Goal: Task Accomplishment & Management: Manage account settings

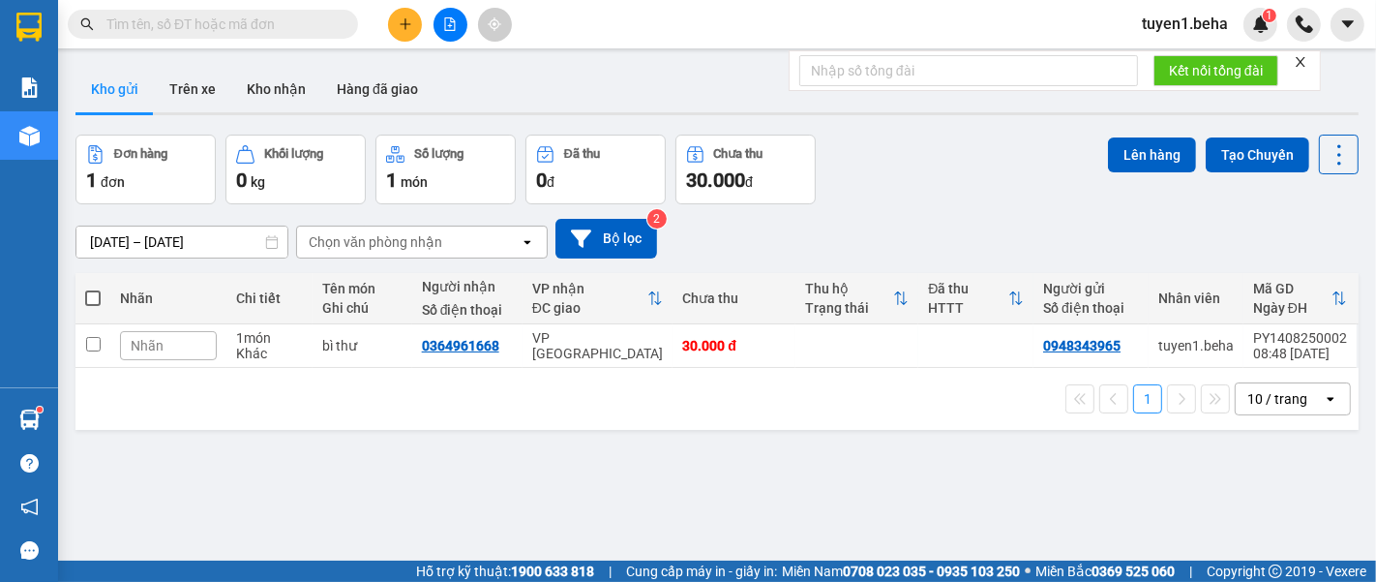
scroll to position [88, 0]
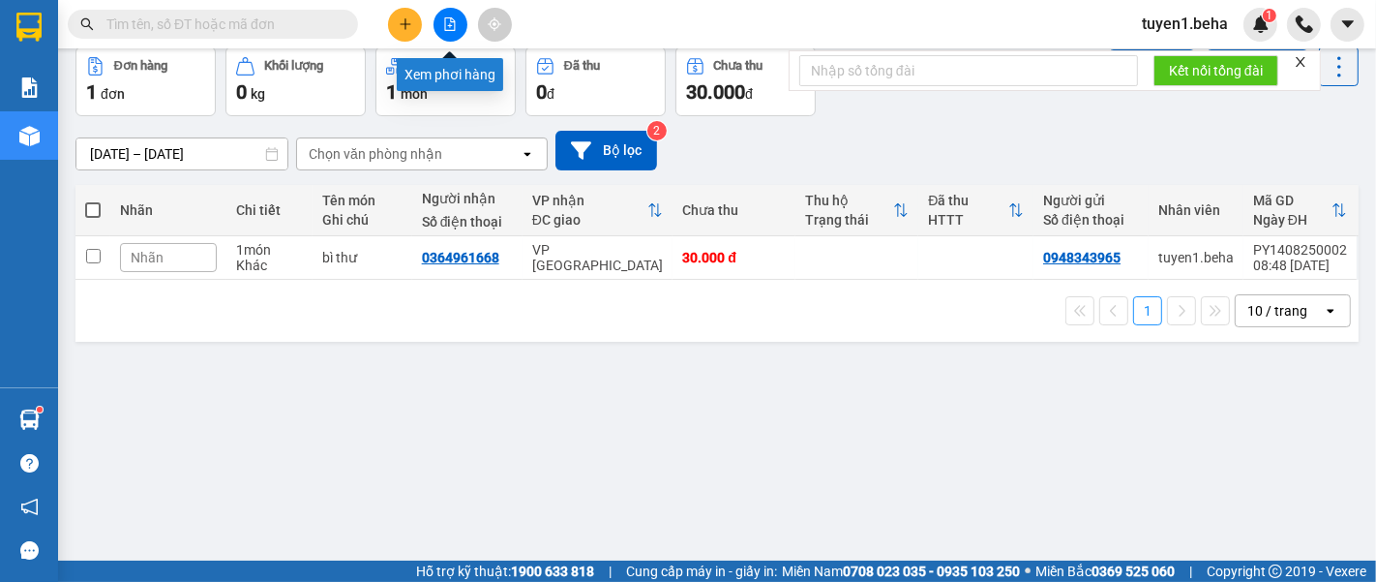
click at [447, 19] on icon "file-add" at bounding box center [450, 24] width 14 height 14
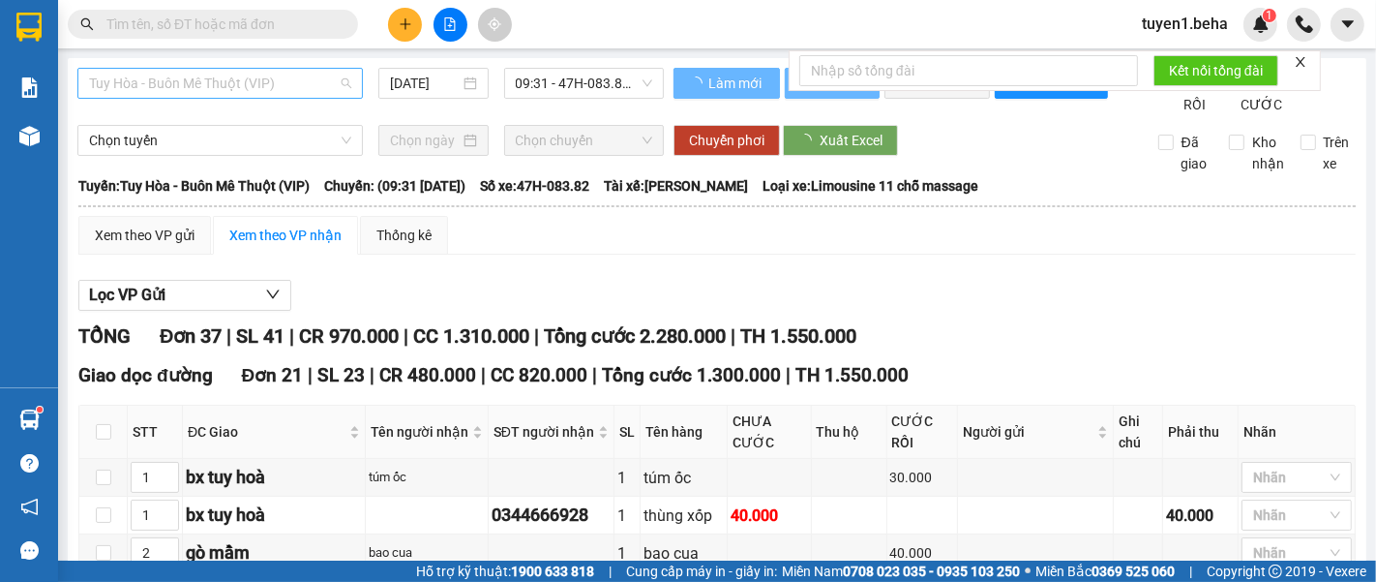
click at [174, 73] on span "Tuy Hòa - Buôn Mê Thuột (VIP)" at bounding box center [220, 83] width 262 height 29
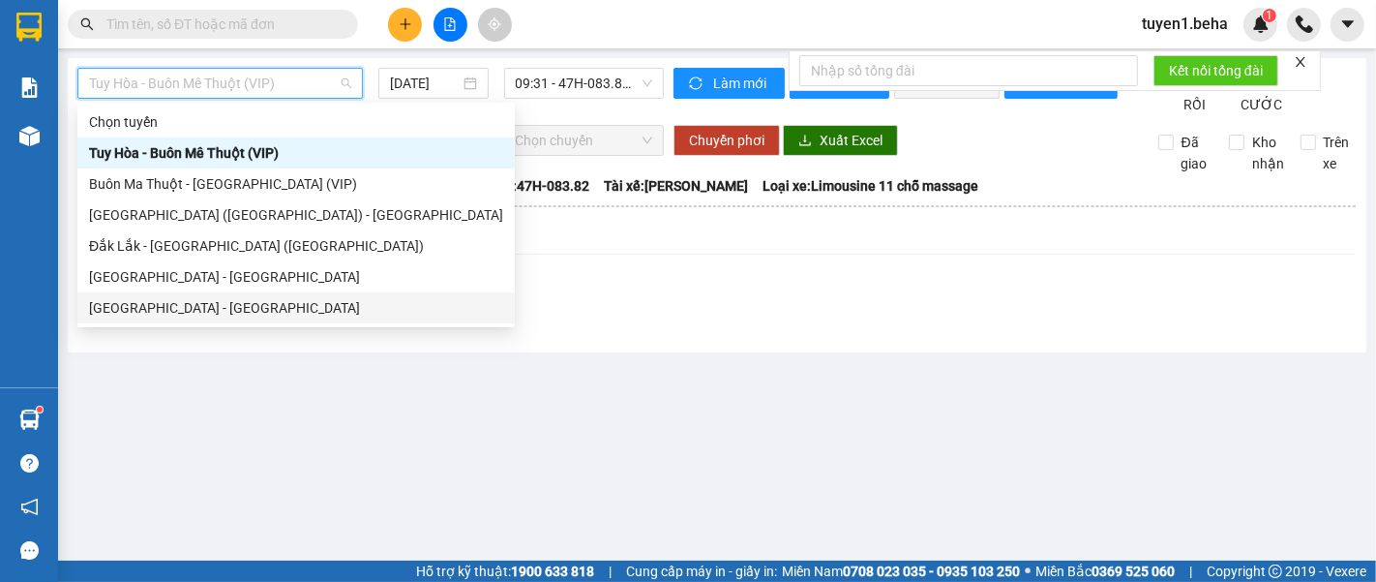
click at [155, 307] on div "[GEOGRAPHIC_DATA] - [GEOGRAPHIC_DATA]" at bounding box center [296, 307] width 414 height 21
type input "[DATE]"
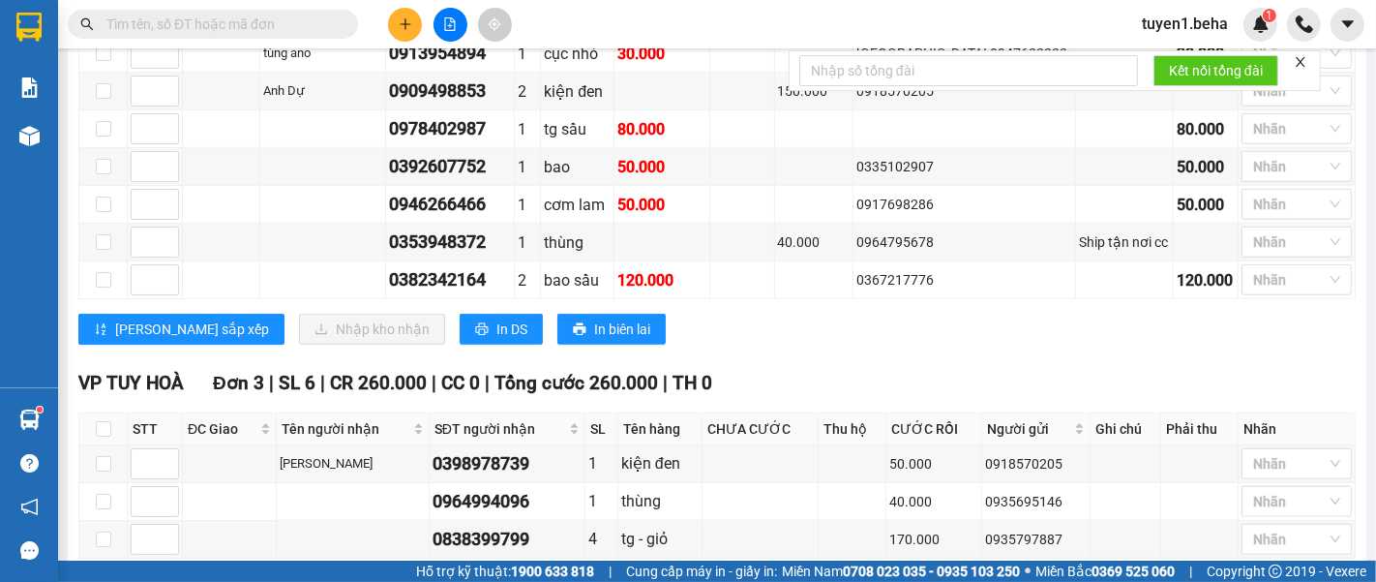
scroll to position [1470, 0]
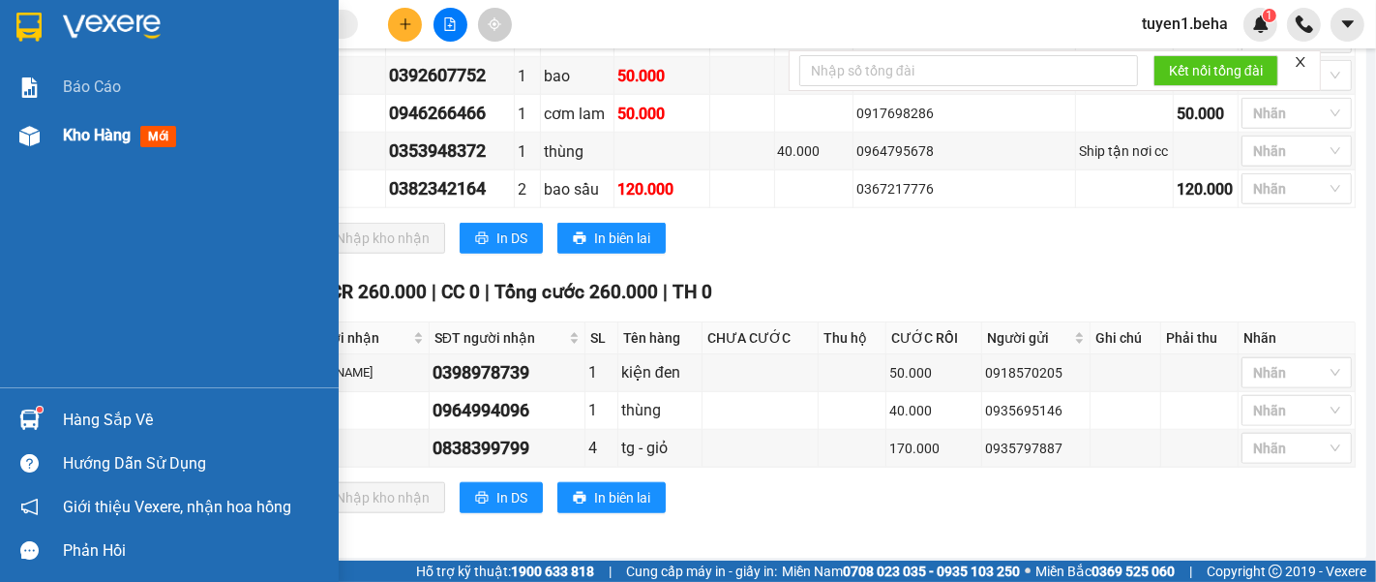
click at [113, 133] on span "Kho hàng" at bounding box center [97, 135] width 68 height 18
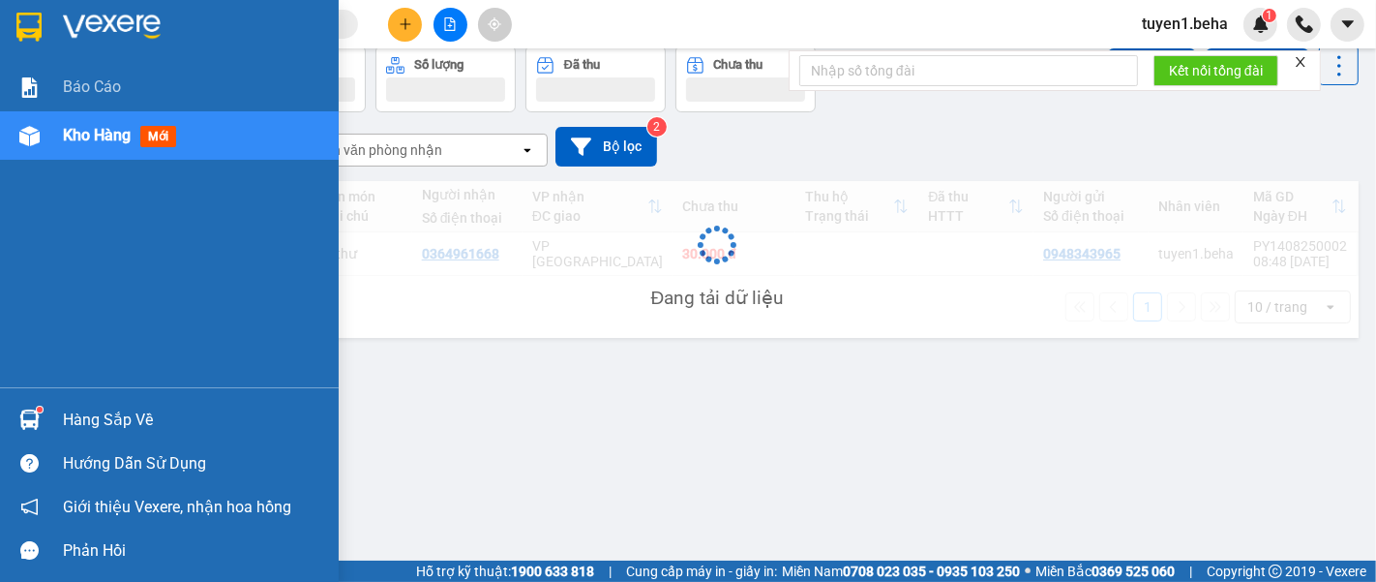
scroll to position [88, 0]
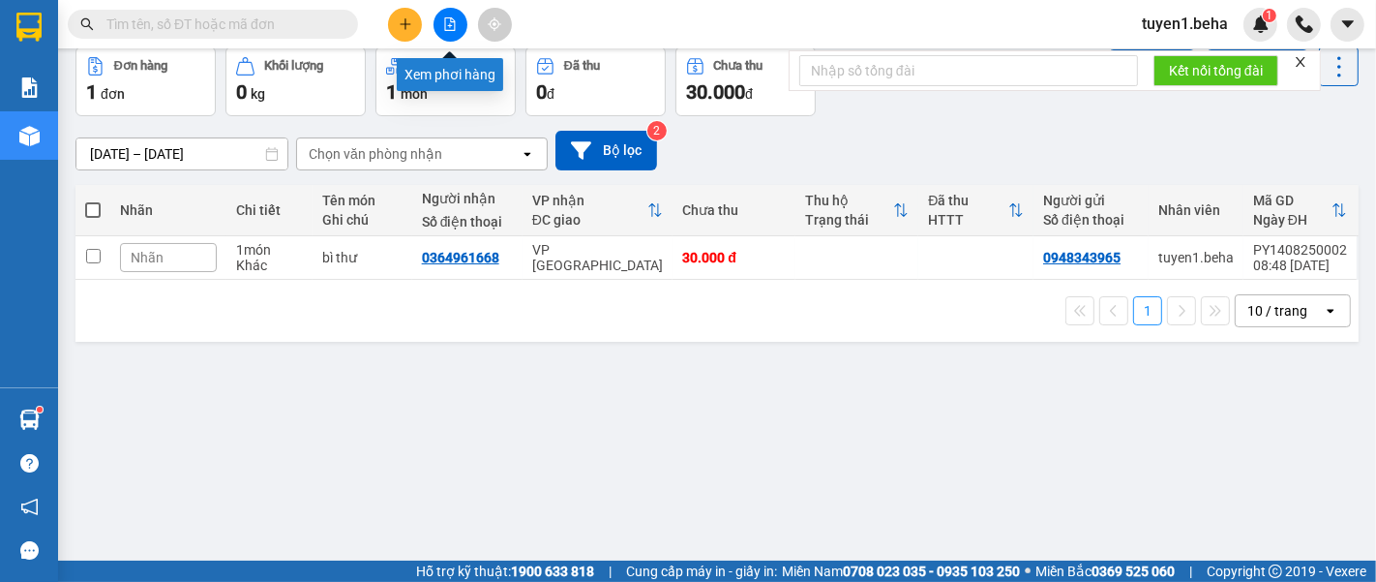
click at [439, 31] on button at bounding box center [451, 25] width 34 height 34
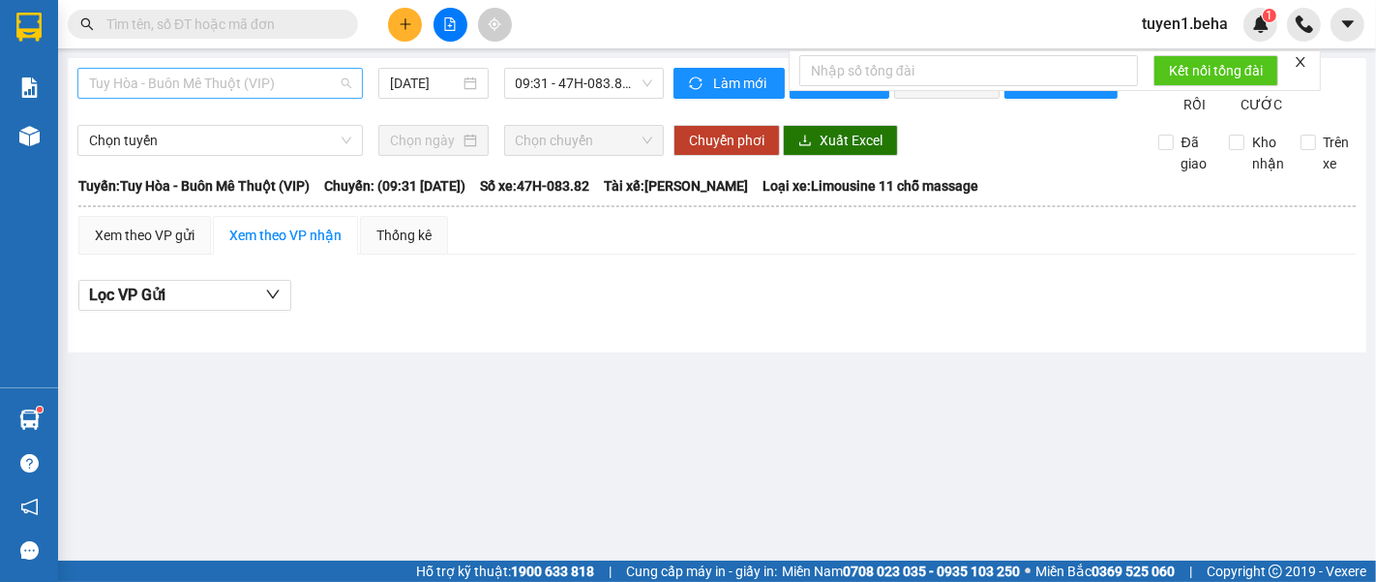
click at [243, 78] on span "Tuy Hòa - Buôn Mê Thuột (VIP)" at bounding box center [220, 83] width 262 height 29
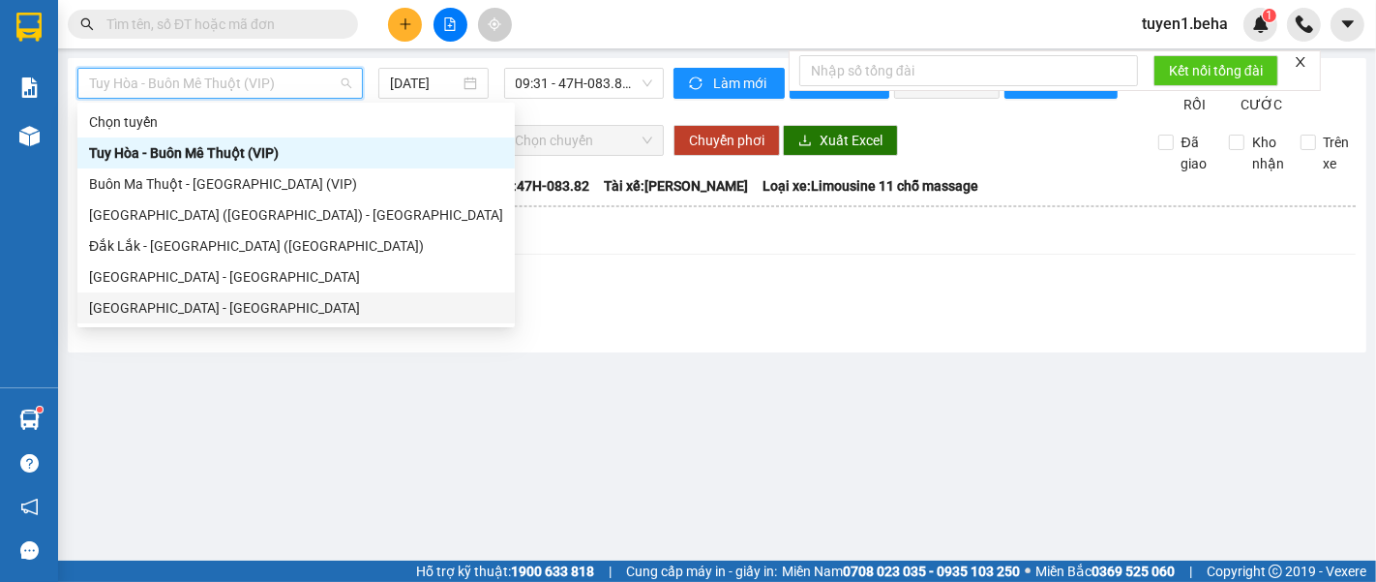
click at [220, 292] on div "[GEOGRAPHIC_DATA] - [GEOGRAPHIC_DATA]" at bounding box center [295, 307] width 437 height 31
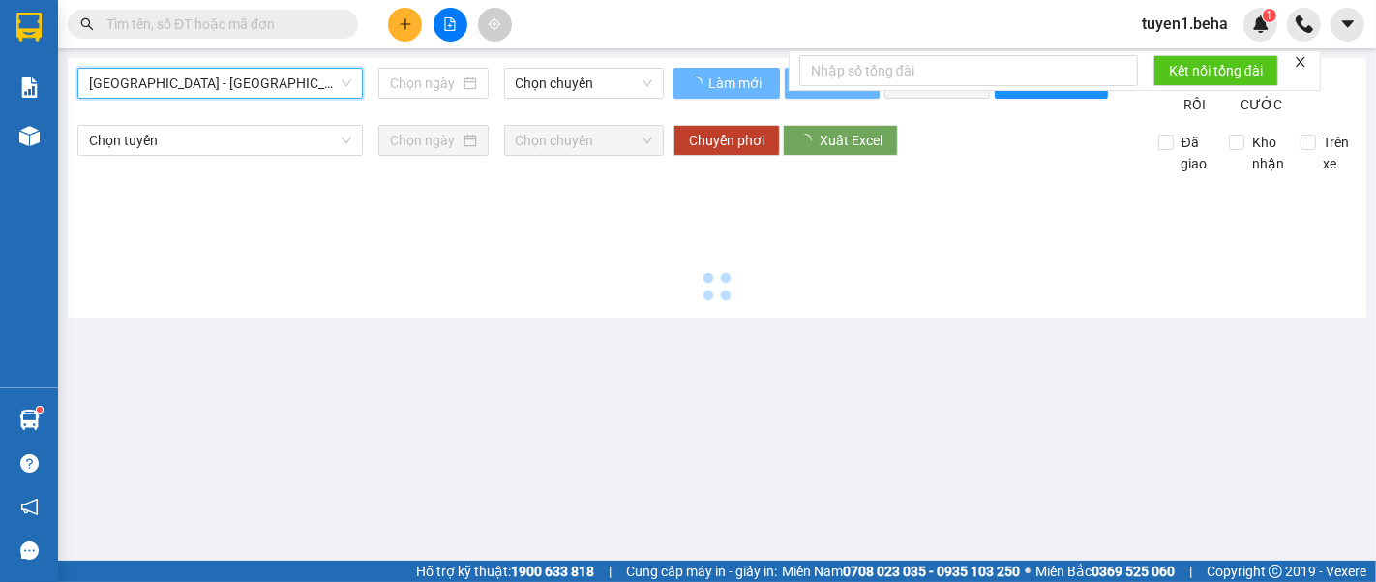
type input "[DATE]"
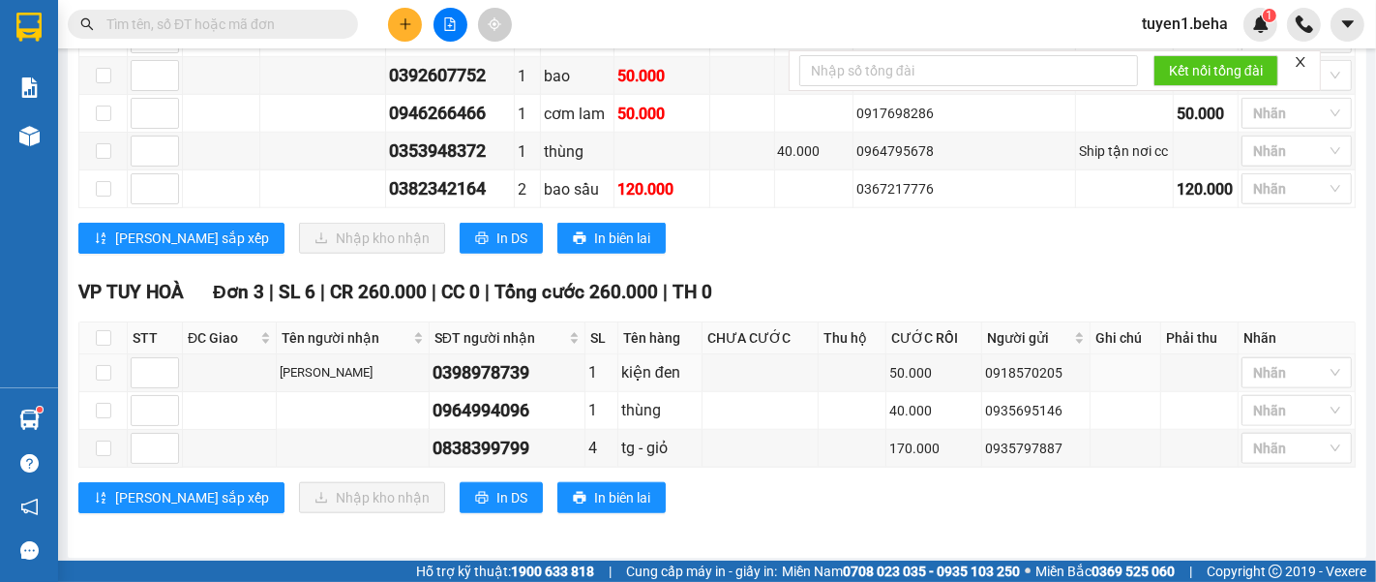
scroll to position [1147, 0]
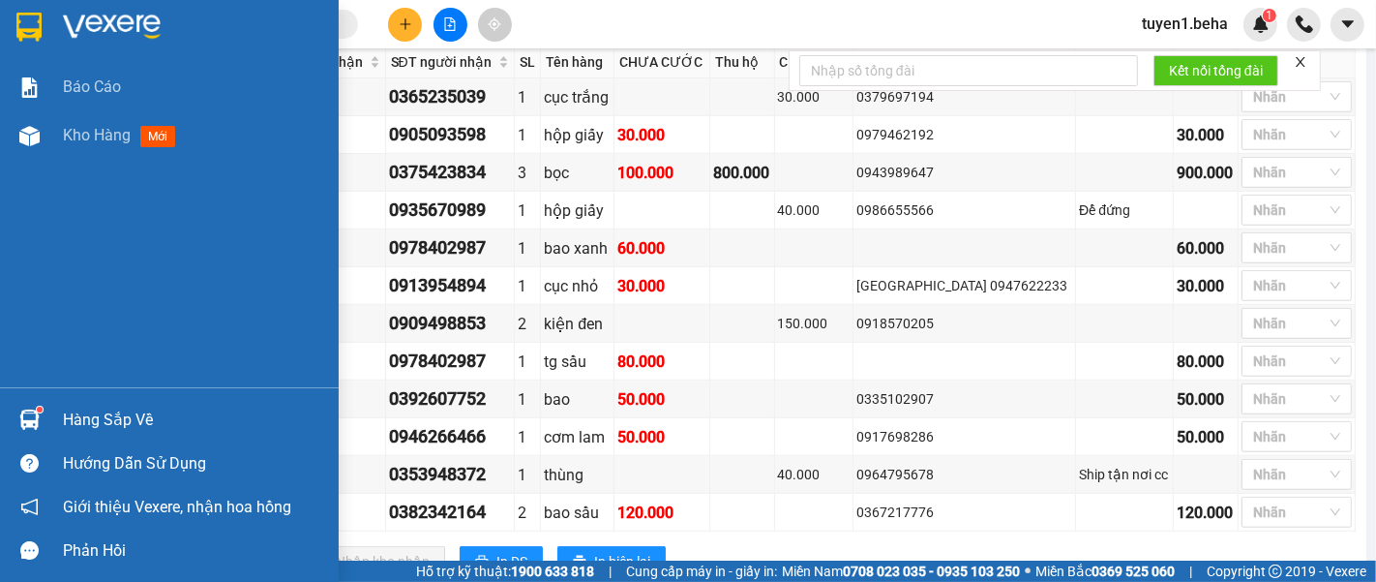
drag, startPoint x: 50, startPoint y: 192, endPoint x: 50, endPoint y: 179, distance: 12.6
click at [50, 191] on div "Báo cáo Kho hàng mới" at bounding box center [169, 225] width 339 height 324
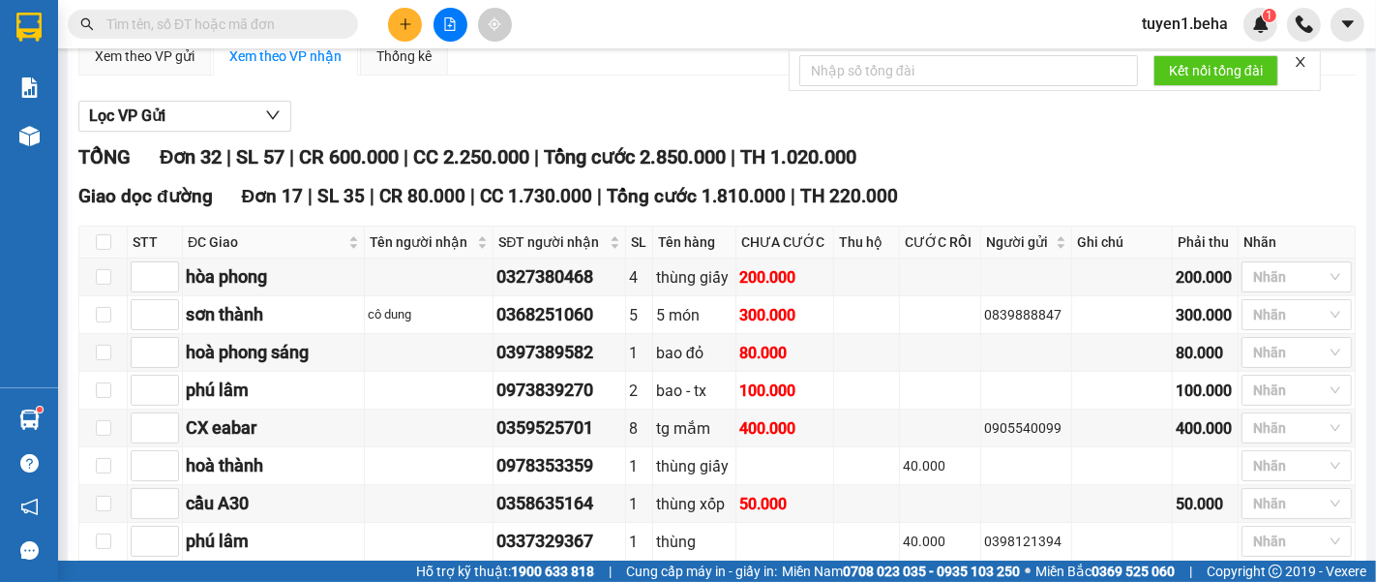
scroll to position [0, 0]
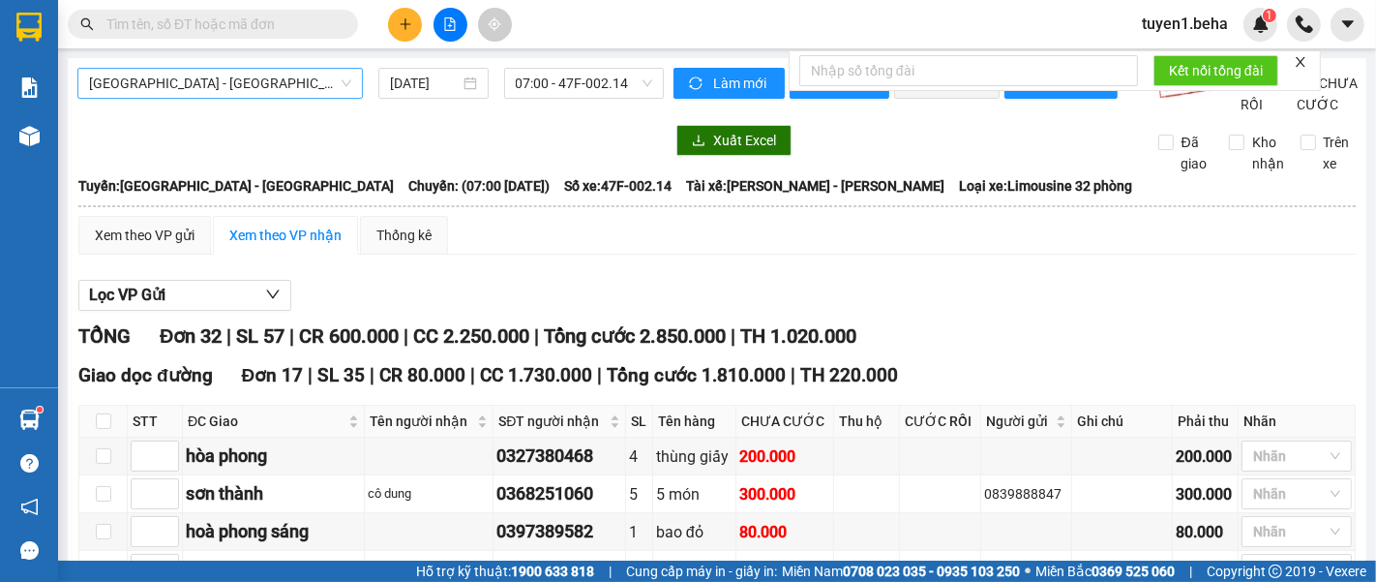
click at [288, 84] on span "[GEOGRAPHIC_DATA] - [GEOGRAPHIC_DATA]" at bounding box center [220, 83] width 262 height 29
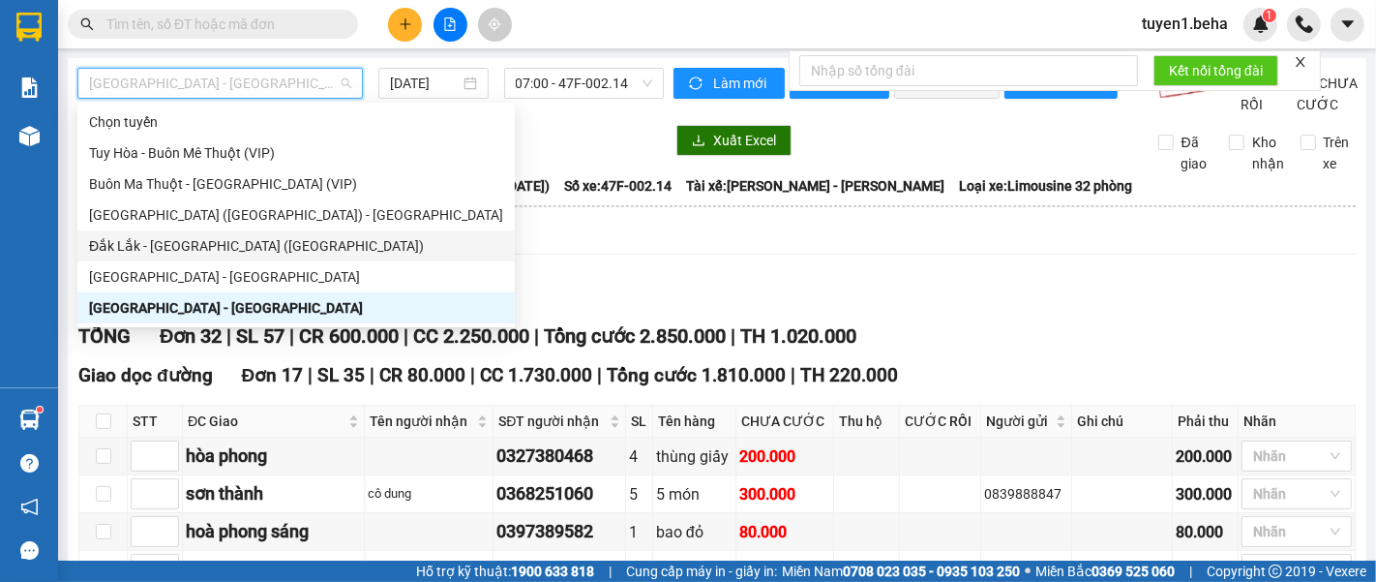
click at [237, 239] on div "Đắk Lắk - [GEOGRAPHIC_DATA] ([GEOGRAPHIC_DATA])" at bounding box center [296, 245] width 414 height 21
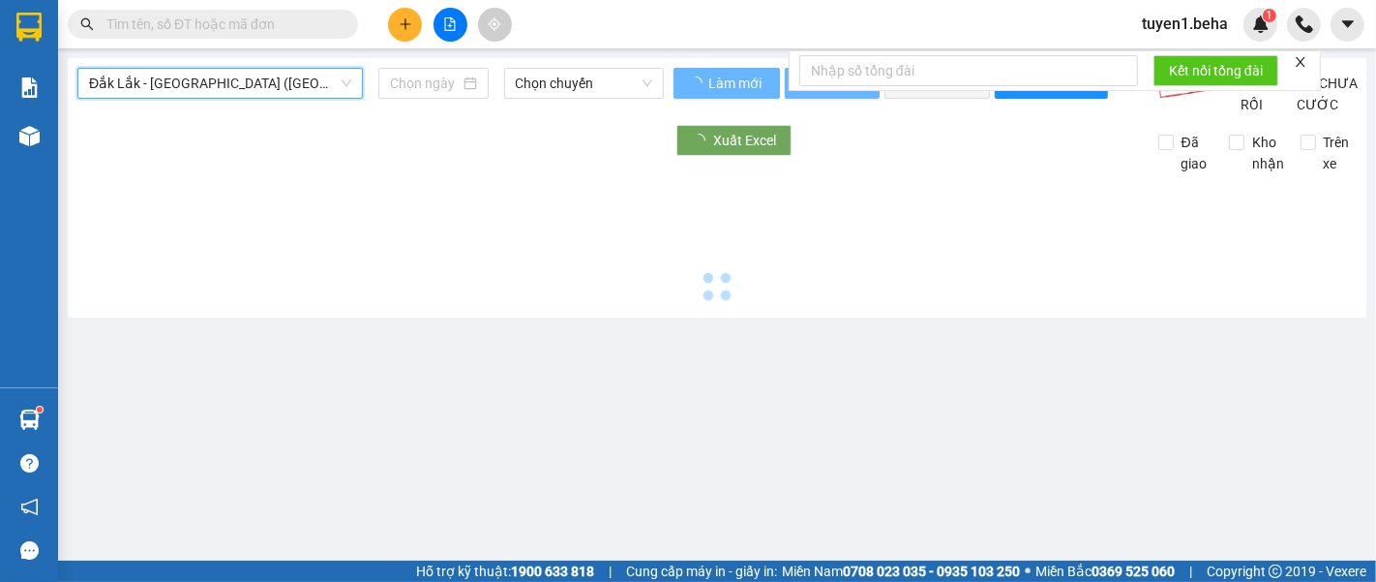
type input "[DATE]"
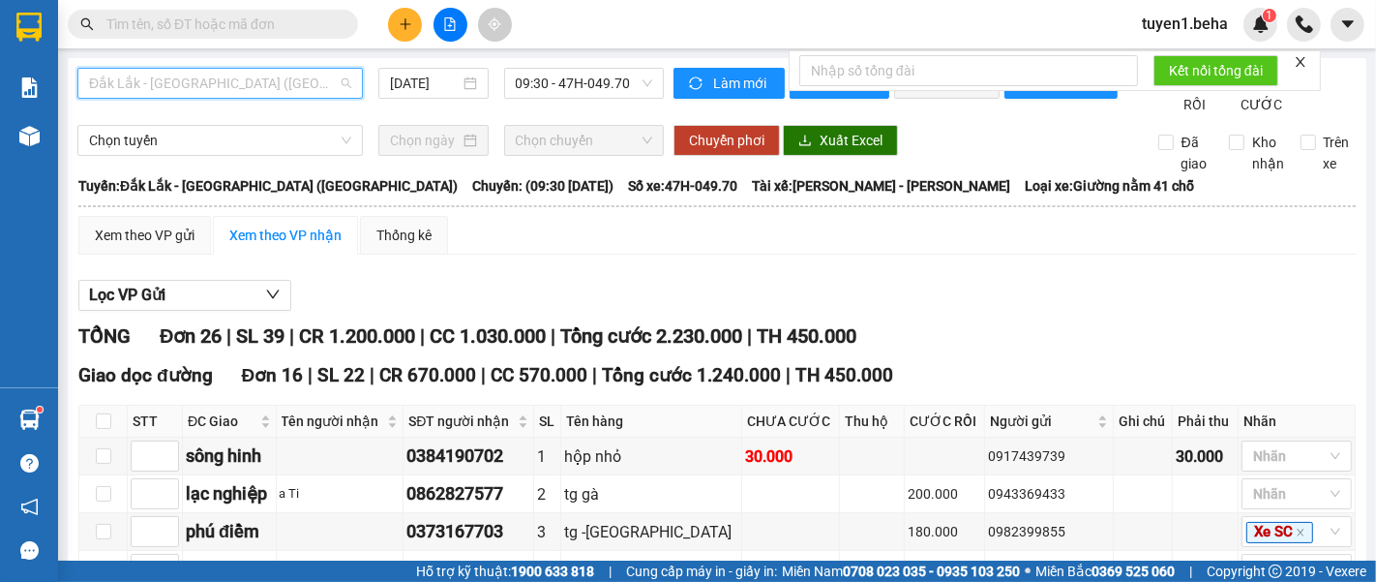
click at [204, 95] on span "Đắk Lắk - [GEOGRAPHIC_DATA] ([GEOGRAPHIC_DATA])" at bounding box center [220, 83] width 262 height 29
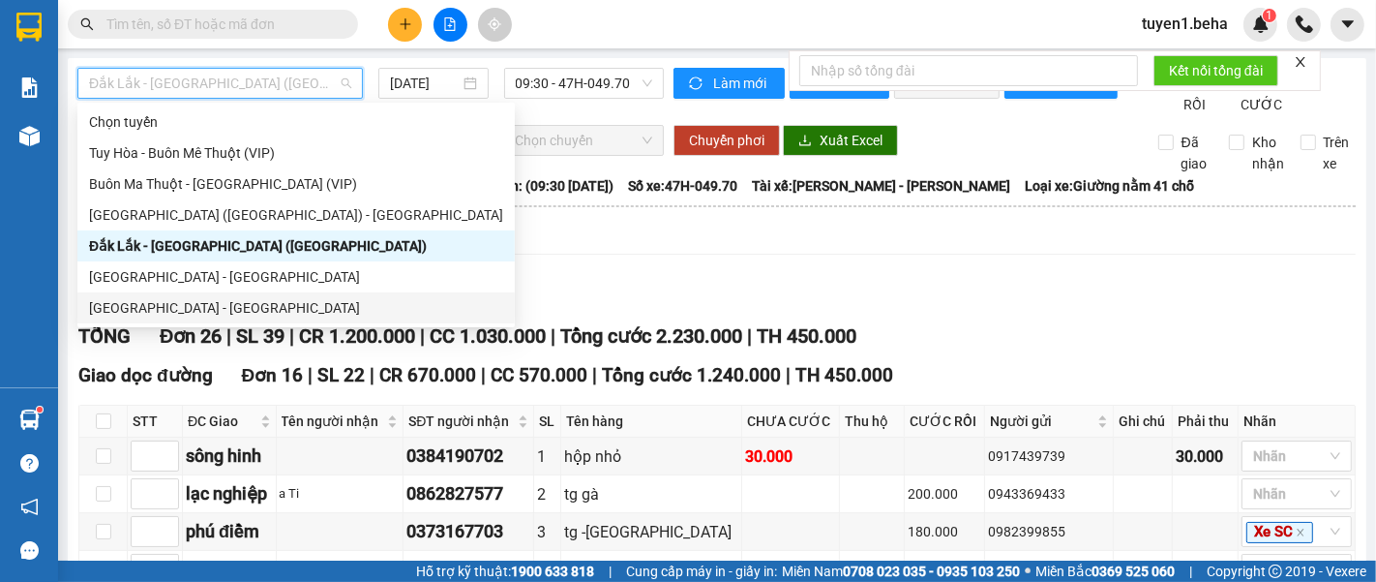
click at [183, 298] on div "[GEOGRAPHIC_DATA] - [GEOGRAPHIC_DATA]" at bounding box center [296, 307] width 414 height 21
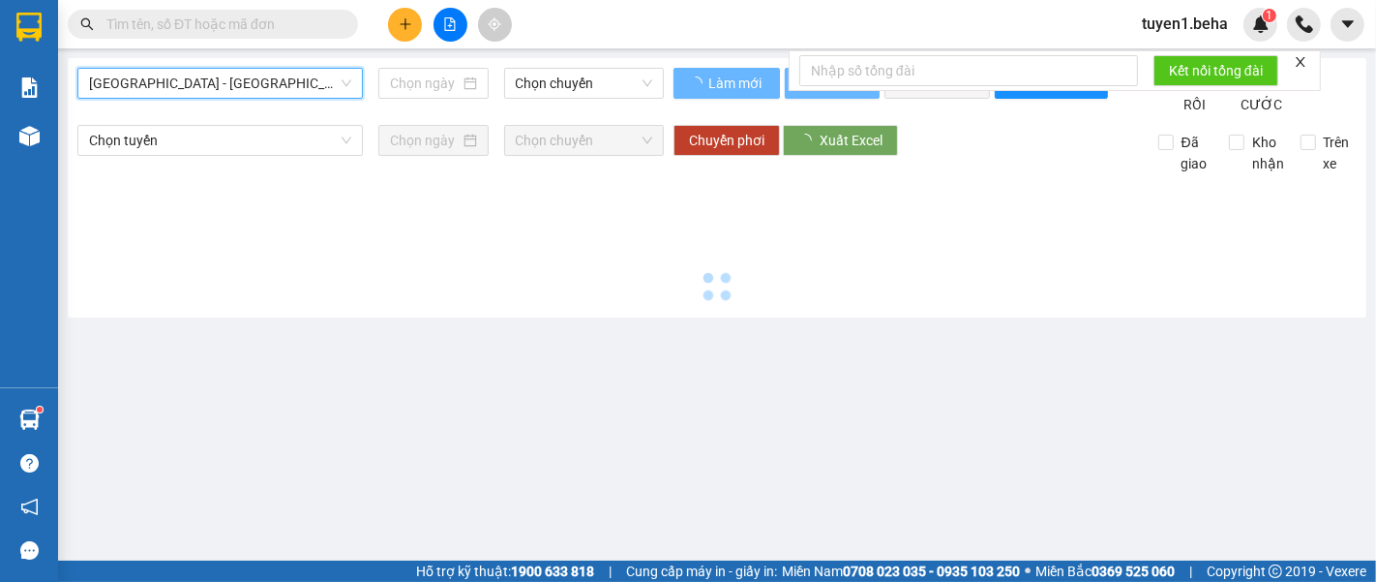
type input "[DATE]"
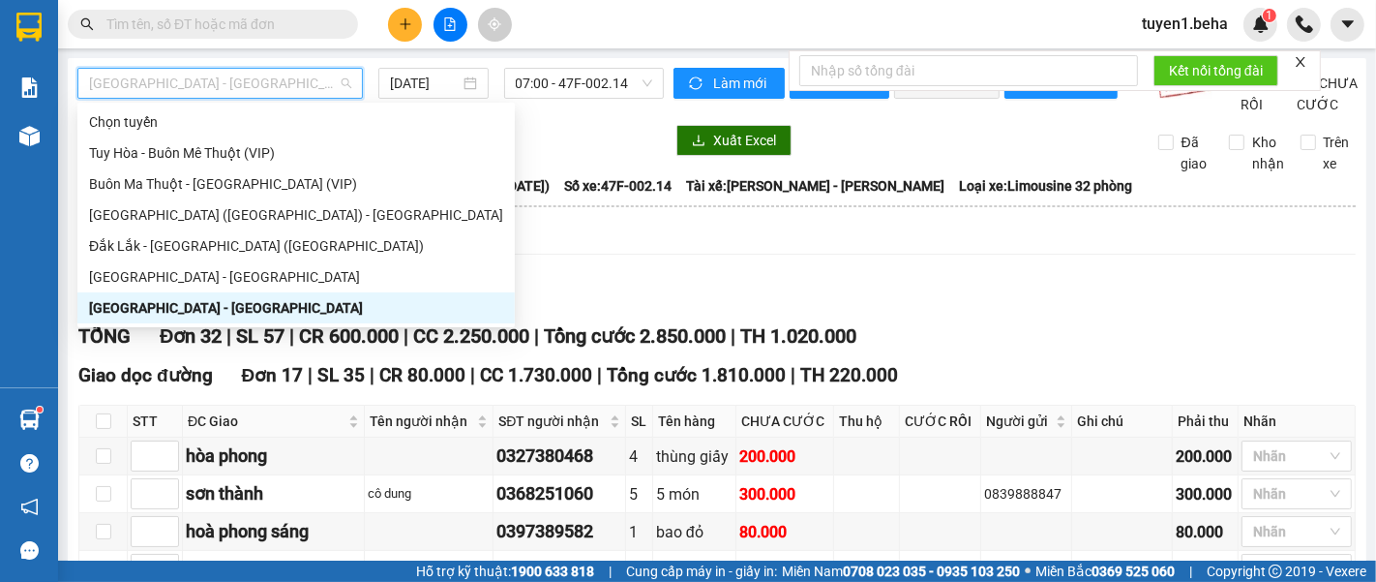
click at [247, 89] on span "[GEOGRAPHIC_DATA] - [GEOGRAPHIC_DATA]" at bounding box center [220, 83] width 262 height 29
click at [198, 211] on div "[GEOGRAPHIC_DATA] ([GEOGRAPHIC_DATA]) - [GEOGRAPHIC_DATA]" at bounding box center [296, 214] width 414 height 21
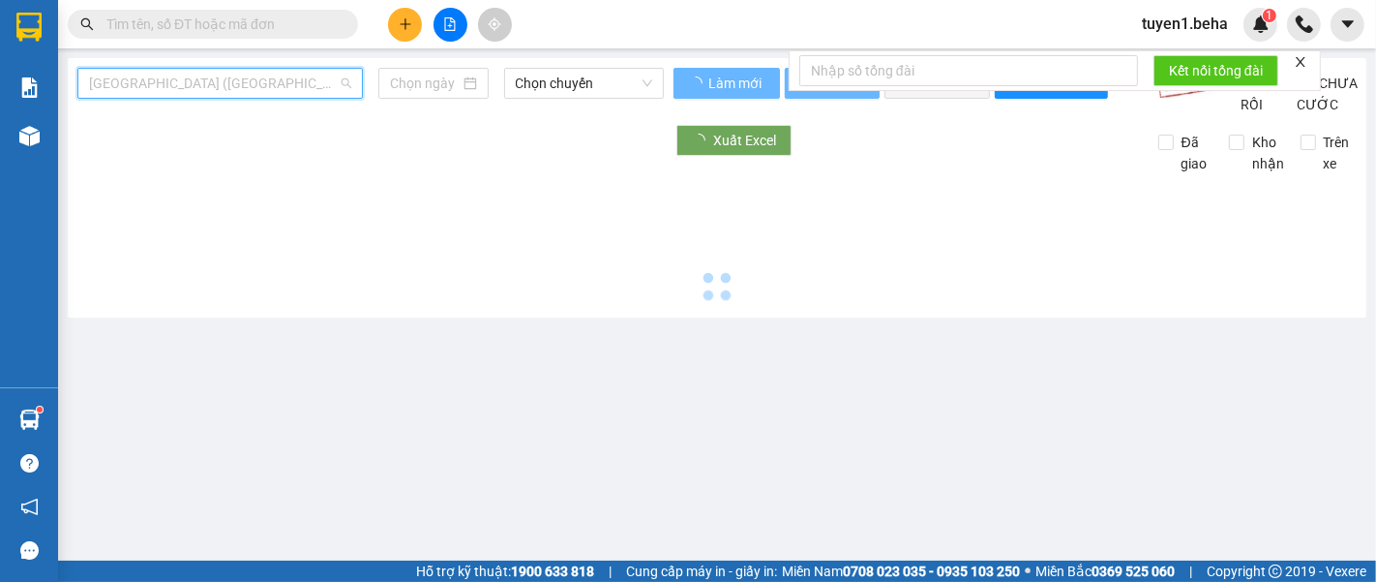
click at [248, 89] on span "[GEOGRAPHIC_DATA] ([GEOGRAPHIC_DATA]) - [GEOGRAPHIC_DATA]" at bounding box center [220, 83] width 262 height 29
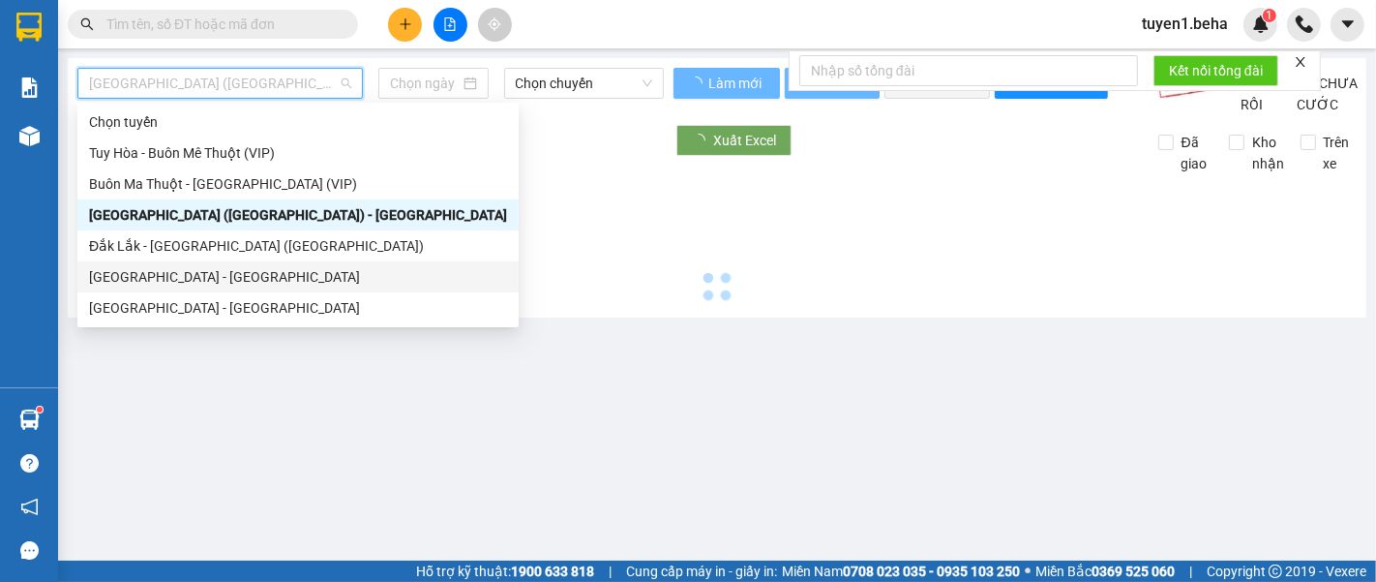
type input "[DATE]"
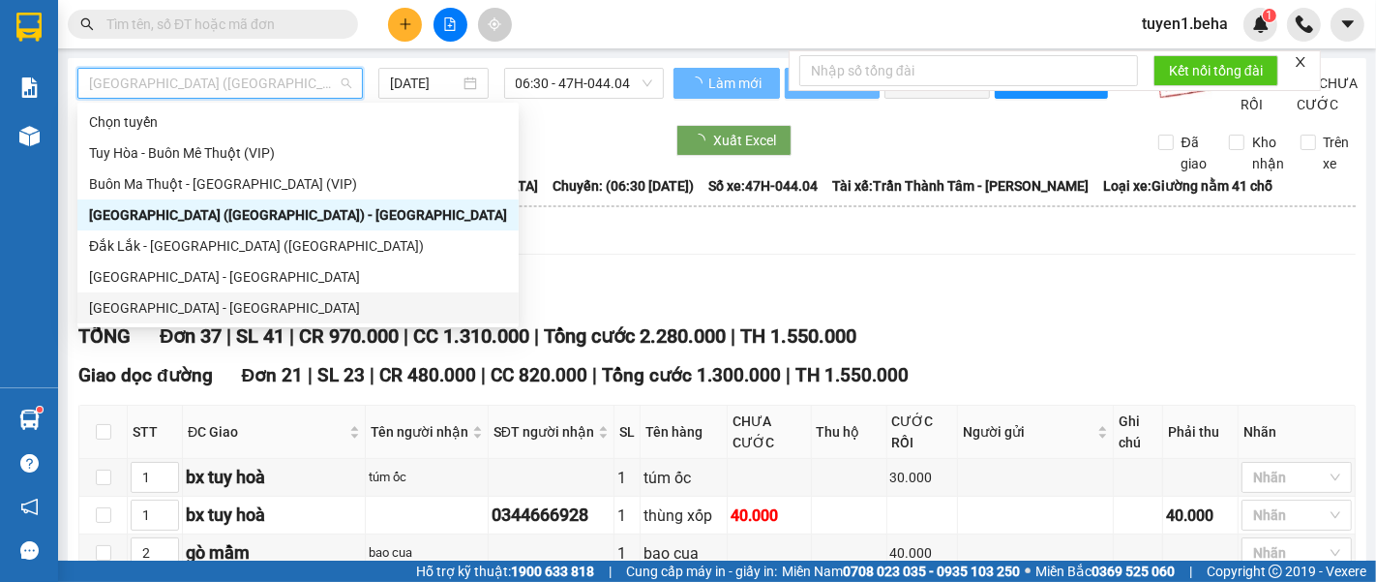
click at [175, 299] on div "[GEOGRAPHIC_DATA] - [GEOGRAPHIC_DATA]" at bounding box center [298, 307] width 418 height 21
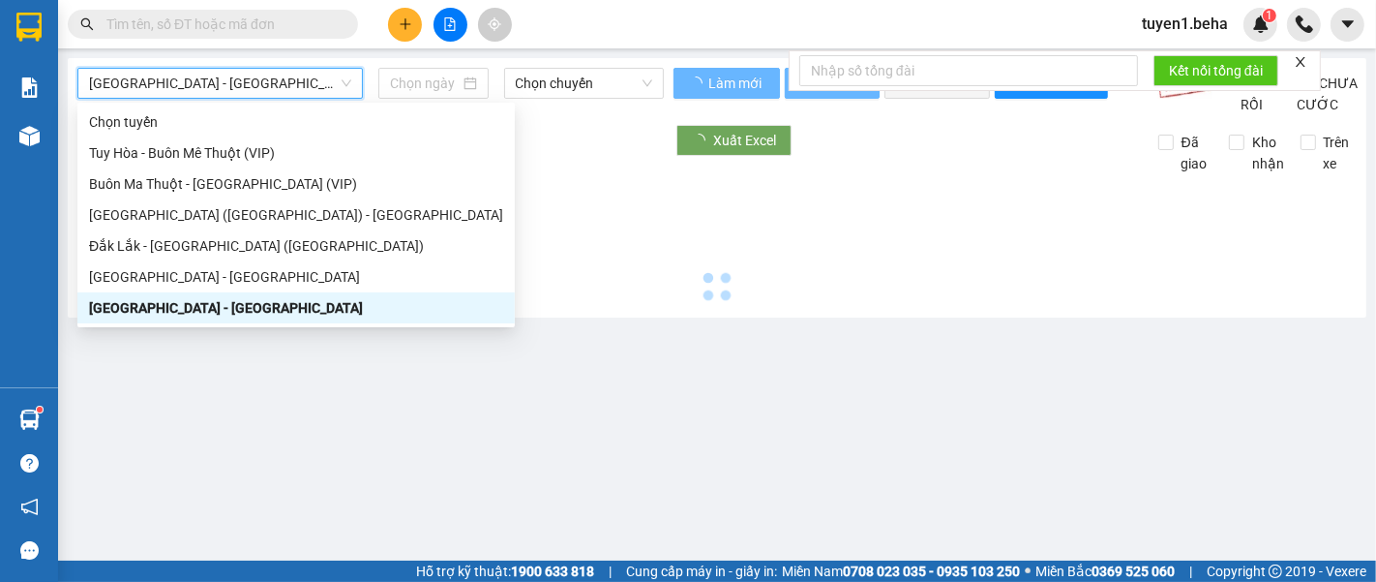
type input "[DATE]"
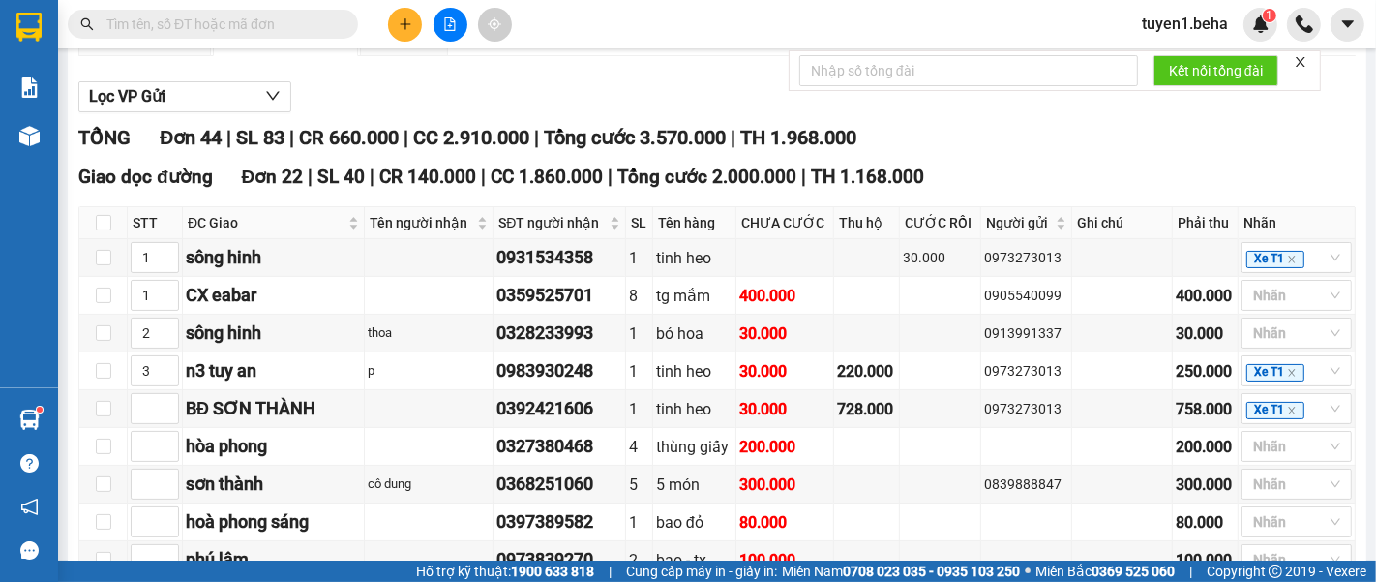
scroll to position [215, 0]
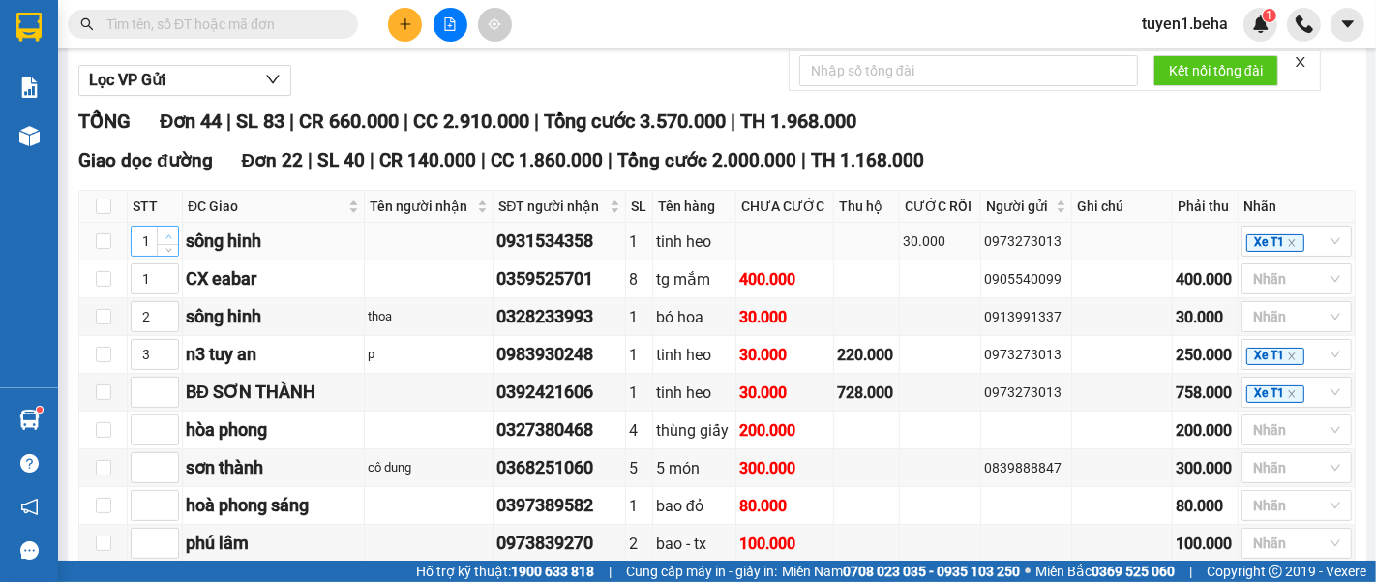
type input "2"
click at [169, 240] on icon "up" at bounding box center [168, 236] width 7 height 7
type input "3"
click at [169, 315] on icon "up" at bounding box center [168, 312] width 7 height 7
type input "4"
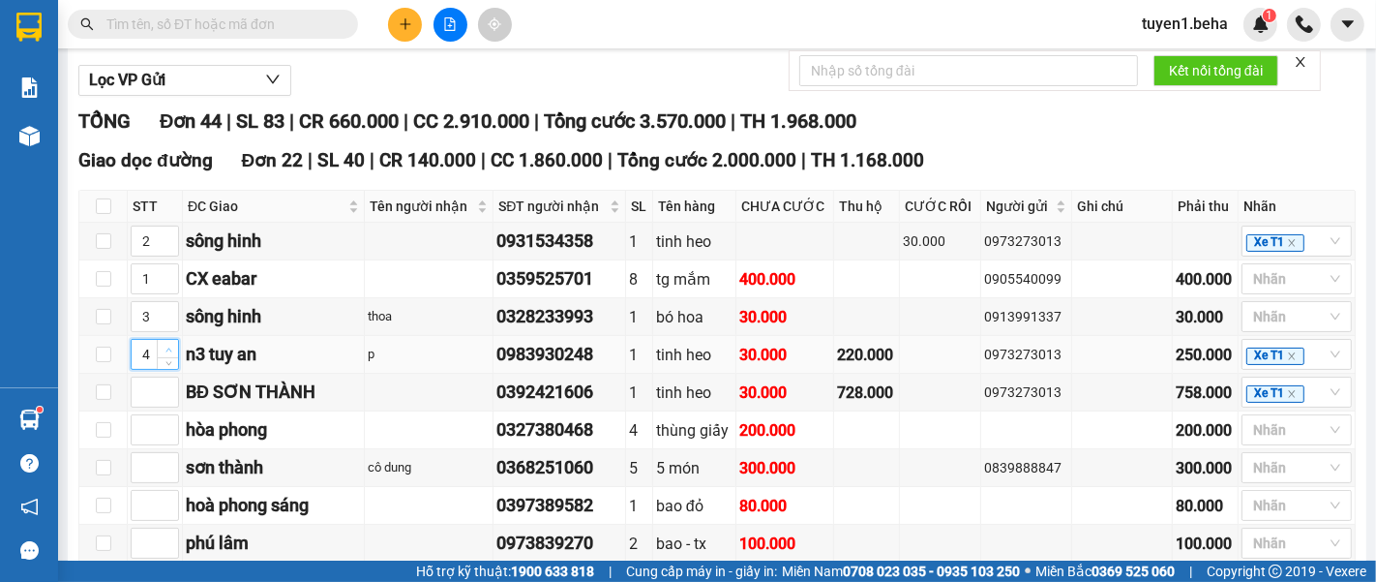
click at [171, 355] on span "up" at bounding box center [169, 350] width 12 height 12
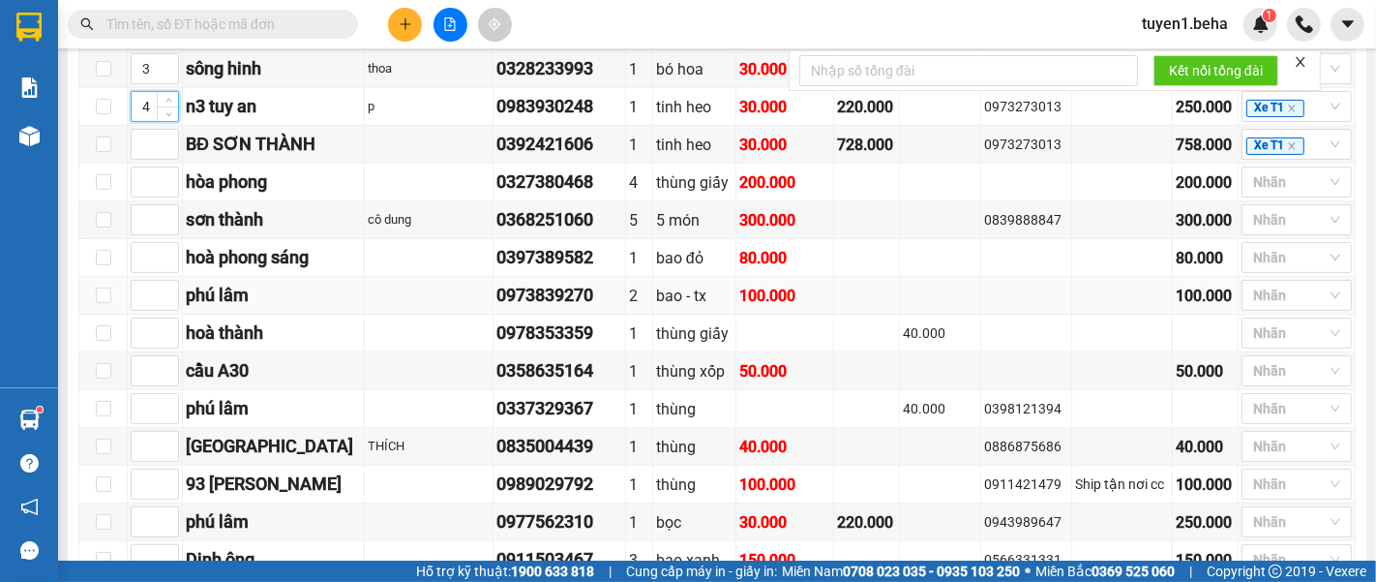
scroll to position [430, 0]
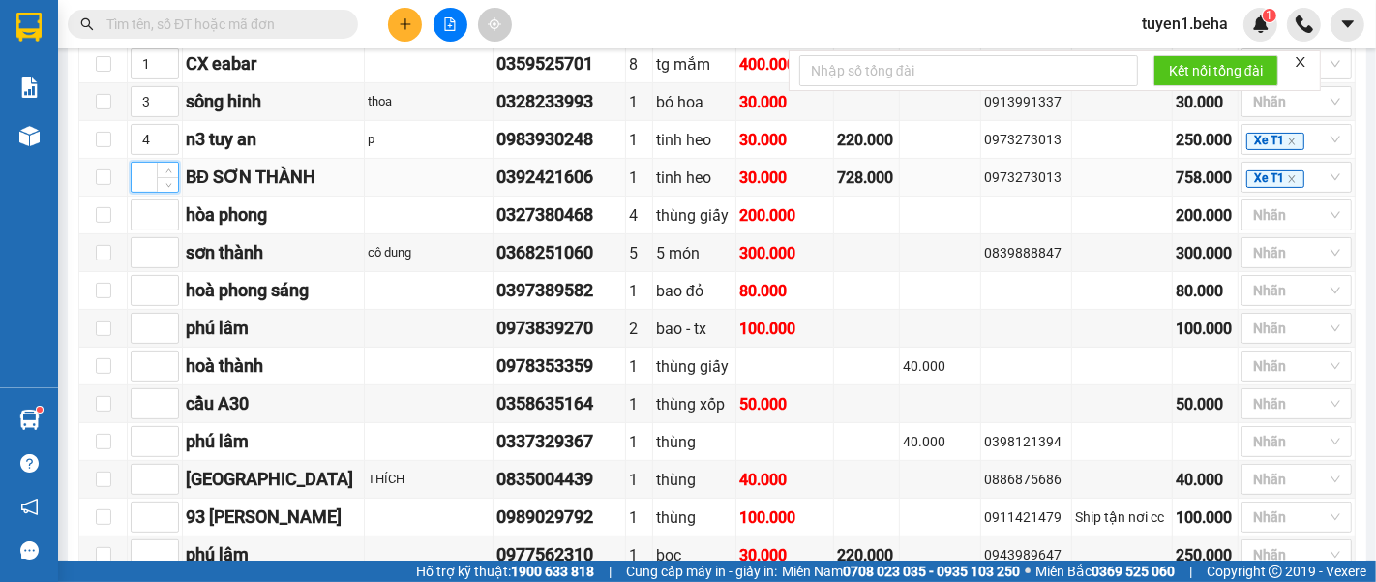
click at [144, 192] on input at bounding box center [155, 177] width 46 height 29
type input "5"
click at [142, 267] on input at bounding box center [155, 252] width 46 height 29
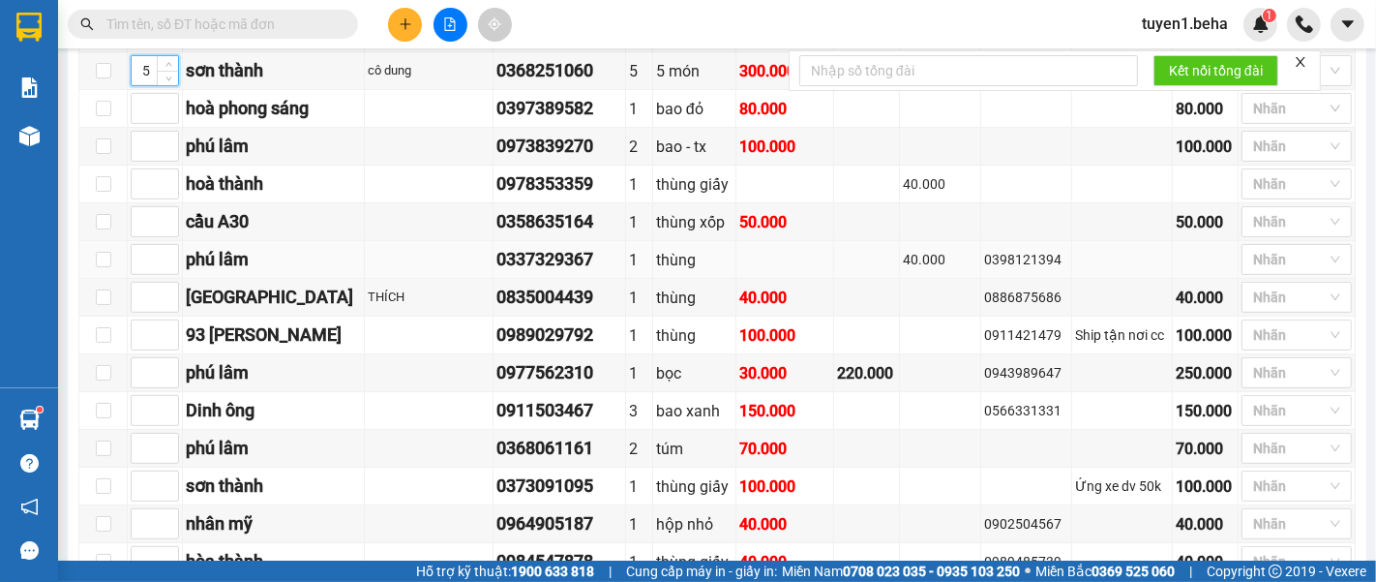
scroll to position [645, 0]
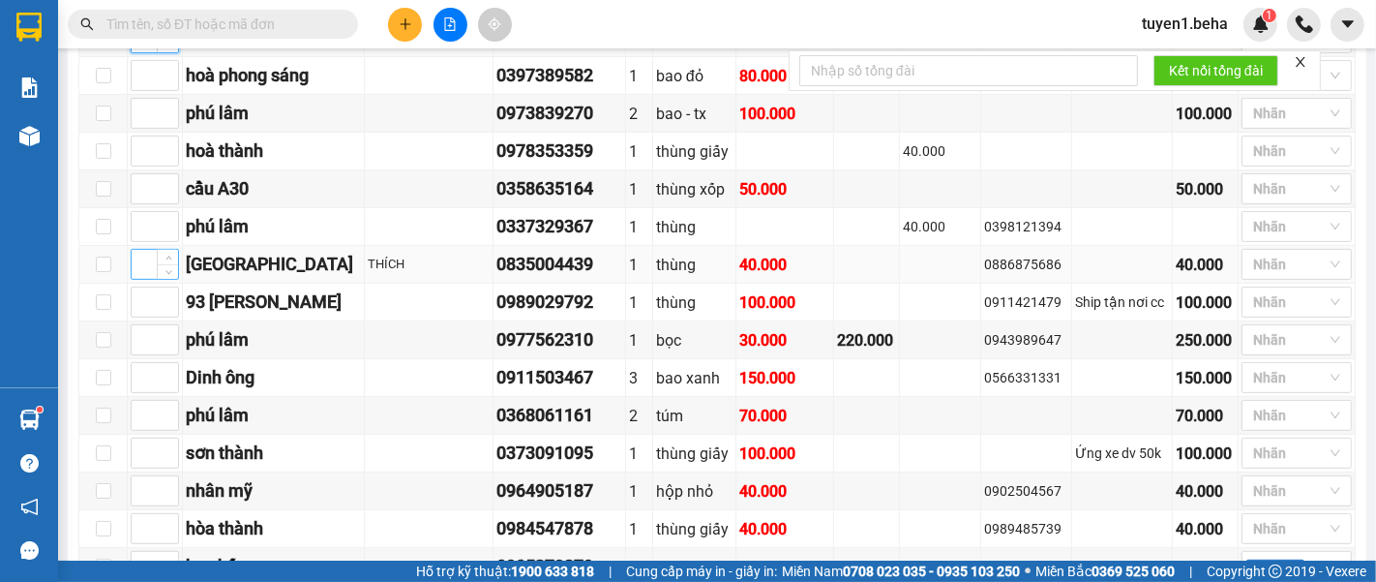
type input "5"
click at [146, 271] on input at bounding box center [155, 264] width 46 height 29
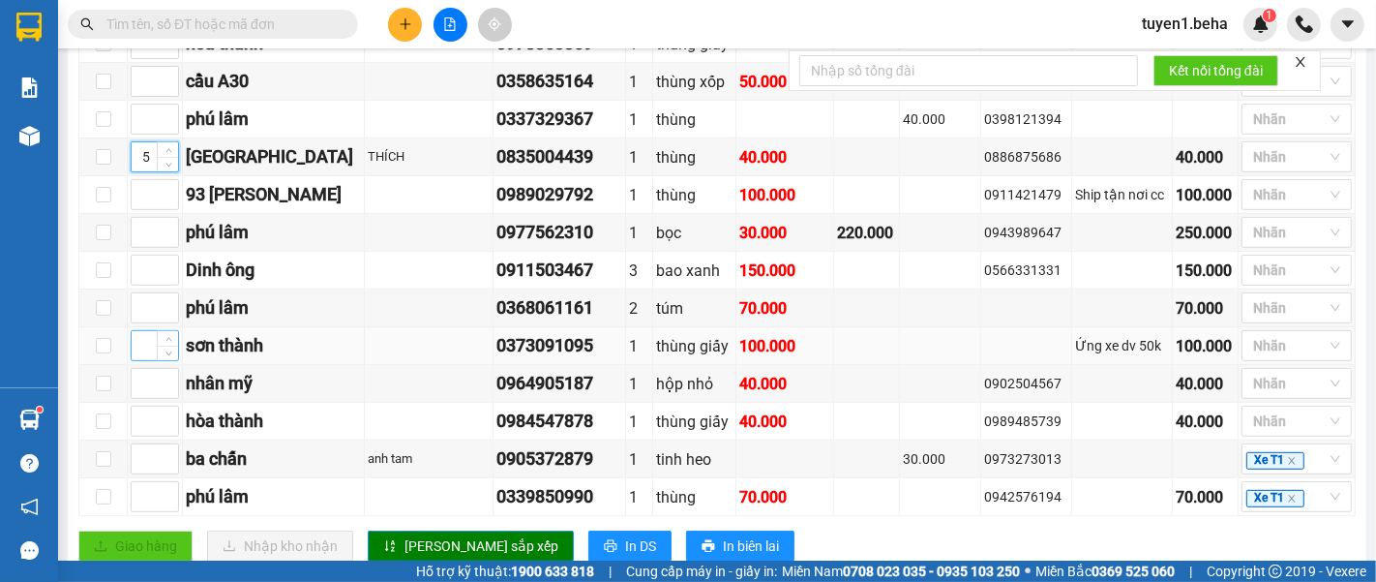
type input "5"
click at [140, 349] on input at bounding box center [155, 345] width 46 height 29
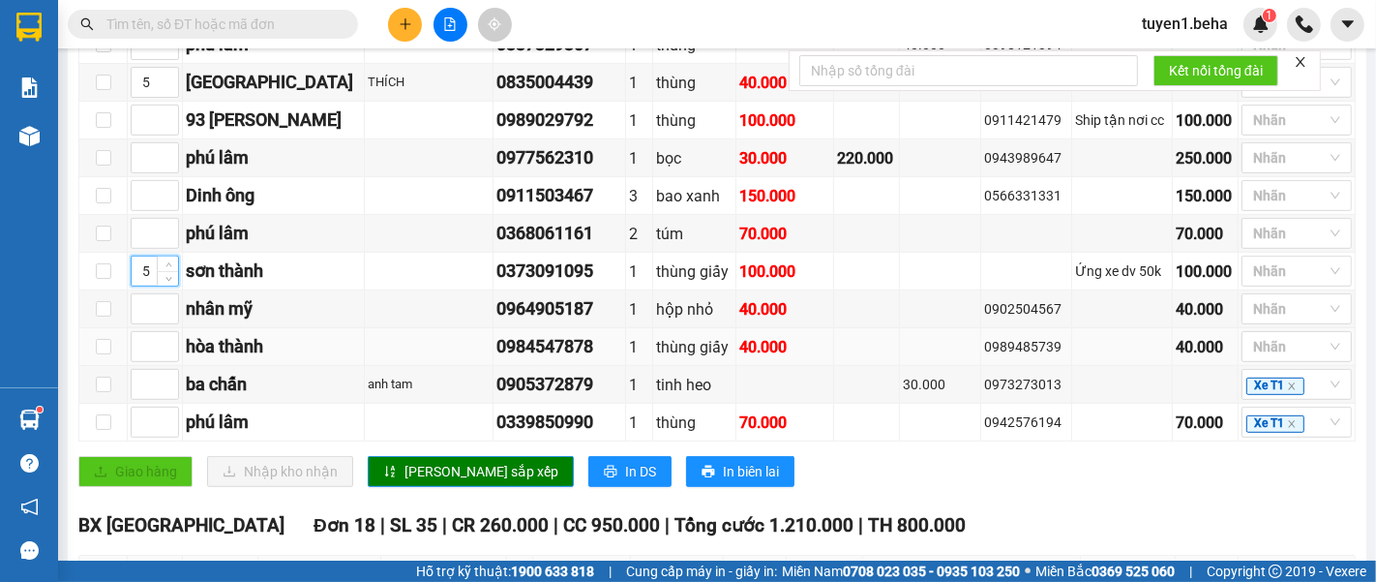
scroll to position [859, 0]
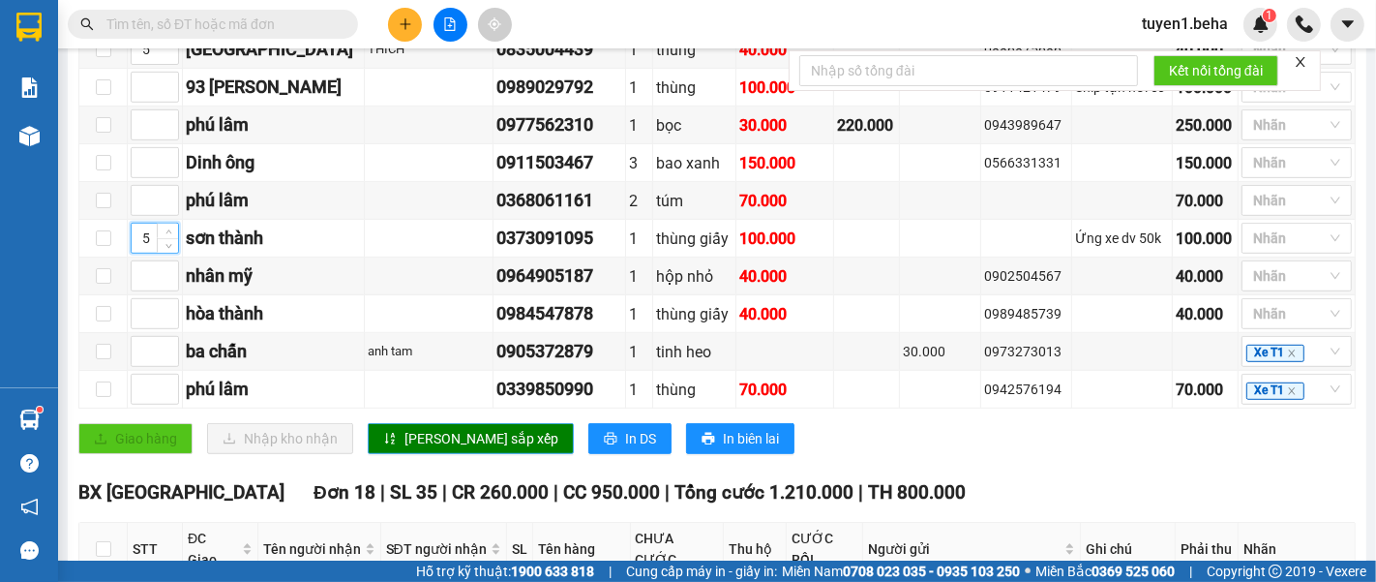
type input "5"
click at [388, 437] on icon "sort-ascending" at bounding box center [390, 439] width 10 height 12
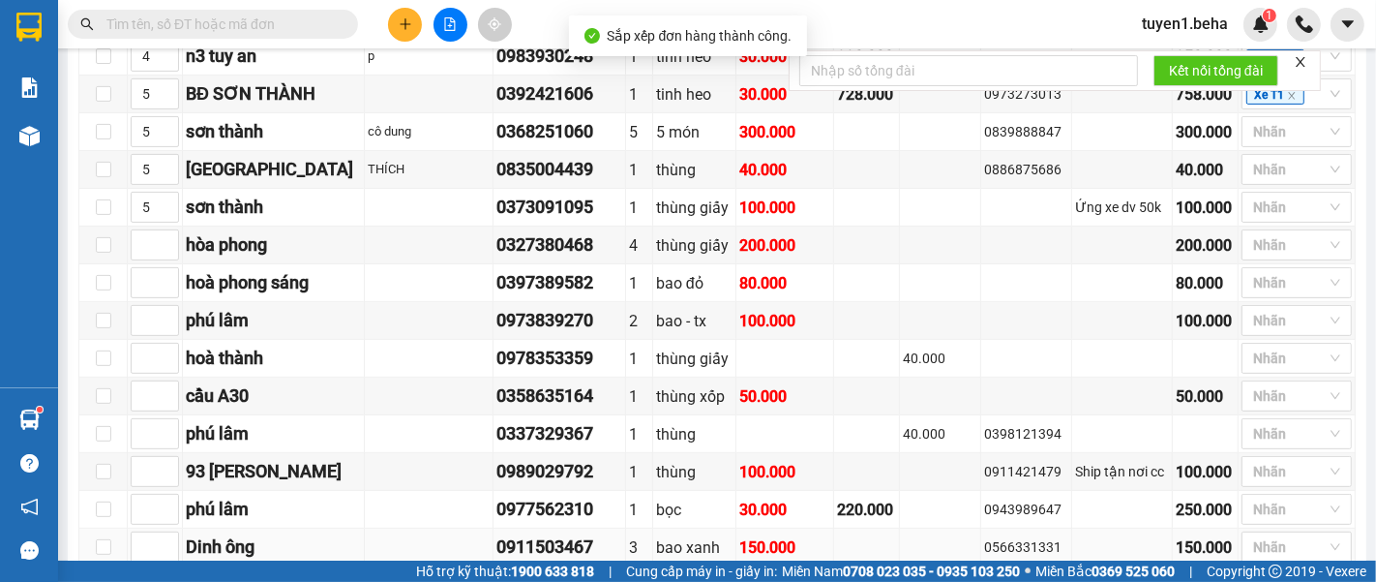
scroll to position [430, 0]
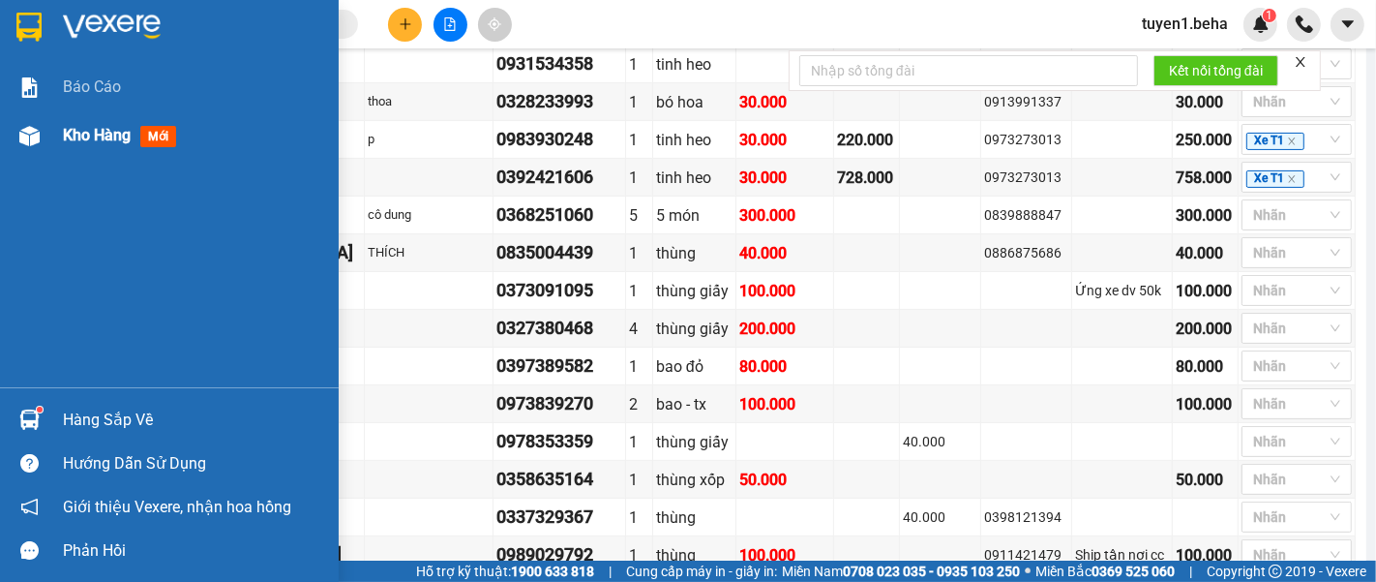
click at [99, 143] on span "Kho hàng" at bounding box center [97, 135] width 68 height 18
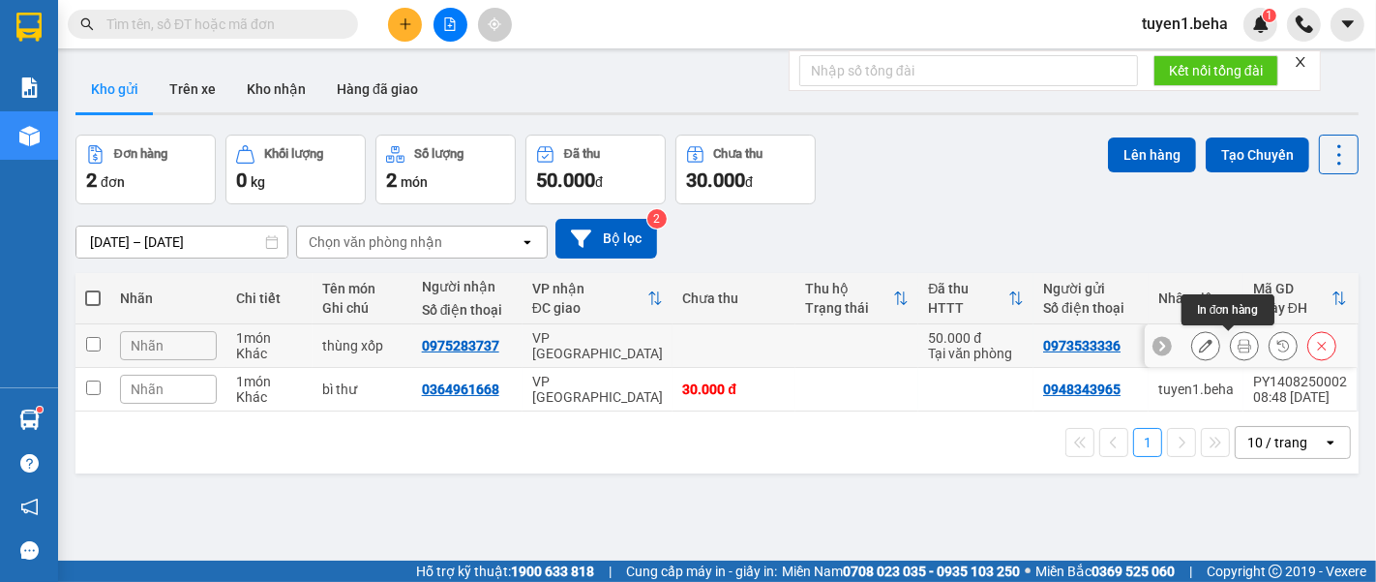
click at [1238, 345] on icon at bounding box center [1245, 346] width 14 height 14
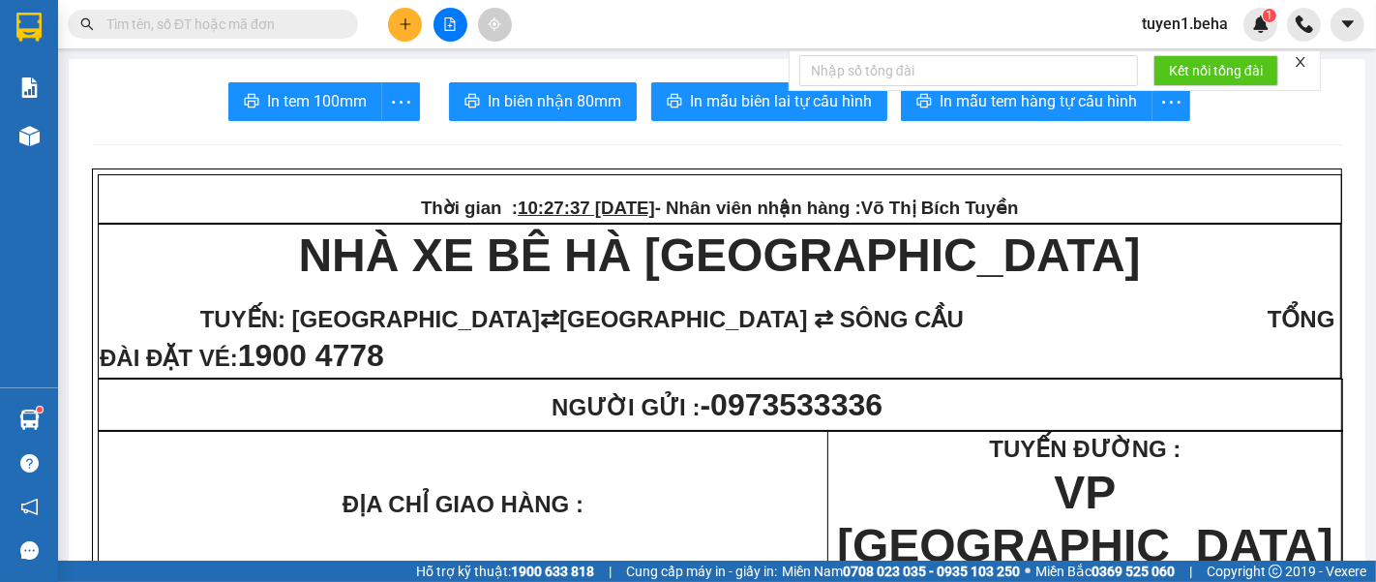
click at [1299, 54] on div at bounding box center [1301, 61] width 14 height 15
click at [1302, 57] on icon "close" at bounding box center [1301, 62] width 14 height 14
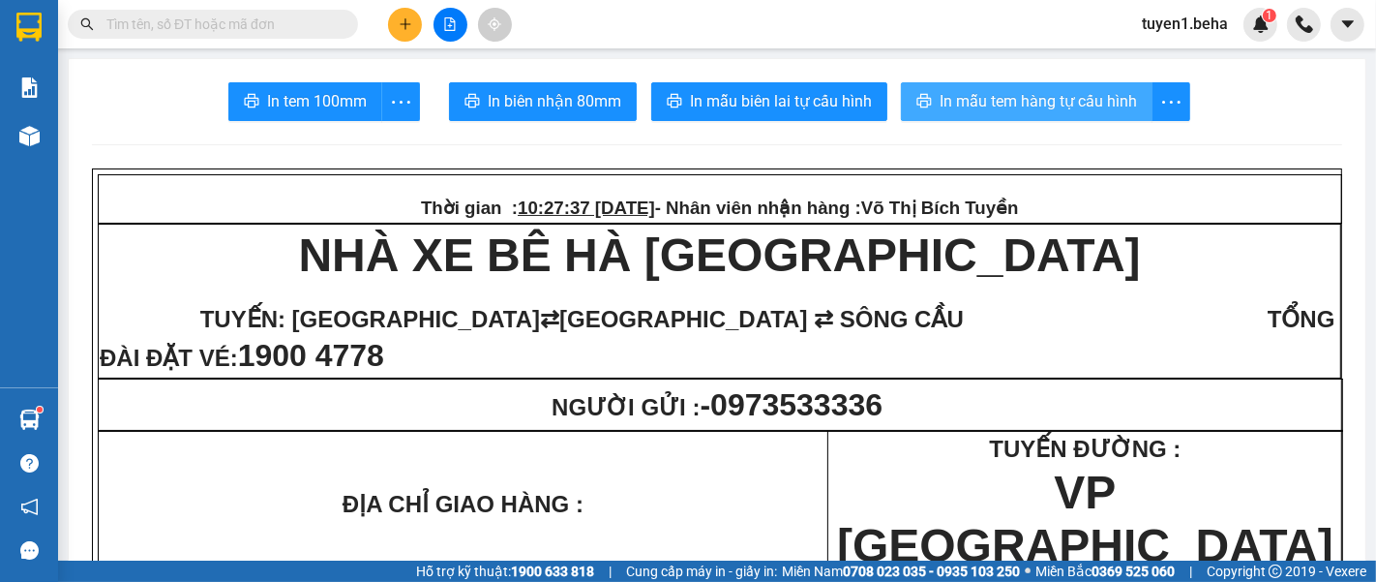
click at [1097, 93] on span "In mẫu tem hàng tự cấu hình" at bounding box center [1038, 101] width 197 height 24
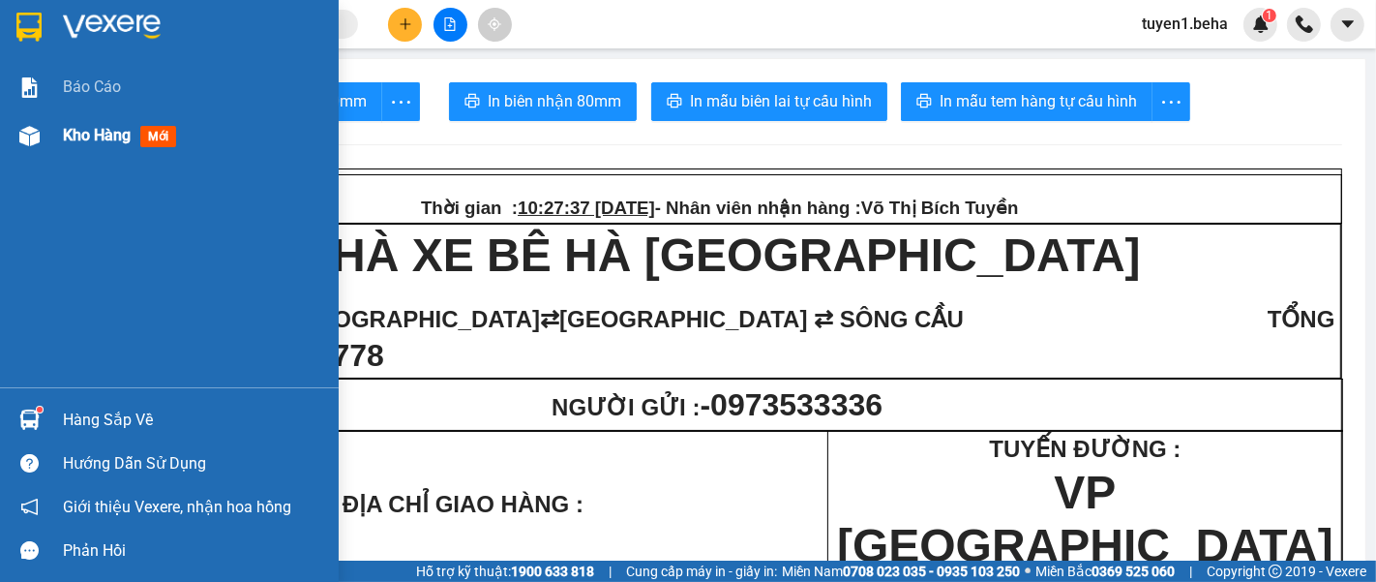
click at [72, 126] on span "Kho hàng" at bounding box center [97, 135] width 68 height 18
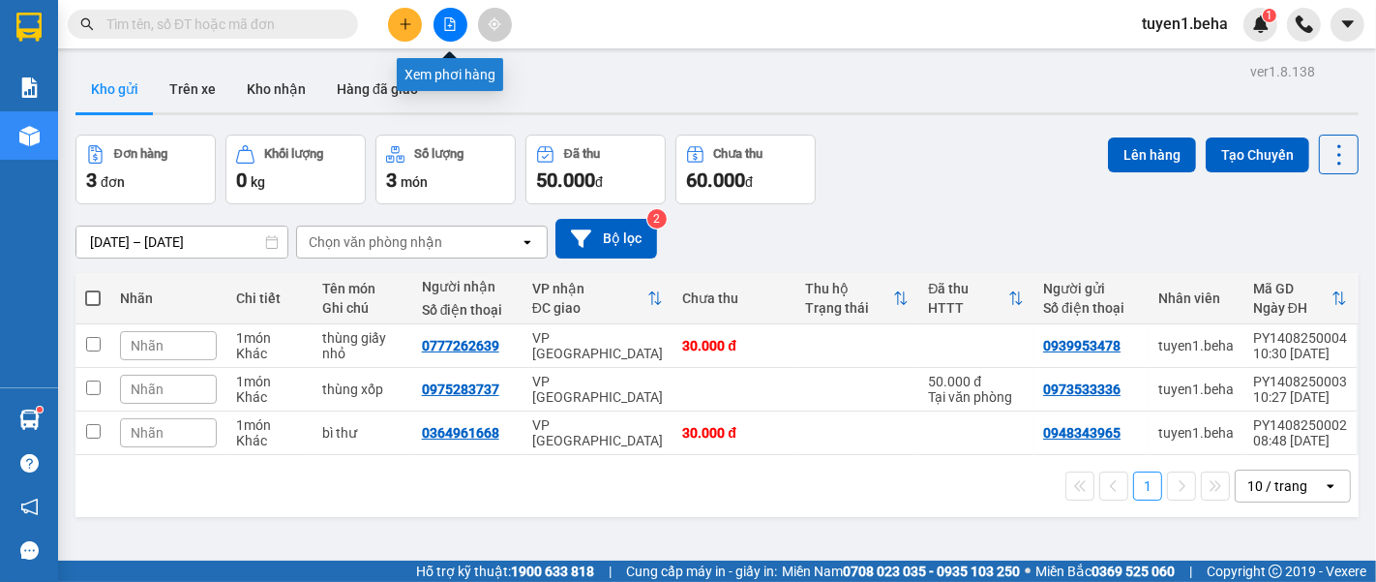
click at [451, 24] on icon "file-add" at bounding box center [450, 24] width 14 height 14
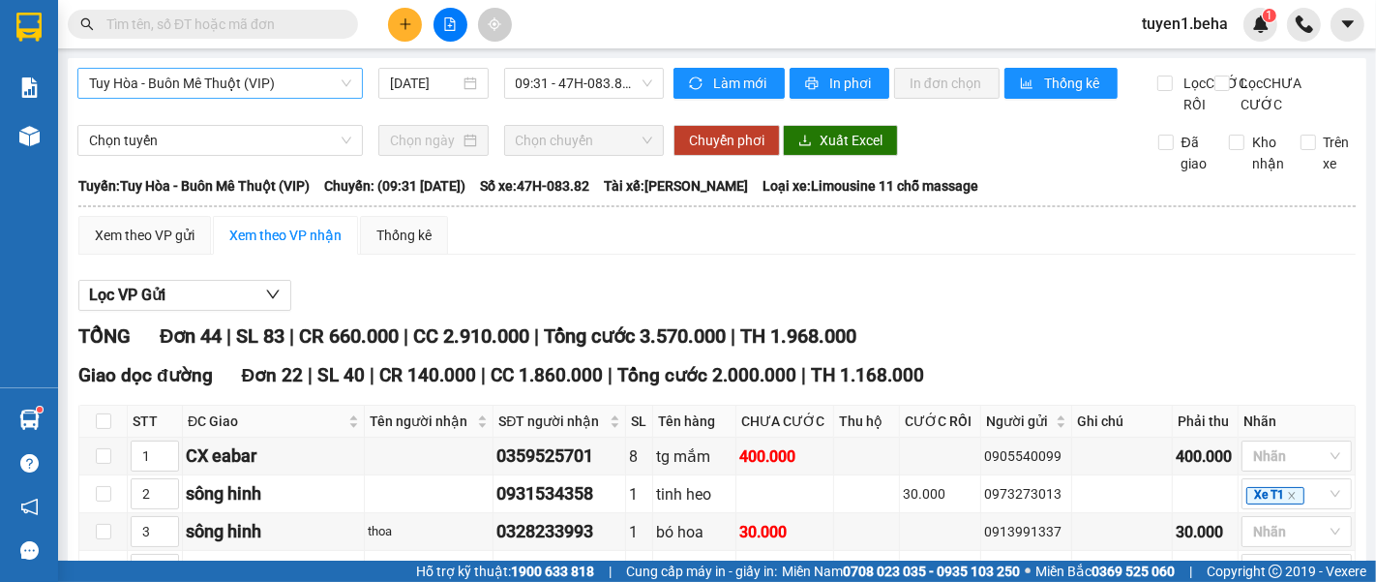
click at [329, 74] on span "Tuy Hòa - Buôn Mê Thuột (VIP)" at bounding box center [220, 83] width 262 height 29
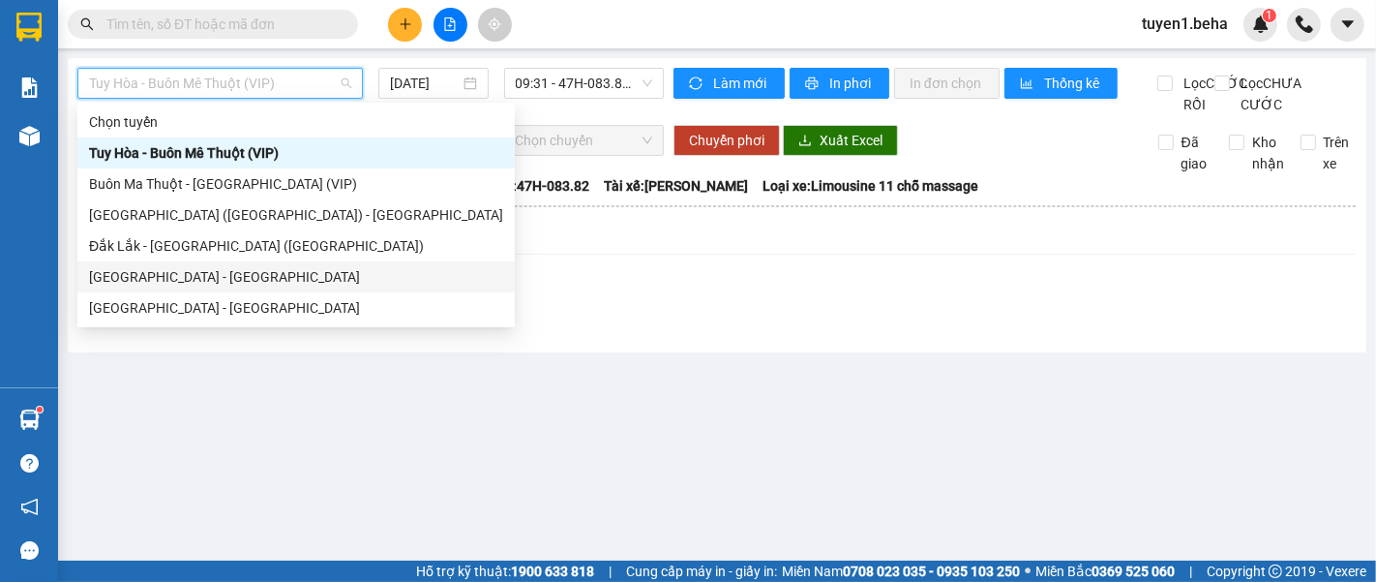
click at [224, 272] on div "[GEOGRAPHIC_DATA] - [GEOGRAPHIC_DATA]" at bounding box center [296, 276] width 414 height 21
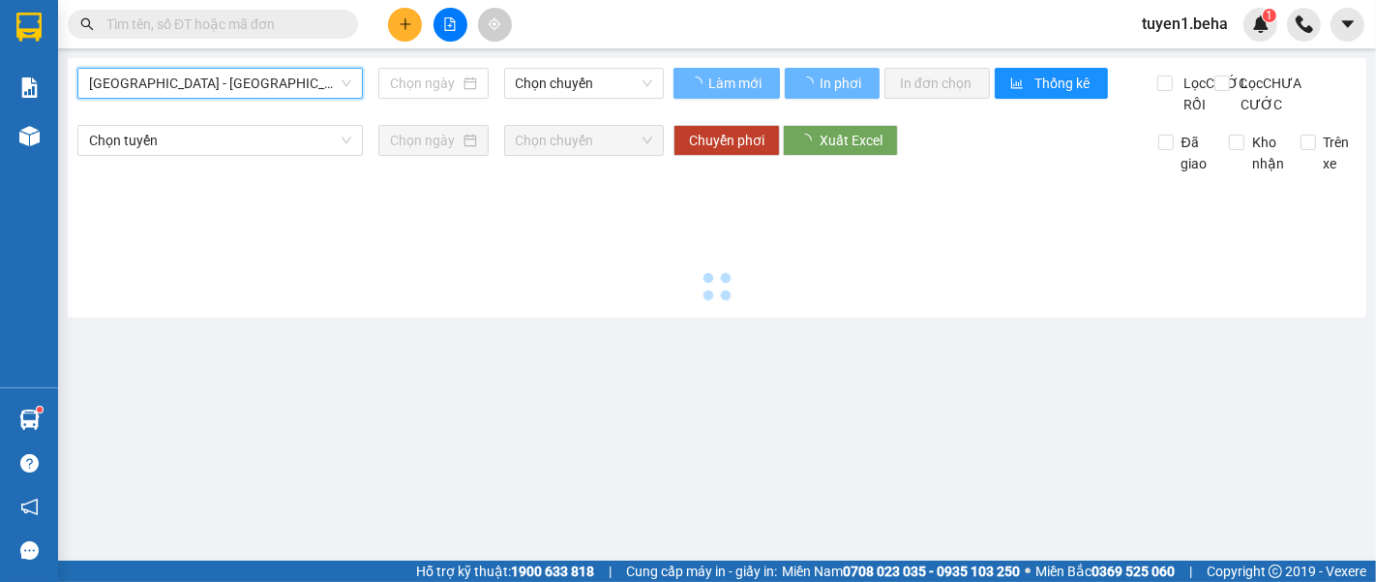
type input "[DATE]"
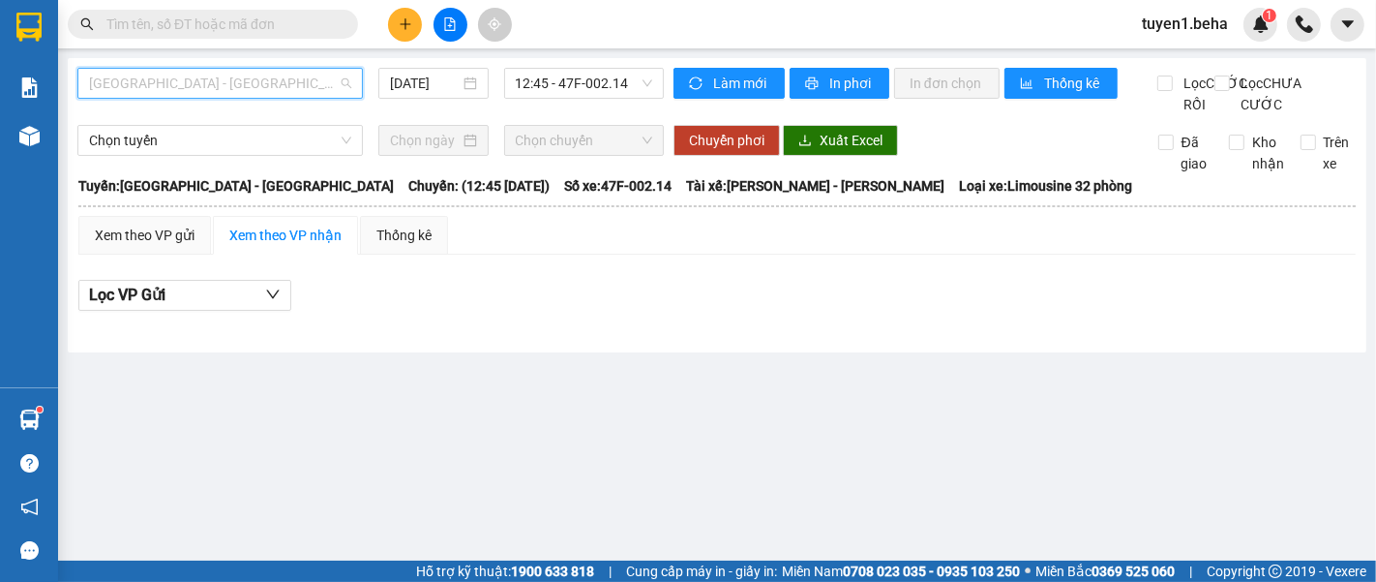
click at [271, 97] on span "[GEOGRAPHIC_DATA] - [GEOGRAPHIC_DATA]" at bounding box center [220, 83] width 262 height 29
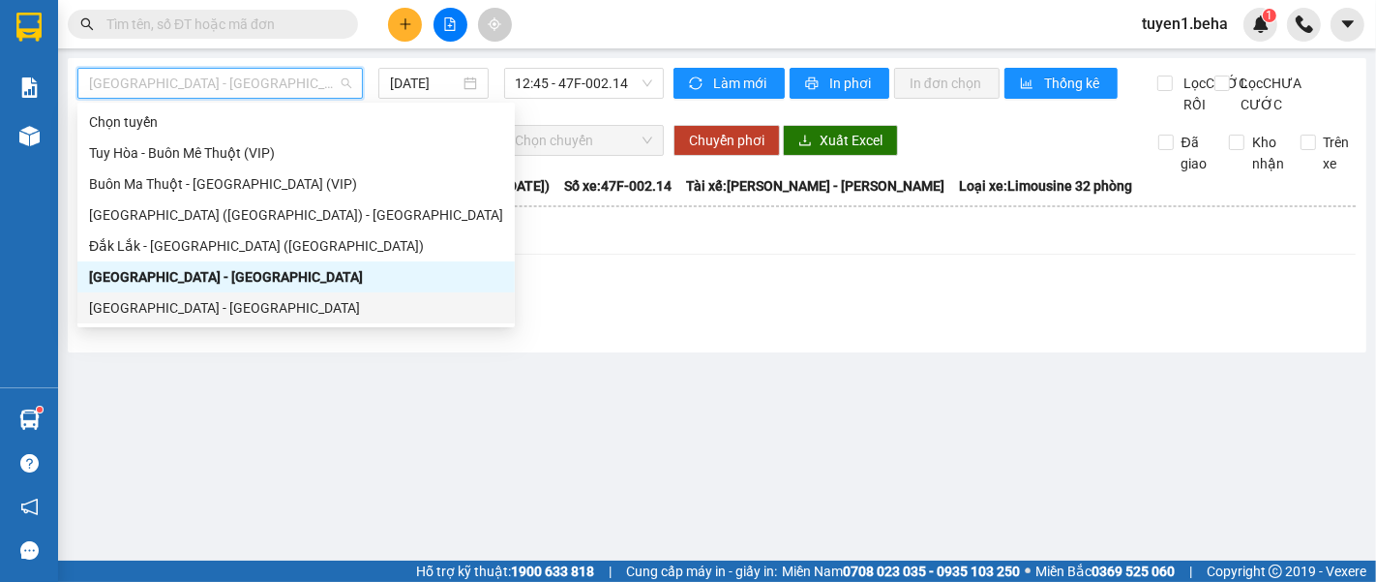
click at [259, 301] on div "[GEOGRAPHIC_DATA] - [GEOGRAPHIC_DATA]" at bounding box center [296, 307] width 414 height 21
type input "[DATE]"
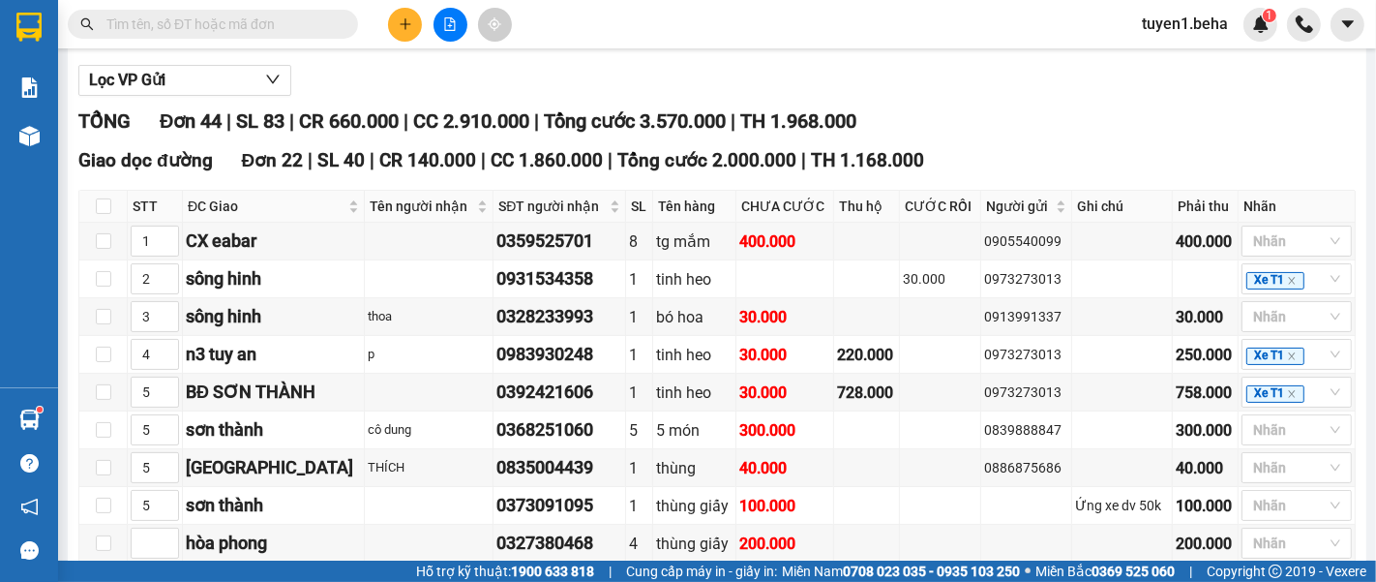
scroll to position [537, 0]
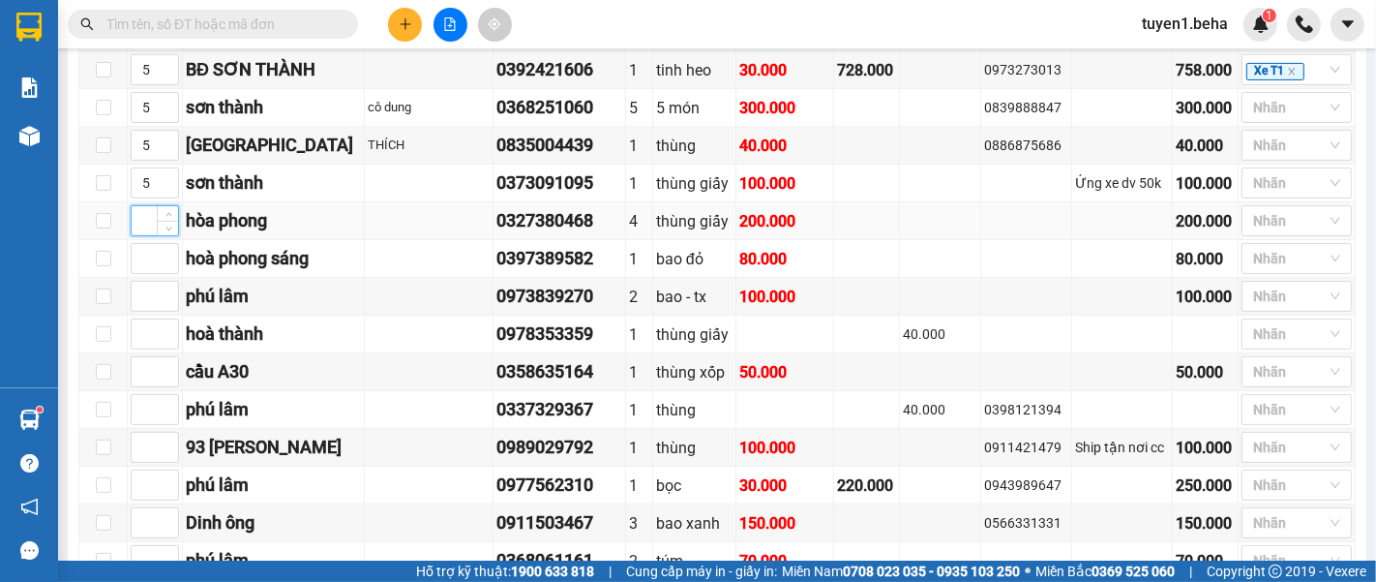
click at [145, 227] on input at bounding box center [155, 220] width 46 height 29
type input "6"
click at [151, 265] on input at bounding box center [155, 258] width 46 height 29
type input "6"
click at [150, 523] on input at bounding box center [155, 522] width 46 height 29
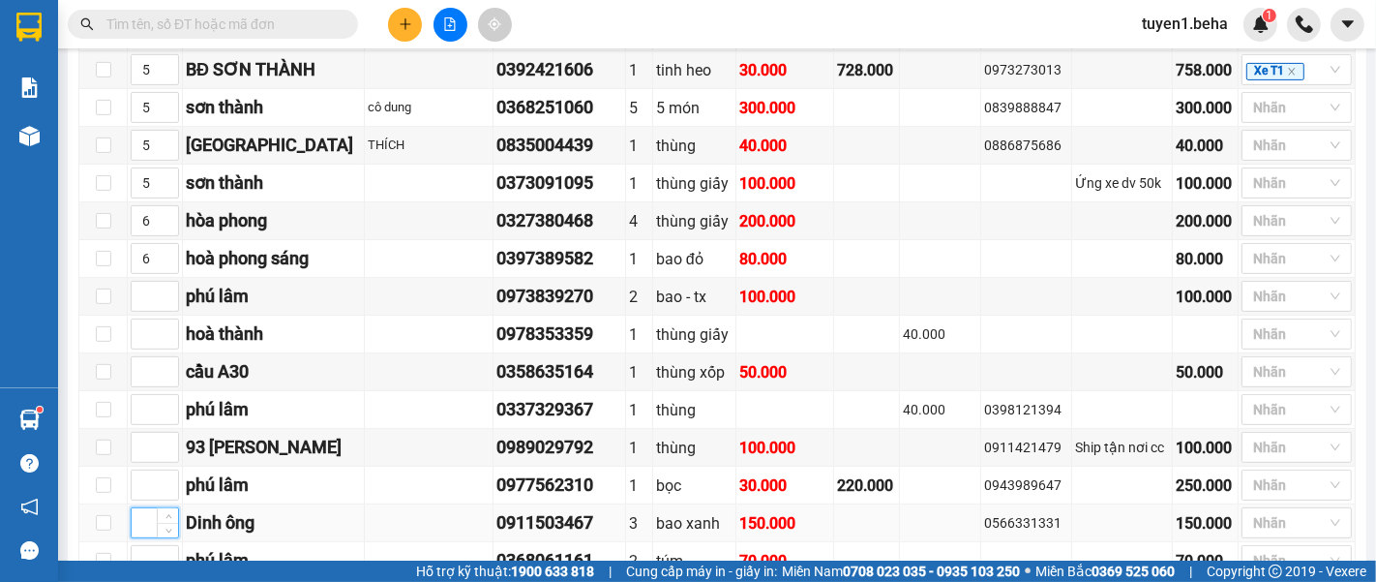
type input "6"
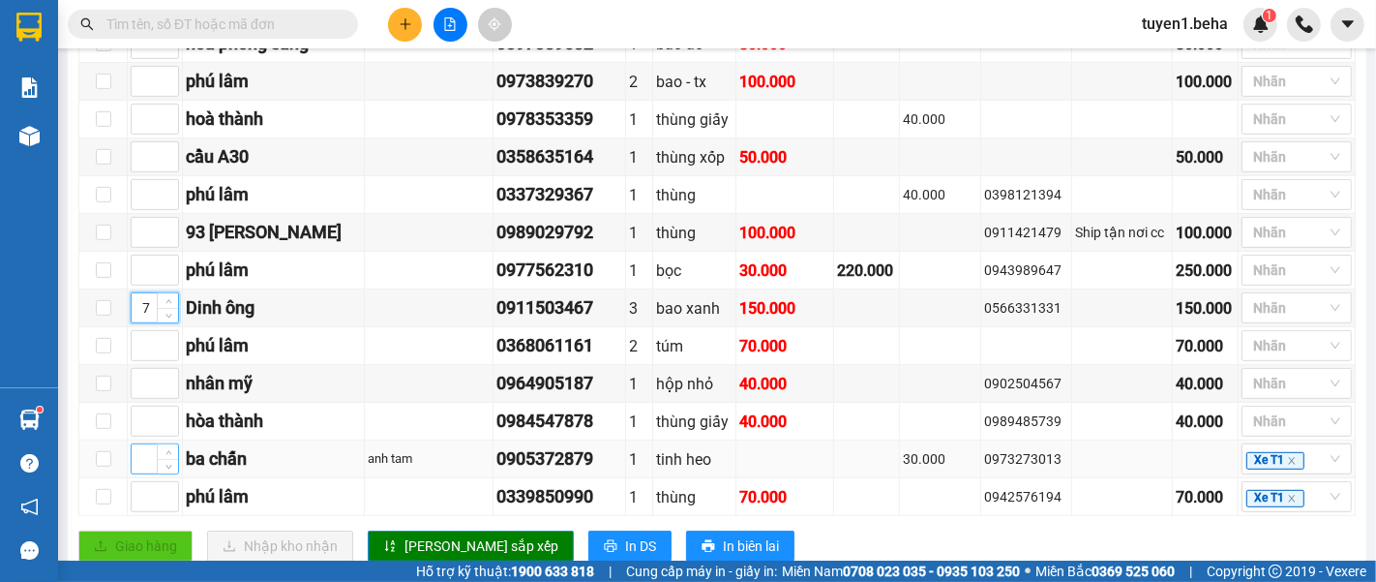
type input "7"
click at [141, 464] on input at bounding box center [155, 458] width 46 height 29
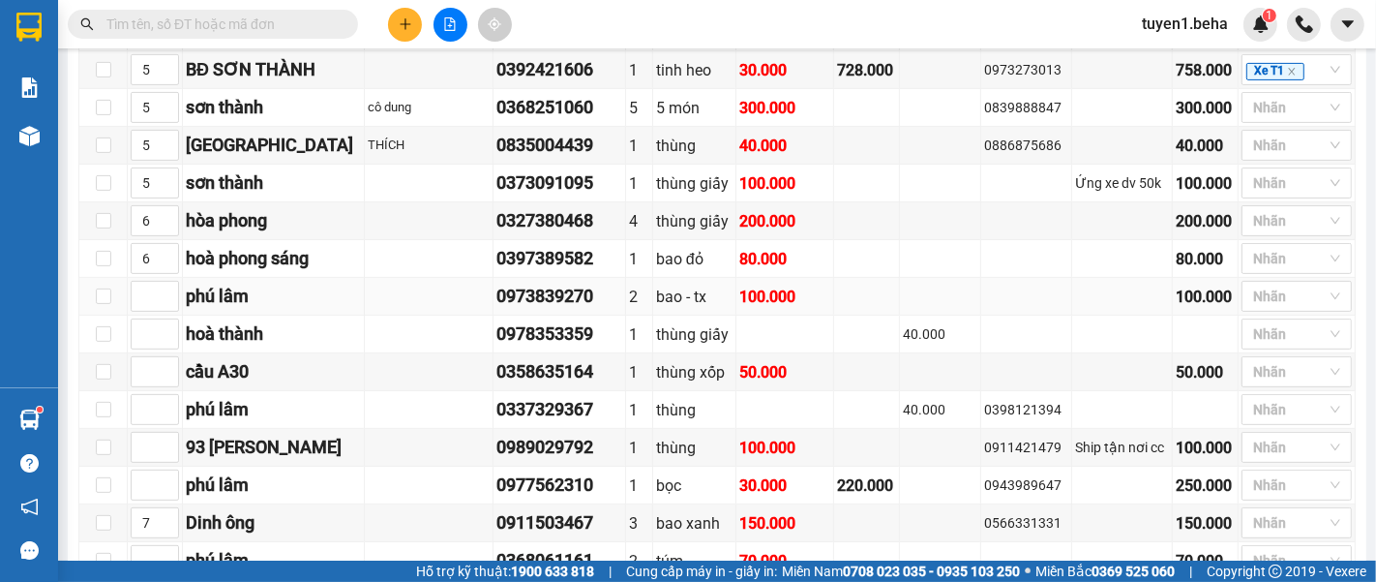
scroll to position [645, 0]
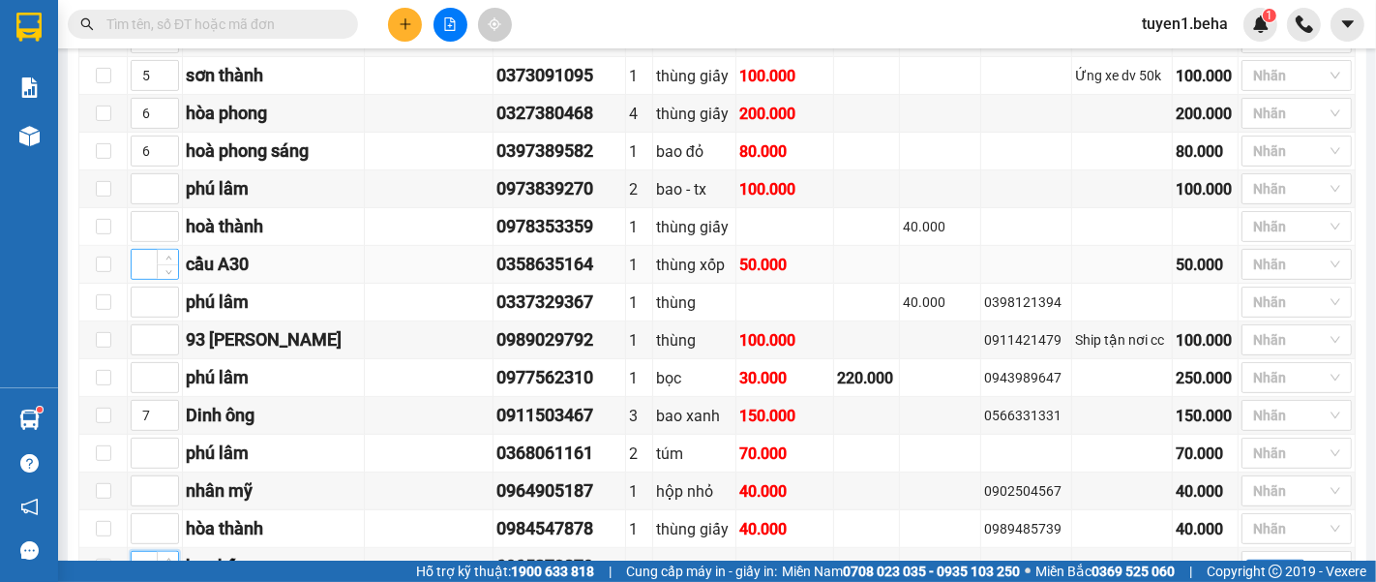
type input "8"
click at [136, 271] on input at bounding box center [155, 264] width 46 height 29
type input "6"
type input "7"
click at [165, 112] on icon "up" at bounding box center [168, 108] width 7 height 7
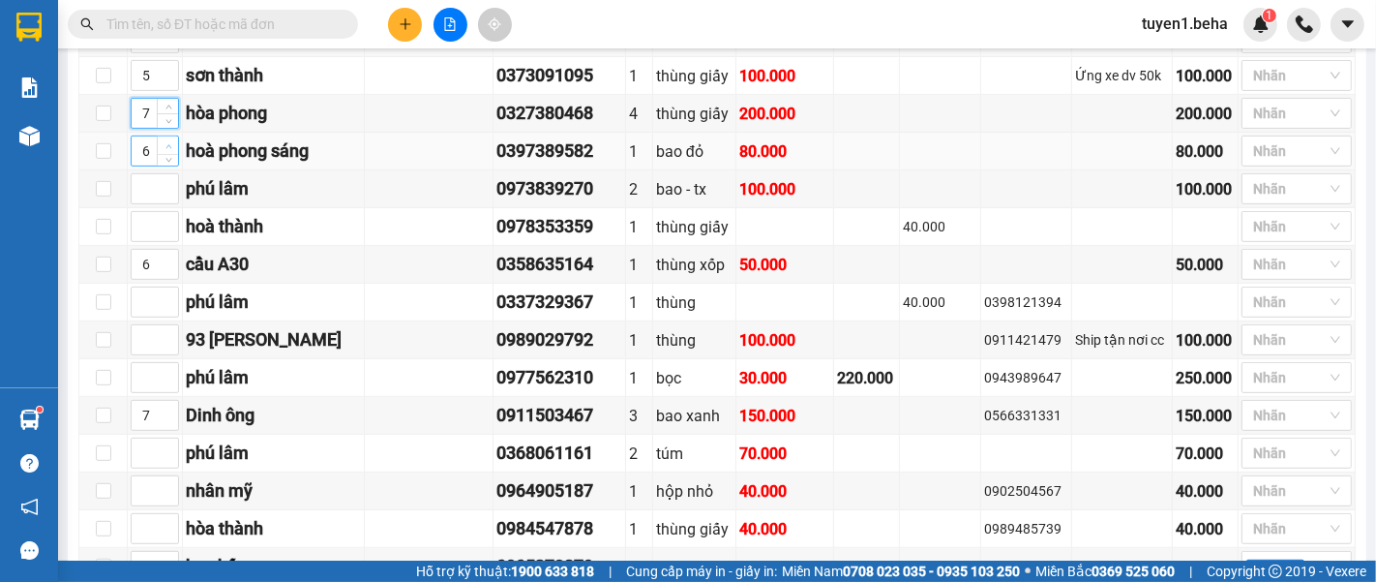
type input "7"
click at [172, 152] on span "up" at bounding box center [169, 146] width 12 height 12
type input "8"
click at [171, 413] on span "up" at bounding box center [169, 411] width 12 height 12
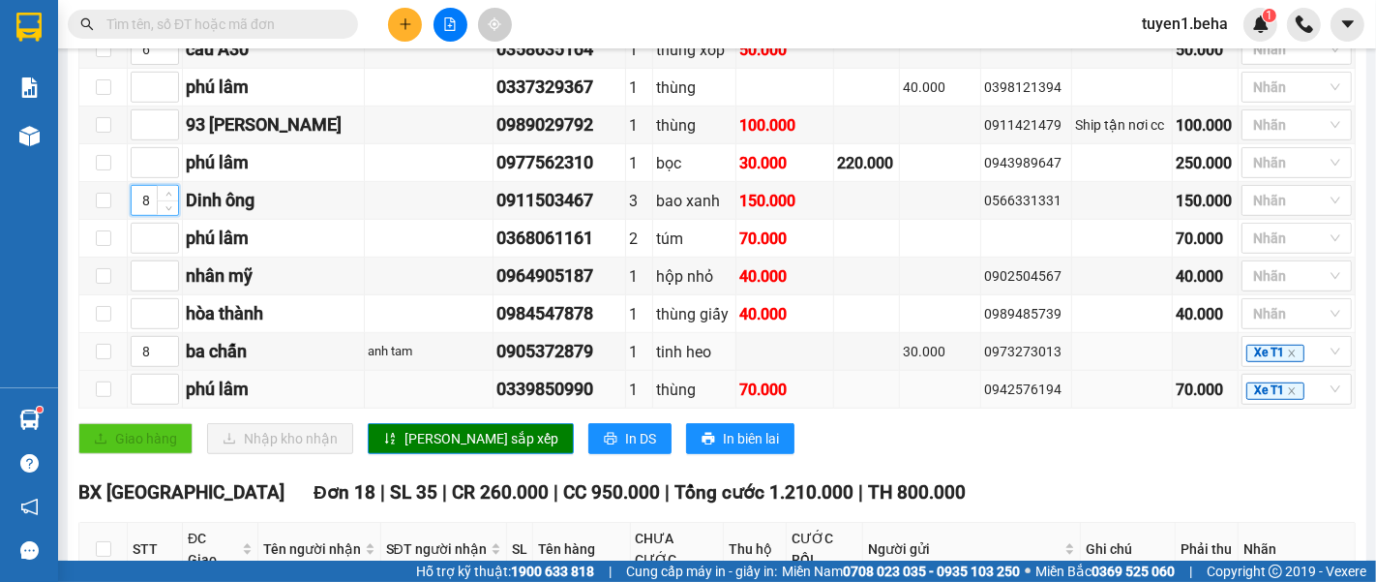
scroll to position [859, 0]
type input "9"
click at [165, 350] on icon "up" at bounding box center [168, 347] width 7 height 7
click at [434, 435] on span "[PERSON_NAME] sắp xếp" at bounding box center [482, 438] width 154 height 21
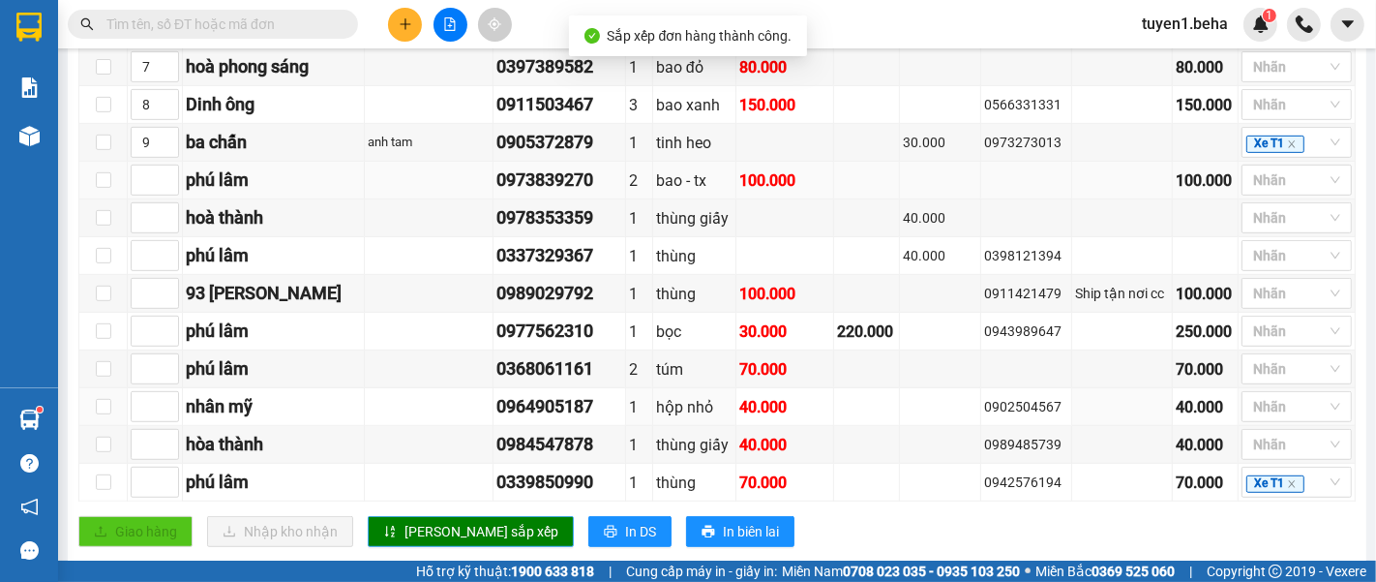
scroll to position [645, 0]
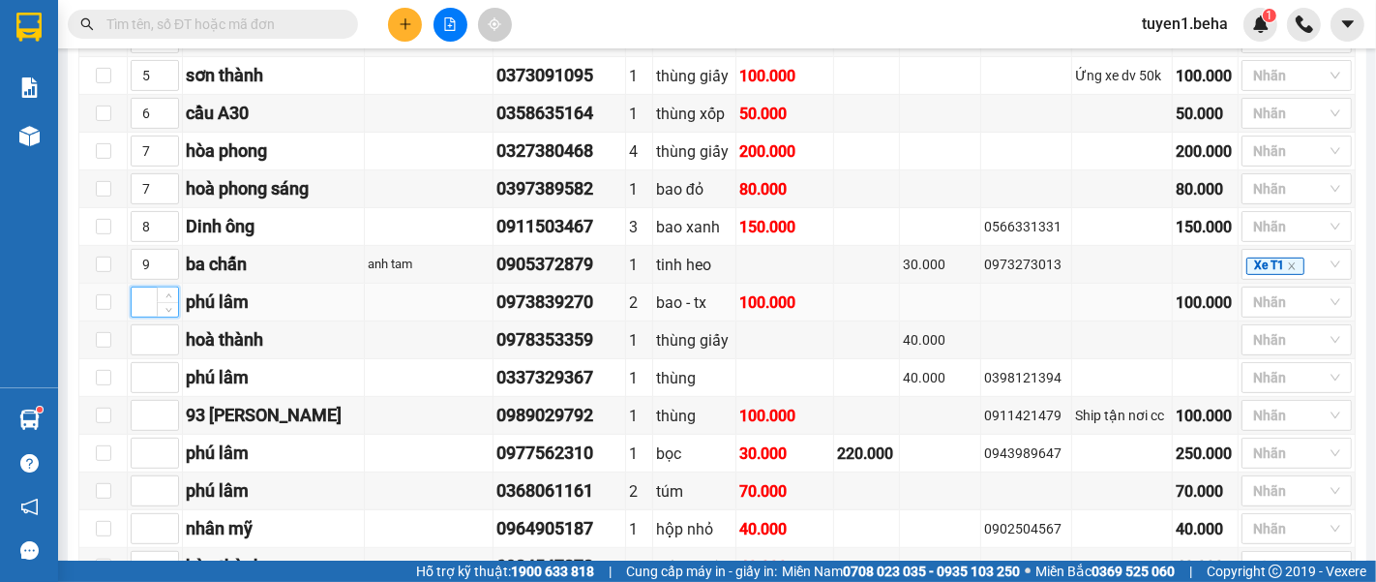
click at [144, 311] on input at bounding box center [155, 301] width 46 height 29
click at [151, 348] on input at bounding box center [155, 339] width 46 height 29
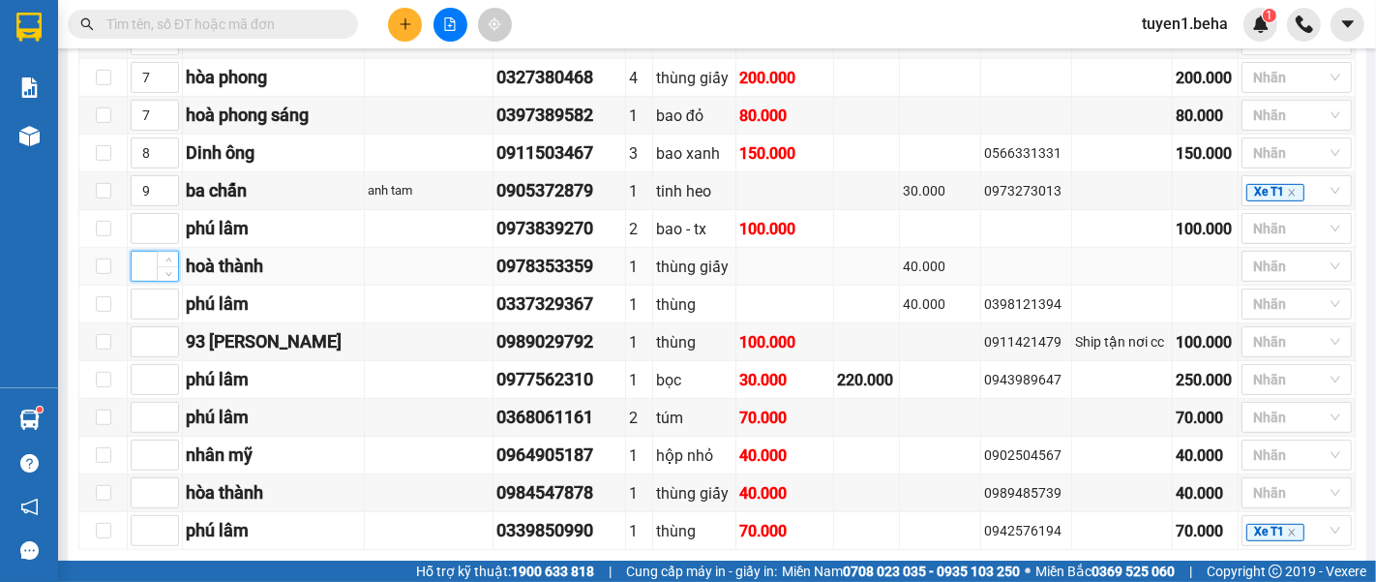
scroll to position [752, 0]
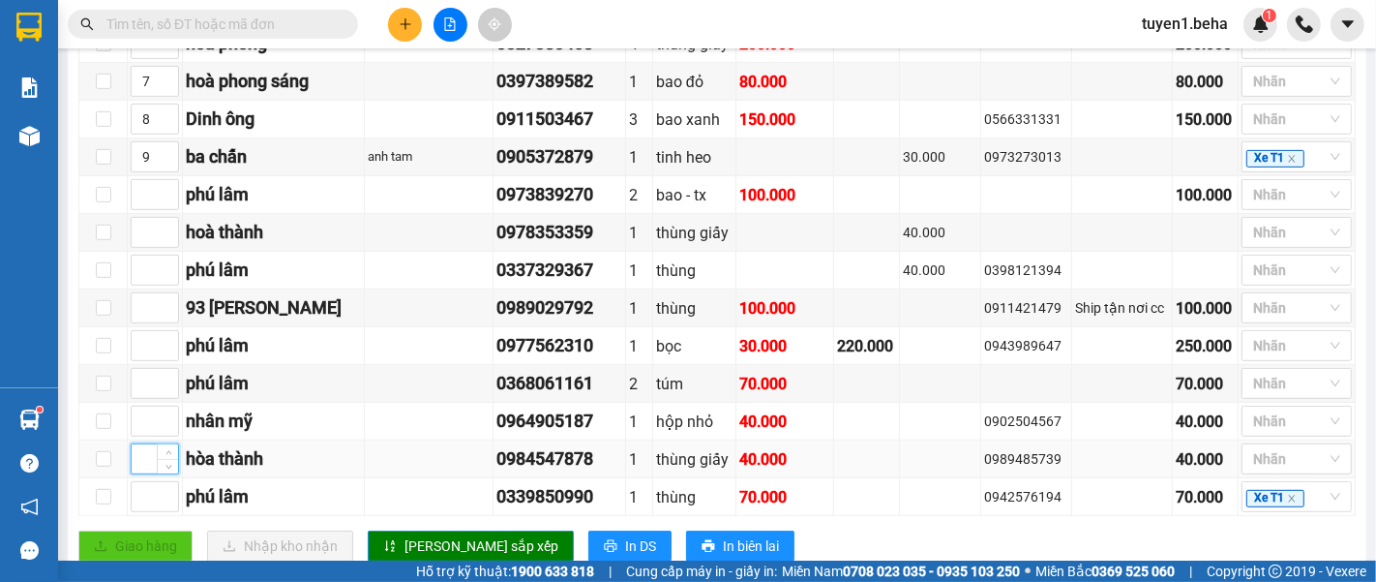
click at [144, 460] on input at bounding box center [155, 458] width 46 height 29
type input "10"
click at [143, 243] on input at bounding box center [155, 232] width 46 height 29
type input "10"
click at [441, 537] on button "[PERSON_NAME] sắp xếp" at bounding box center [471, 545] width 206 height 31
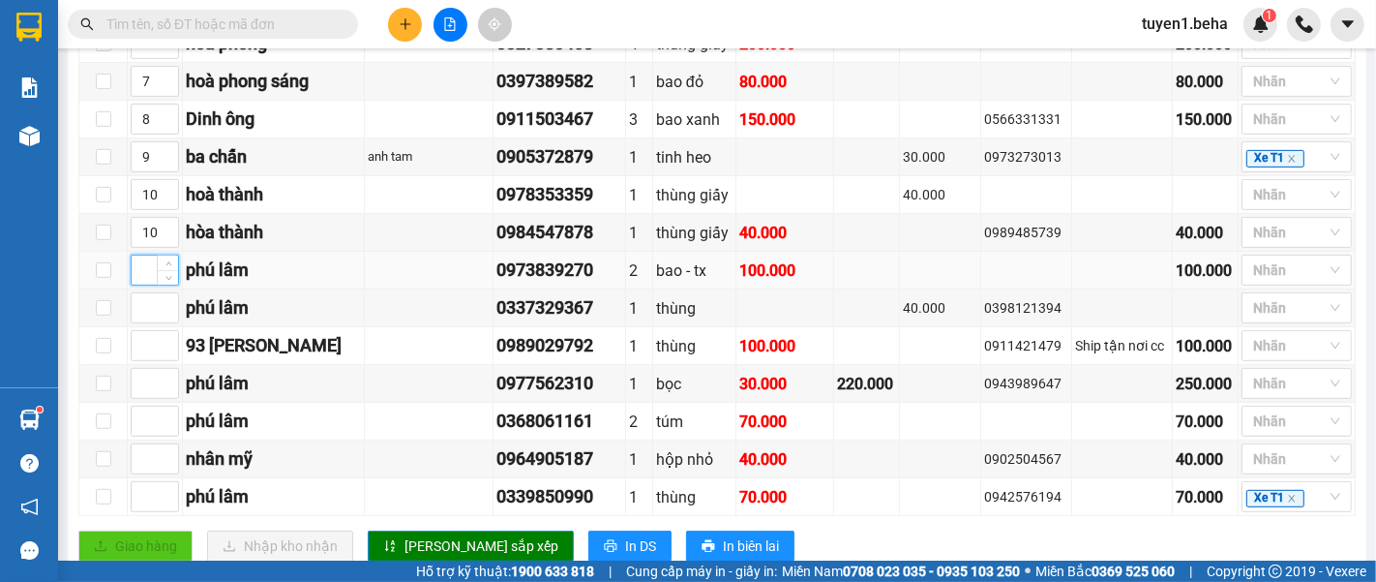
click at [144, 285] on input at bounding box center [155, 269] width 46 height 29
type input "11"
click at [140, 321] on input at bounding box center [155, 307] width 46 height 29
type input "11"
click at [149, 385] on input at bounding box center [155, 383] width 46 height 29
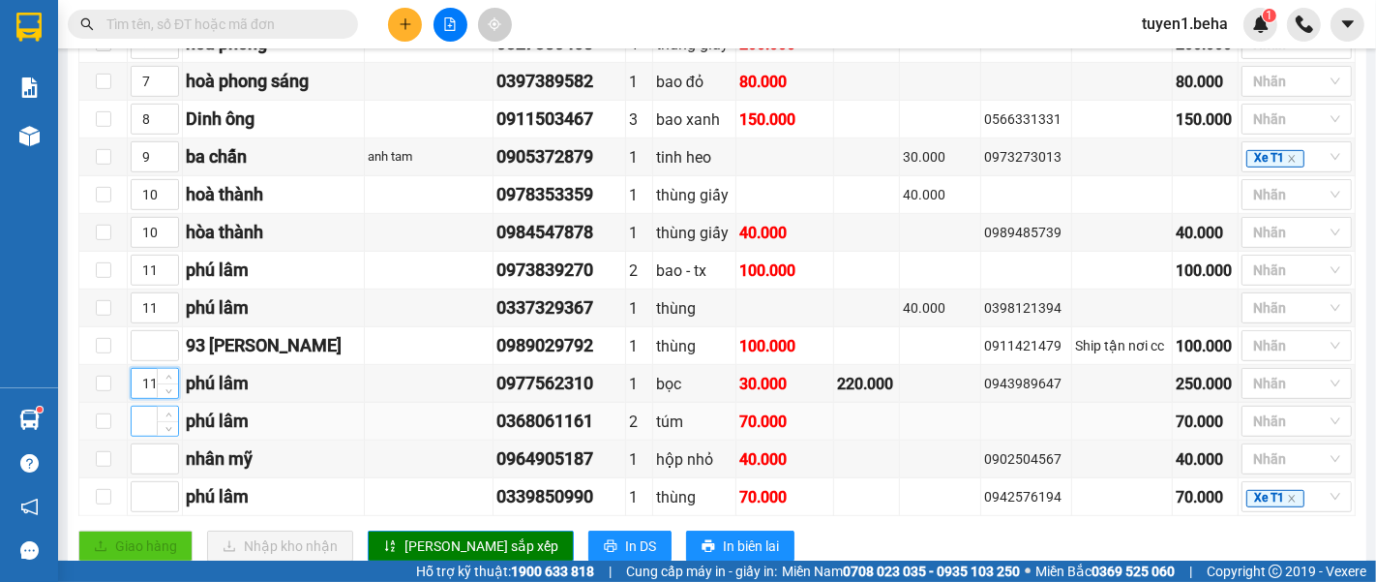
type input "11"
click at [146, 426] on input at bounding box center [155, 420] width 46 height 29
type input "11"
click at [137, 497] on input at bounding box center [155, 496] width 46 height 29
type input "11"
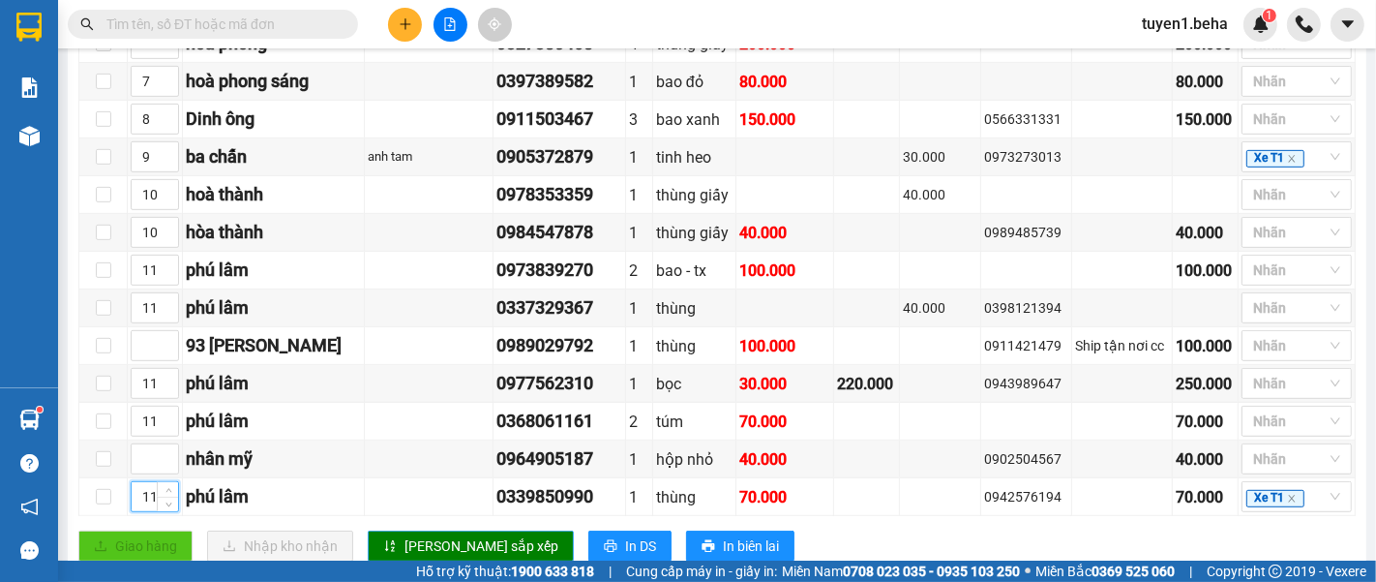
click at [436, 546] on span "[PERSON_NAME] sắp xếp" at bounding box center [482, 545] width 154 height 21
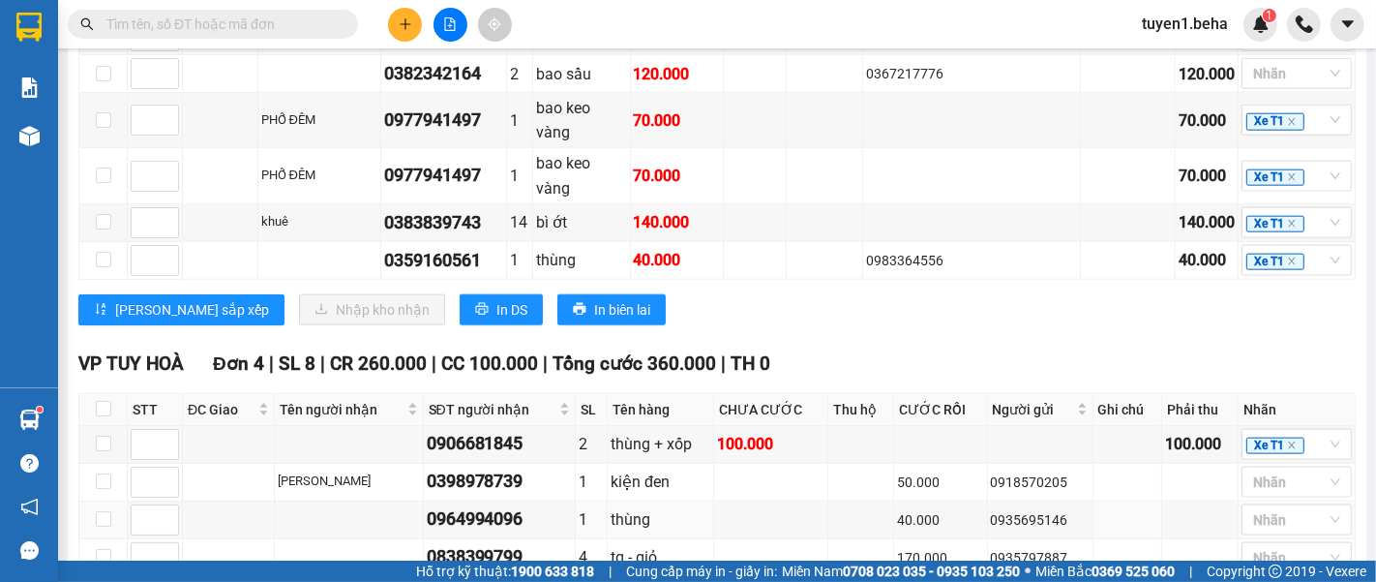
scroll to position [1913, 0]
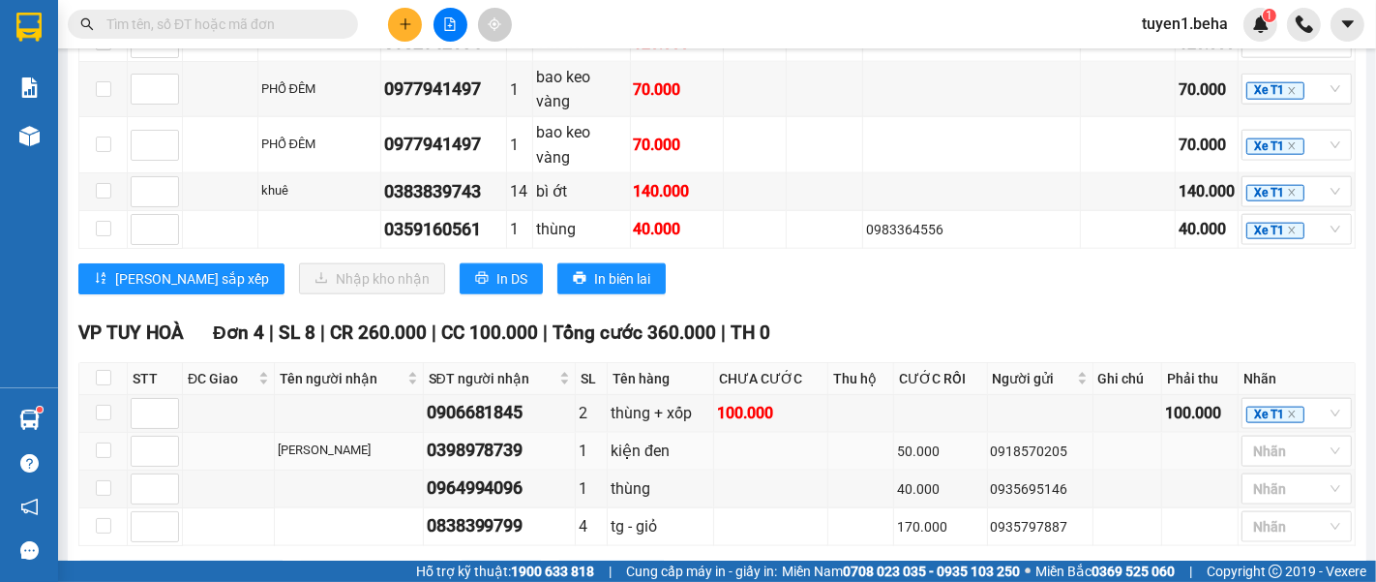
click at [214, 433] on td at bounding box center [229, 452] width 92 height 38
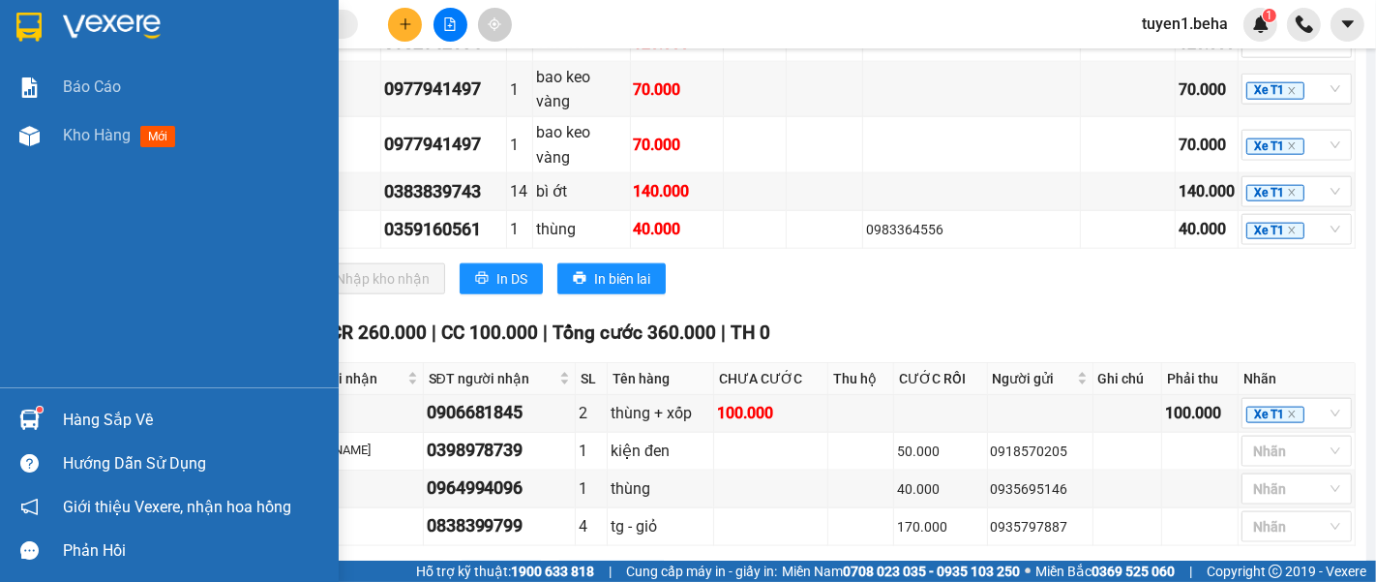
drag, startPoint x: 8, startPoint y: 249, endPoint x: 61, endPoint y: 208, distance: 67.0
click at [8, 247] on div "Báo cáo Kho hàng mới" at bounding box center [169, 225] width 339 height 324
click at [100, 134] on span "Kho hàng" at bounding box center [97, 135] width 68 height 18
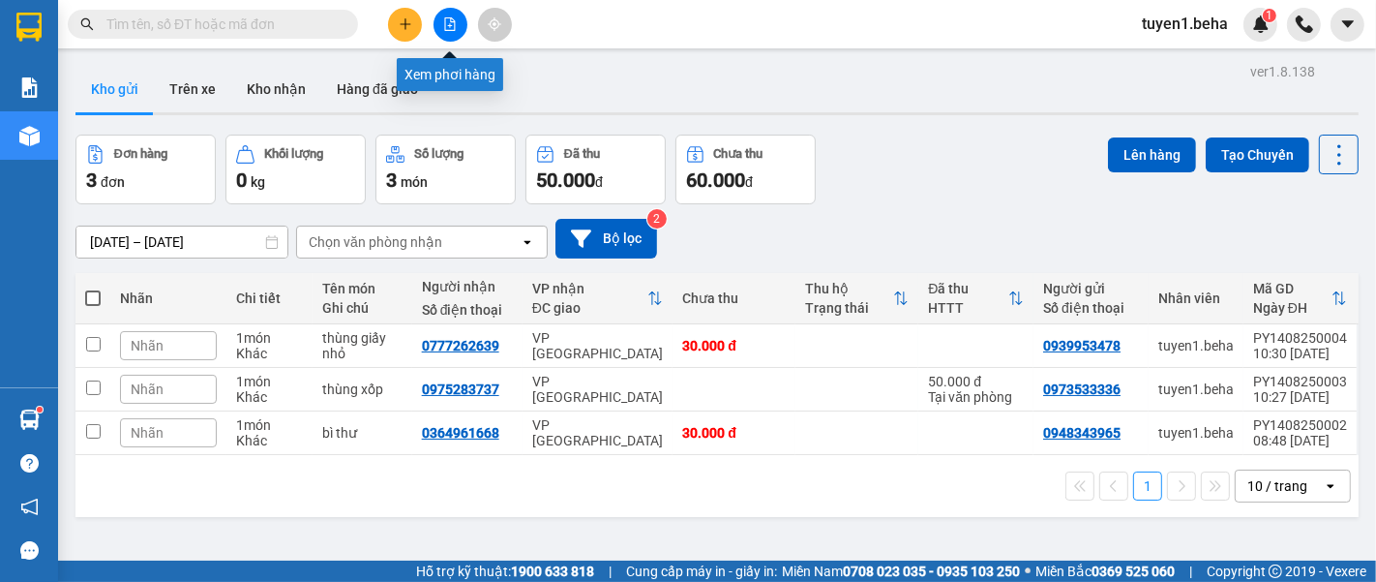
click at [456, 31] on button at bounding box center [451, 25] width 34 height 34
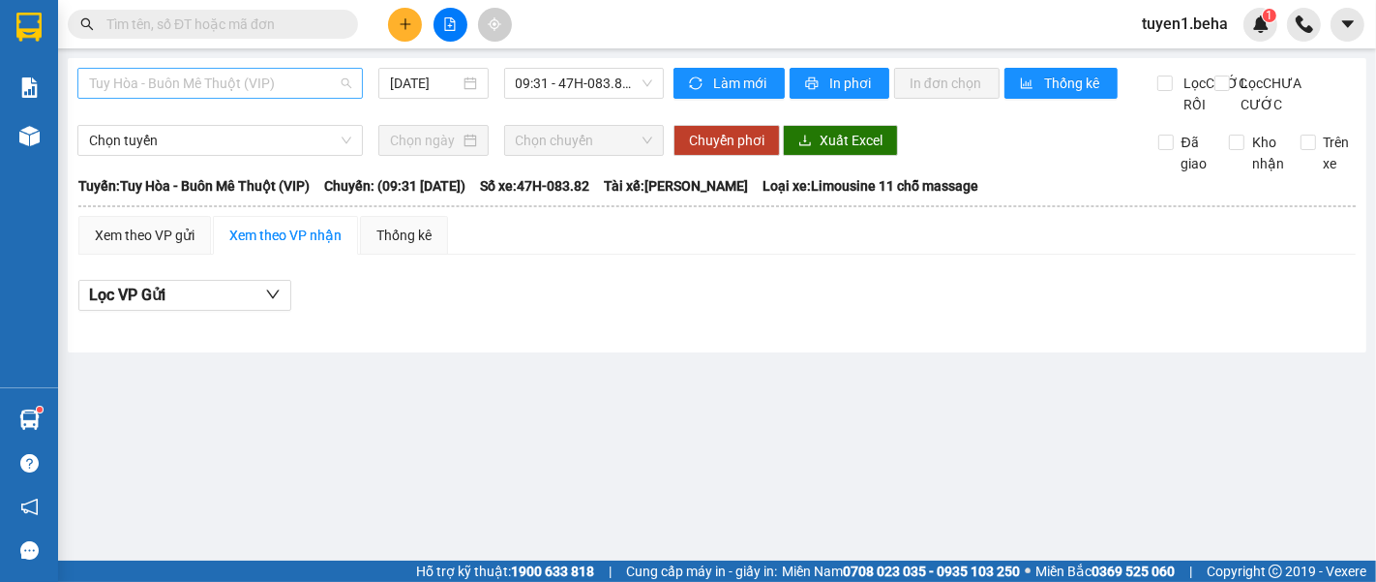
click at [217, 89] on span "Tuy Hòa - Buôn Mê Thuột (VIP)" at bounding box center [220, 83] width 262 height 29
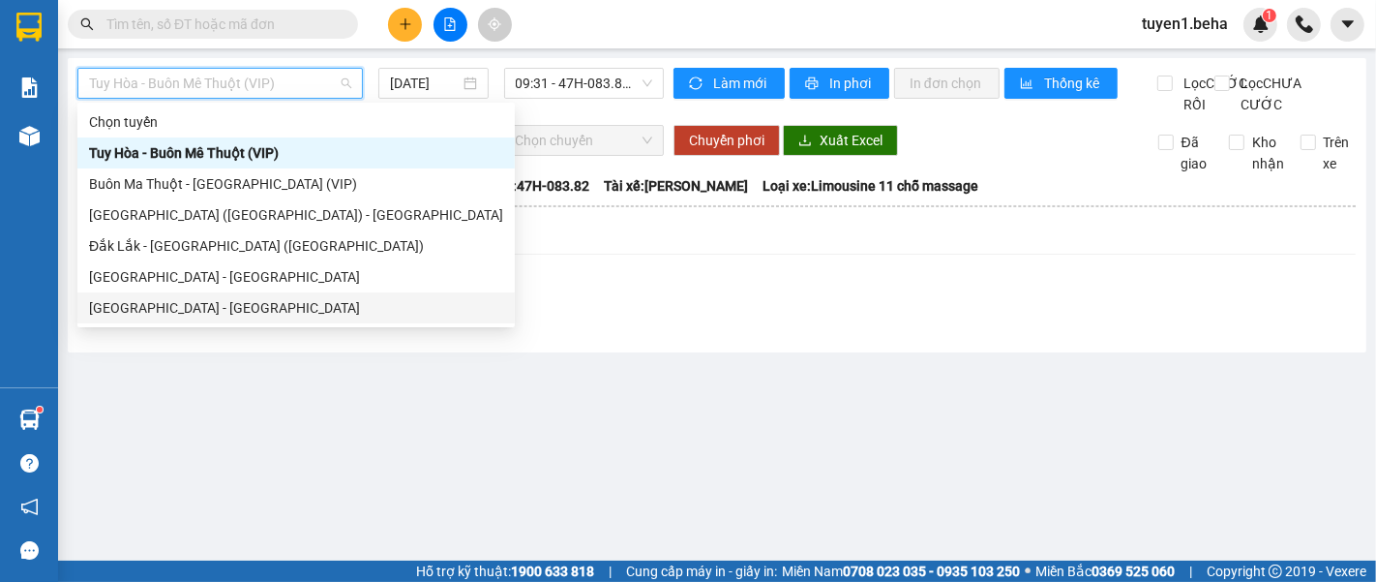
click at [164, 307] on div "[GEOGRAPHIC_DATA] - [GEOGRAPHIC_DATA]" at bounding box center [296, 307] width 414 height 21
type input "[DATE]"
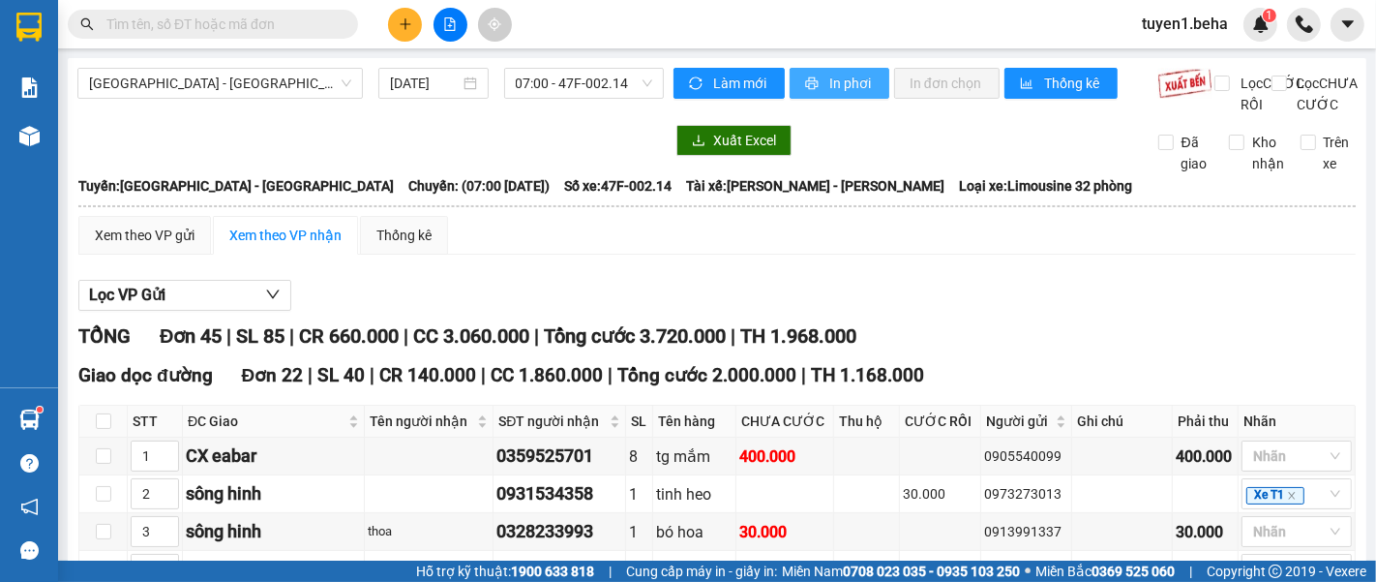
click at [848, 85] on span "In phơi" at bounding box center [851, 83] width 45 height 21
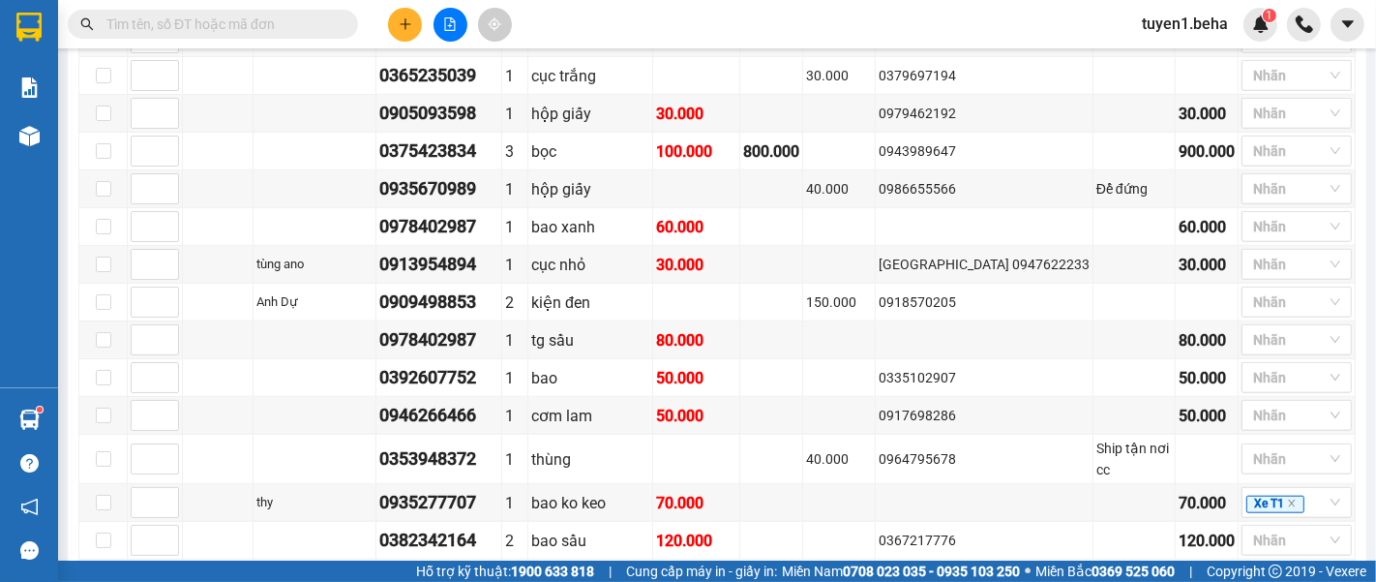
scroll to position [1290, 0]
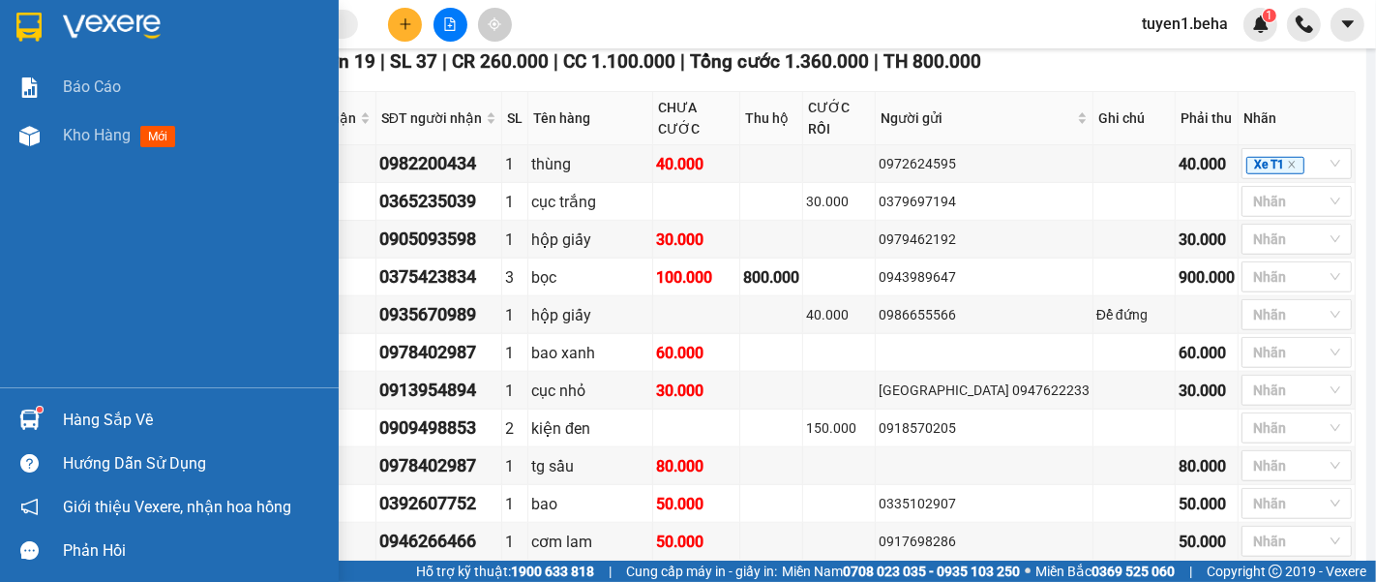
click at [16, 265] on div "Báo cáo Kho hàng mới" at bounding box center [169, 225] width 339 height 324
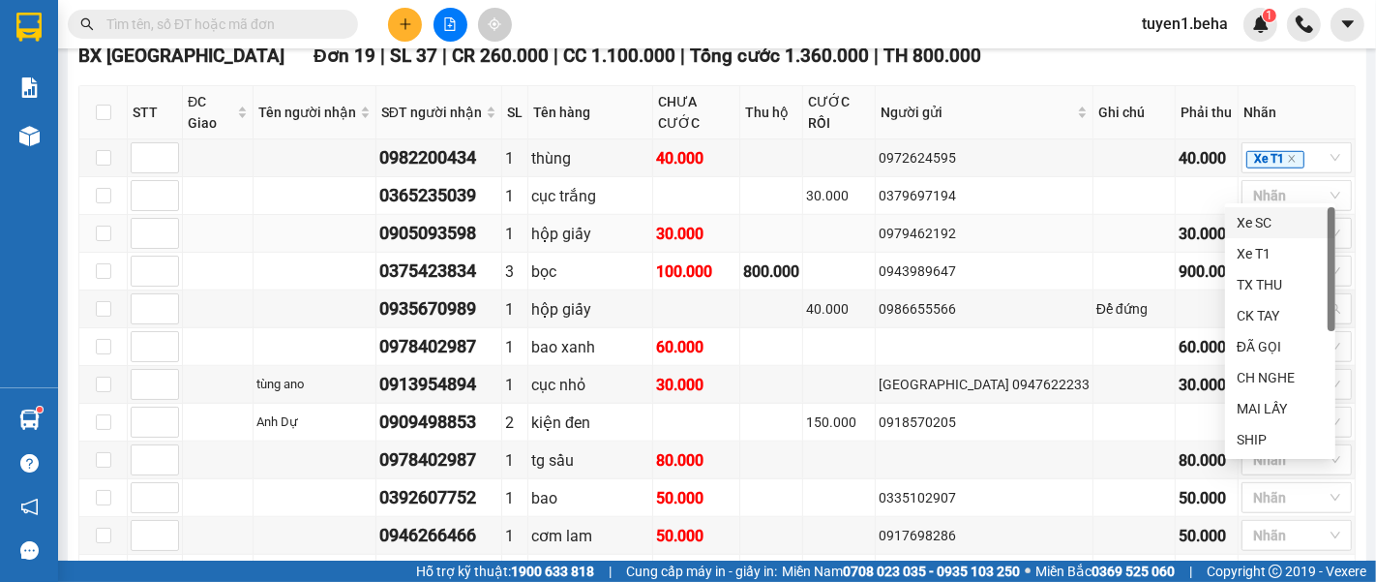
scroll to position [1183, 0]
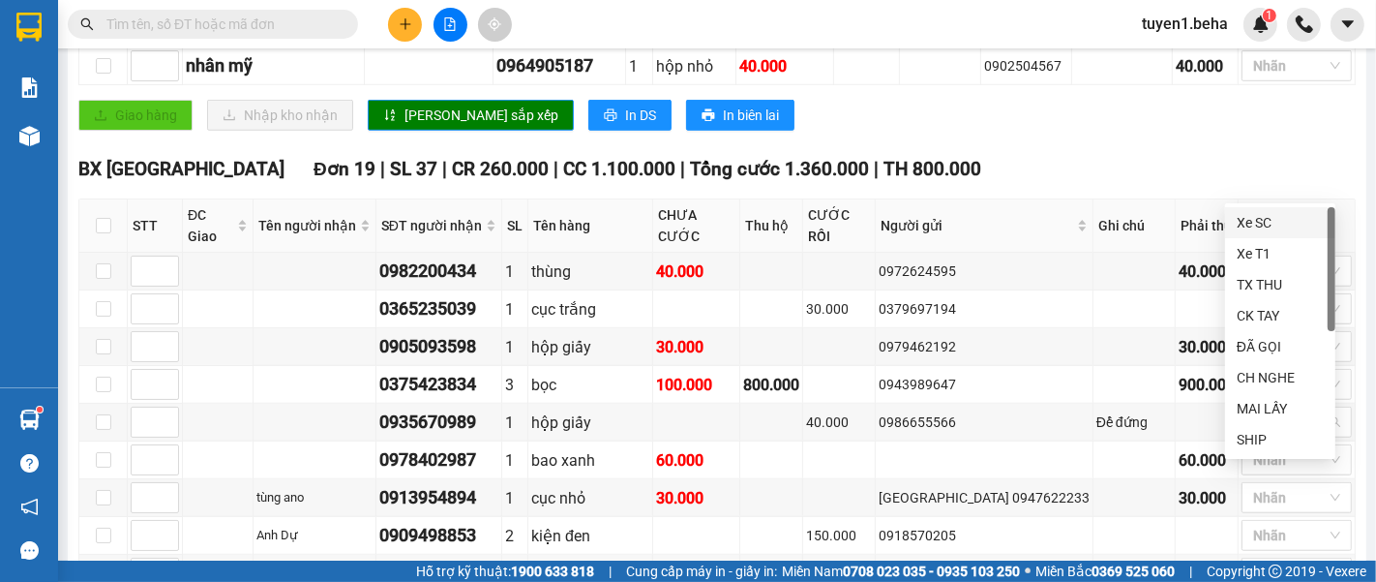
click at [1014, 128] on div "Giao hàng Nhập kho nhận Lưu sắp xếp In DS In biên lai" at bounding box center [716, 115] width 1277 height 31
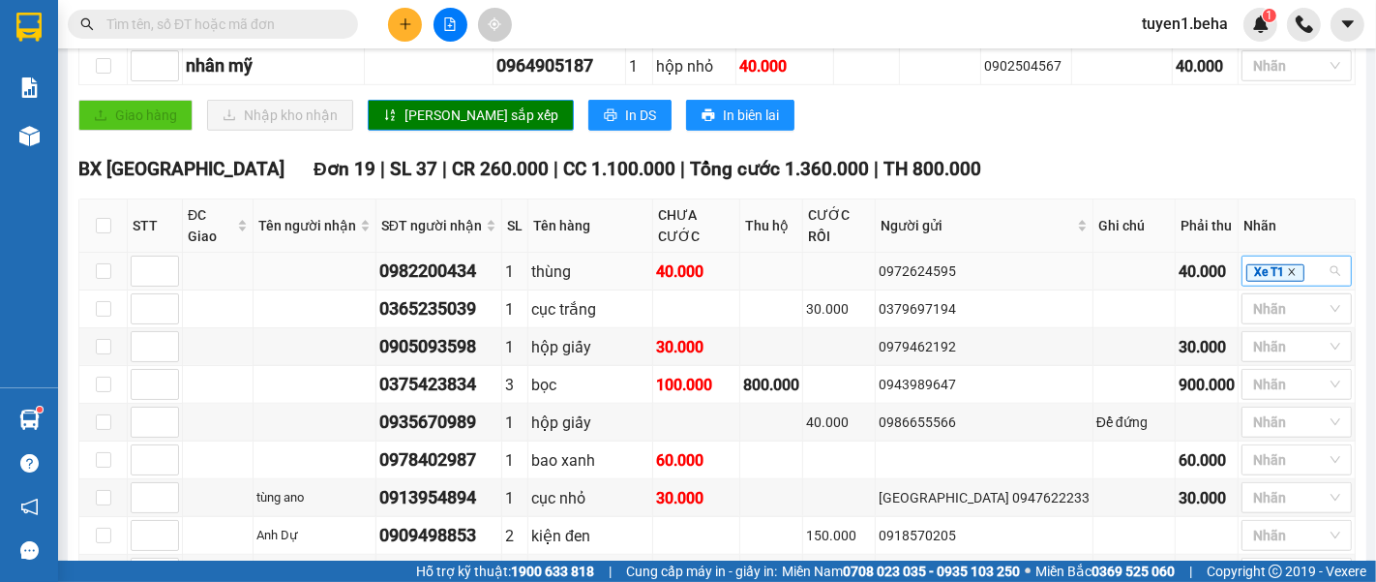
click at [1287, 267] on icon "close" at bounding box center [1292, 272] width 10 height 10
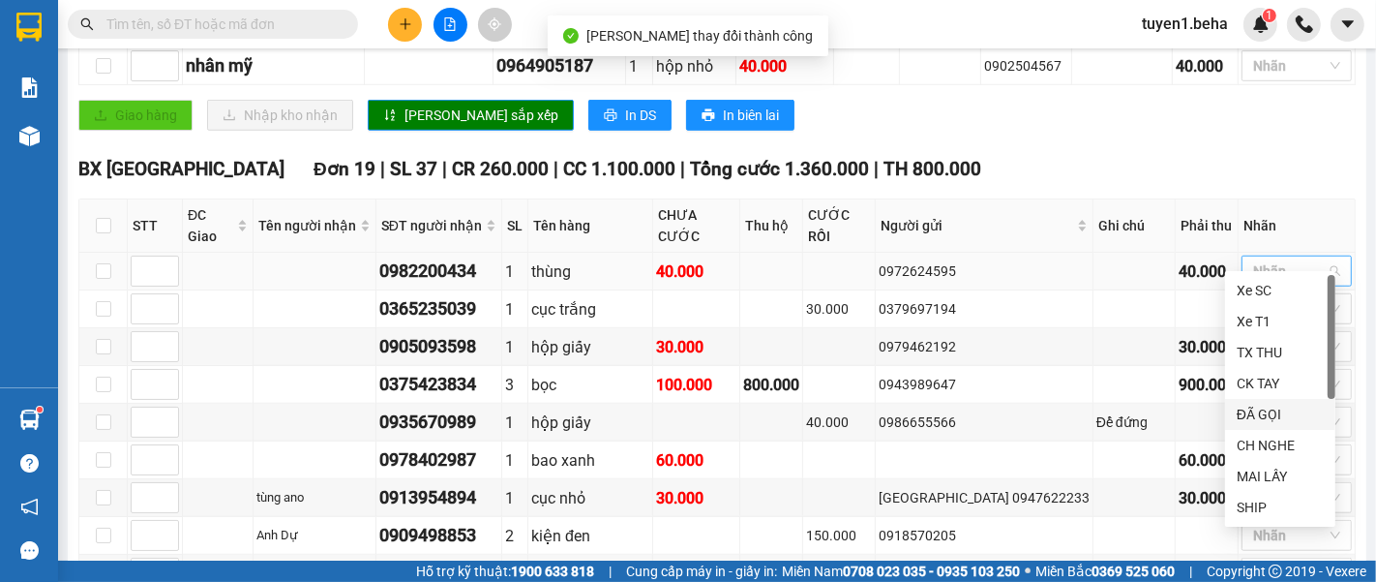
drag, startPoint x: 1265, startPoint y: 410, endPoint x: 1250, endPoint y: 146, distance: 264.6
click at [1264, 410] on div "ĐÃ GỌI" at bounding box center [1280, 414] width 87 height 21
click at [1221, 128] on div "Giao hàng Nhập kho nhận Lưu sắp xếp In DS In biên lai" at bounding box center [716, 115] width 1277 height 31
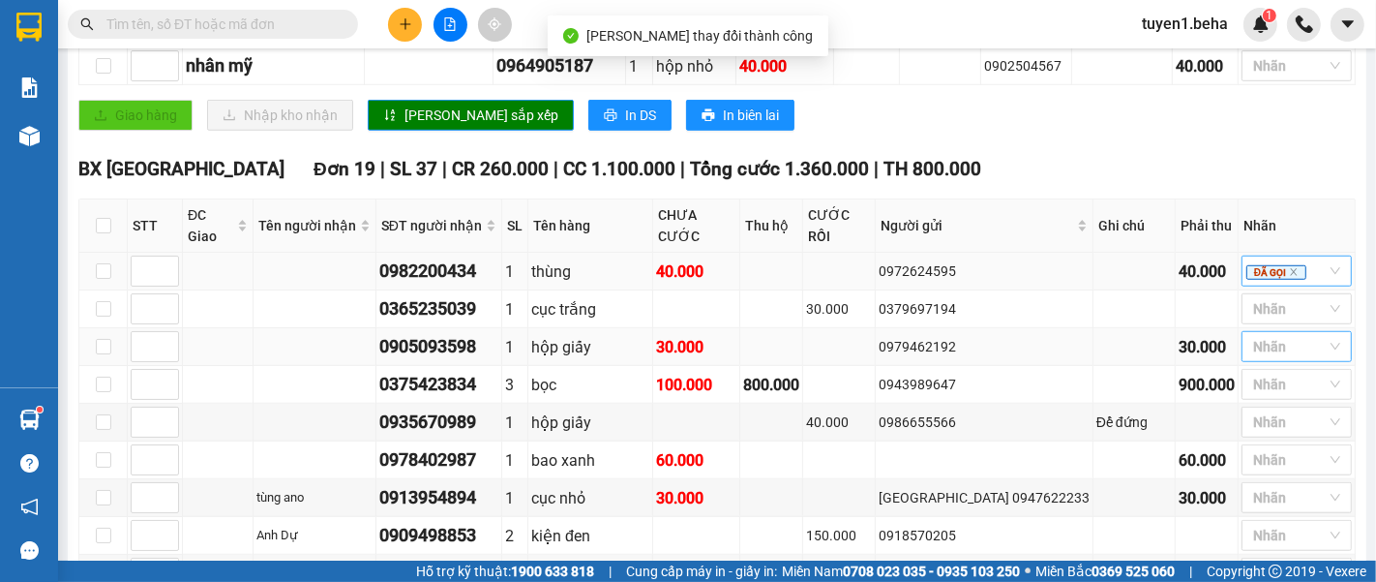
scroll to position [1397, 0]
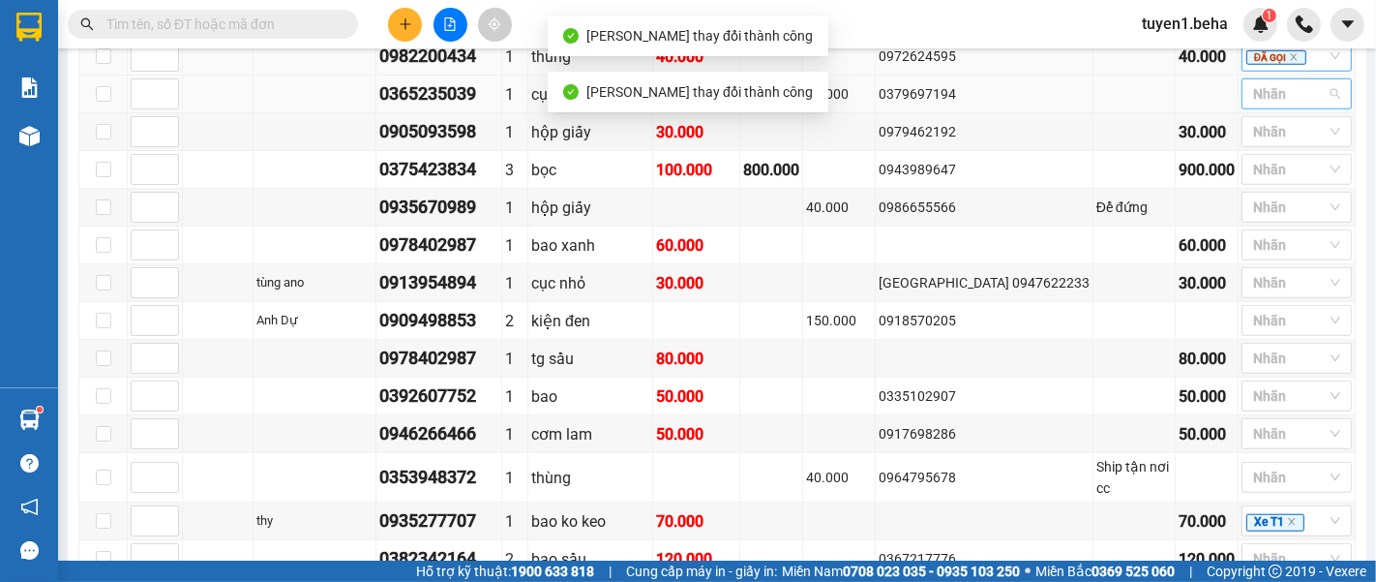
click at [1283, 82] on div at bounding box center [1286, 93] width 81 height 23
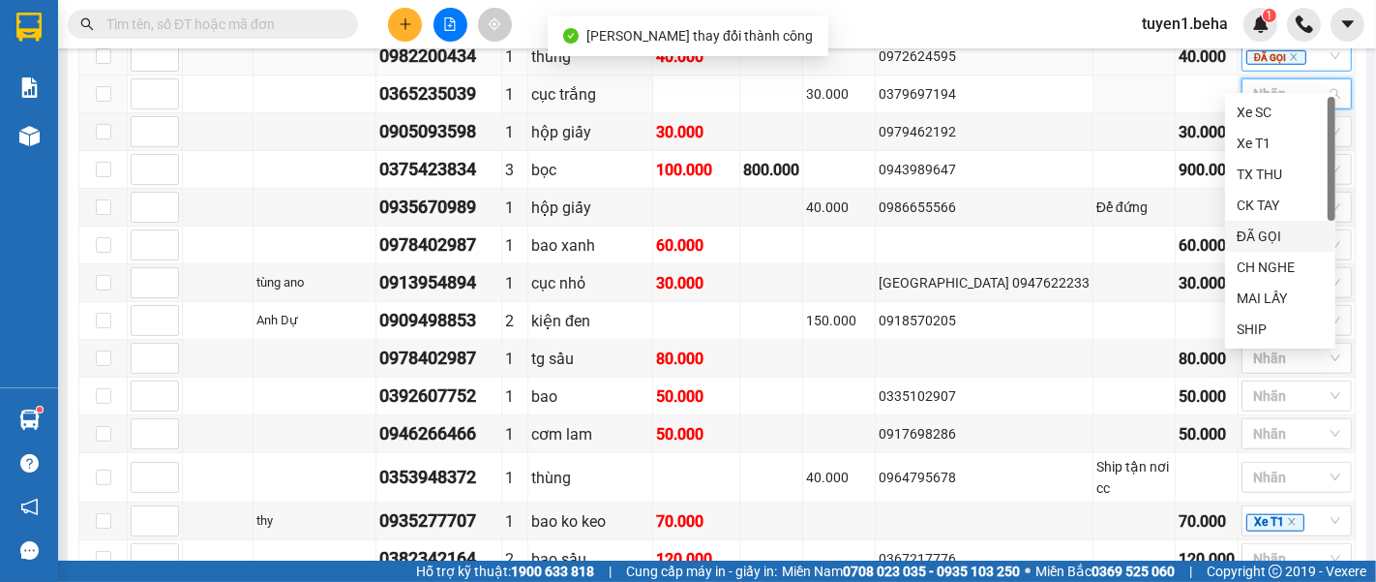
click at [1262, 236] on div "ĐÃ GỌI" at bounding box center [1280, 235] width 87 height 21
click at [1073, 25] on div "Kết quả tìm kiếm ( 0 ) Bộ lọc No Data tuyen1.beha 1" at bounding box center [688, 24] width 1376 height 48
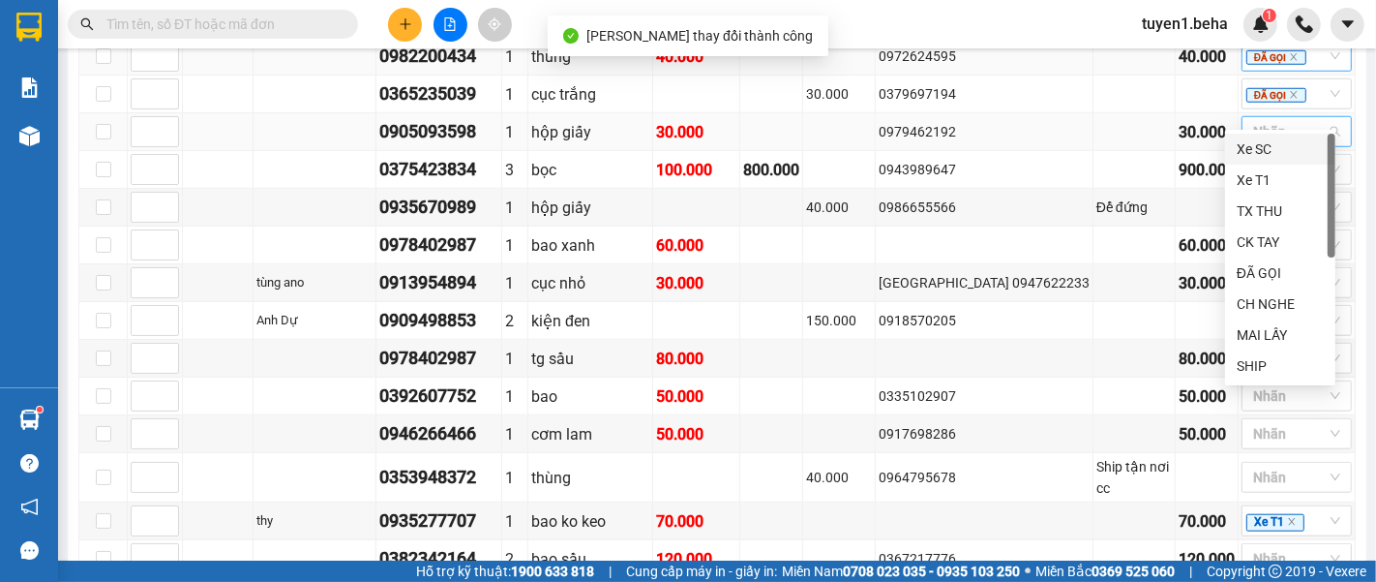
click at [1258, 120] on div at bounding box center [1286, 131] width 81 height 23
click at [1260, 264] on div "ĐÃ GỌI" at bounding box center [1280, 272] width 87 height 21
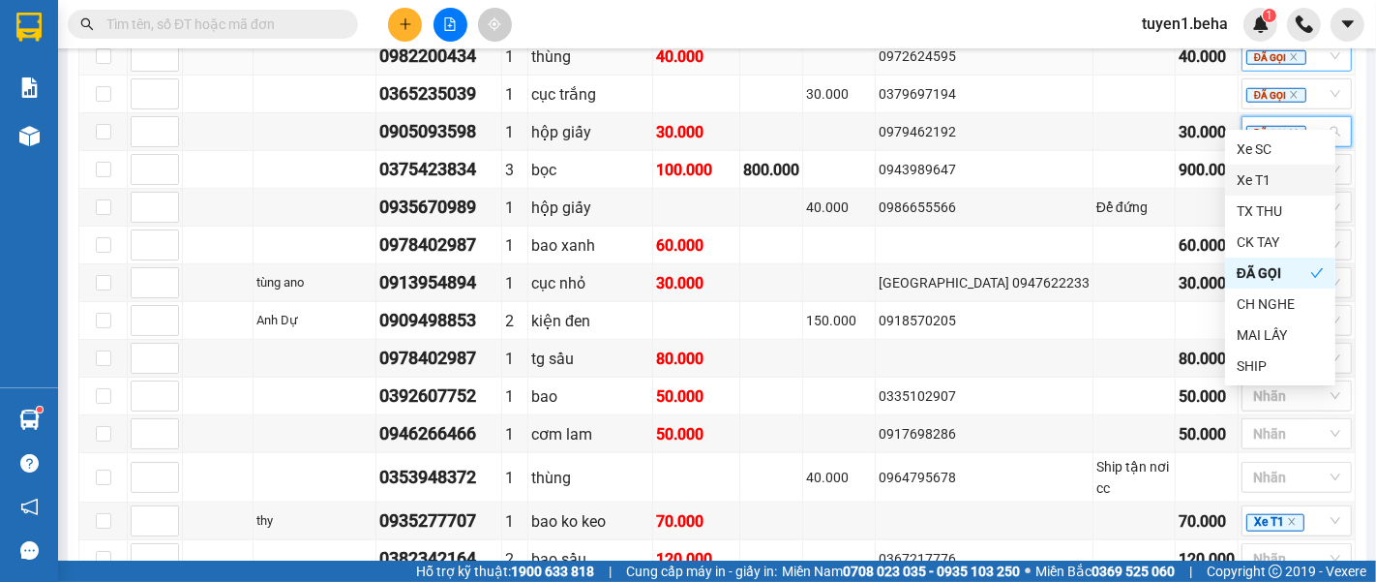
click at [1066, 18] on div "Kết quả tìm kiếm ( 0 ) Bộ lọc No Data tuyen1.beha 1" at bounding box center [688, 24] width 1376 height 48
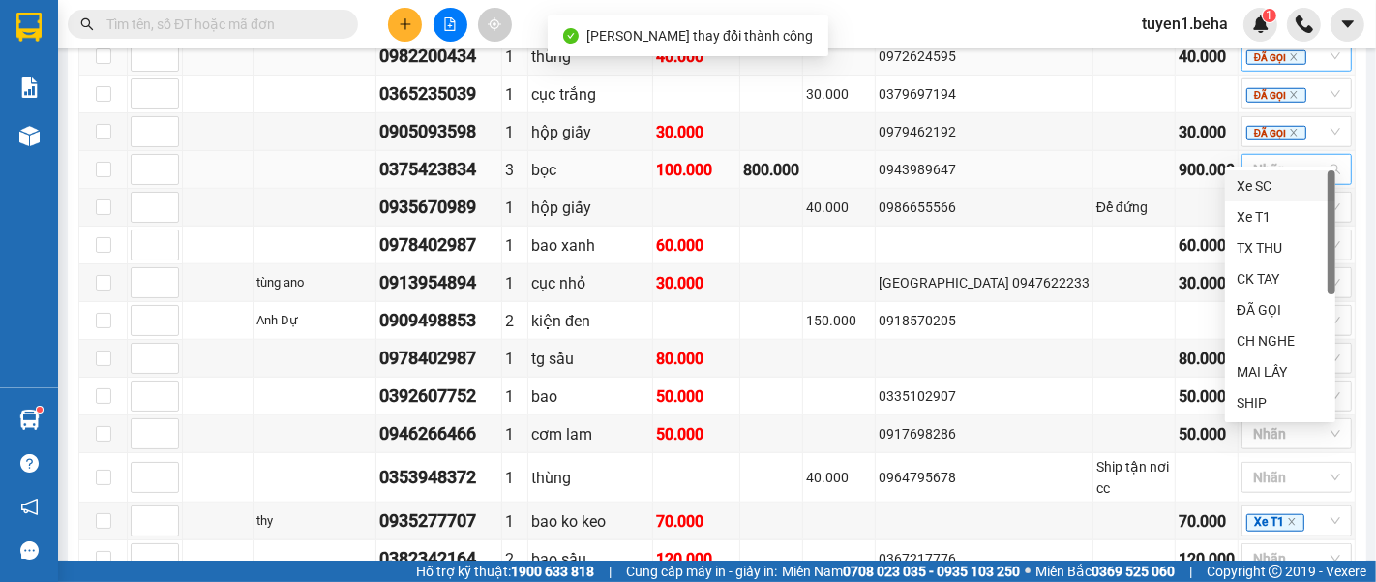
click at [1263, 158] on div at bounding box center [1286, 169] width 81 height 23
drag, startPoint x: 1263, startPoint y: 300, endPoint x: 1186, endPoint y: 180, distance: 142.8
click at [1263, 300] on div "ĐÃ GỌI" at bounding box center [1280, 309] width 87 height 21
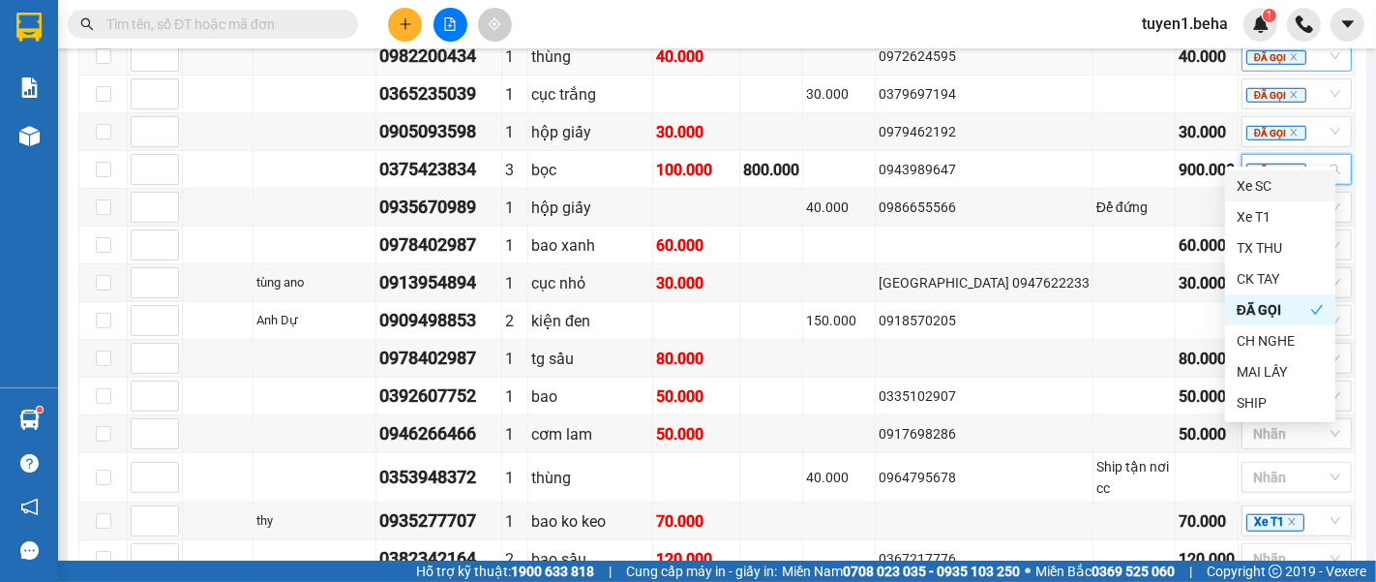
click at [1082, 7] on div "Kết quả tìm kiếm ( 0 ) Bộ lọc No Data tuyen1.beha 1" at bounding box center [688, 24] width 1376 height 48
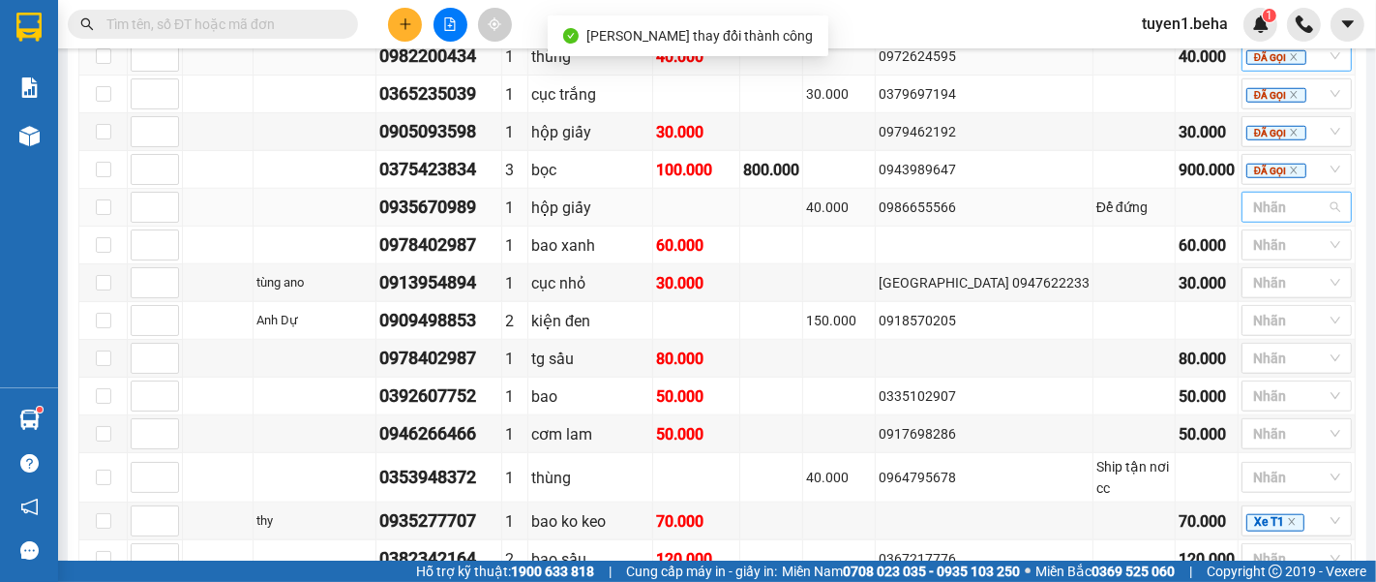
click at [1262, 195] on div at bounding box center [1286, 206] width 81 height 23
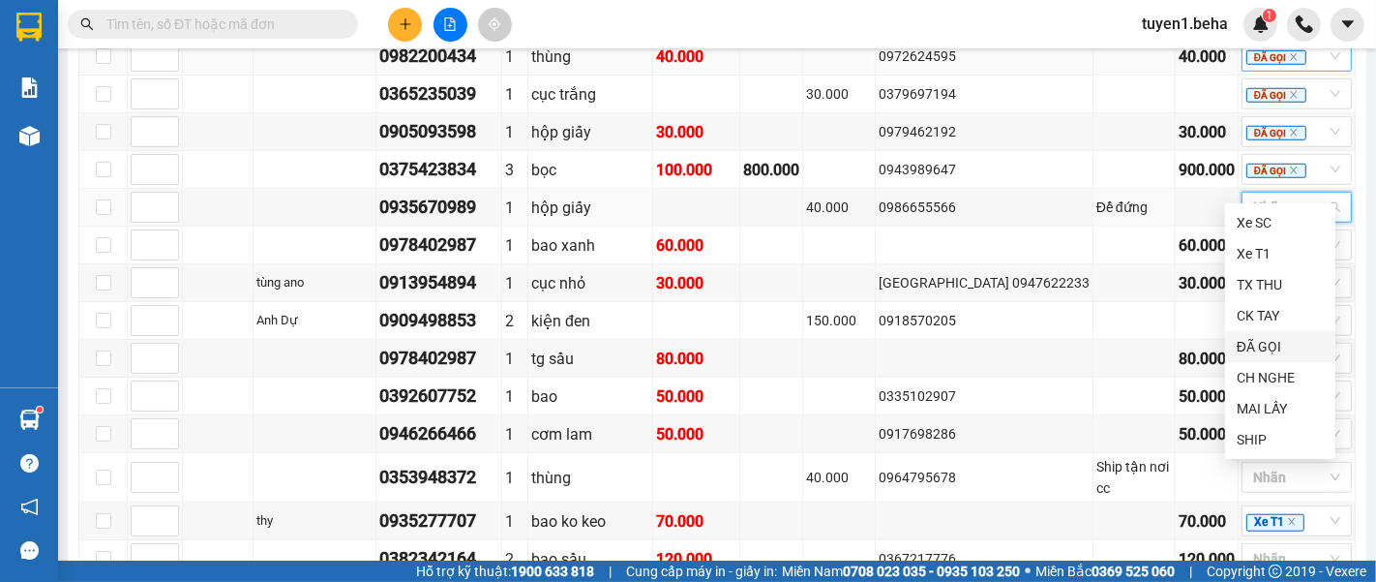
click at [1272, 347] on div "ĐÃ GỌI" at bounding box center [1280, 346] width 87 height 21
click at [1094, 226] on td at bounding box center [1135, 245] width 82 height 38
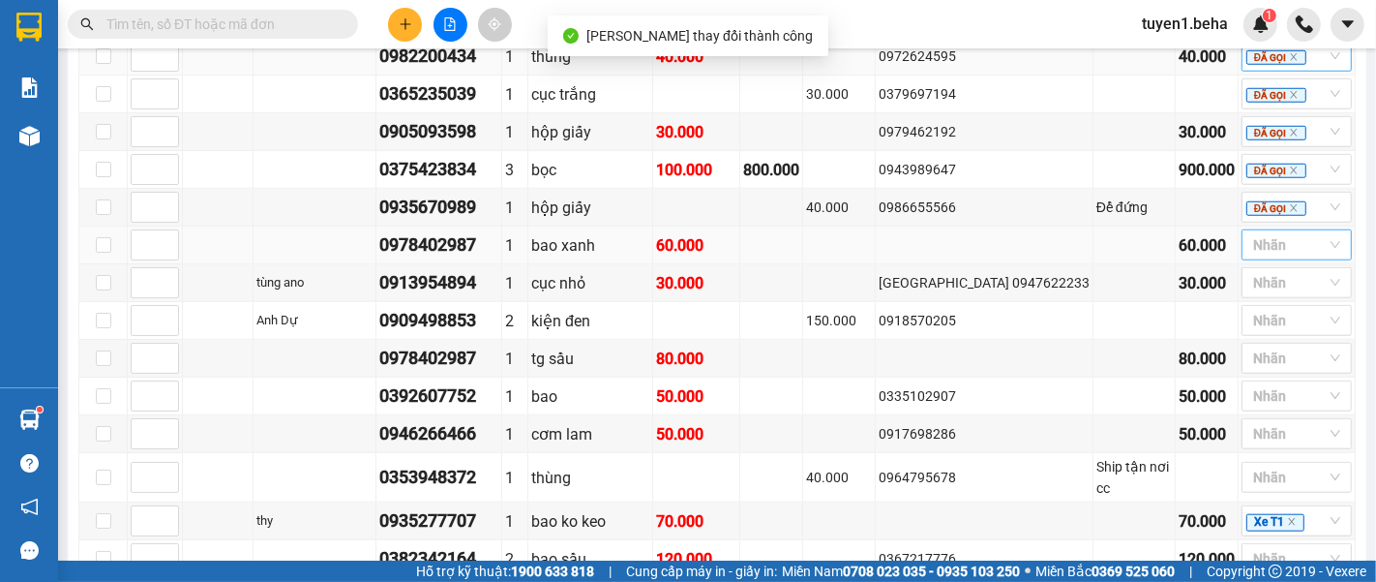
click at [1272, 233] on div at bounding box center [1286, 244] width 81 height 23
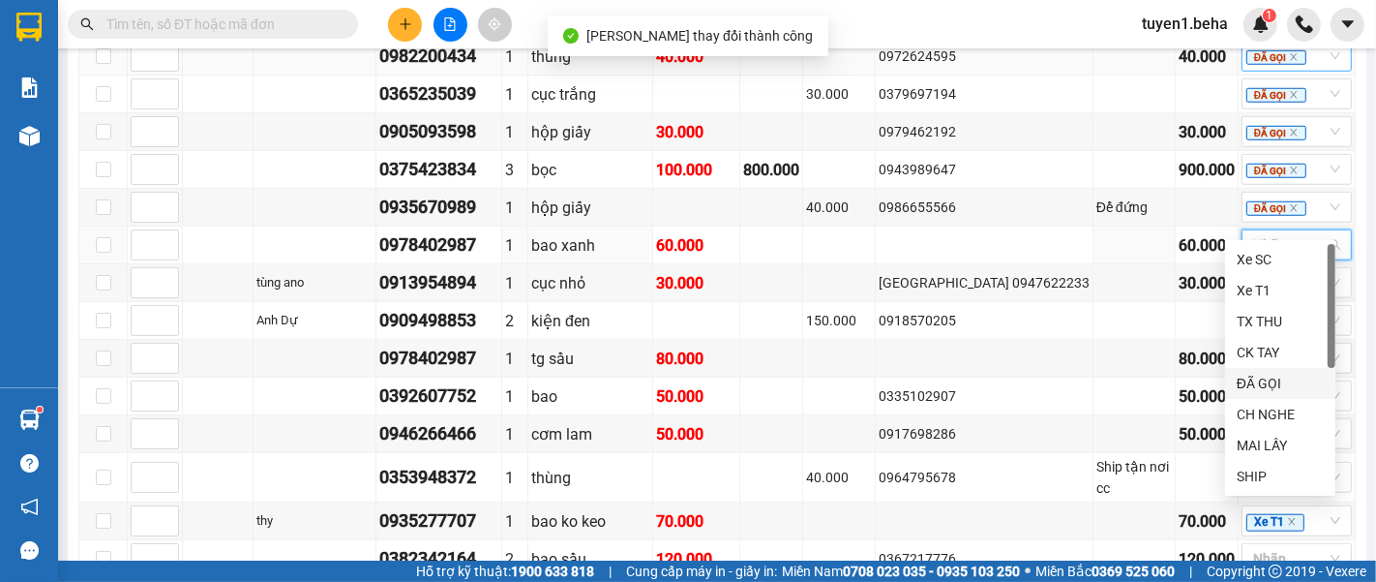
click at [1258, 376] on div "ĐÃ GỌI" at bounding box center [1280, 383] width 87 height 21
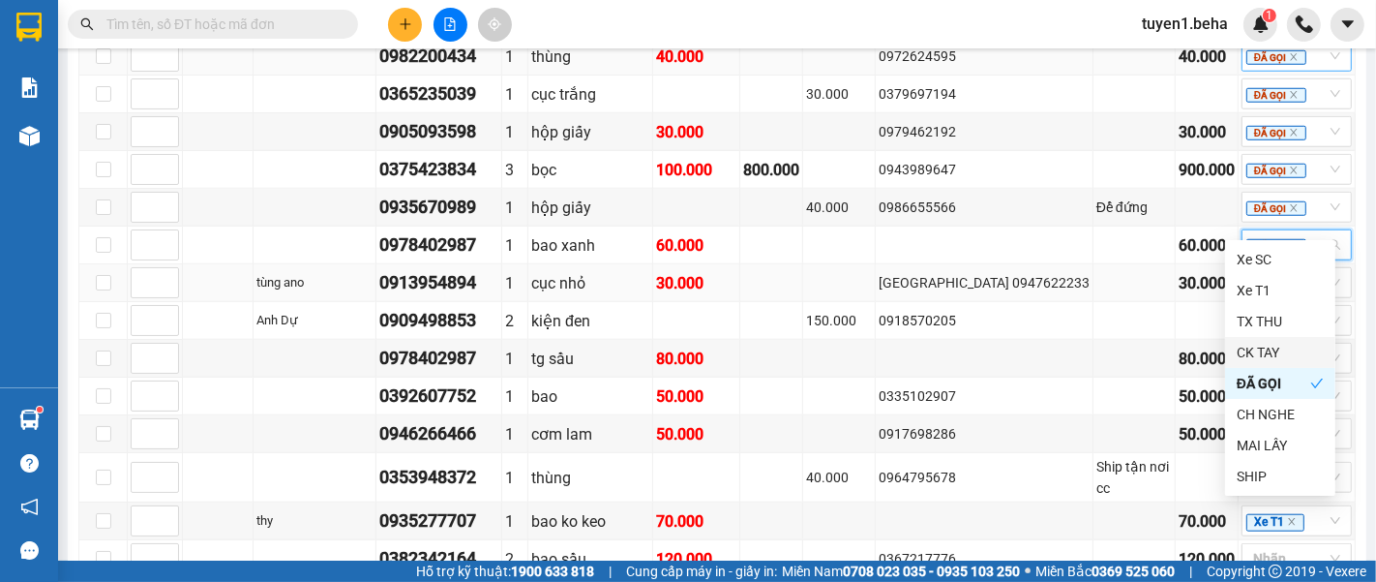
click at [1117, 264] on td at bounding box center [1135, 283] width 82 height 38
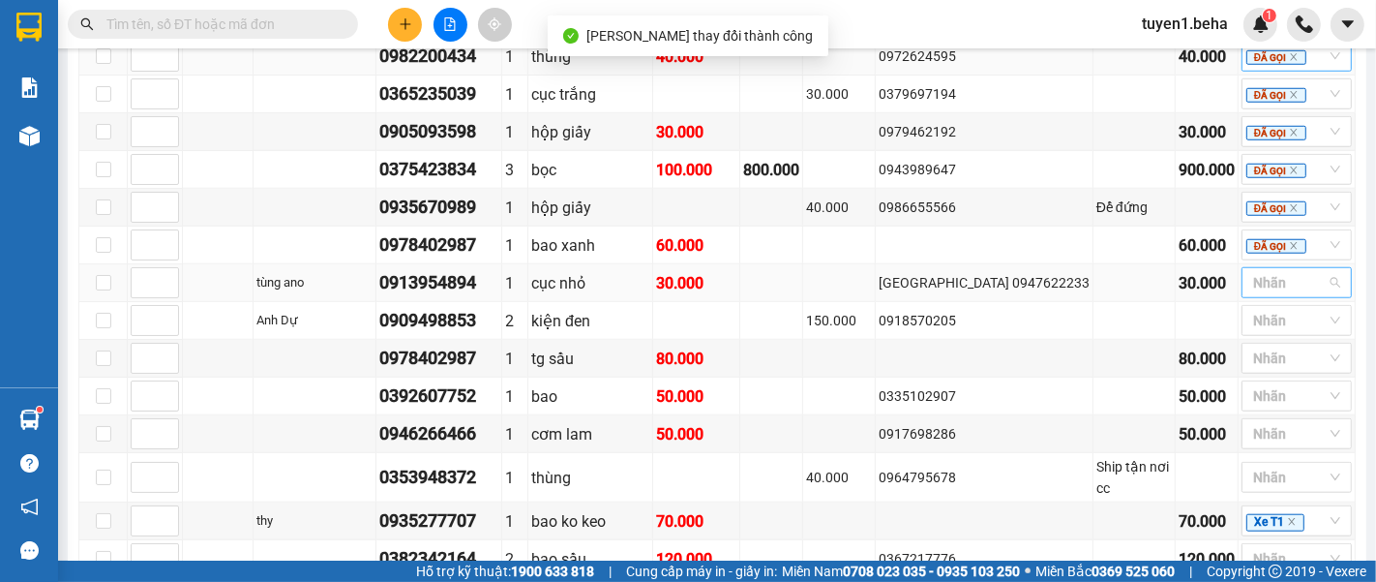
click at [1273, 271] on div at bounding box center [1286, 282] width 81 height 23
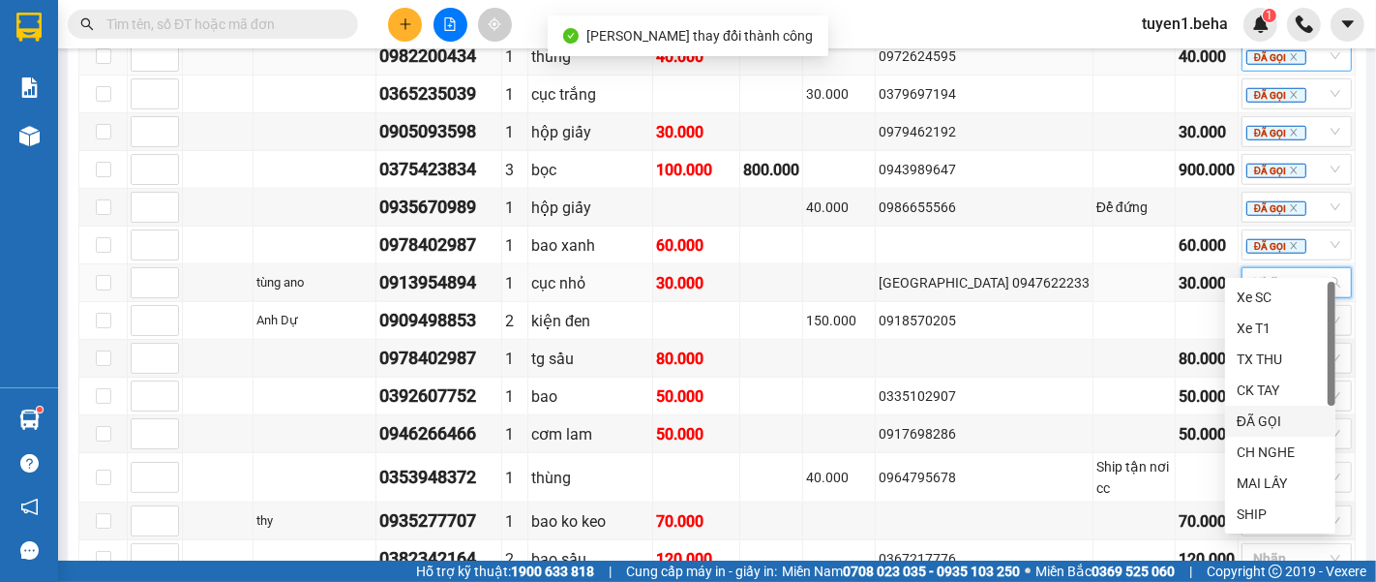
click at [1272, 417] on div "ĐÃ GỌI" at bounding box center [1280, 420] width 87 height 21
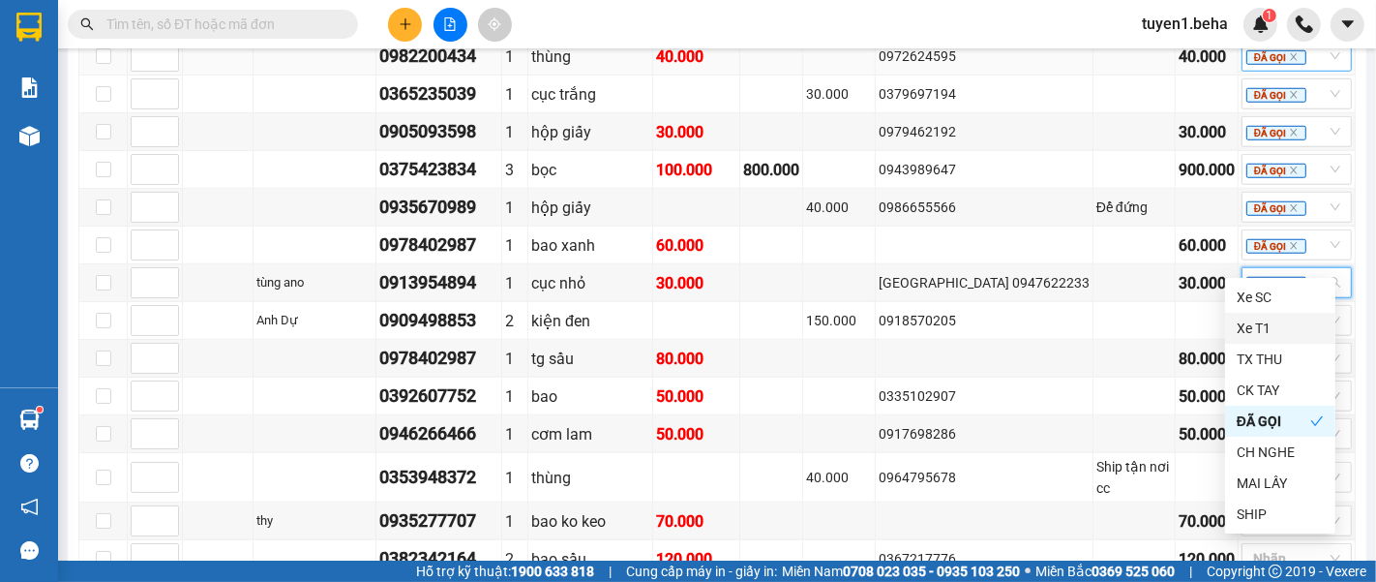
click at [1062, 23] on div "Kết quả tìm kiếm ( 0 ) Bộ lọc No Data tuyen1.beha 1" at bounding box center [688, 24] width 1376 height 48
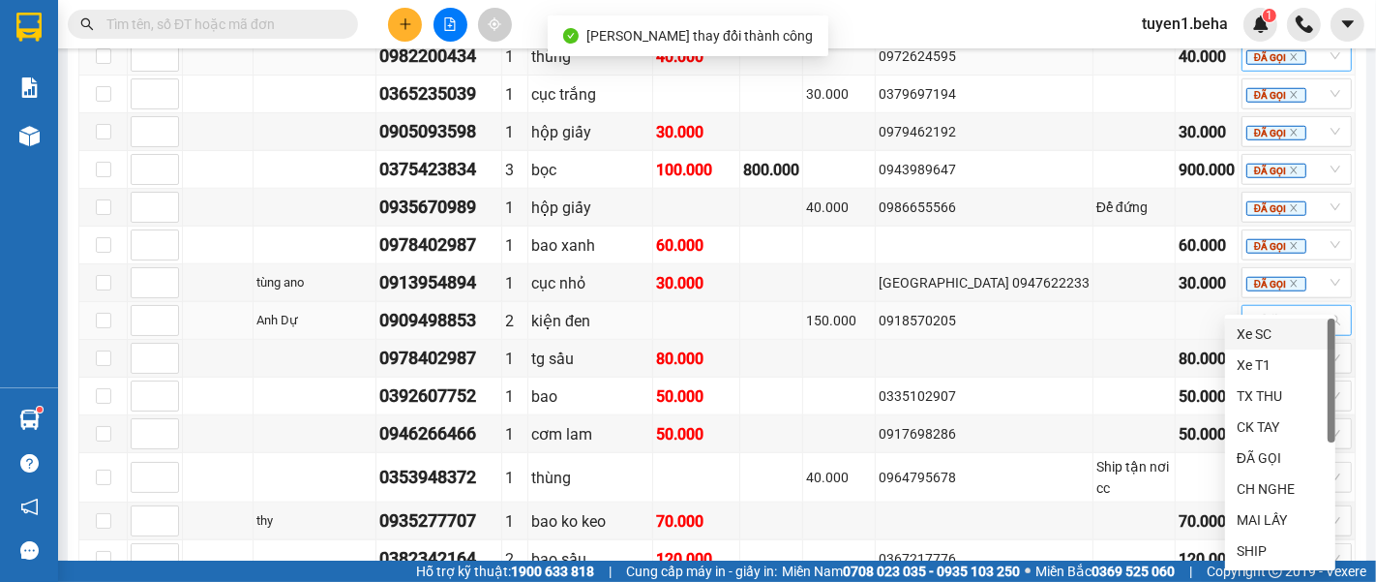
click at [1261, 308] on div "Nhãn" at bounding box center [1297, 320] width 110 height 31
drag, startPoint x: 1273, startPoint y: 452, endPoint x: 1272, endPoint y: 440, distance: 11.7
click at [1272, 450] on div "ĐÃ GỌI" at bounding box center [1280, 457] width 87 height 21
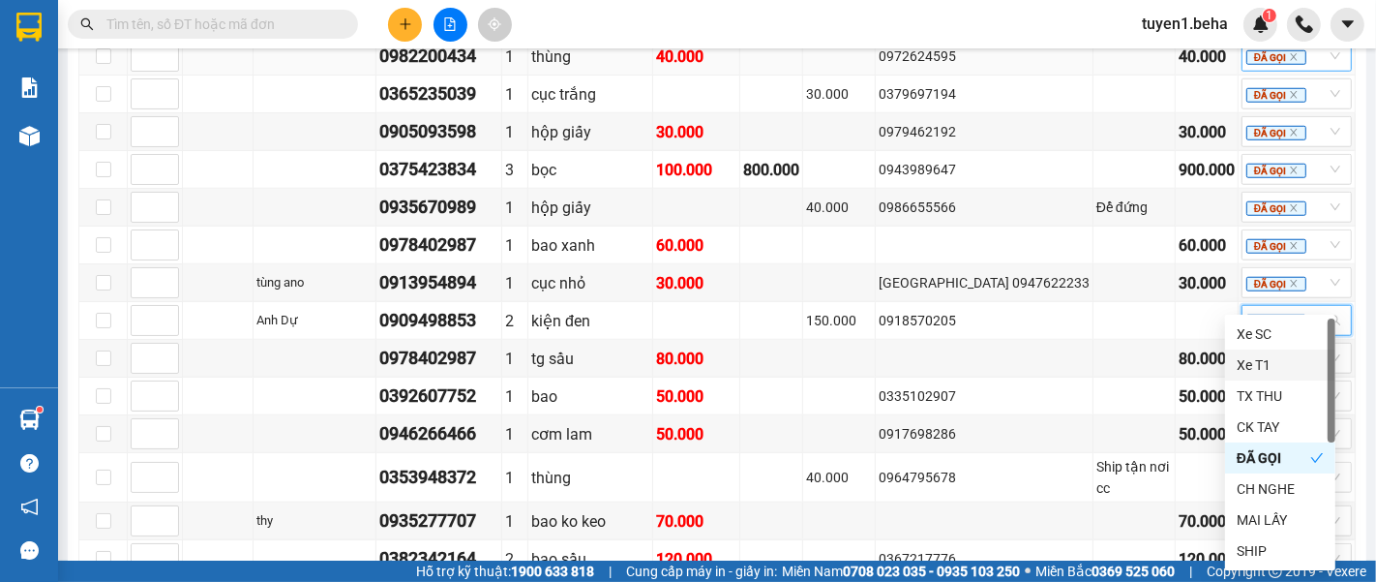
click at [1008, 10] on div "Kết quả tìm kiếm ( 0 ) Bộ lọc No Data tuyen1.beha 1" at bounding box center [688, 24] width 1376 height 48
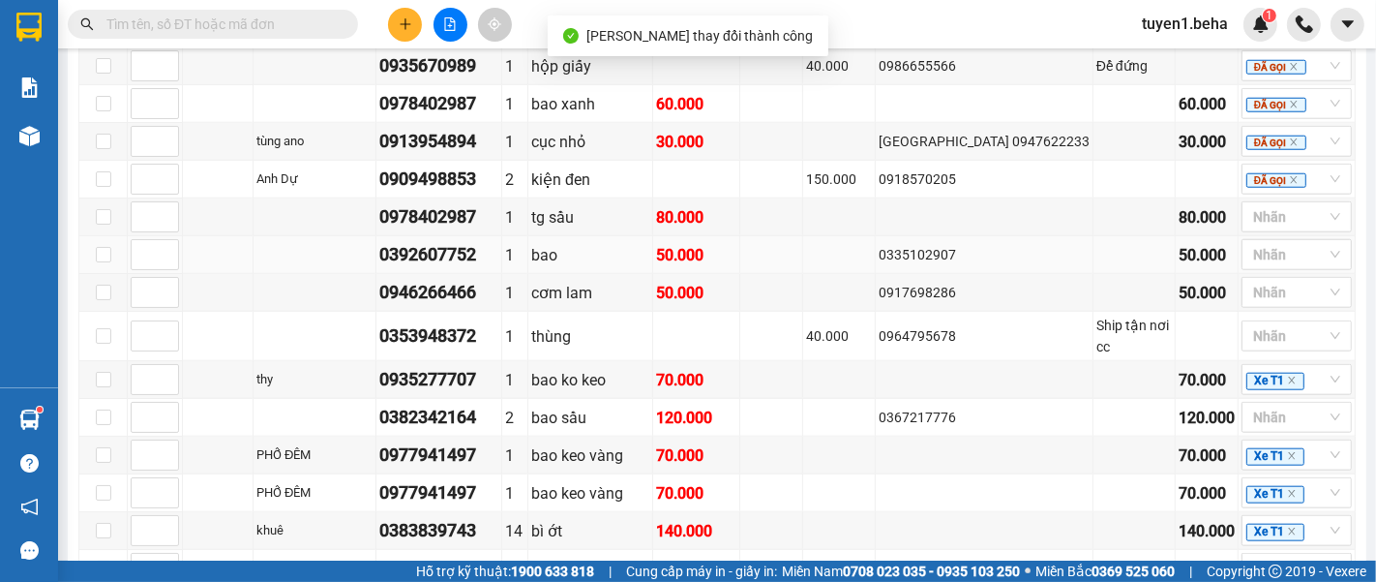
scroll to position [1505, 0]
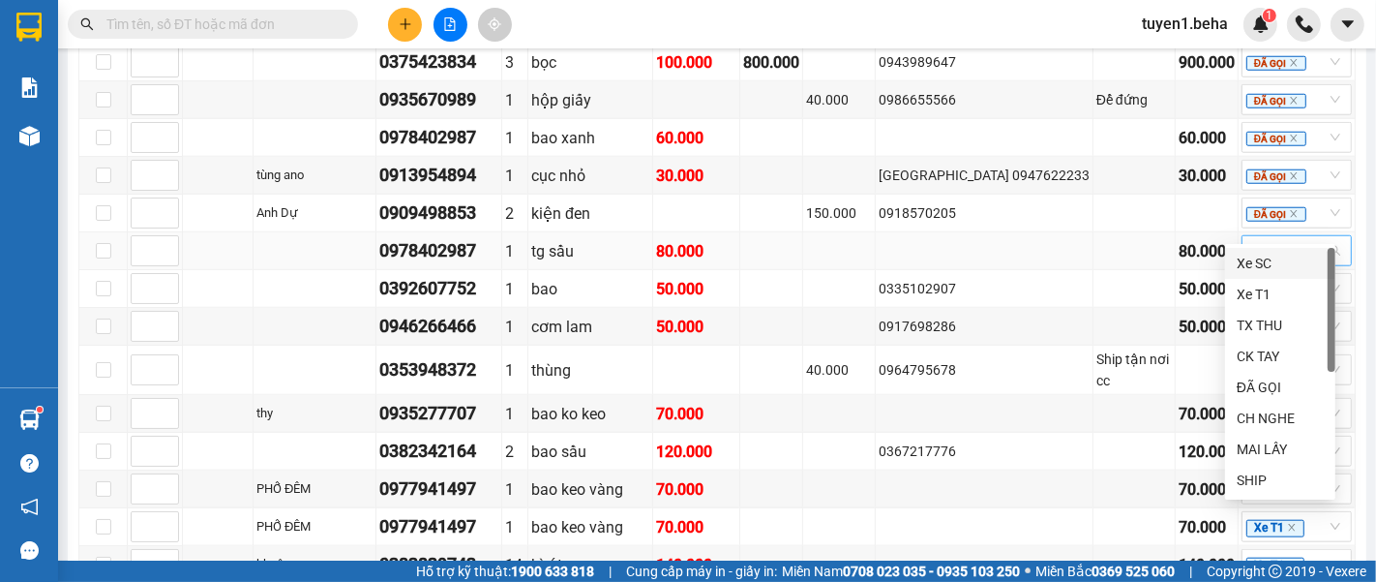
click at [1281, 239] on div at bounding box center [1286, 250] width 81 height 23
click at [1273, 394] on div "ĐÃ GỌI" at bounding box center [1280, 386] width 87 height 21
click at [1055, 18] on div "Kết quả tìm kiếm ( 0 ) Bộ lọc No Data tuyen1.beha 1" at bounding box center [688, 24] width 1376 height 48
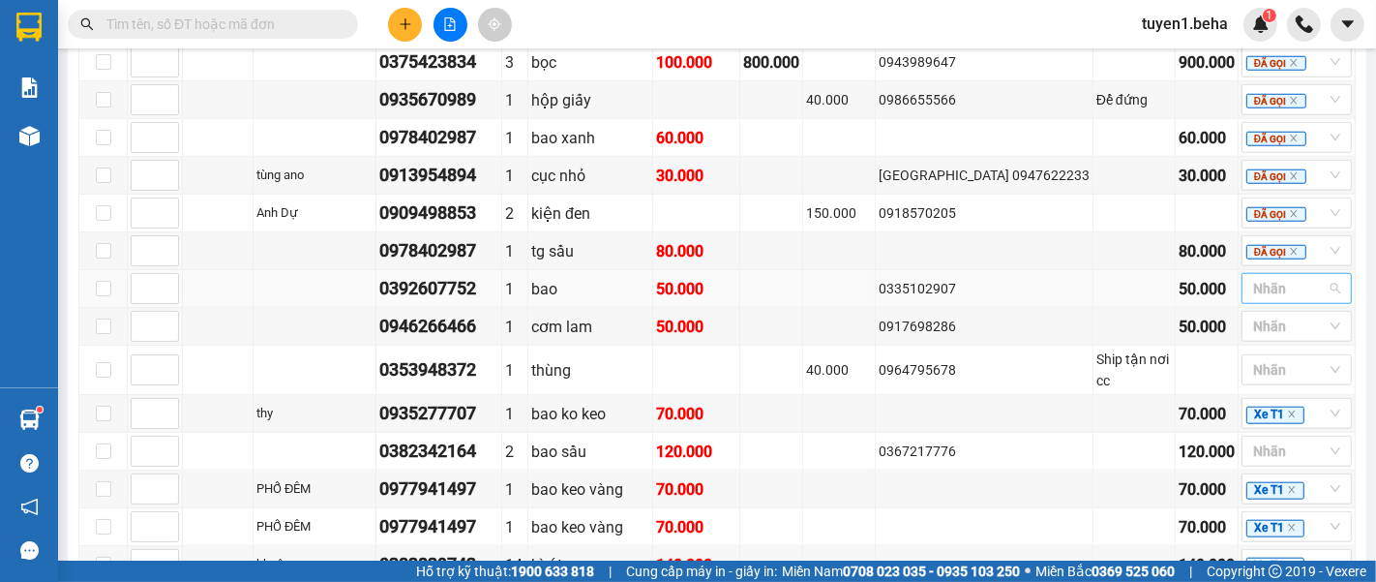
click at [1286, 277] on div at bounding box center [1286, 288] width 81 height 23
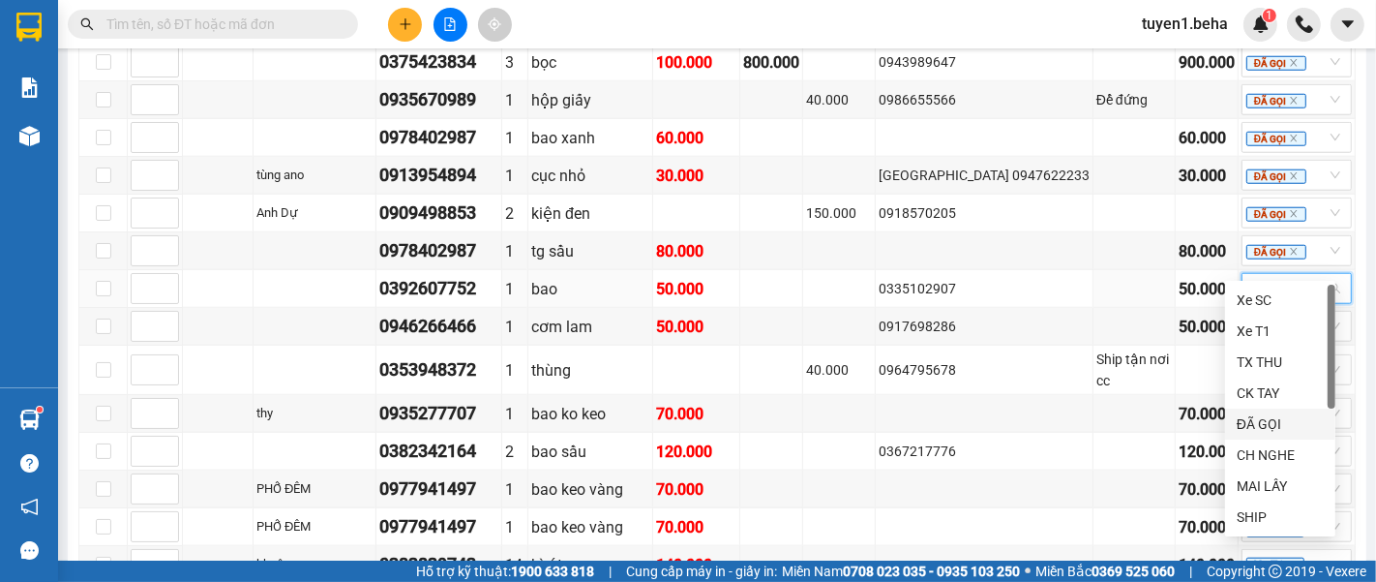
click at [1275, 414] on div "ĐÃ GỌI" at bounding box center [1280, 423] width 87 height 21
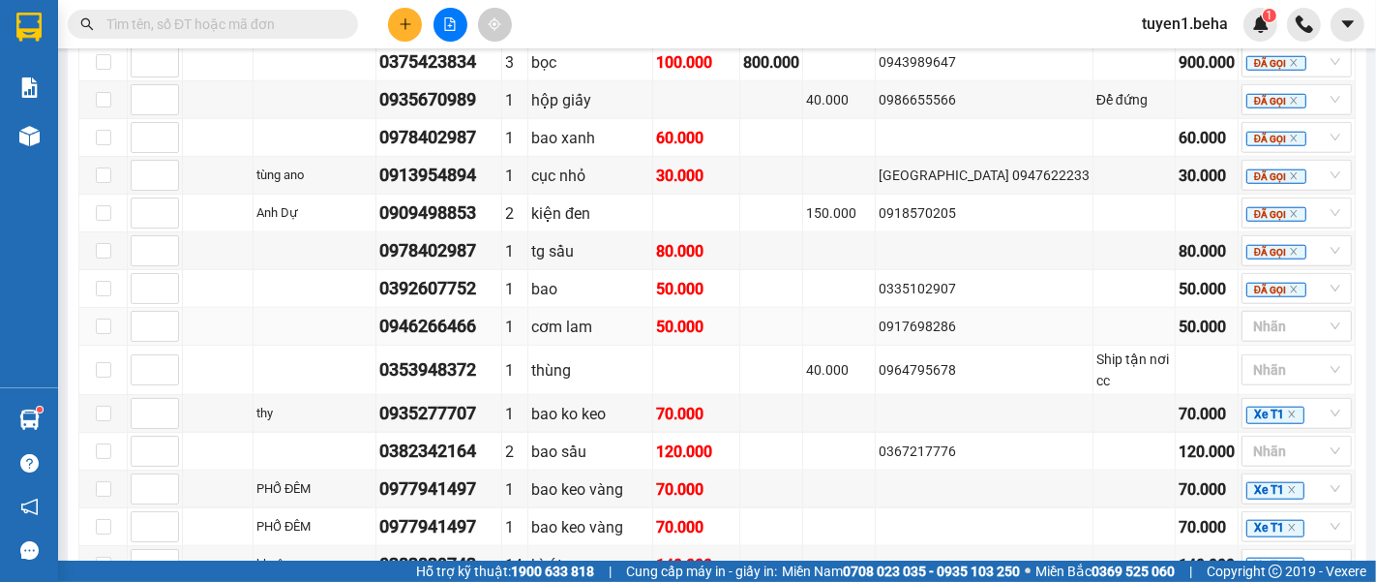
click at [803, 308] on td at bounding box center [771, 327] width 63 height 38
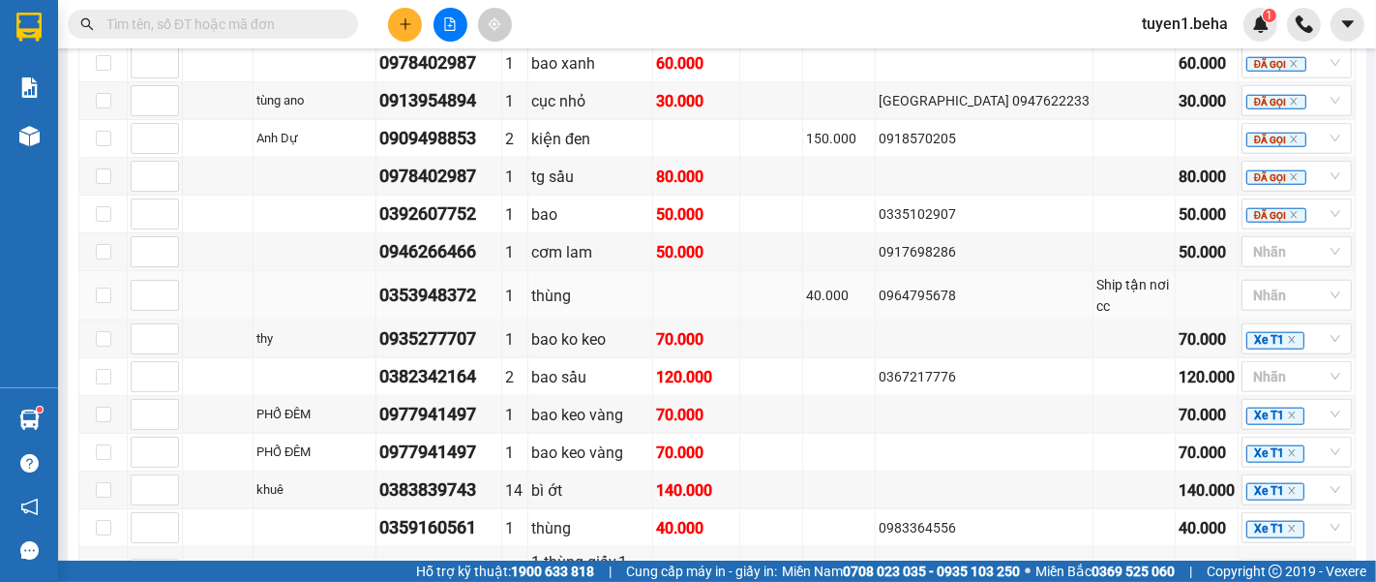
scroll to position [1612, 0]
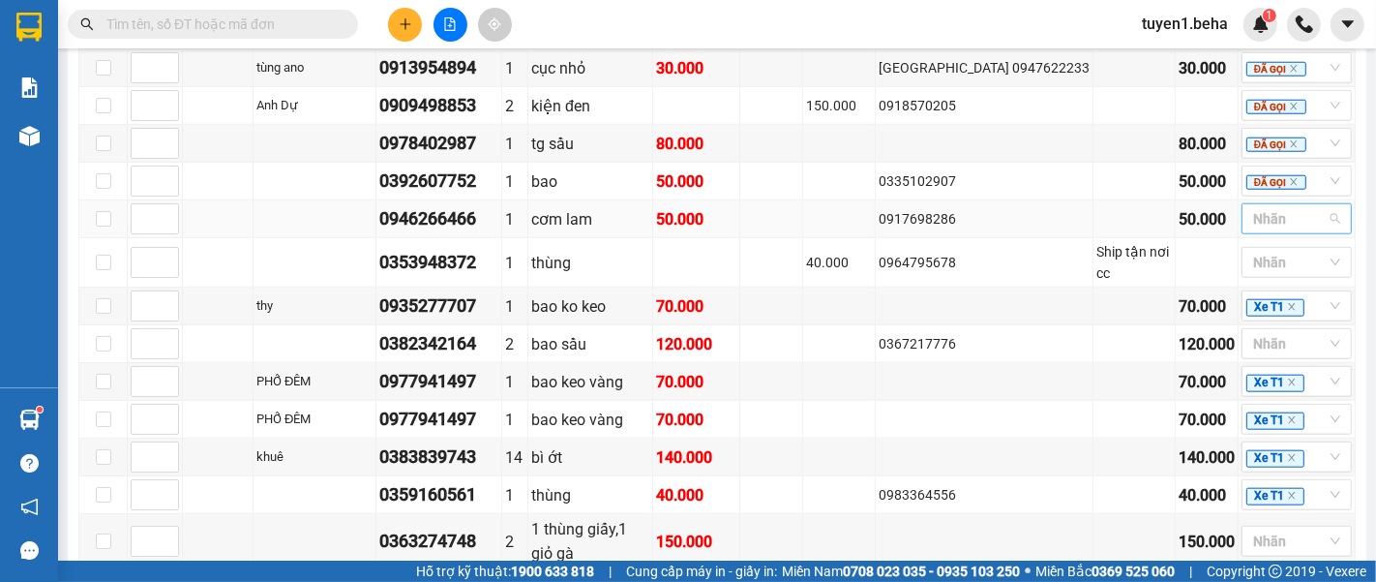
click at [1275, 207] on div at bounding box center [1286, 218] width 81 height 23
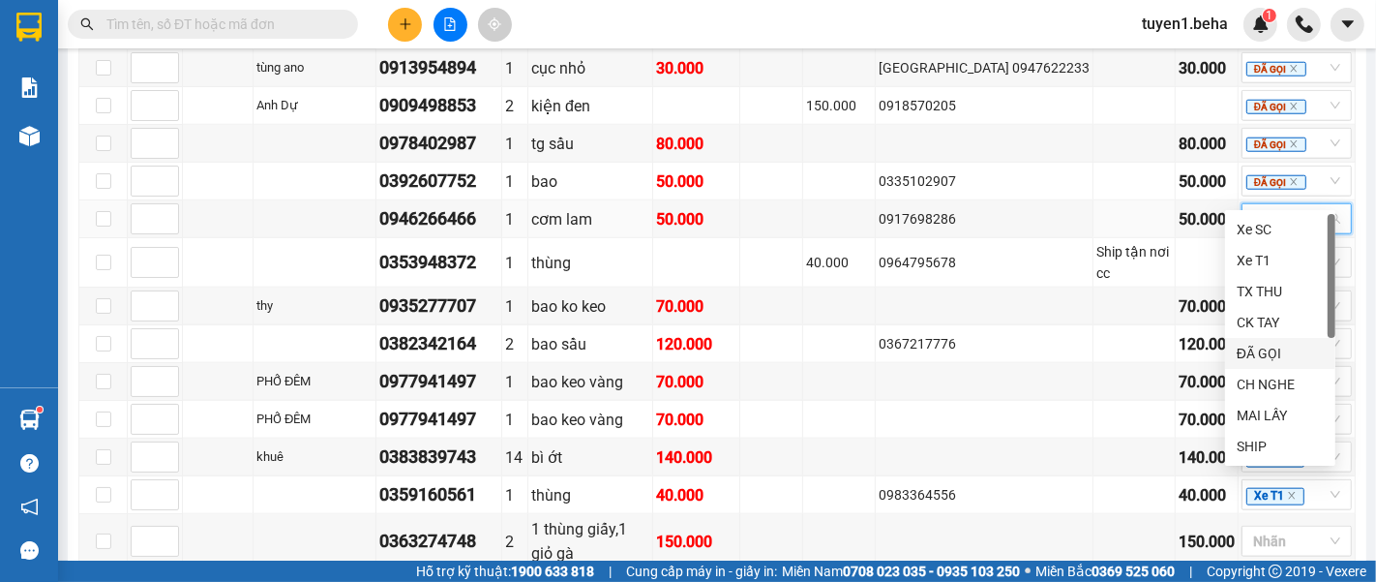
click at [1263, 356] on div "ĐÃ GỌI" at bounding box center [1280, 353] width 87 height 21
click at [1026, 333] on div "0367217776" at bounding box center [984, 343] width 211 height 21
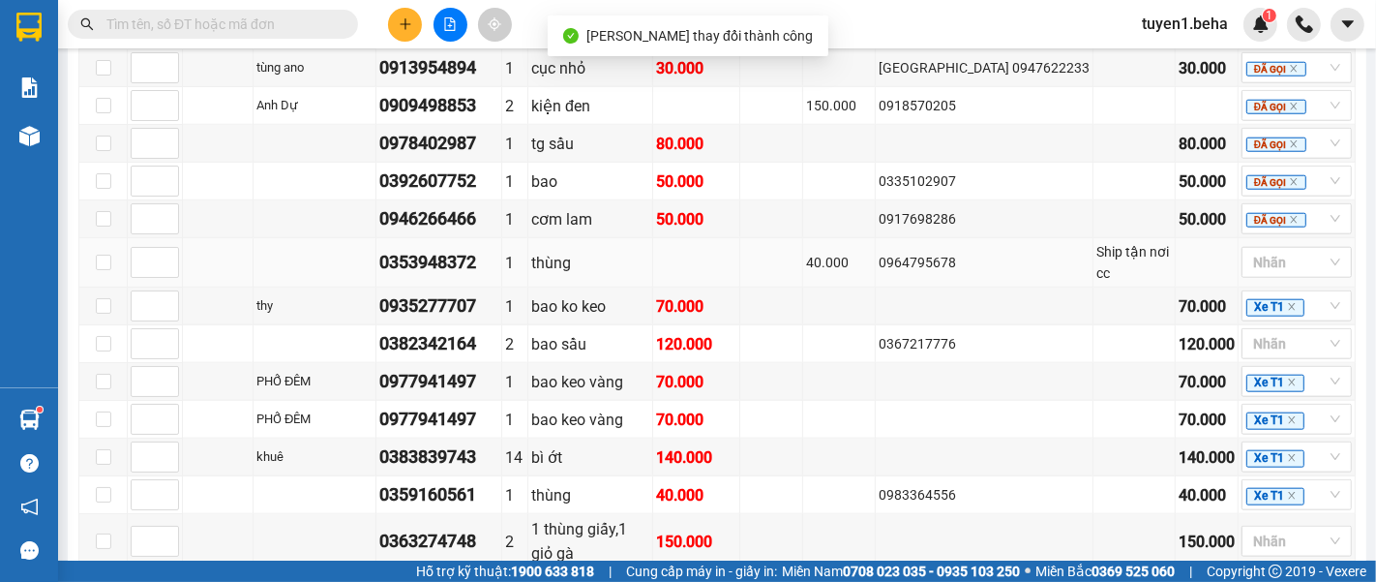
click at [1053, 252] on div "0964795678" at bounding box center [984, 262] width 211 height 21
click at [1252, 251] on div at bounding box center [1286, 262] width 81 height 23
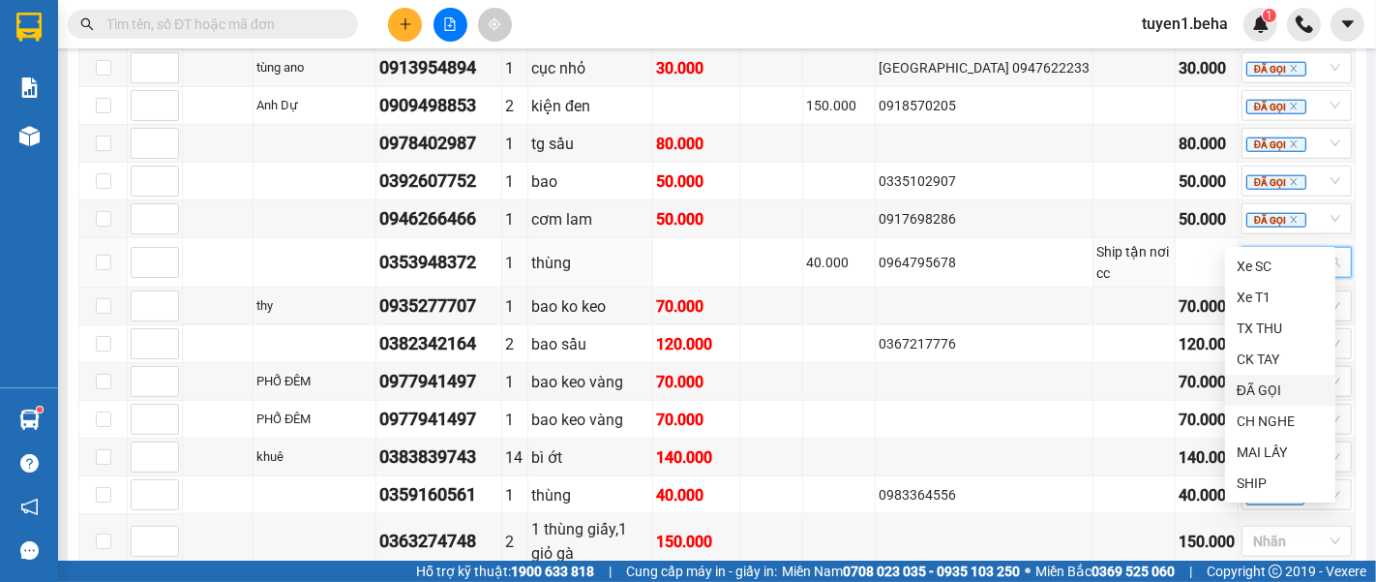
click at [1254, 379] on div "ĐÃ GỌI" at bounding box center [1280, 389] width 87 height 21
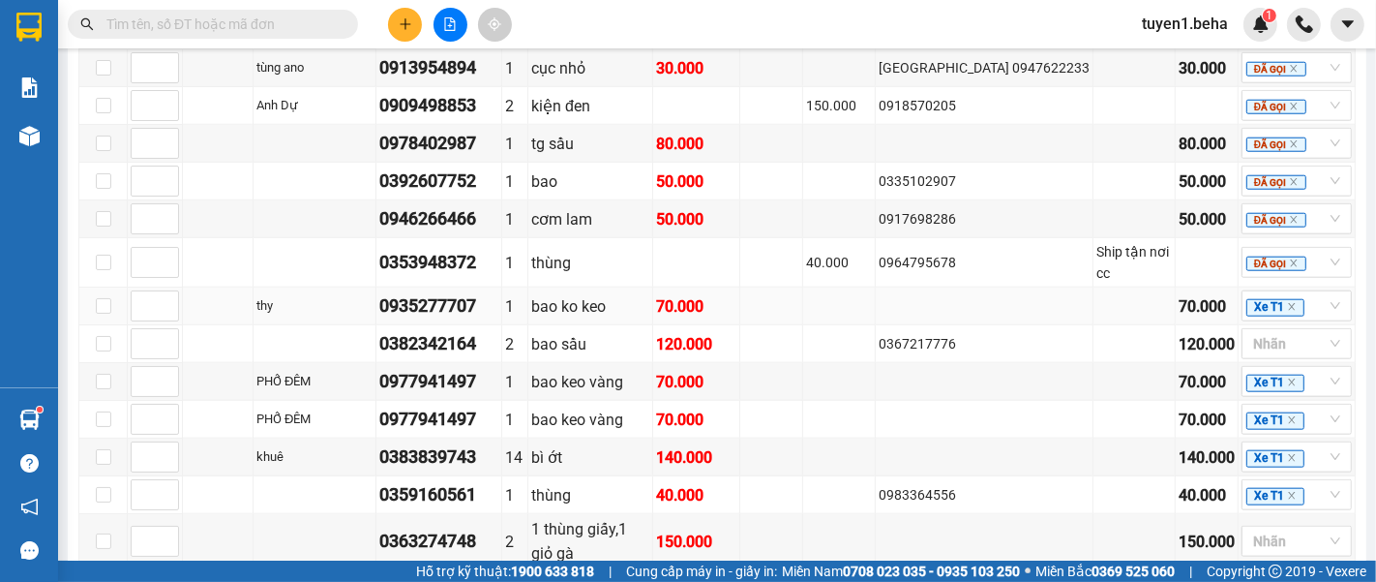
click at [1018, 287] on td at bounding box center [985, 306] width 218 height 38
click at [1287, 302] on icon "close" at bounding box center [1292, 307] width 10 height 10
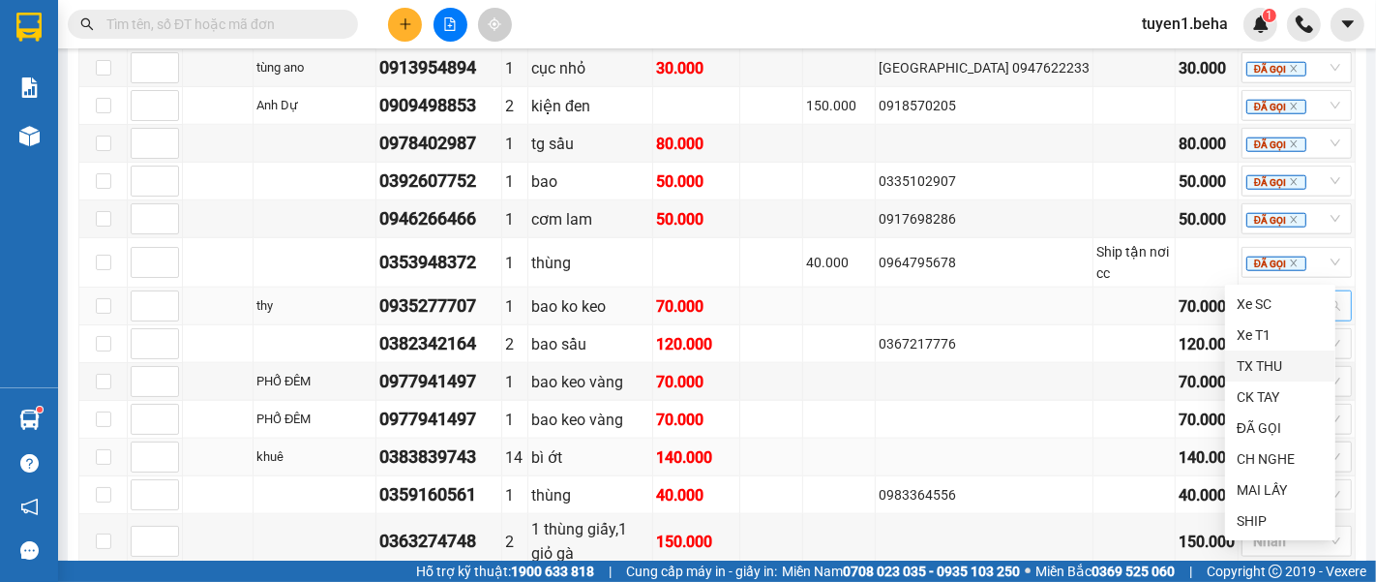
click at [956, 438] on td at bounding box center [985, 457] width 218 height 38
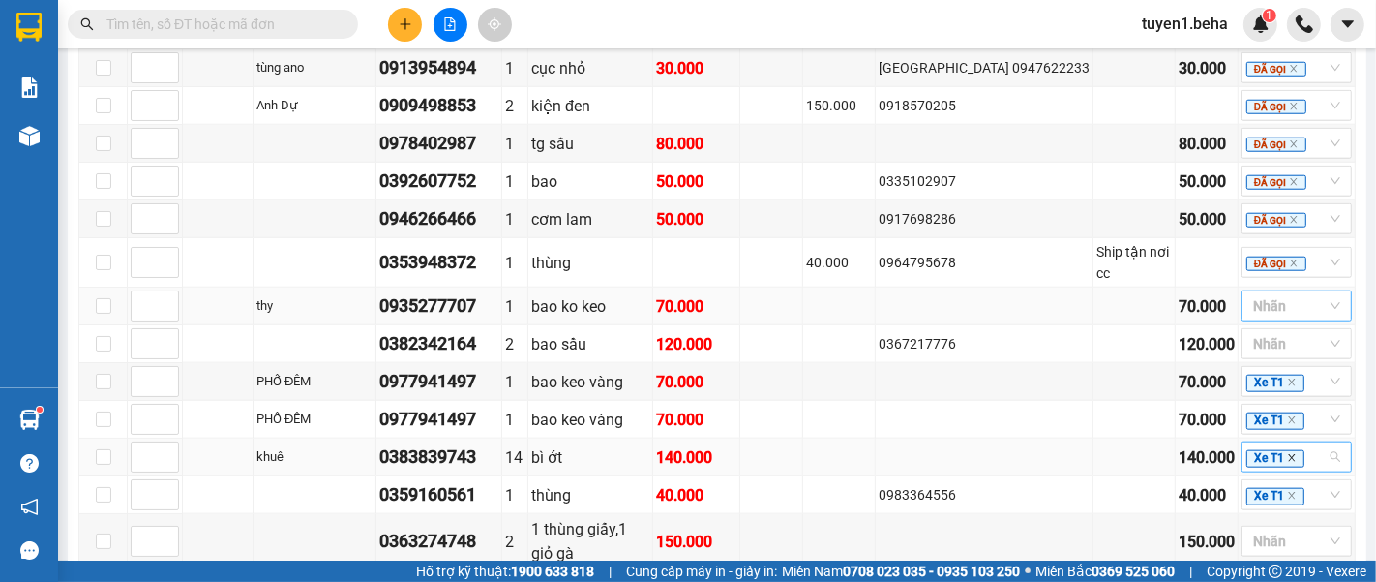
click at [1287, 453] on icon "close" at bounding box center [1292, 458] width 10 height 10
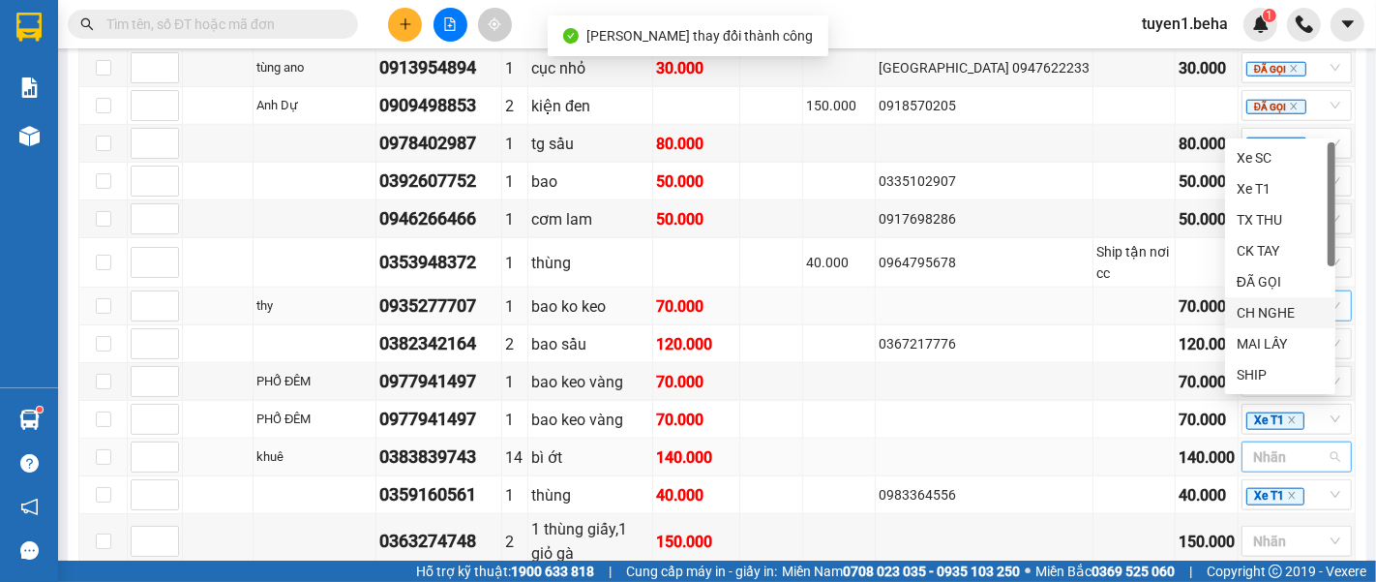
scroll to position [61, 0]
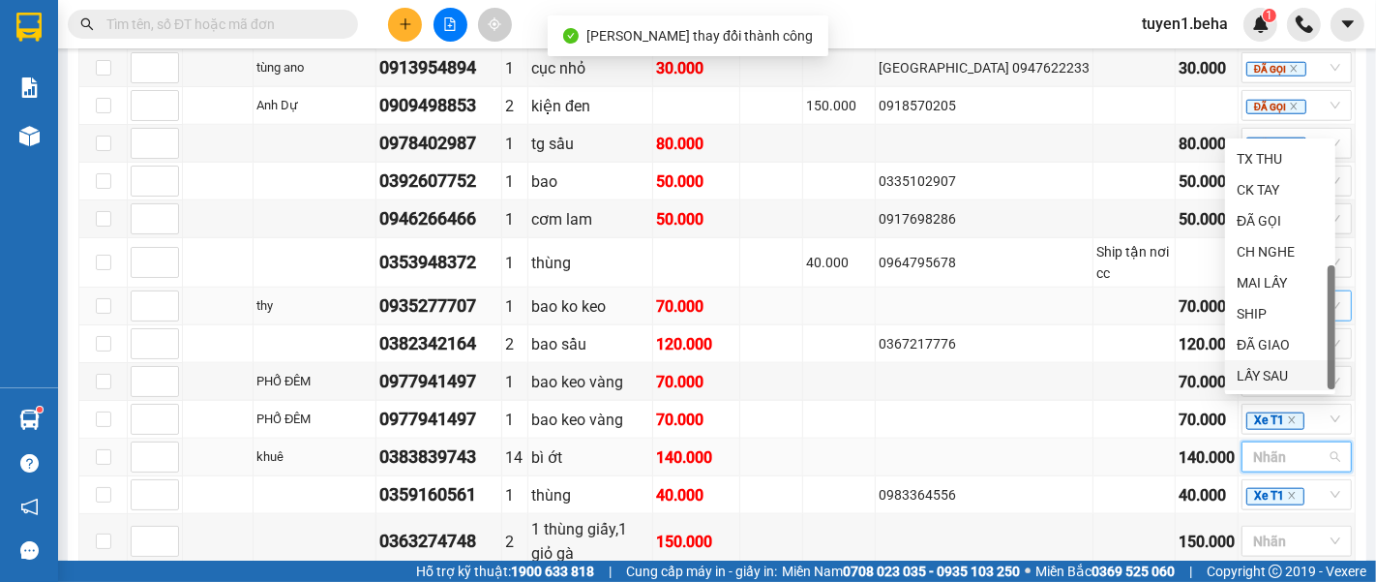
click at [1266, 369] on div "LẤY SAU" at bounding box center [1280, 375] width 87 height 21
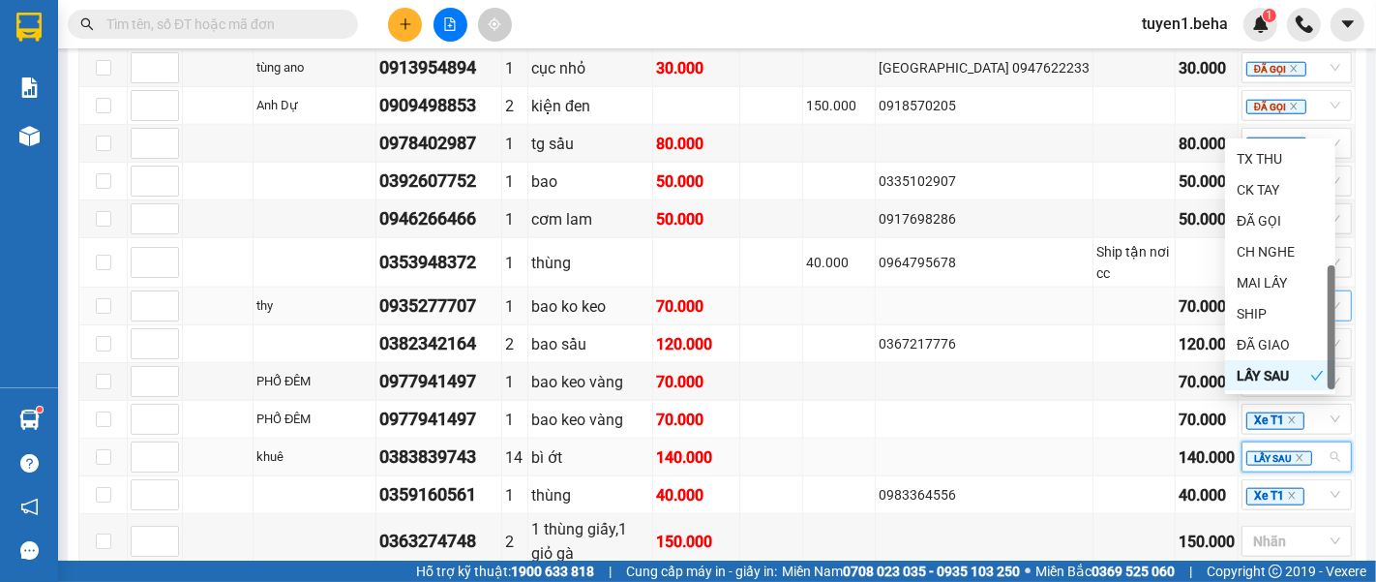
click at [1095, 517] on div "BX PHÚ YÊN Đơn 19 | SL 37 | CR 260.000 | CC 1.100.000 | Tổng cước 1.360.000 | T…" at bounding box center [716, 177] width 1277 height 904
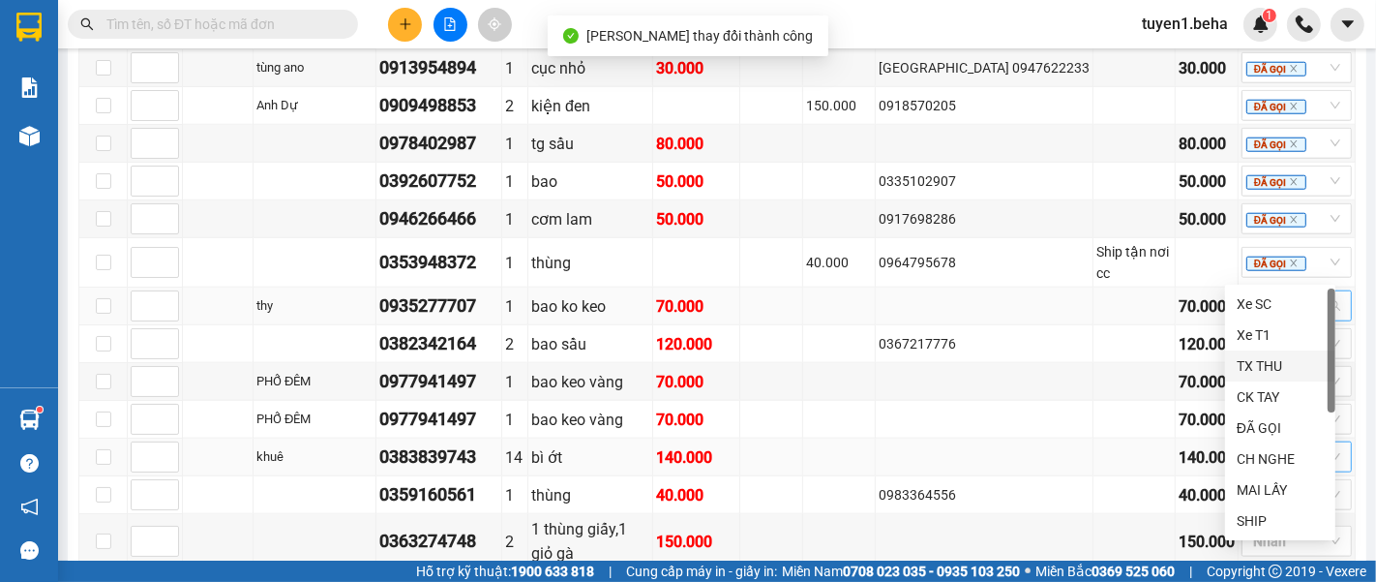
click at [1252, 294] on div at bounding box center [1286, 305] width 81 height 23
click at [1262, 433] on div "ĐÃ GỌI" at bounding box center [1280, 427] width 87 height 21
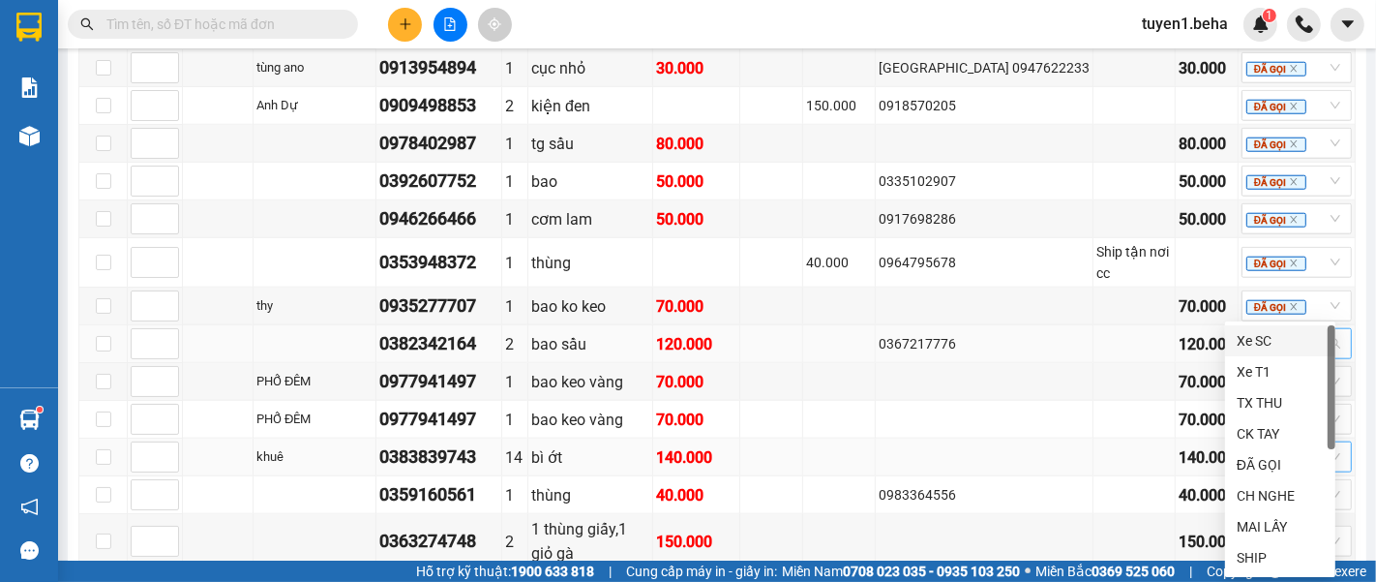
click at [1261, 332] on div at bounding box center [1286, 343] width 81 height 23
click at [1269, 463] on div "ĐÃ GỌI" at bounding box center [1280, 464] width 87 height 21
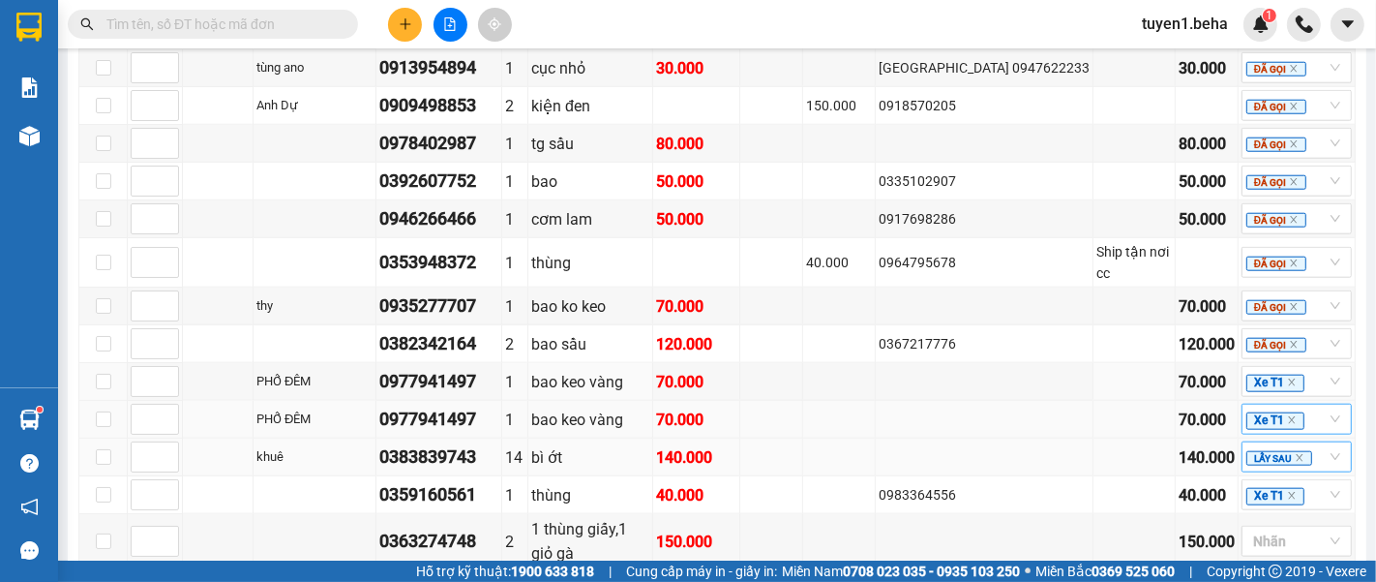
drag, startPoint x: 1277, startPoint y: 344, endPoint x: 1285, endPoint y: 376, distance: 33.8
click at [1287, 377] on icon "close" at bounding box center [1292, 382] width 10 height 10
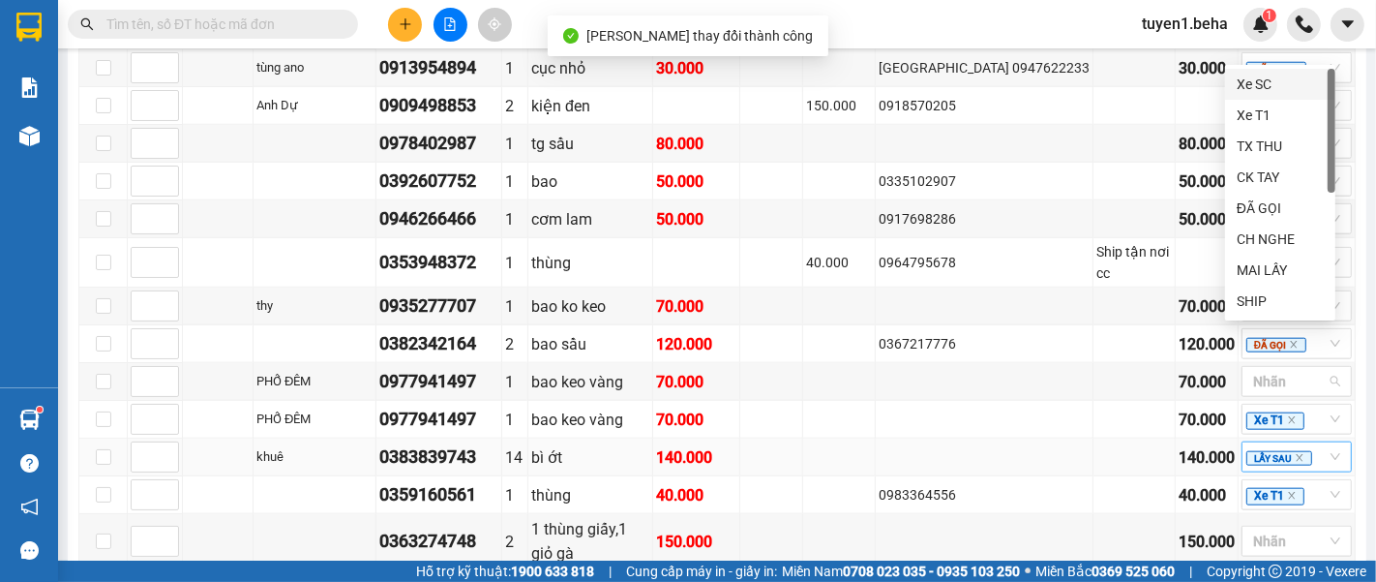
click at [1286, 370] on div at bounding box center [1286, 381] width 81 height 23
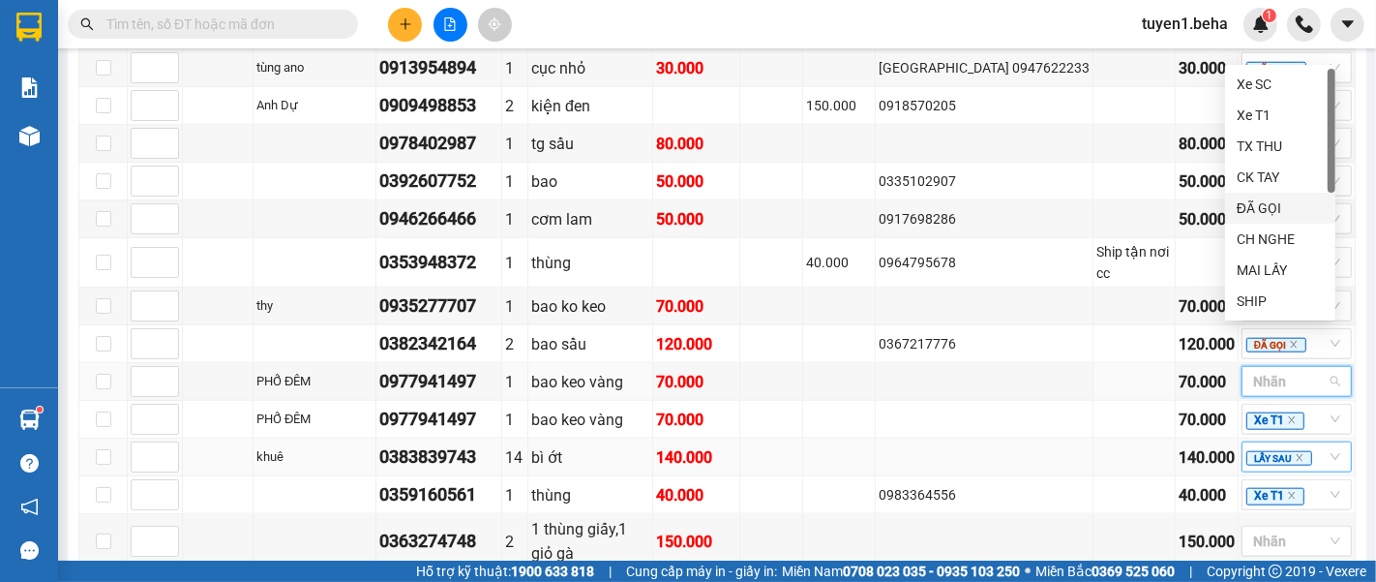
click at [1260, 199] on div "ĐÃ GỌI" at bounding box center [1280, 207] width 87 height 21
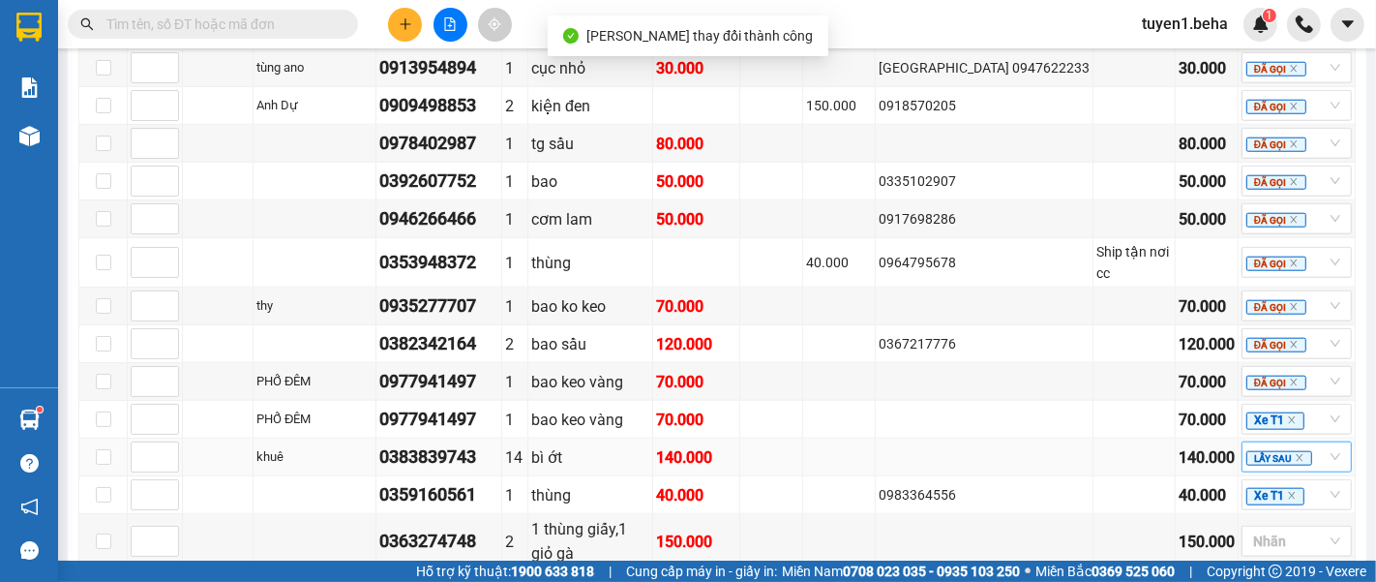
scroll to position [1720, 0]
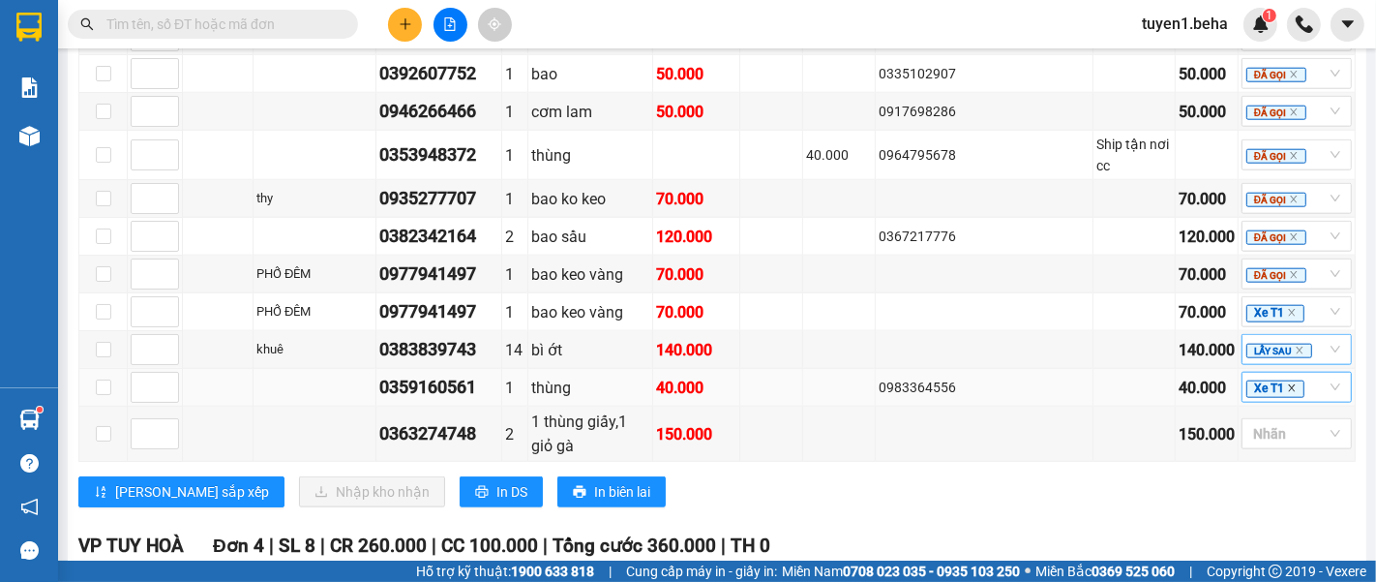
click at [1287, 383] on icon "close" at bounding box center [1292, 388] width 10 height 10
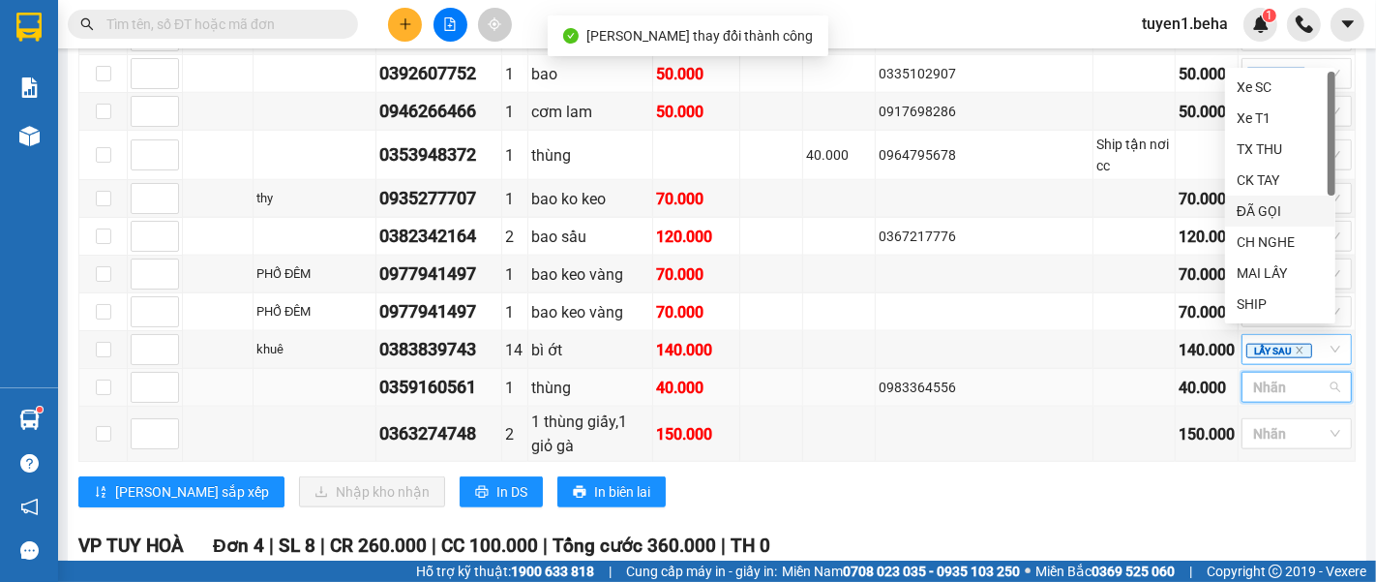
click at [1268, 208] on div "ĐÃ GỌI" at bounding box center [1280, 210] width 87 height 21
click at [1098, 476] on div "Lưu sắp xếp Nhập kho nhận In DS In biên lai" at bounding box center [716, 491] width 1277 height 31
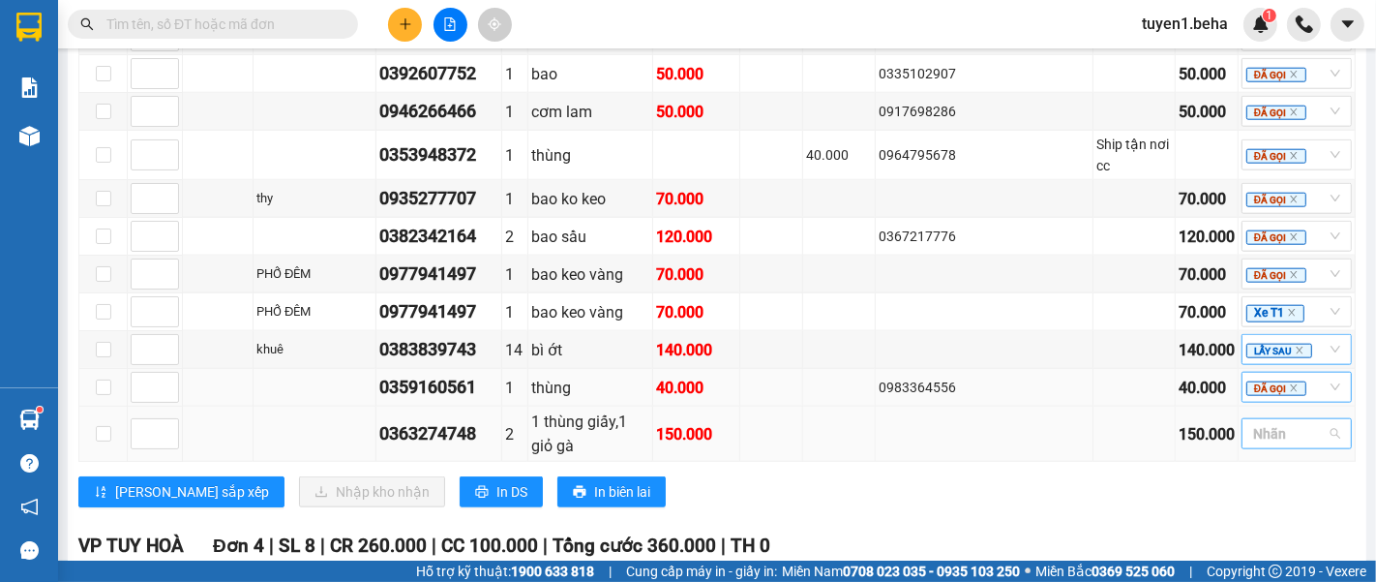
click at [1246, 422] on div at bounding box center [1286, 433] width 81 height 23
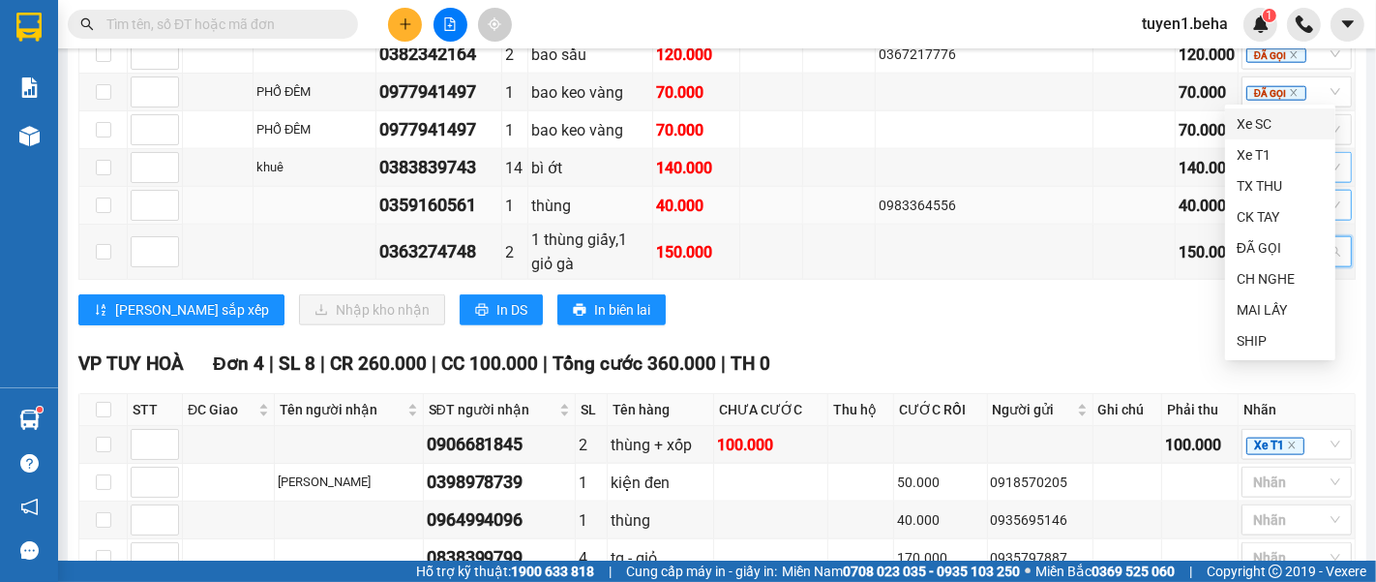
scroll to position [1951, 0]
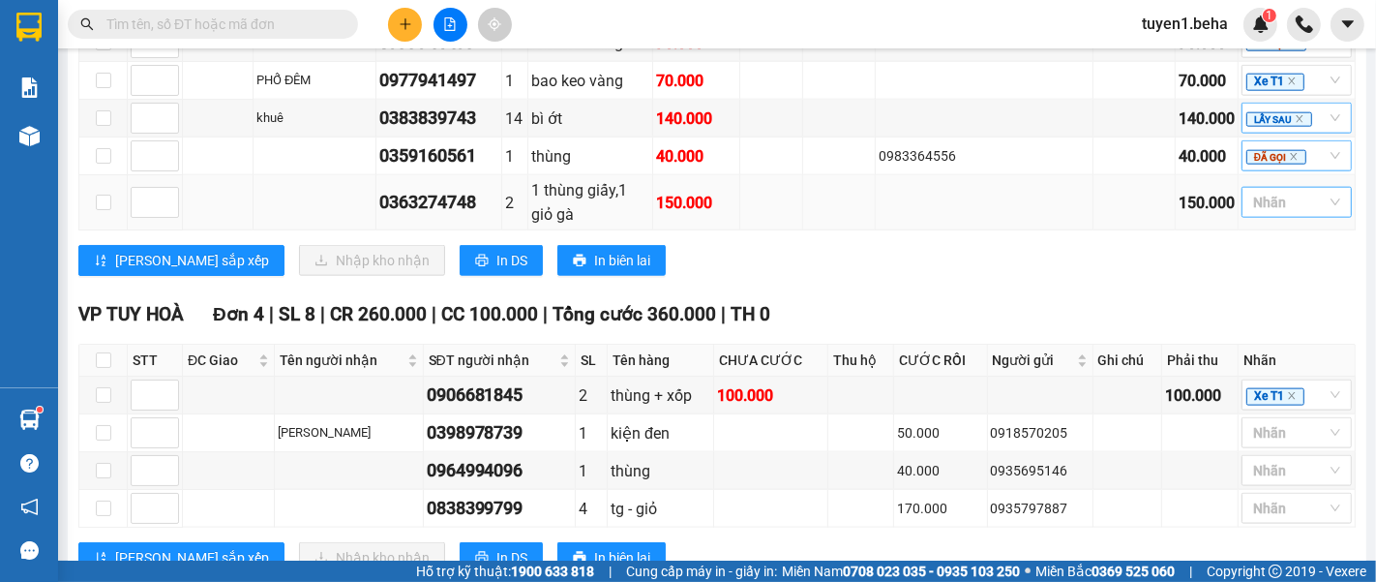
click at [1277, 191] on div at bounding box center [1286, 202] width 81 height 23
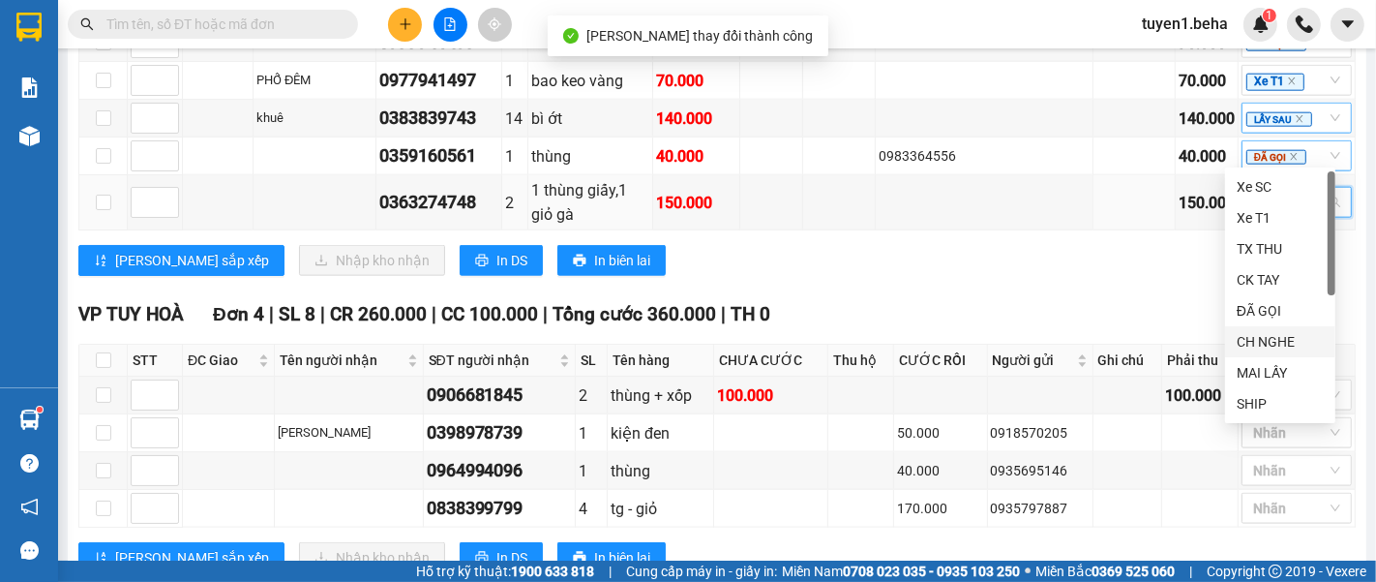
click at [1261, 333] on div "CH NGHE" at bounding box center [1280, 341] width 87 height 21
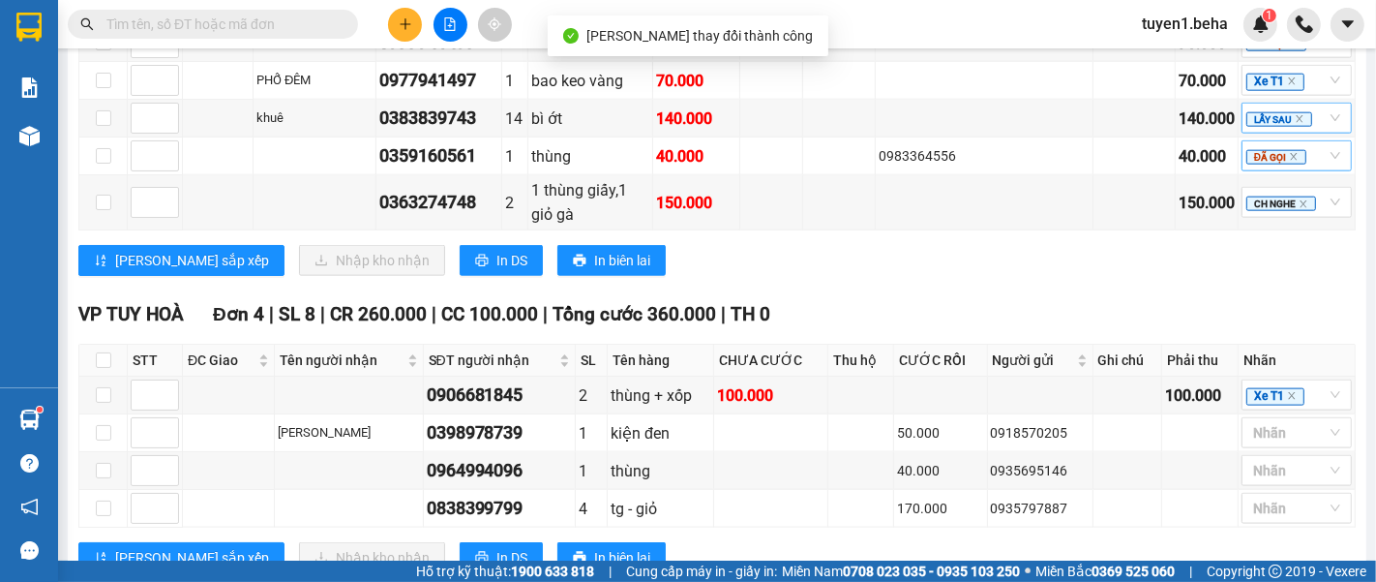
click at [218, 14] on input "text" at bounding box center [220, 24] width 228 height 21
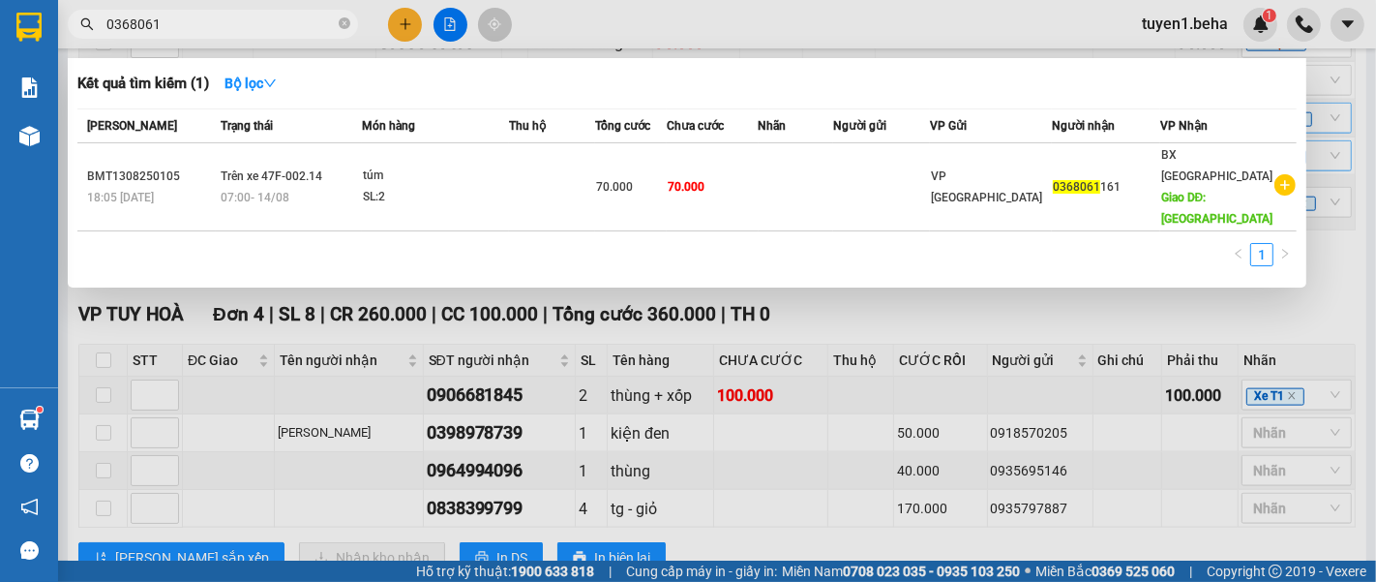
type input "0368061"
click at [344, 77] on div "Kết quả tìm kiếm ( 1 ) Bộ lọc" at bounding box center [686, 83] width 1219 height 31
click at [793, 507] on div at bounding box center [688, 291] width 1376 height 582
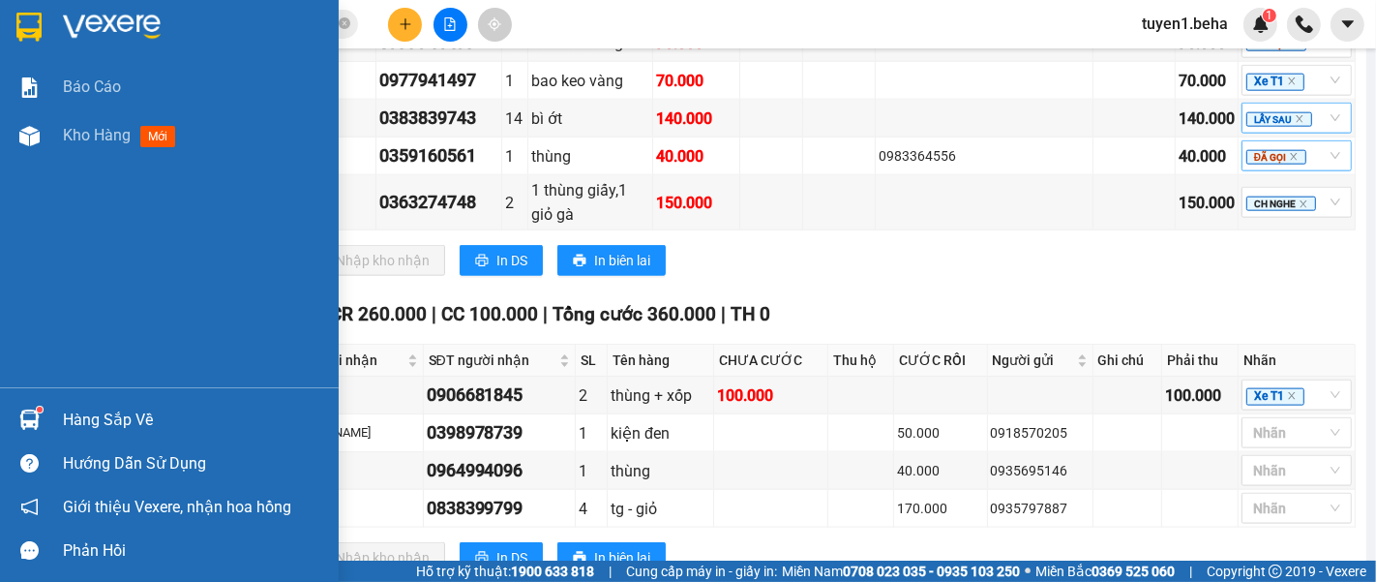
click at [48, 166] on div "Báo cáo Kho hàng mới" at bounding box center [169, 225] width 339 height 324
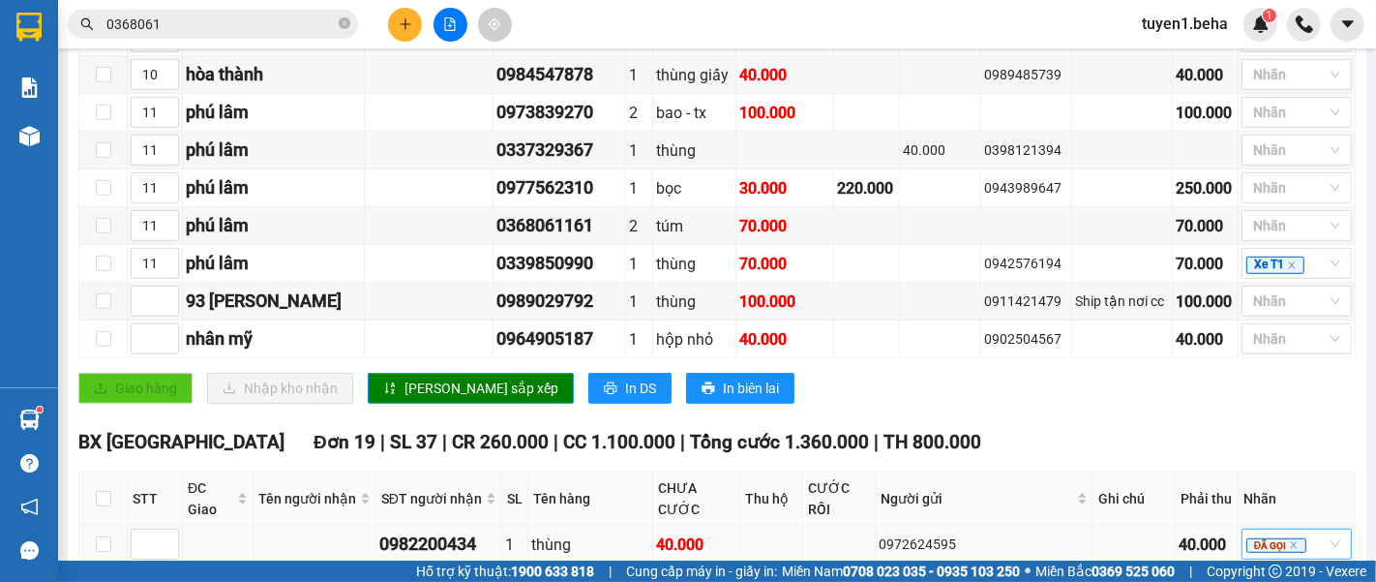
scroll to position [876, 0]
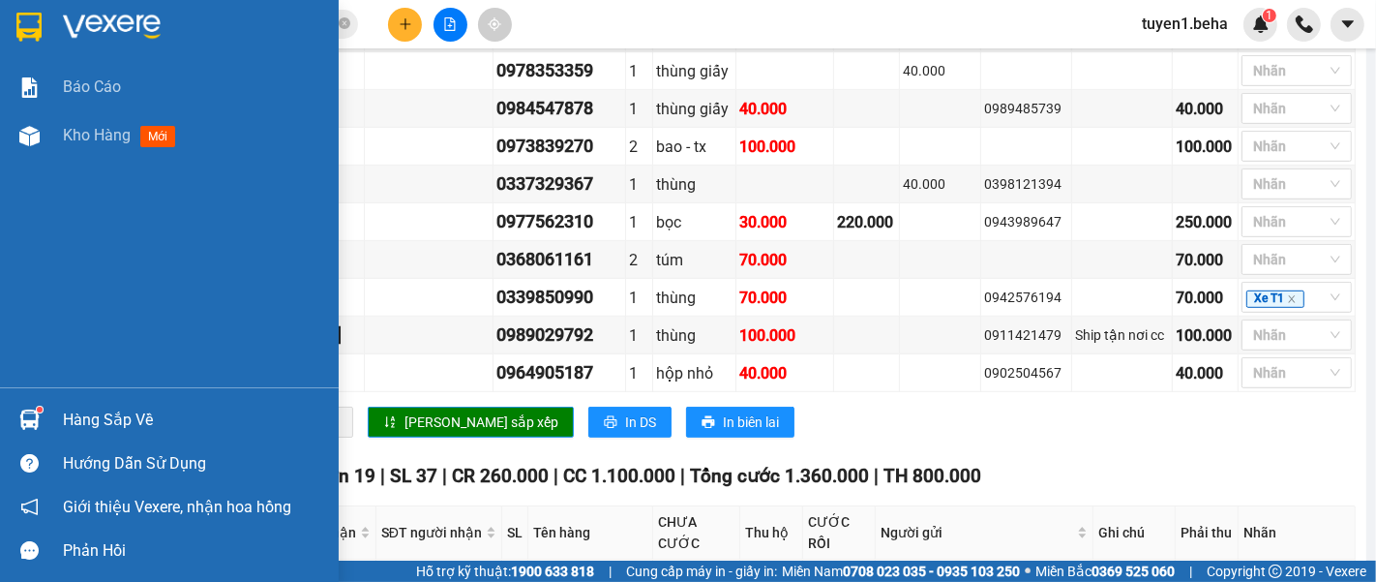
click at [115, 289] on div "Báo cáo Kho hàng mới" at bounding box center [169, 225] width 339 height 324
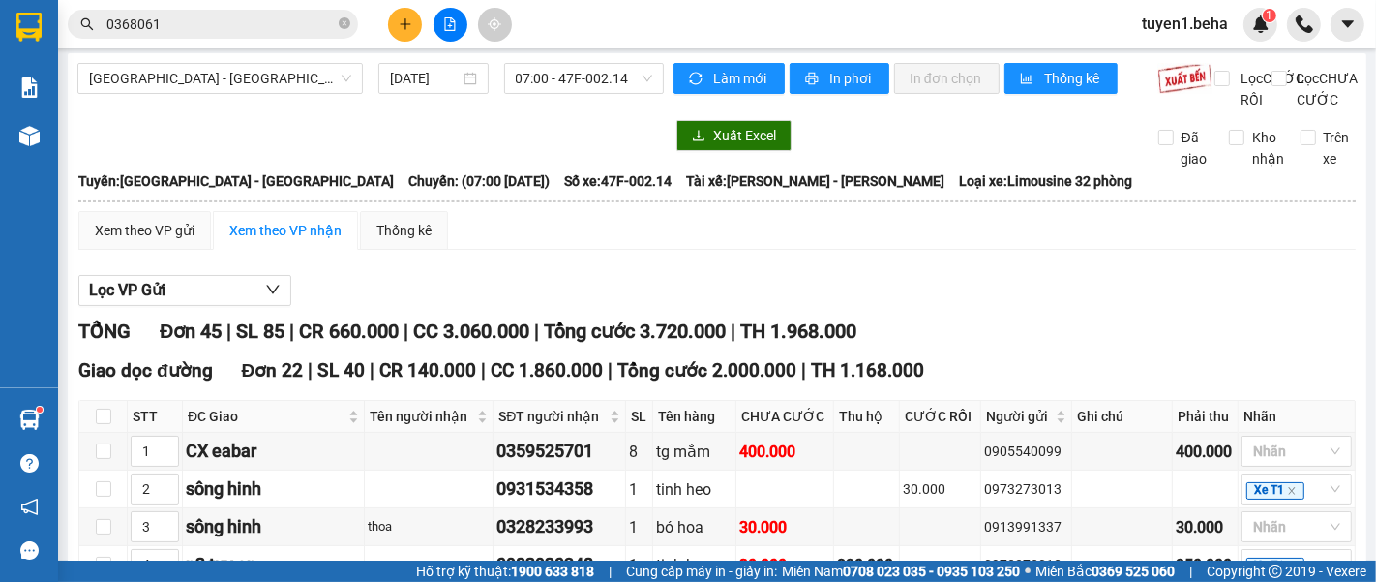
scroll to position [0, 0]
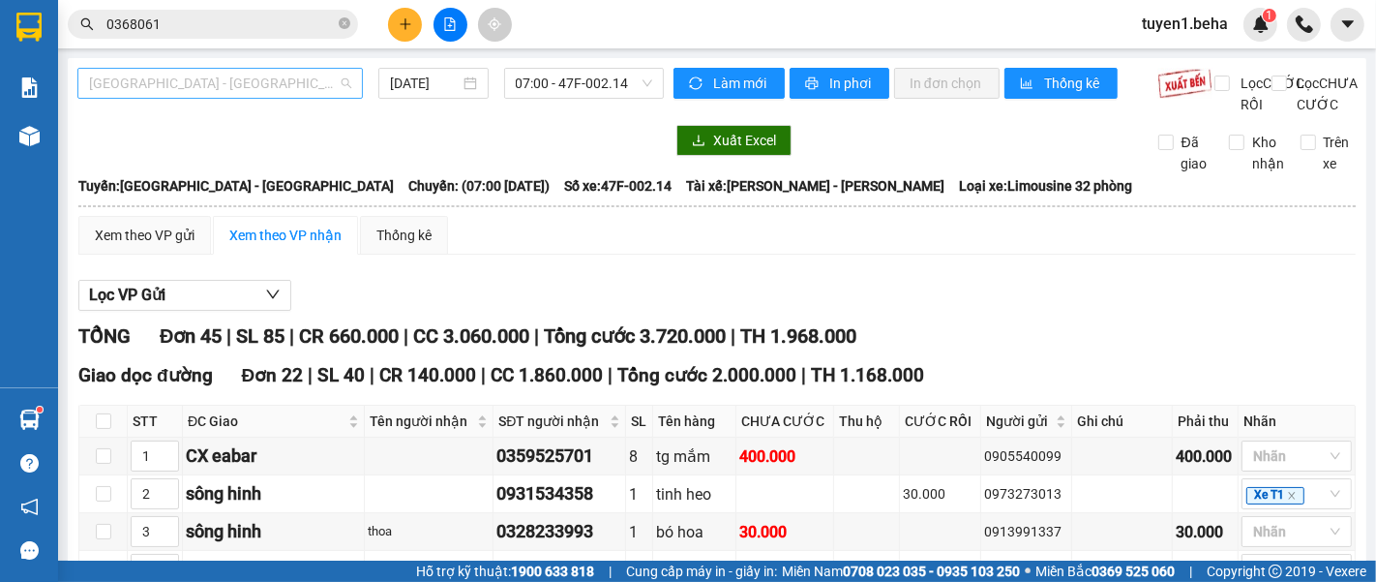
click at [252, 78] on span "[GEOGRAPHIC_DATA] - [GEOGRAPHIC_DATA]" at bounding box center [220, 83] width 262 height 29
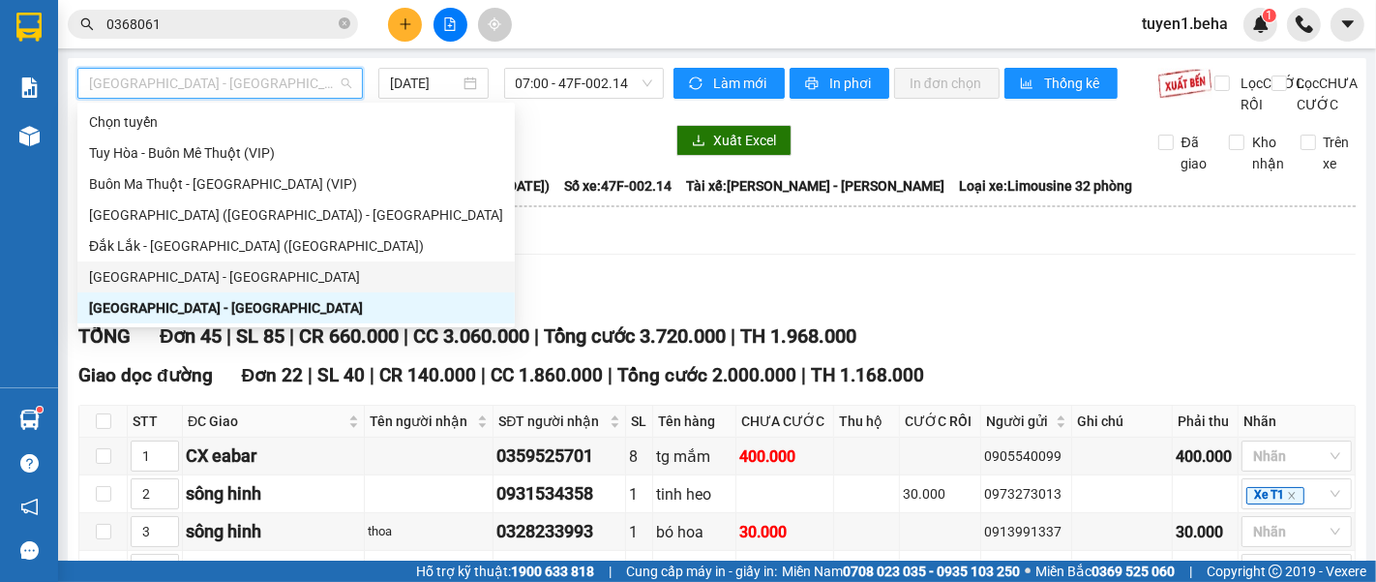
click at [225, 278] on div "[GEOGRAPHIC_DATA] - [GEOGRAPHIC_DATA]" at bounding box center [296, 276] width 414 height 21
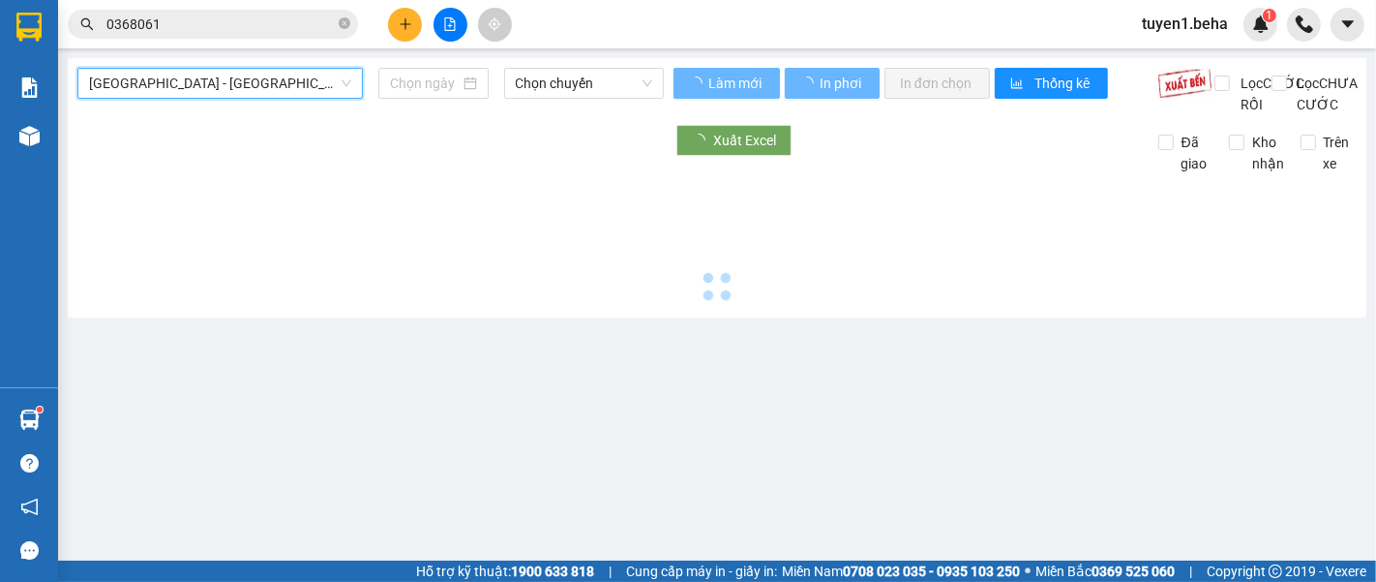
type input "[DATE]"
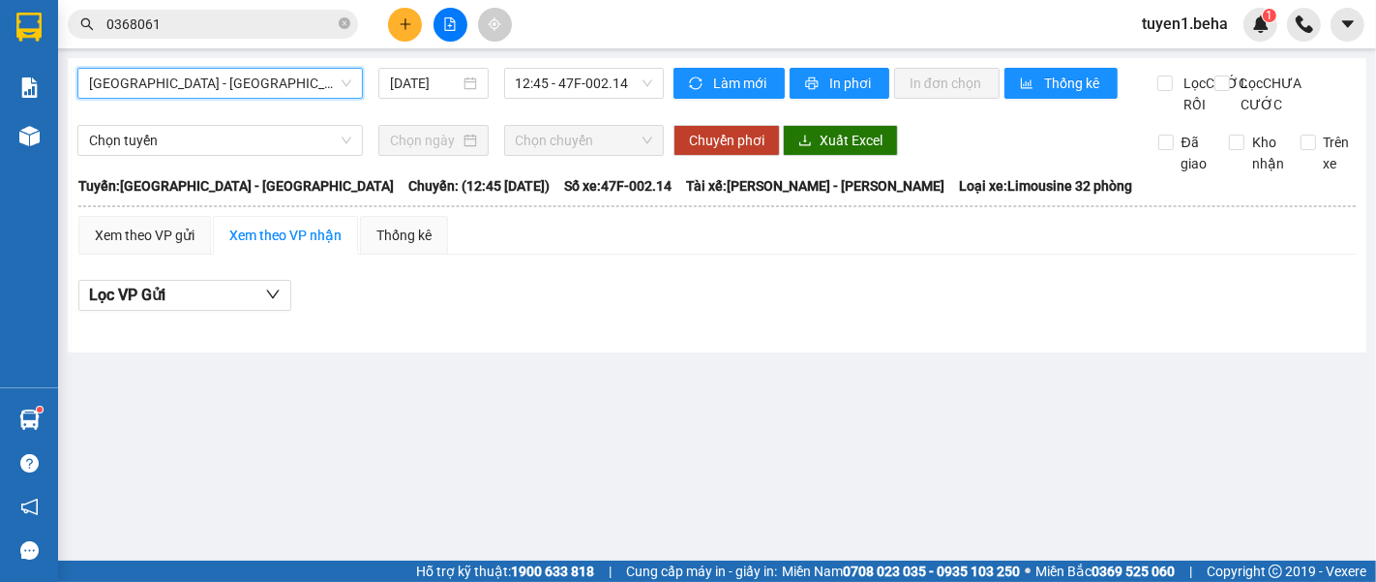
click at [259, 78] on span "[GEOGRAPHIC_DATA] - [GEOGRAPHIC_DATA]" at bounding box center [220, 83] width 262 height 29
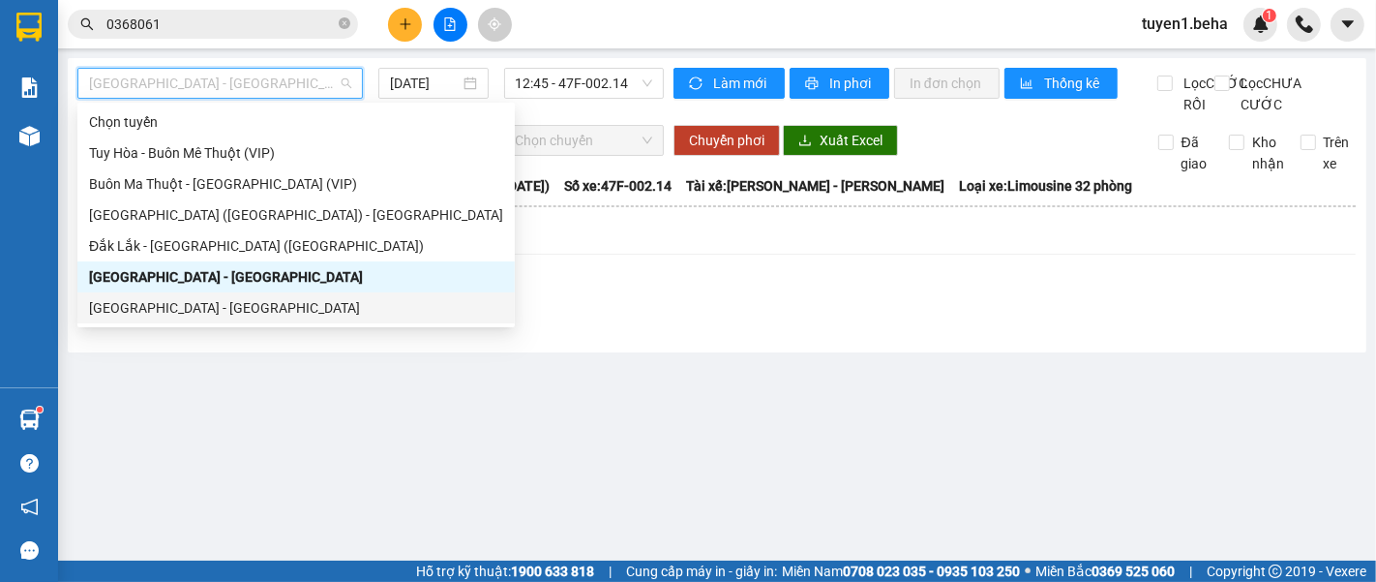
click at [213, 297] on div "[GEOGRAPHIC_DATA] - [GEOGRAPHIC_DATA]" at bounding box center [296, 307] width 414 height 21
type input "[DATE]"
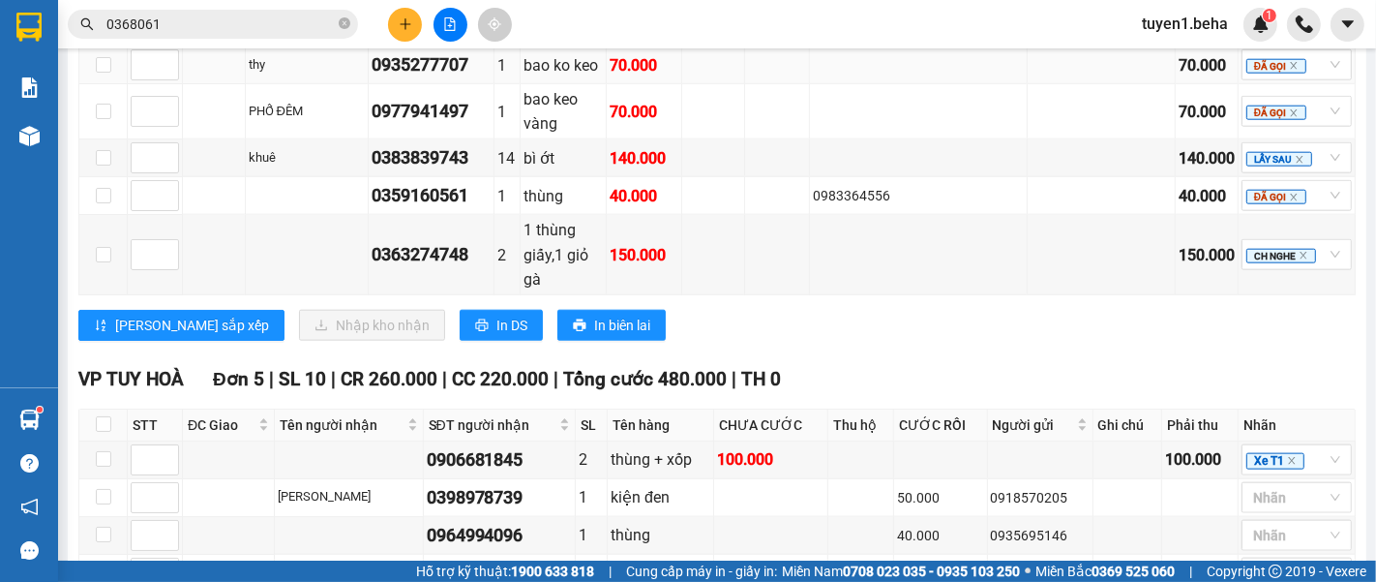
scroll to position [1928, 0]
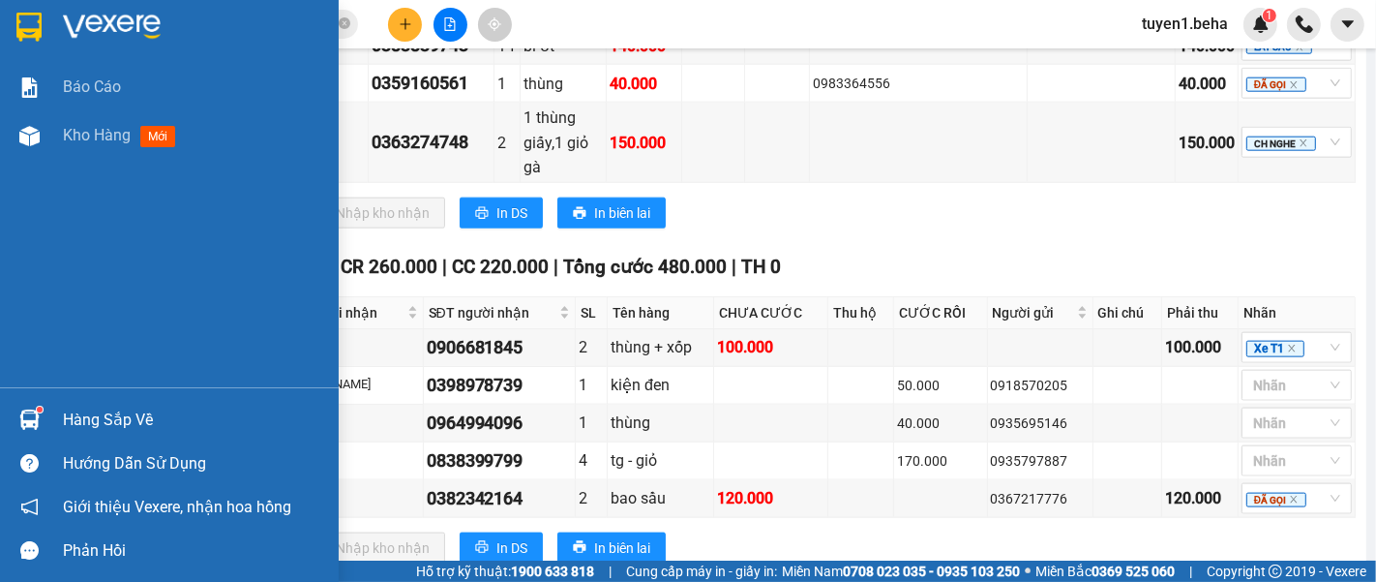
drag, startPoint x: 91, startPoint y: 134, endPoint x: 226, endPoint y: 166, distance: 139.4
click at [91, 134] on span "Kho hàng" at bounding box center [97, 135] width 68 height 18
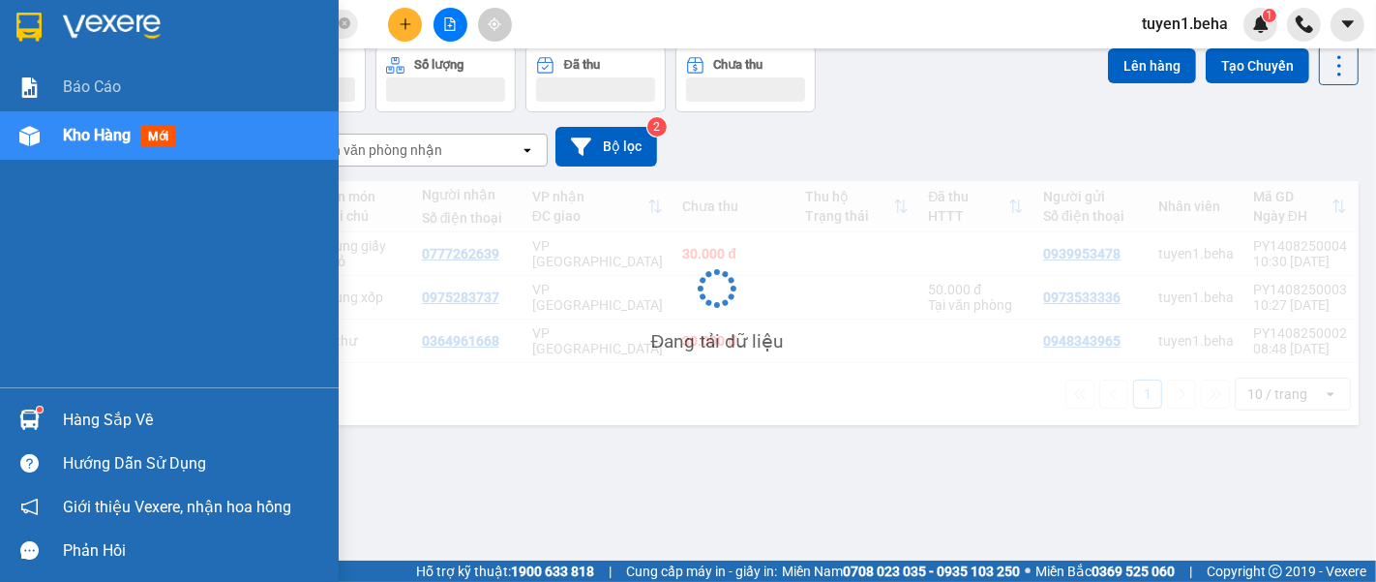
scroll to position [88, 0]
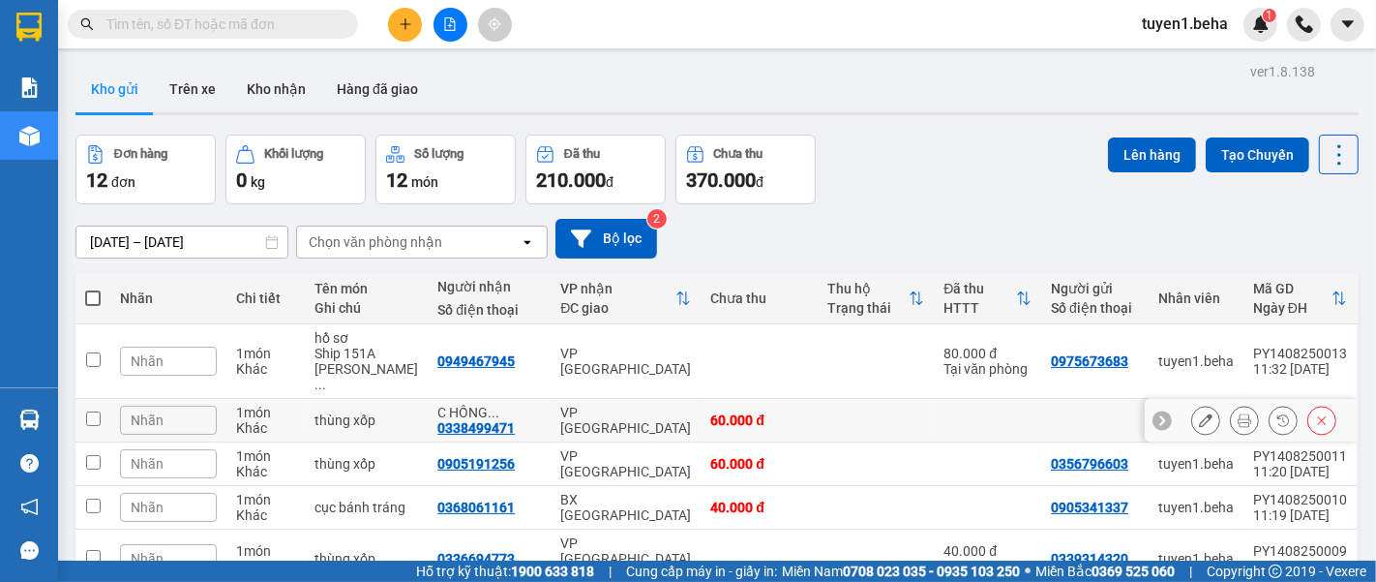
scroll to position [107, 0]
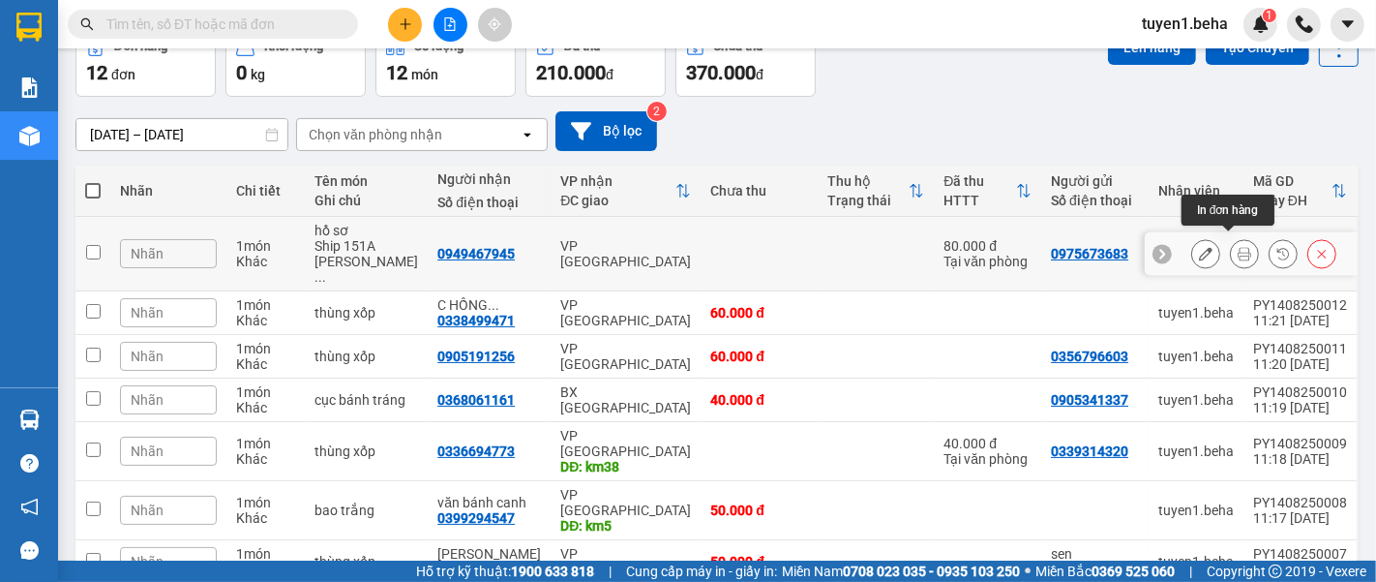
click at [1231, 238] on button at bounding box center [1244, 254] width 27 height 34
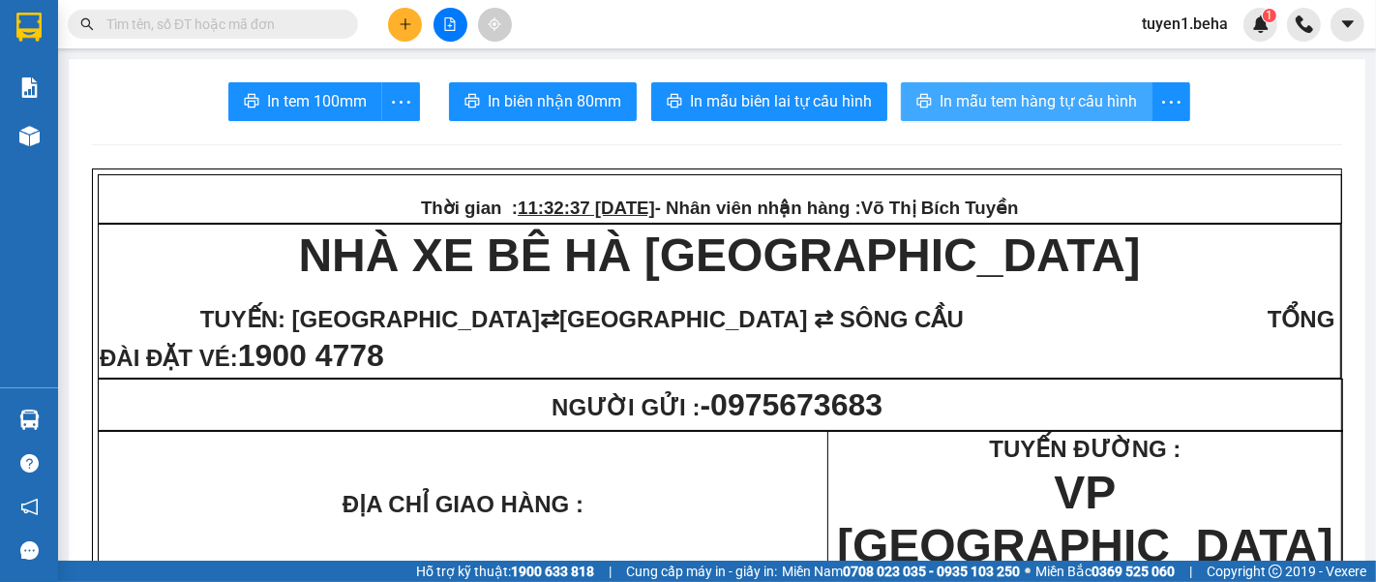
click at [1039, 107] on span "In mẫu tem hàng tự cấu hình" at bounding box center [1038, 101] width 197 height 24
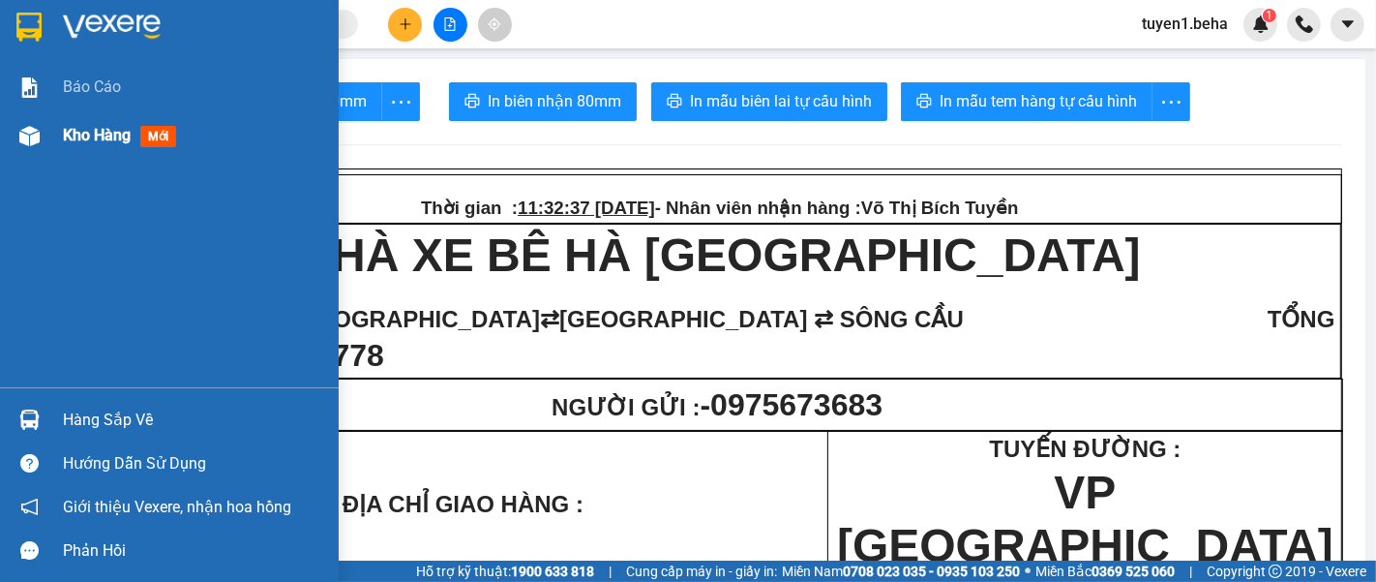
click at [99, 135] on span "Kho hàng" at bounding box center [97, 135] width 68 height 18
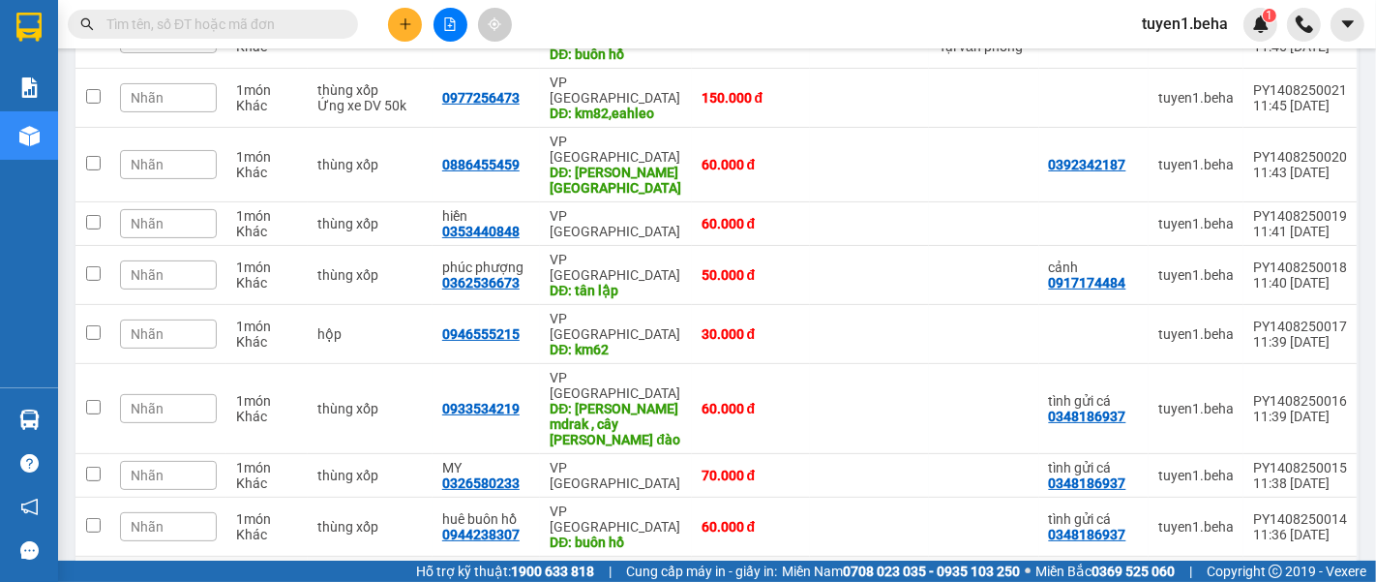
scroll to position [322, 0]
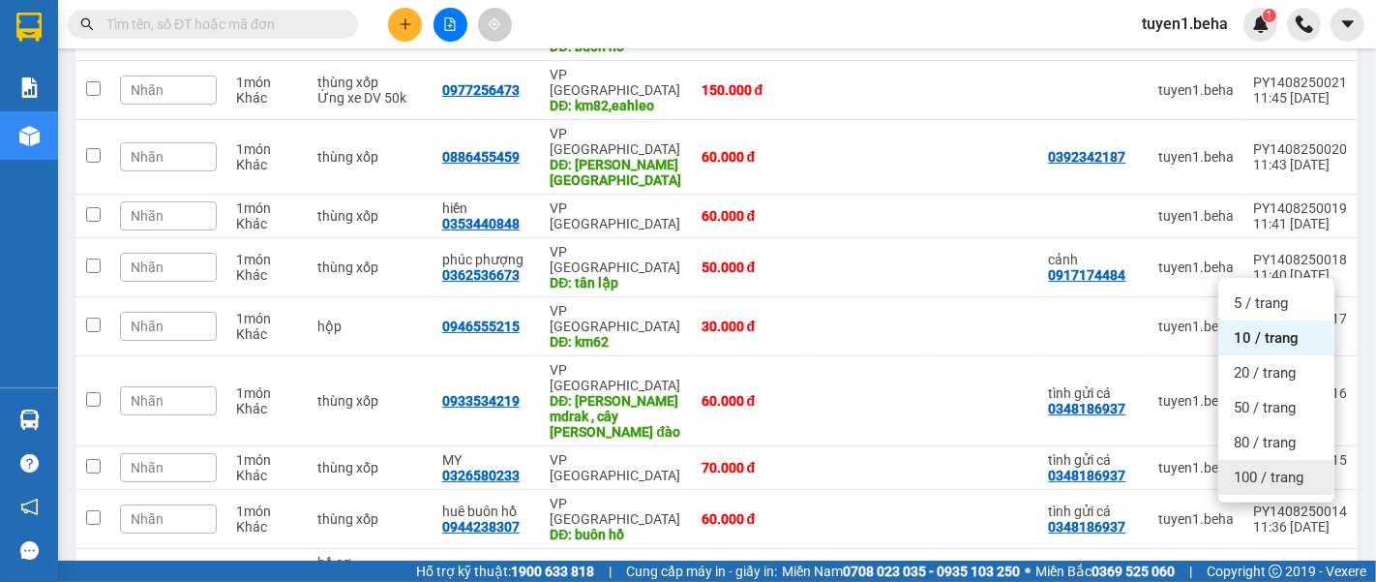
click at [1273, 479] on span "100 / trang" at bounding box center [1269, 476] width 70 height 19
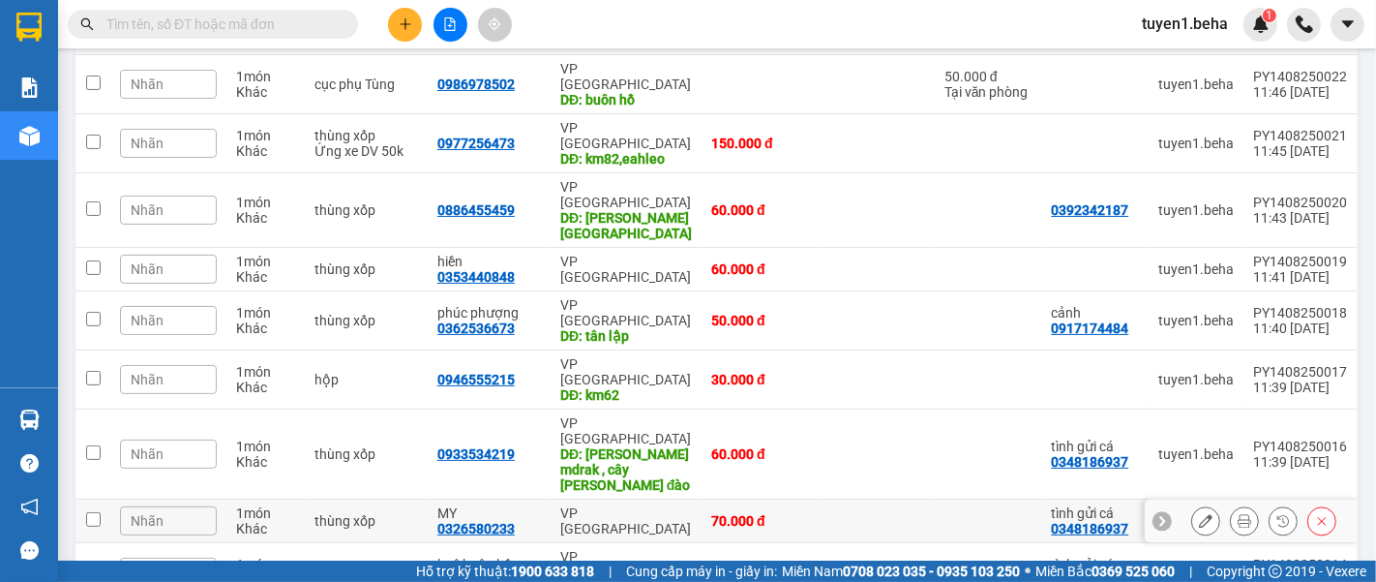
scroll to position [59, 0]
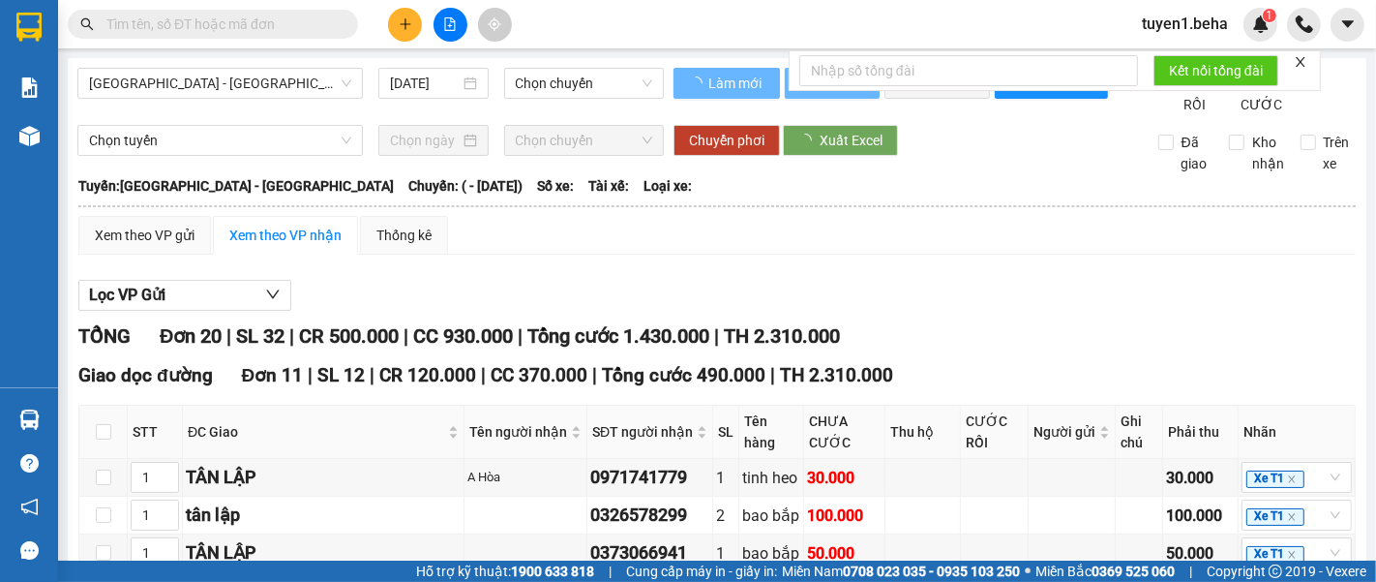
type input "25/03/2025"
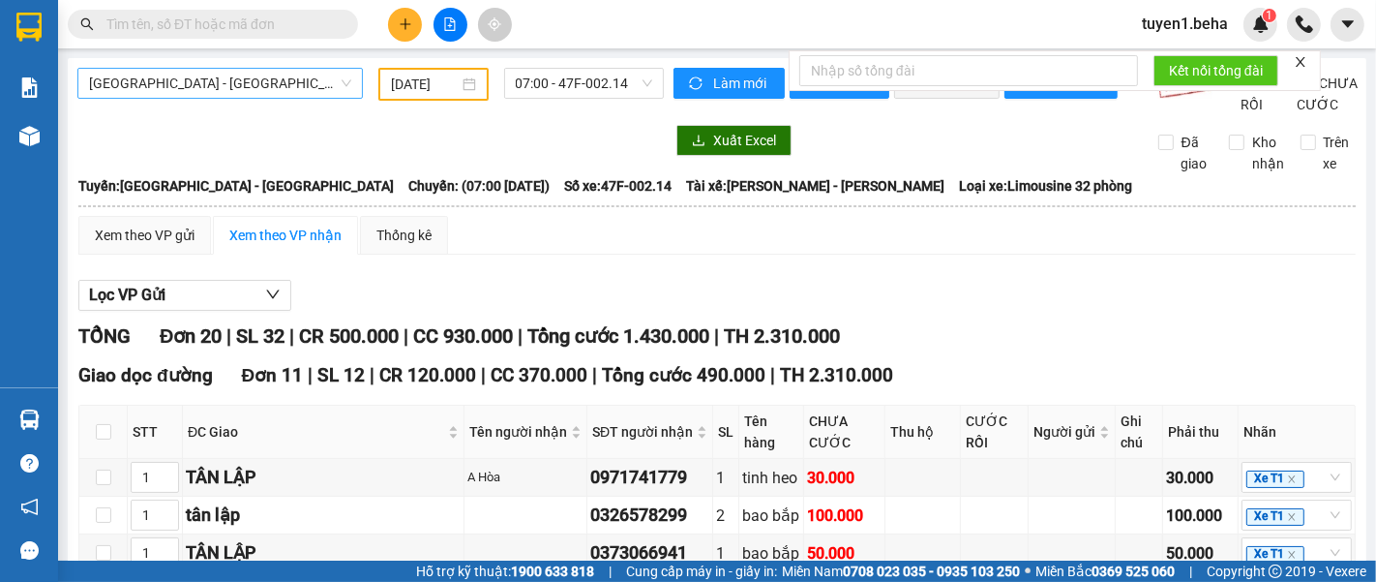
click at [225, 73] on span "[GEOGRAPHIC_DATA] - [GEOGRAPHIC_DATA]" at bounding box center [220, 83] width 262 height 29
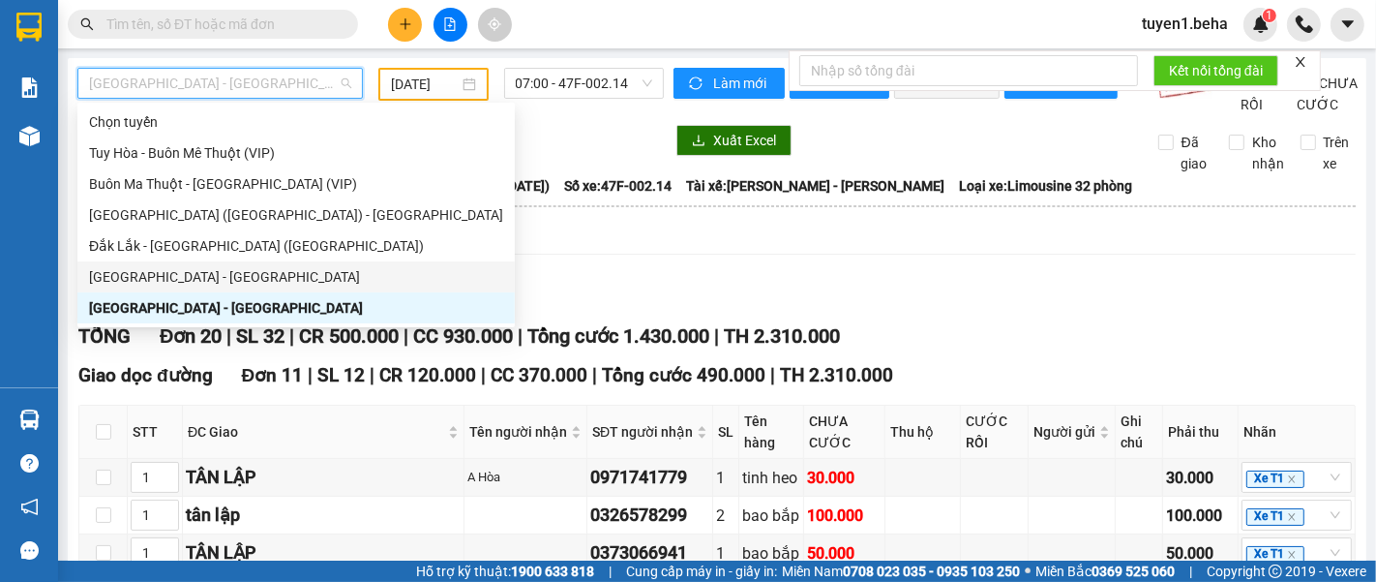
click at [152, 276] on div "[GEOGRAPHIC_DATA] - [GEOGRAPHIC_DATA]" at bounding box center [296, 276] width 414 height 21
type input "[DATE]"
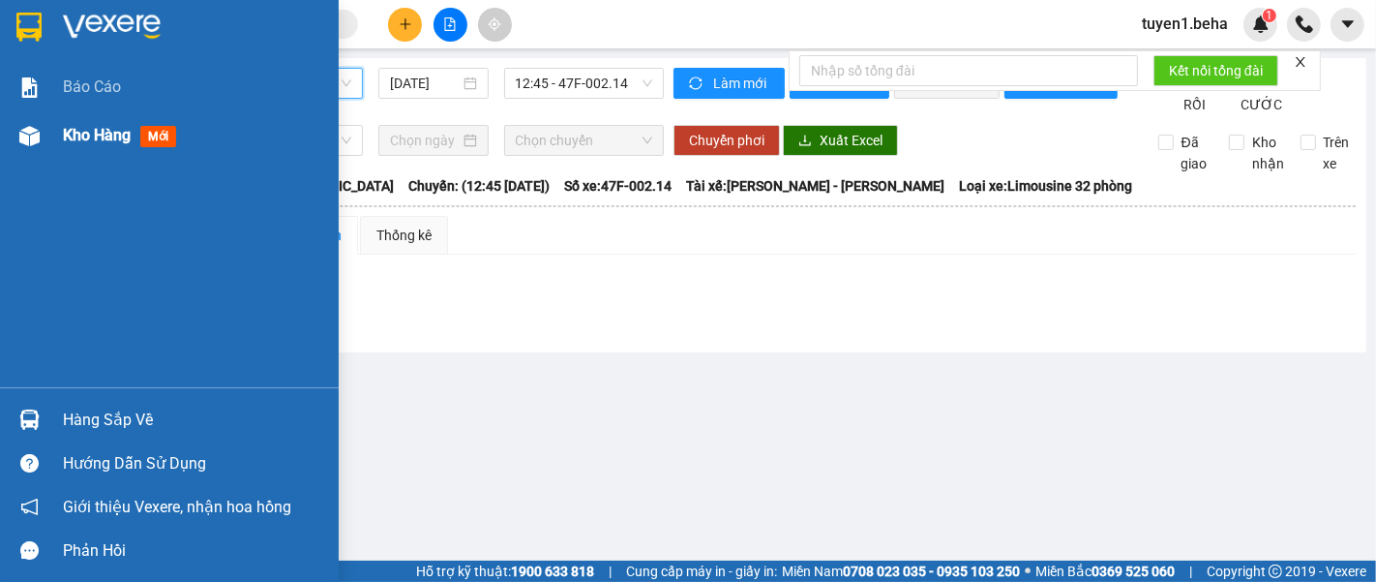
click at [93, 134] on span "Kho hàng" at bounding box center [97, 135] width 68 height 18
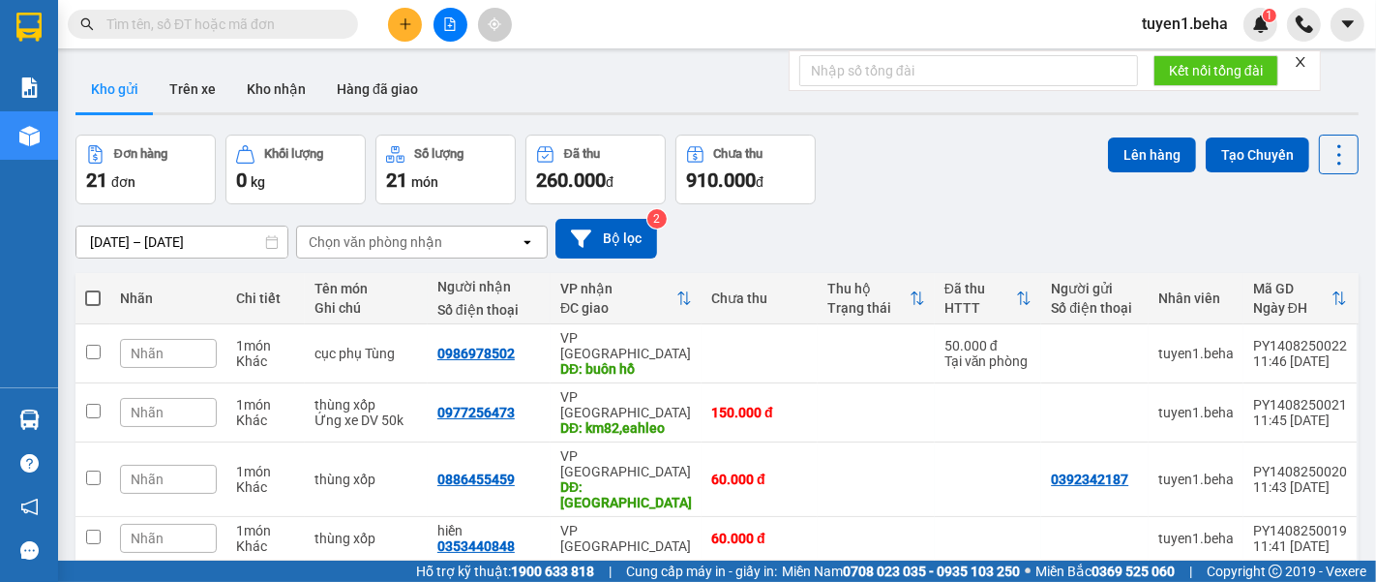
click at [92, 293] on span at bounding box center [92, 297] width 15 height 15
click at [93, 288] on input "checkbox" at bounding box center [93, 288] width 0 height 0
checkbox input "true"
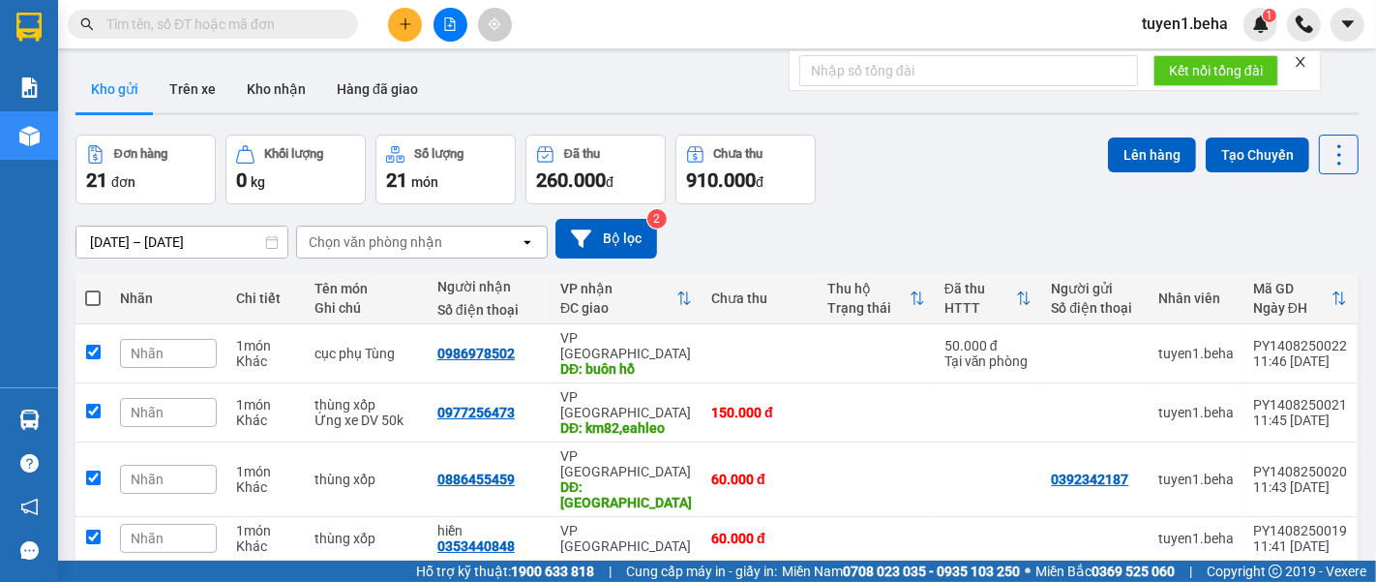
checkbox input "true"
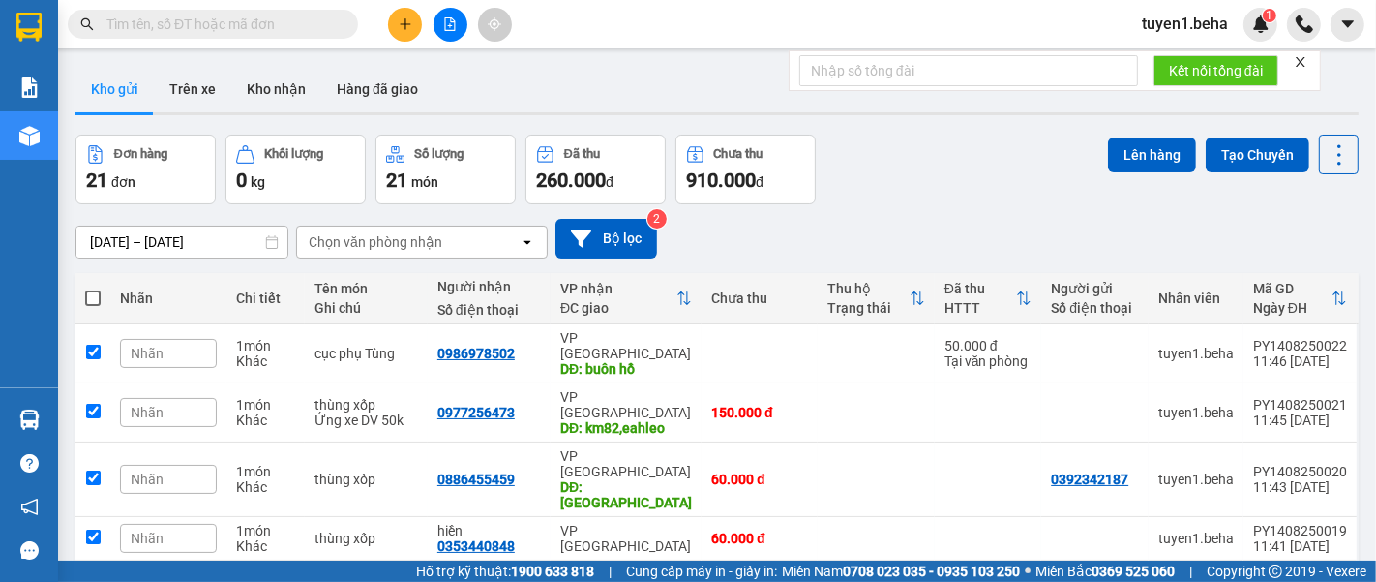
checkbox input "true"
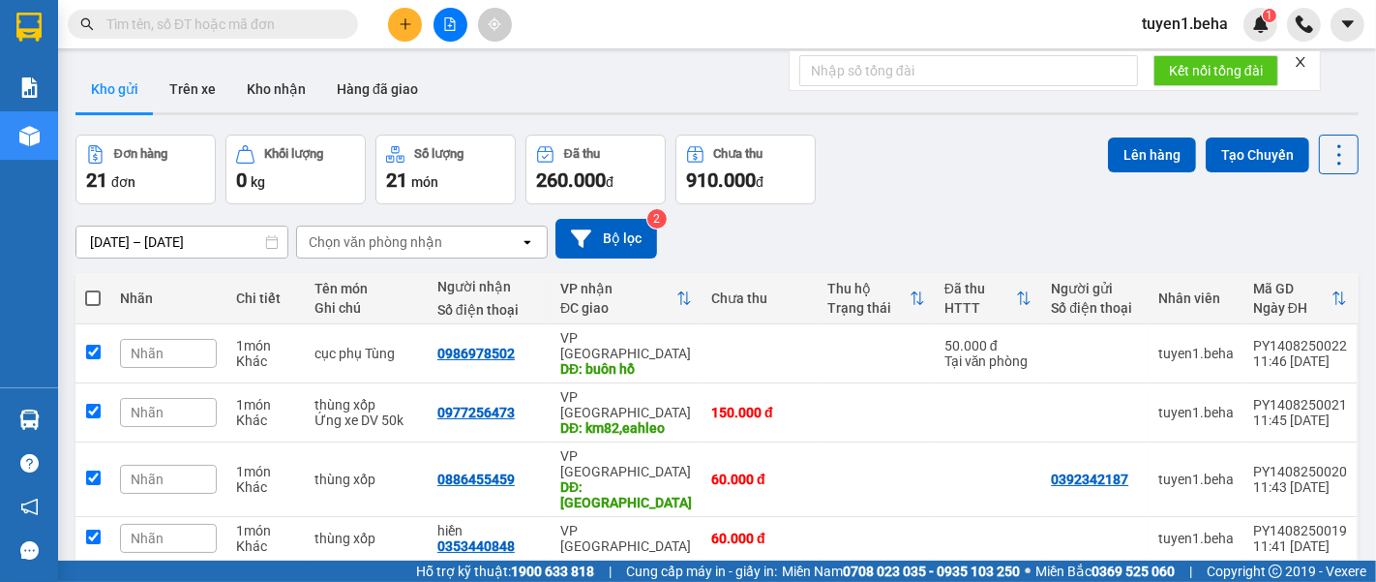
checkbox input "true"
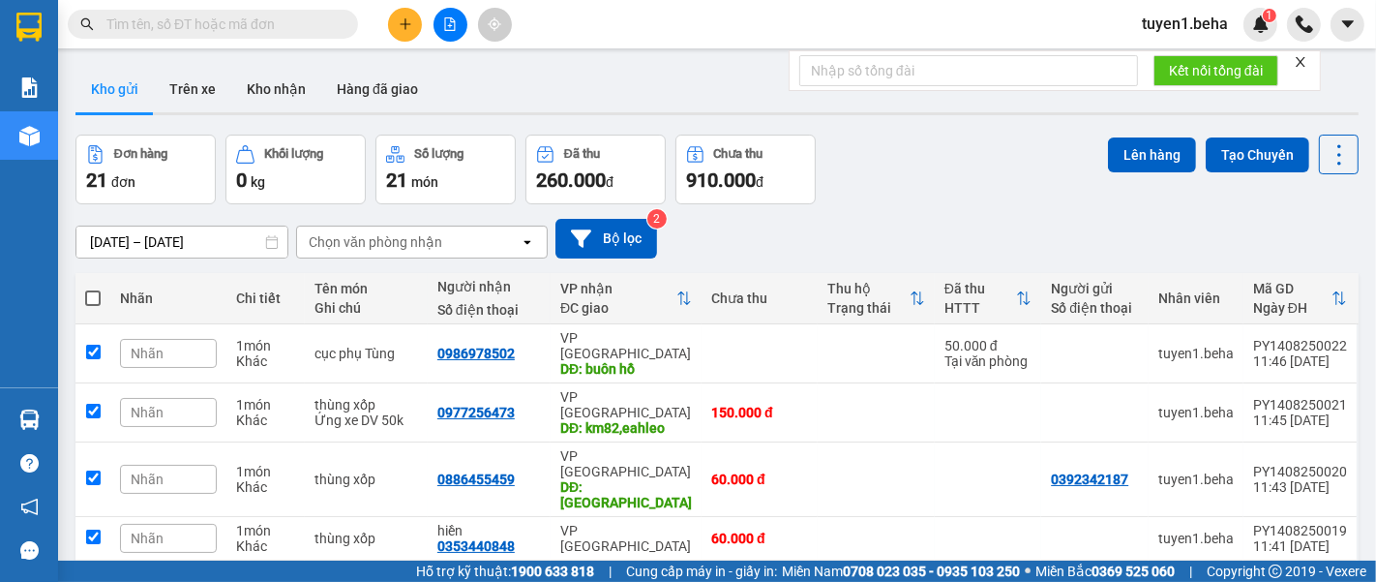
checkbox input "true"
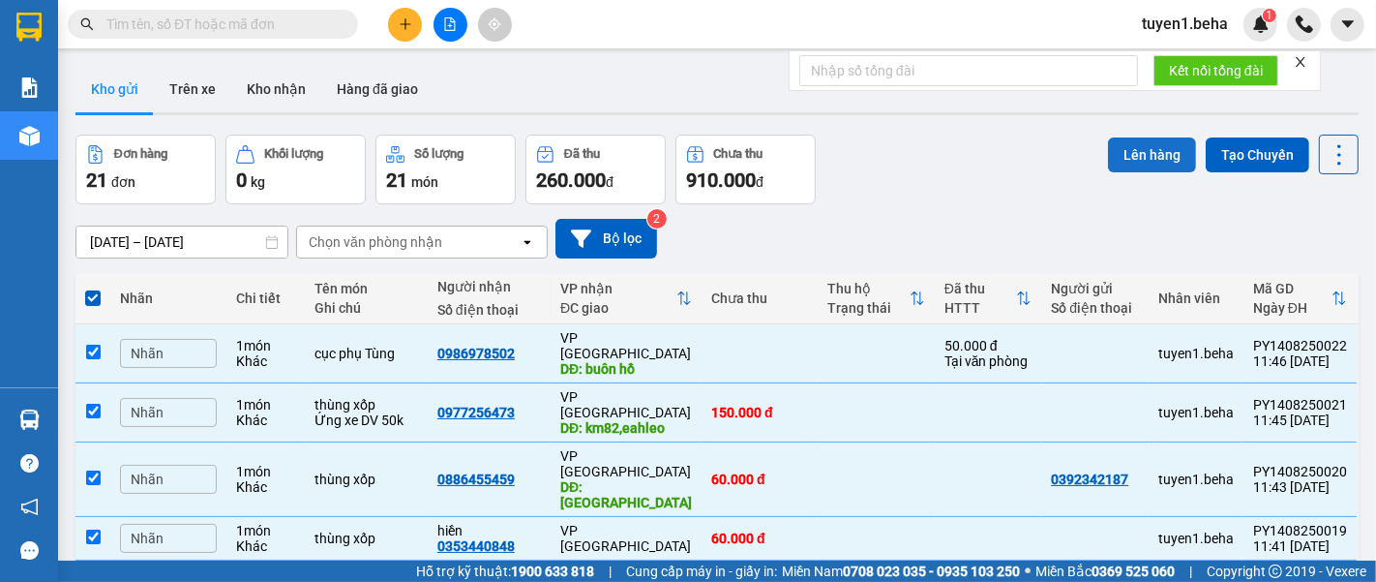
click at [1144, 150] on button "Lên hàng" at bounding box center [1152, 154] width 88 height 35
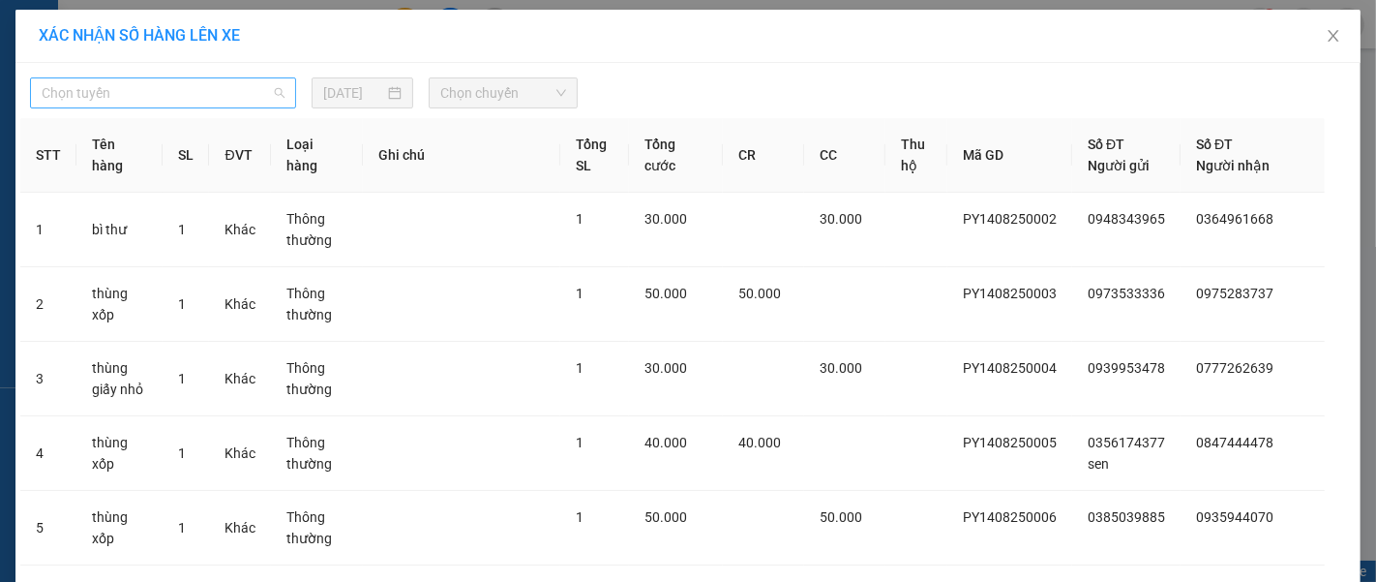
click at [207, 92] on span "Chọn tuyến" at bounding box center [163, 92] width 243 height 29
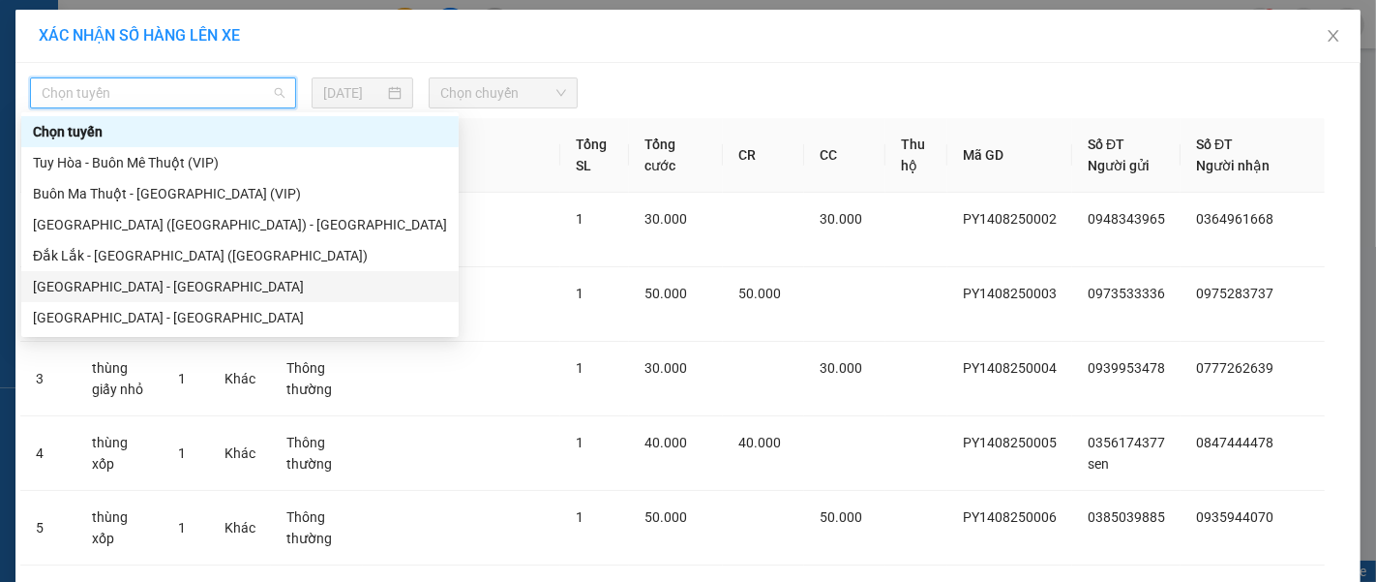
click at [163, 288] on div "[GEOGRAPHIC_DATA] - [GEOGRAPHIC_DATA]" at bounding box center [240, 286] width 414 height 21
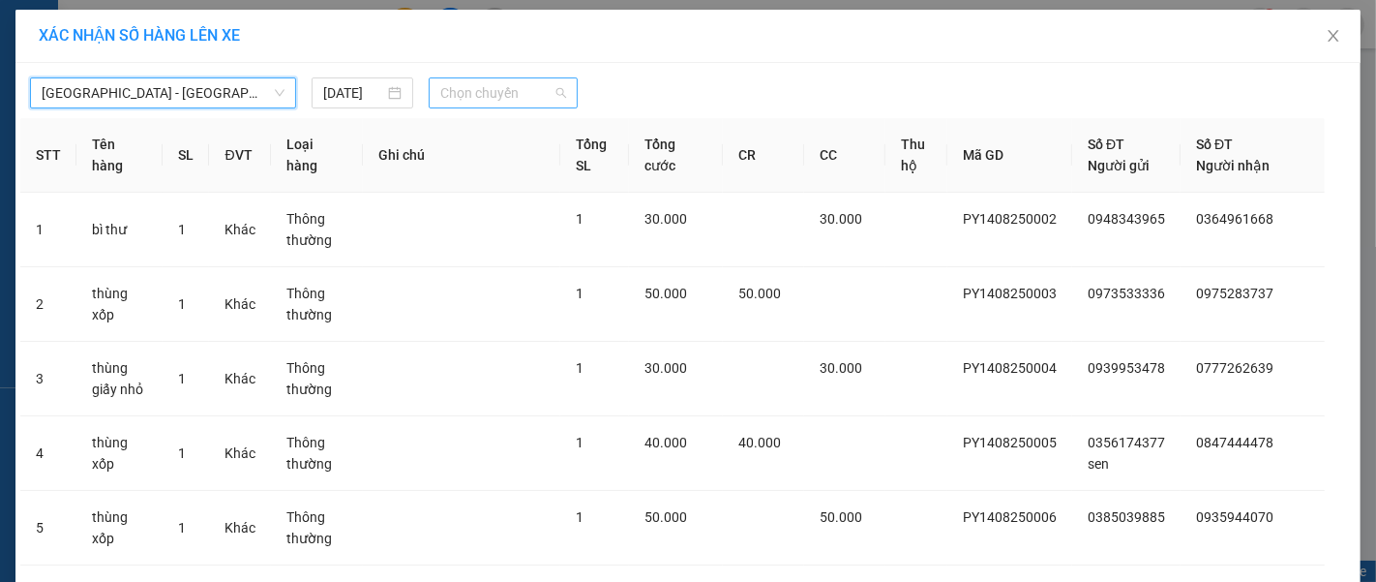
click at [520, 77] on div "Chọn chuyến" at bounding box center [503, 92] width 149 height 31
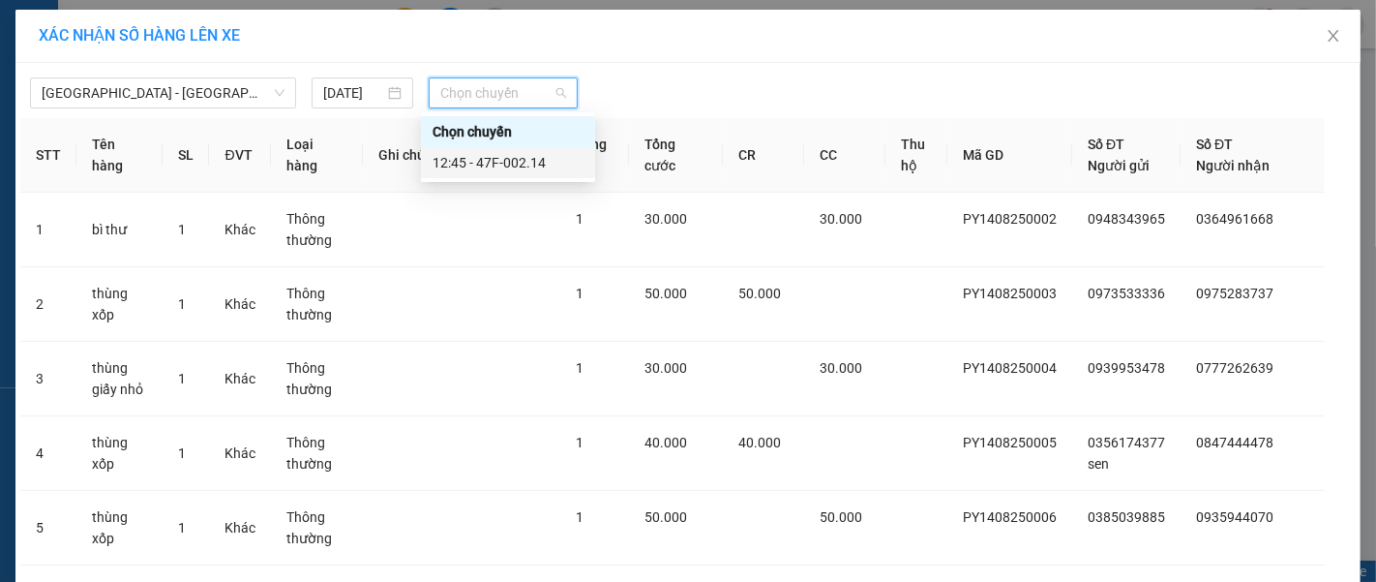
click at [547, 156] on div "12:45 - 47F-002.14" at bounding box center [508, 162] width 151 height 21
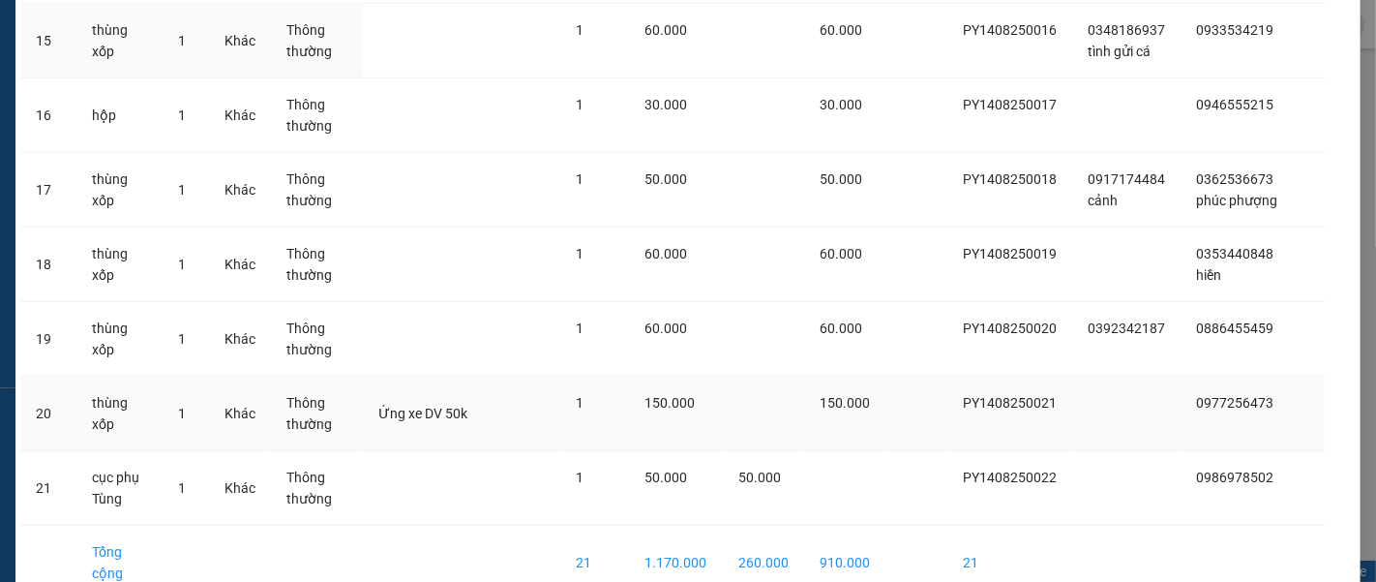
scroll to position [1359, 0]
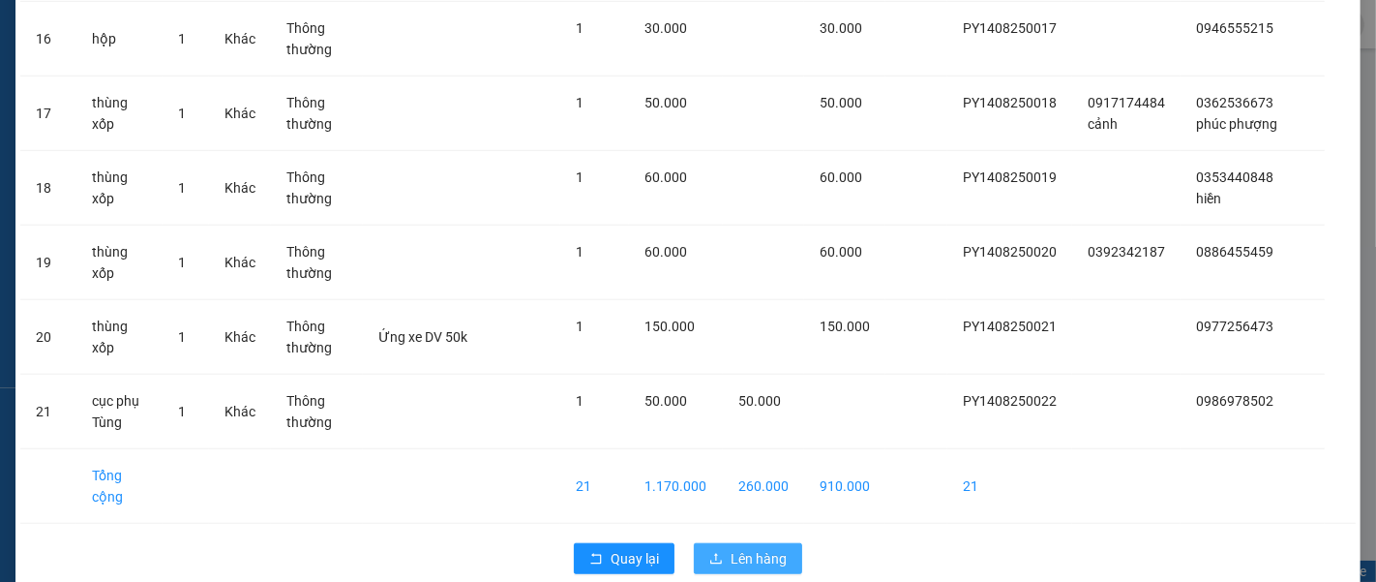
click at [737, 548] on span "Lên hàng" at bounding box center [759, 558] width 56 height 21
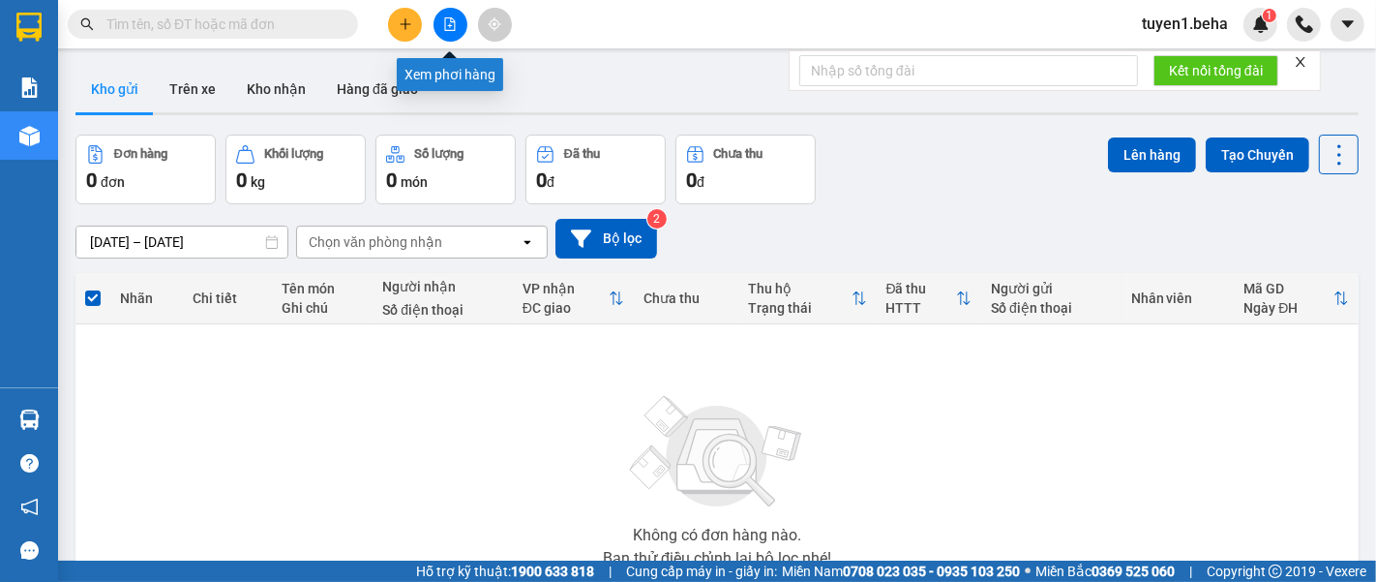
click at [456, 17] on icon "file-add" at bounding box center [450, 24] width 14 height 14
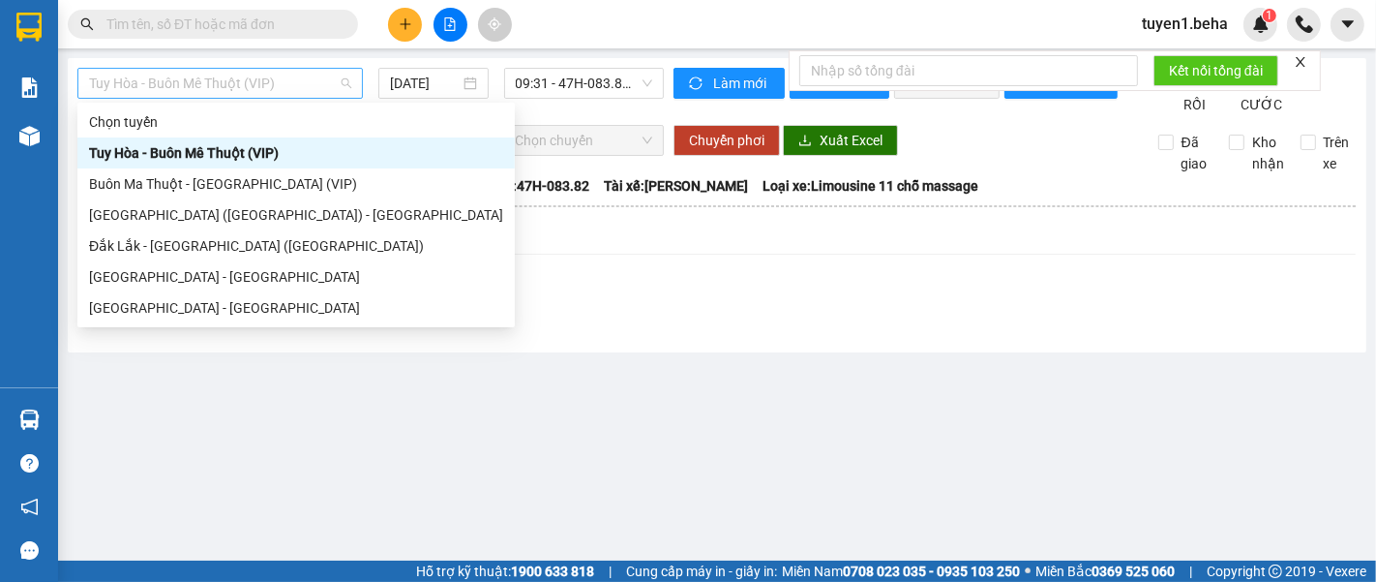
click at [204, 84] on span "Tuy Hòa - Buôn Mê Thuột (VIP)" at bounding box center [220, 83] width 262 height 29
click at [169, 274] on div "[GEOGRAPHIC_DATA] - [GEOGRAPHIC_DATA]" at bounding box center [296, 276] width 414 height 21
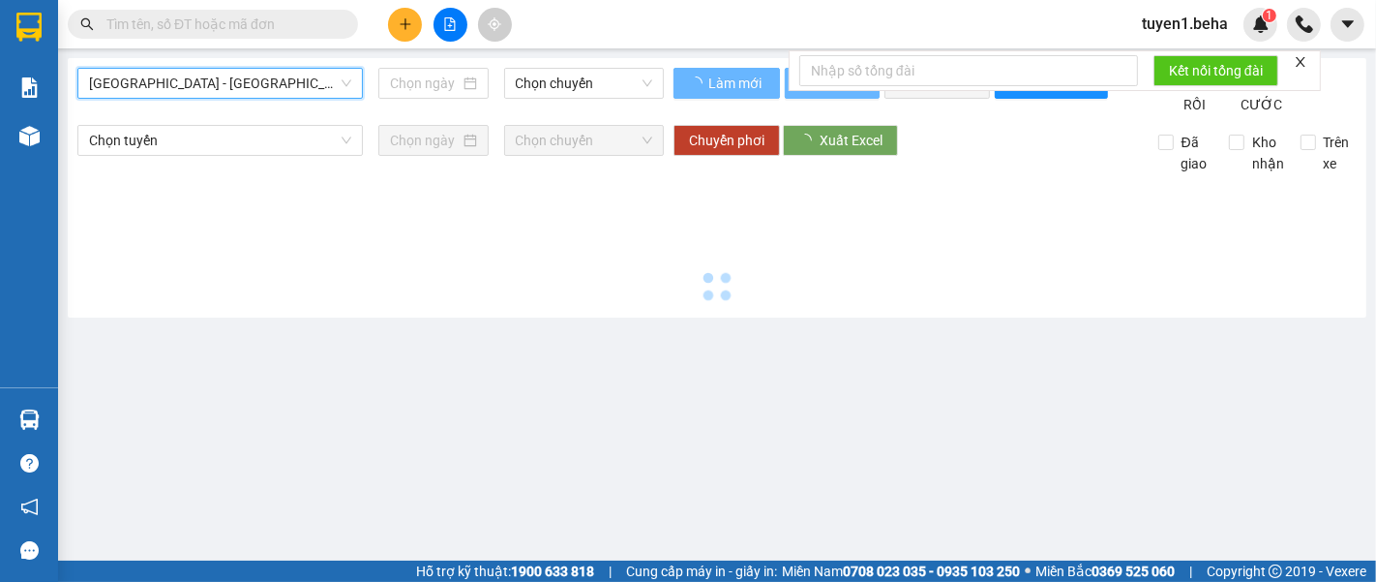
type input "[DATE]"
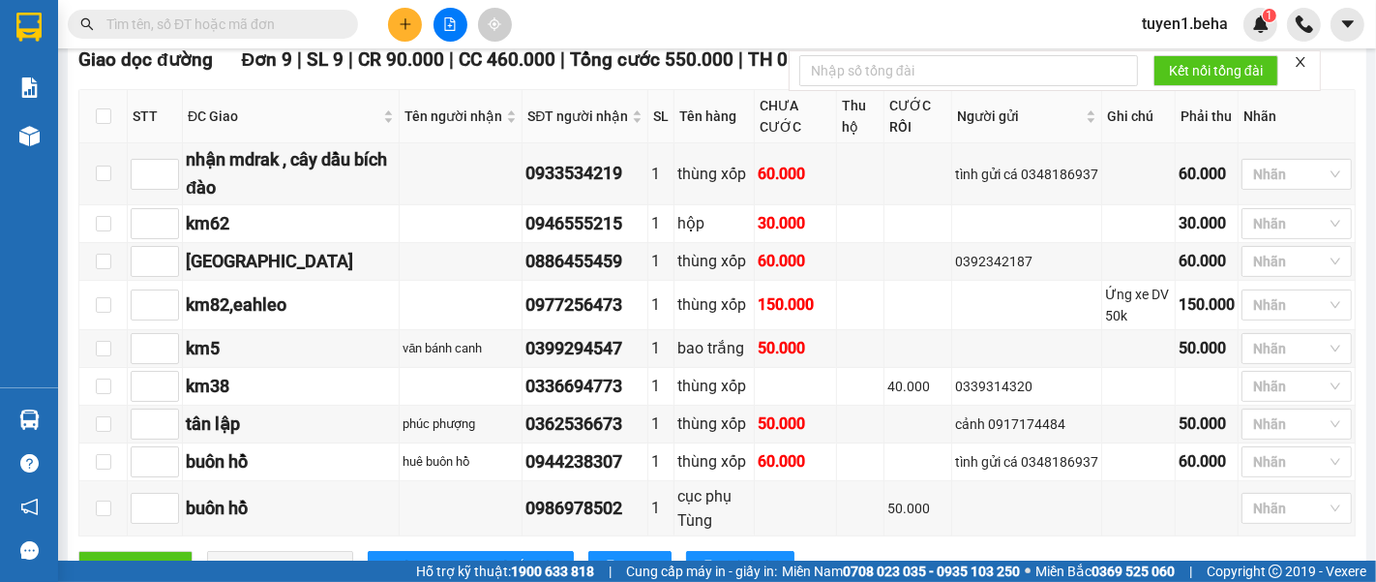
scroll to position [430, 0]
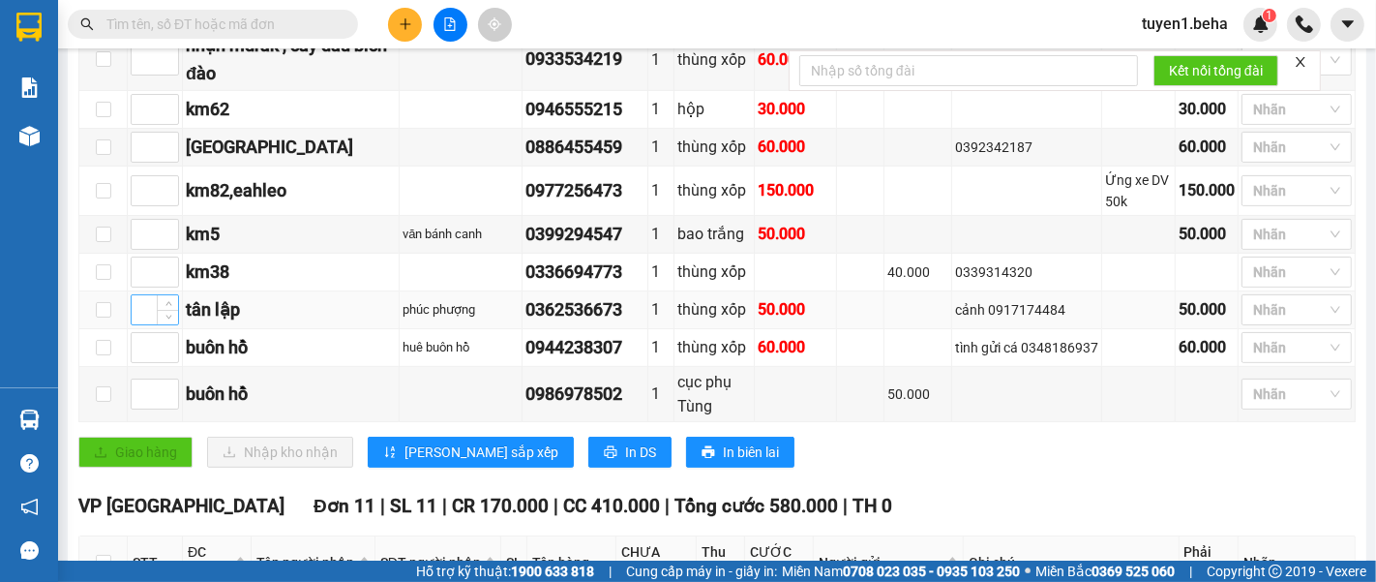
click at [140, 324] on input at bounding box center [155, 309] width 46 height 29
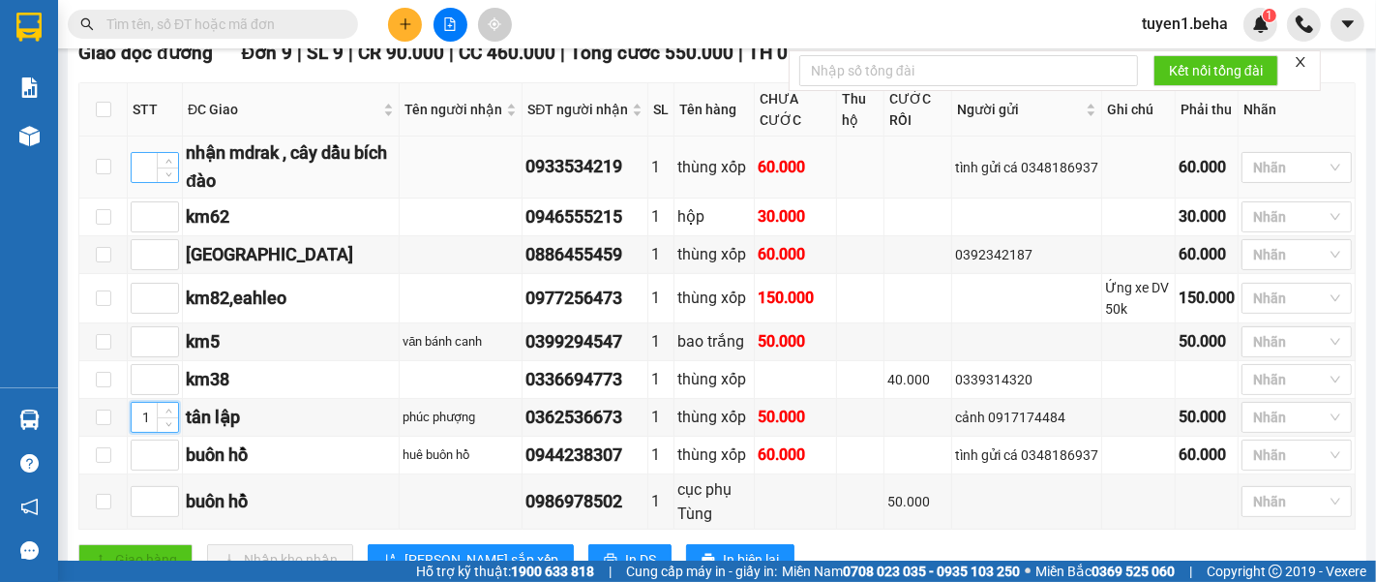
type input "1"
click at [149, 182] on input at bounding box center [155, 167] width 46 height 29
type input "2"
click at [139, 230] on input at bounding box center [155, 216] width 46 height 29
type input "3"
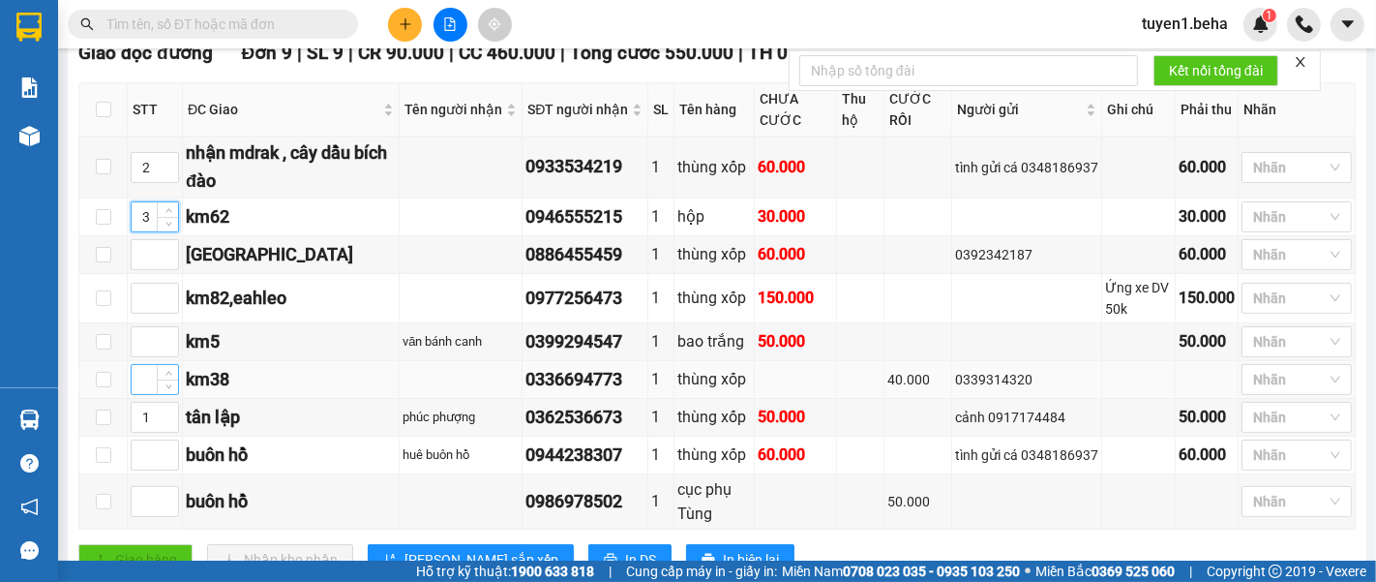
click at [137, 394] on input at bounding box center [155, 379] width 46 height 29
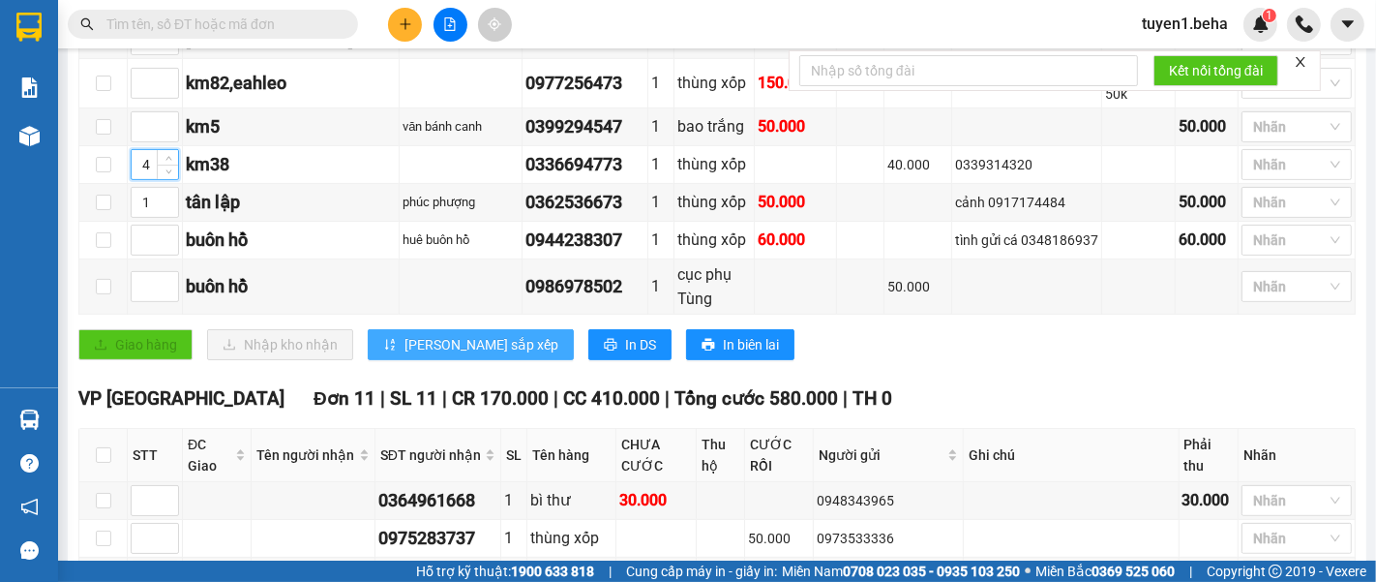
type input "4"
click at [432, 355] on span "[PERSON_NAME] sắp xếp" at bounding box center [482, 344] width 154 height 21
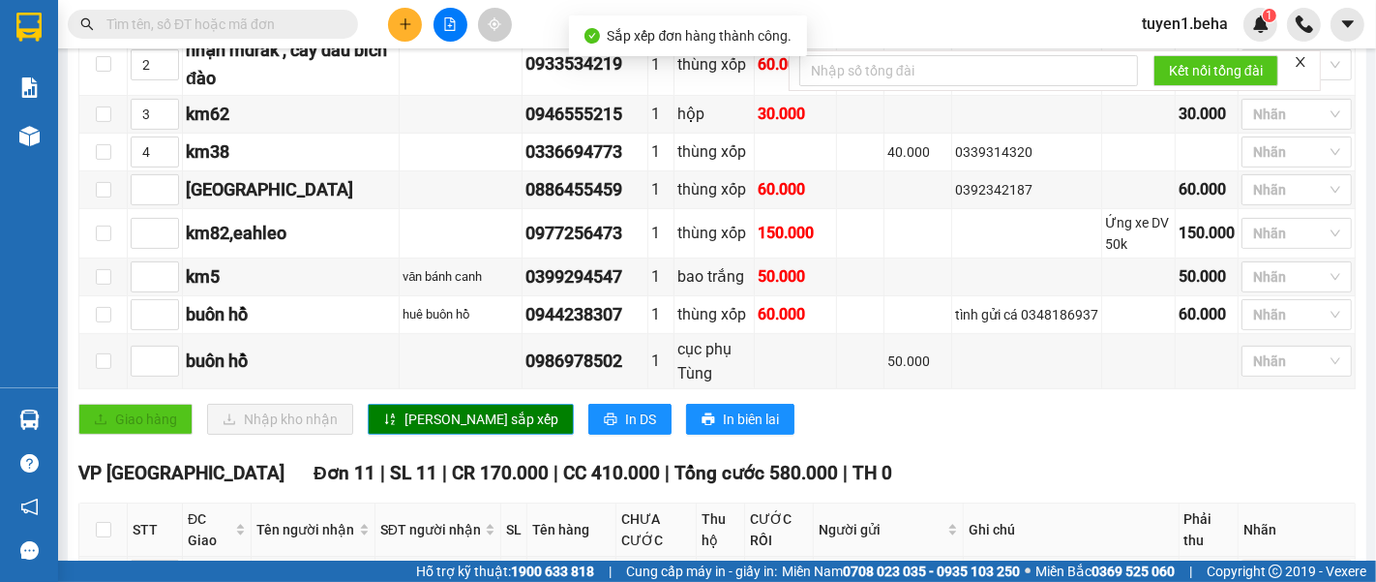
scroll to position [430, 0]
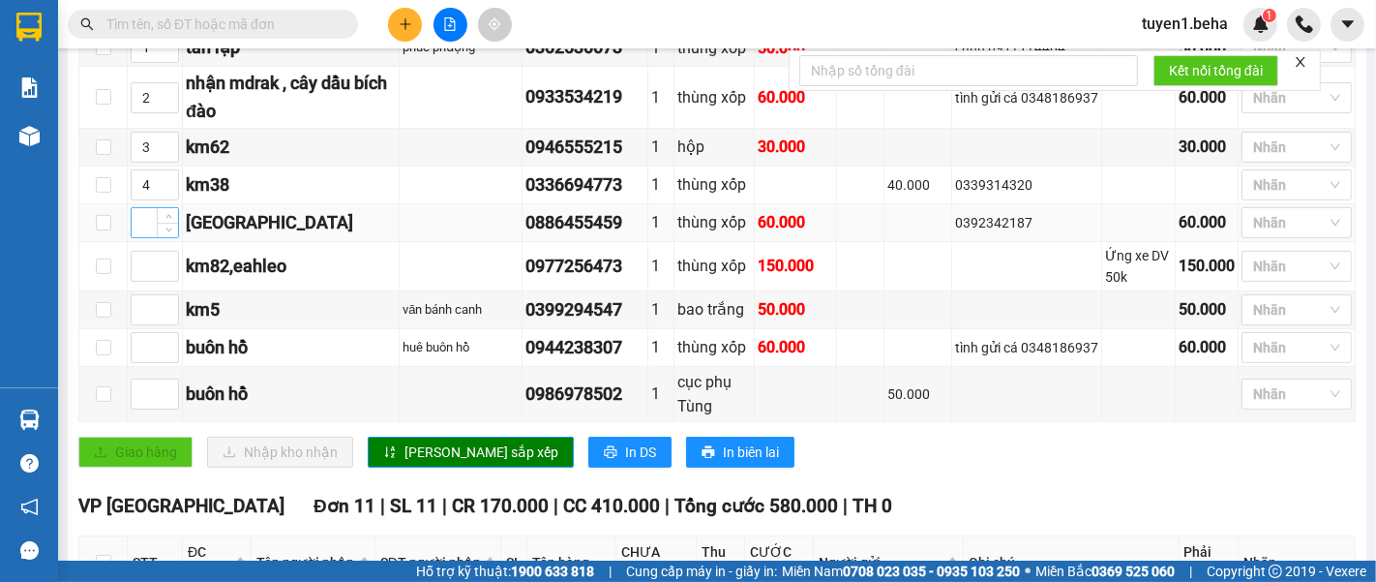
click at [135, 237] on input at bounding box center [155, 222] width 46 height 29
type input "5"
click at [146, 321] on input at bounding box center [155, 309] width 46 height 29
type input "6"
click at [426, 463] on span "[PERSON_NAME] sắp xếp" at bounding box center [482, 451] width 154 height 21
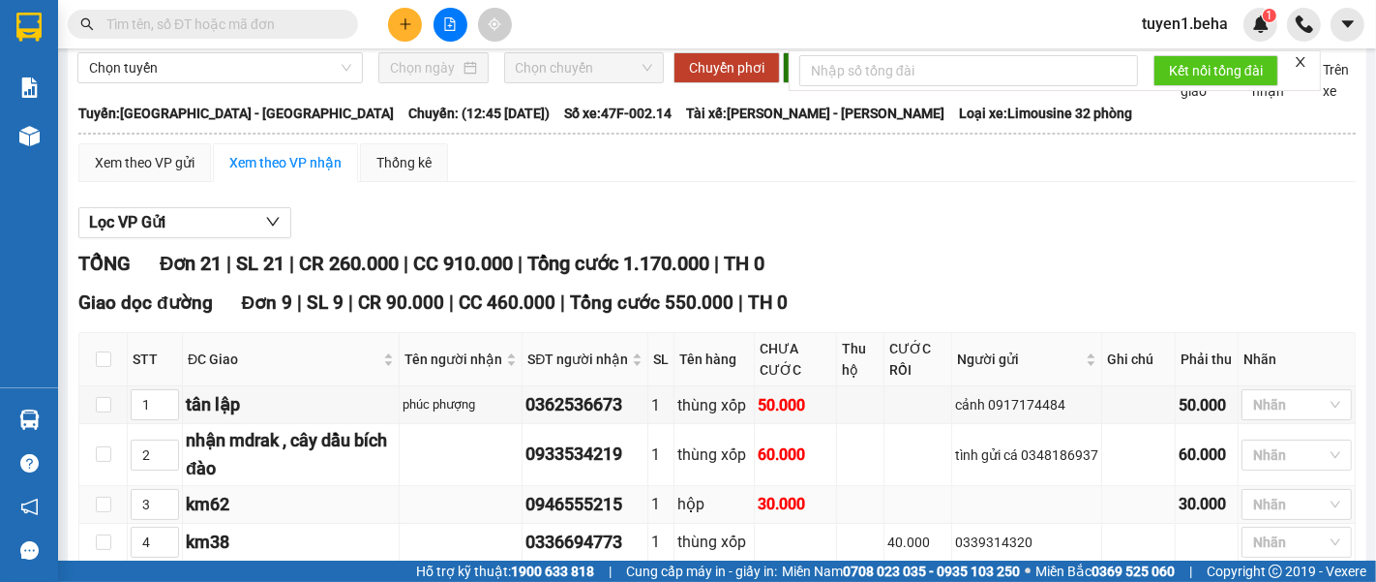
scroll to position [0, 0]
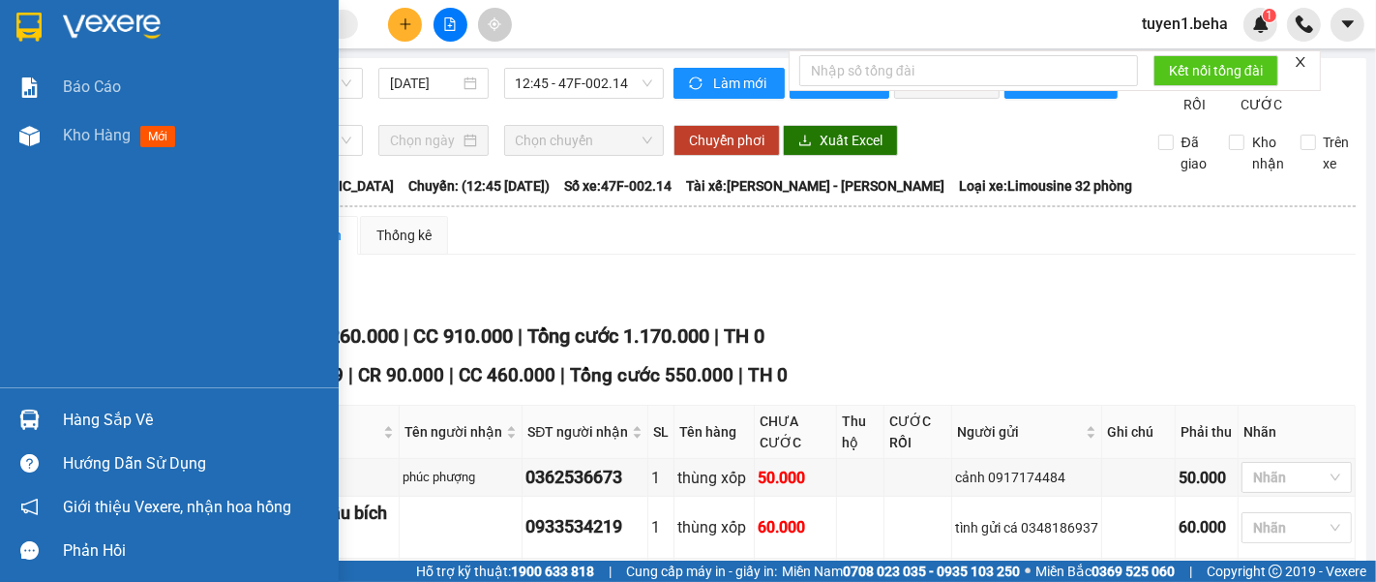
click at [52, 188] on div "Báo cáo Kho hàng mới" at bounding box center [169, 225] width 339 height 324
click at [58, 131] on div "Kho hàng mới" at bounding box center [169, 135] width 339 height 48
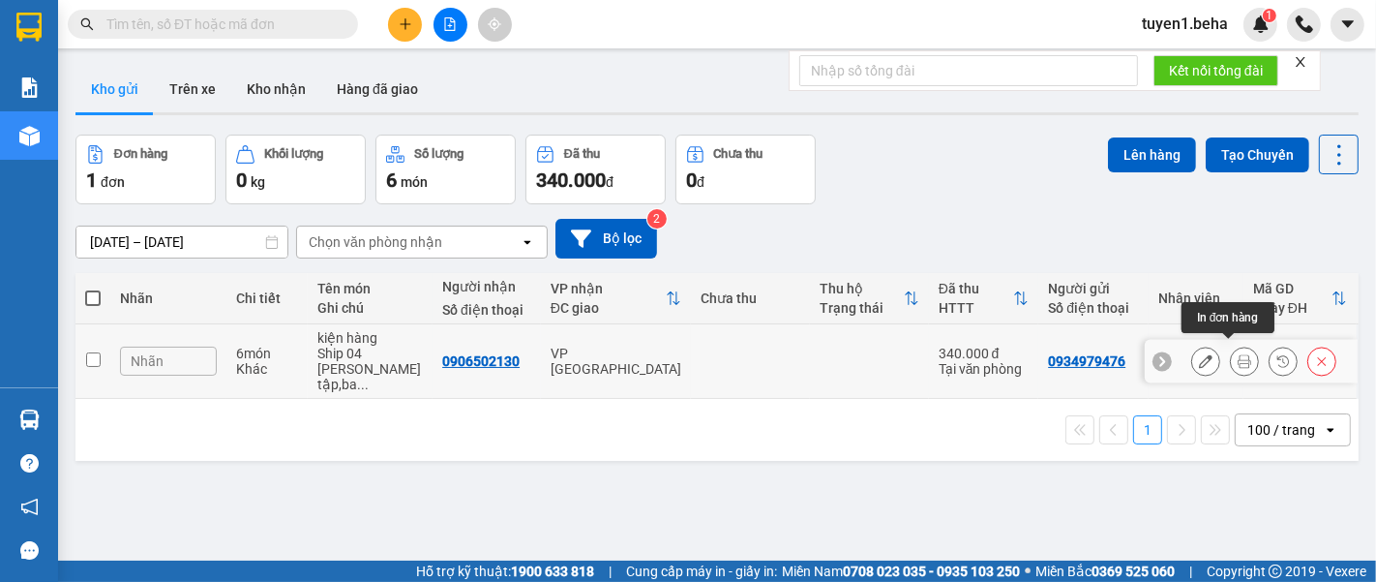
click at [1238, 354] on icon at bounding box center [1245, 361] width 14 height 14
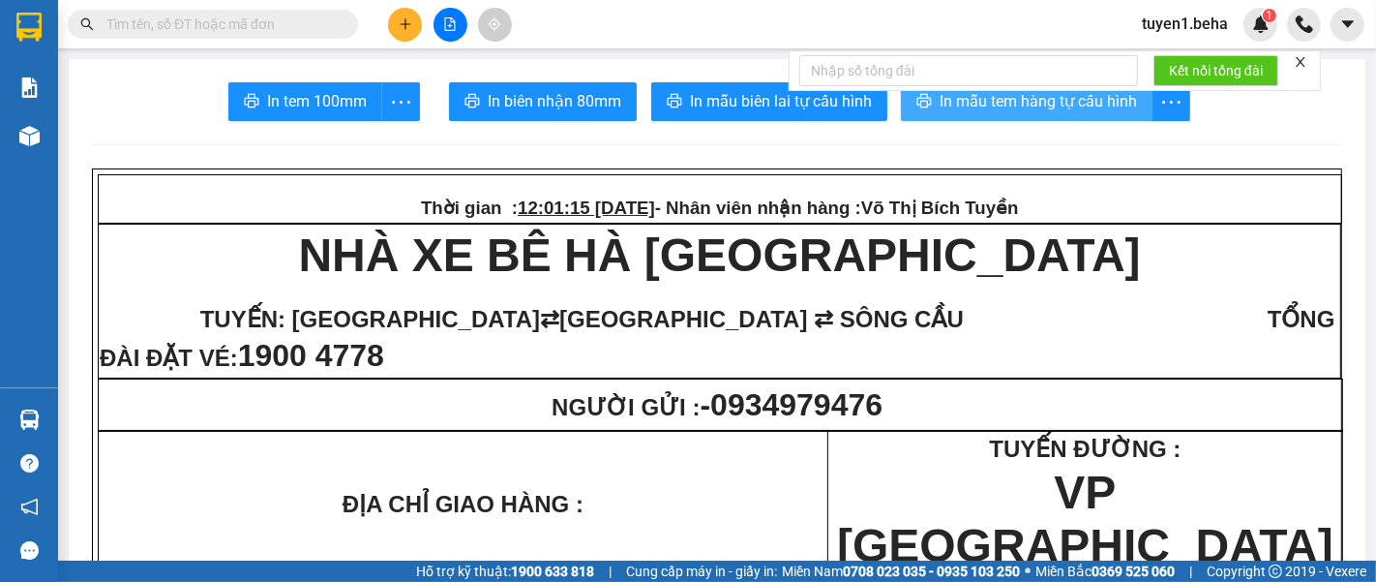
click at [1089, 106] on span "In mẫu tem hàng tự cấu hình" at bounding box center [1038, 101] width 197 height 24
click at [1040, 95] on span "In mẫu tem hàng tự cấu hình" at bounding box center [1038, 101] width 197 height 24
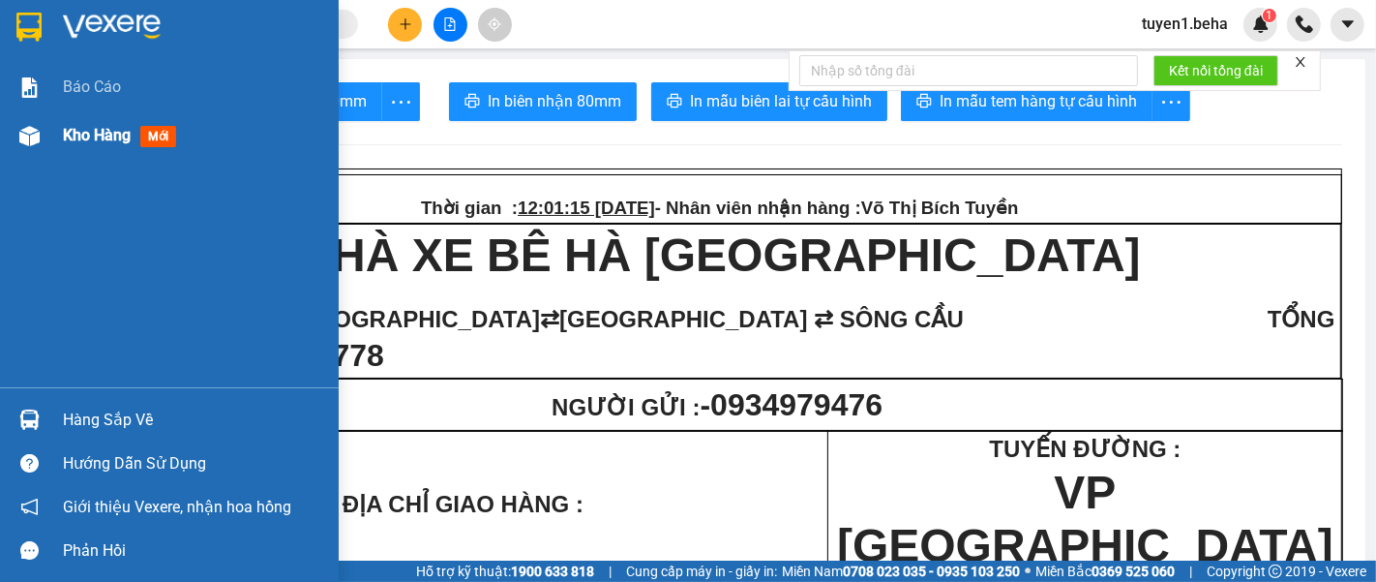
drag, startPoint x: 52, startPoint y: 145, endPoint x: 76, endPoint y: 151, distance: 24.9
click at [51, 145] on div "Kho hàng mới" at bounding box center [169, 135] width 339 height 48
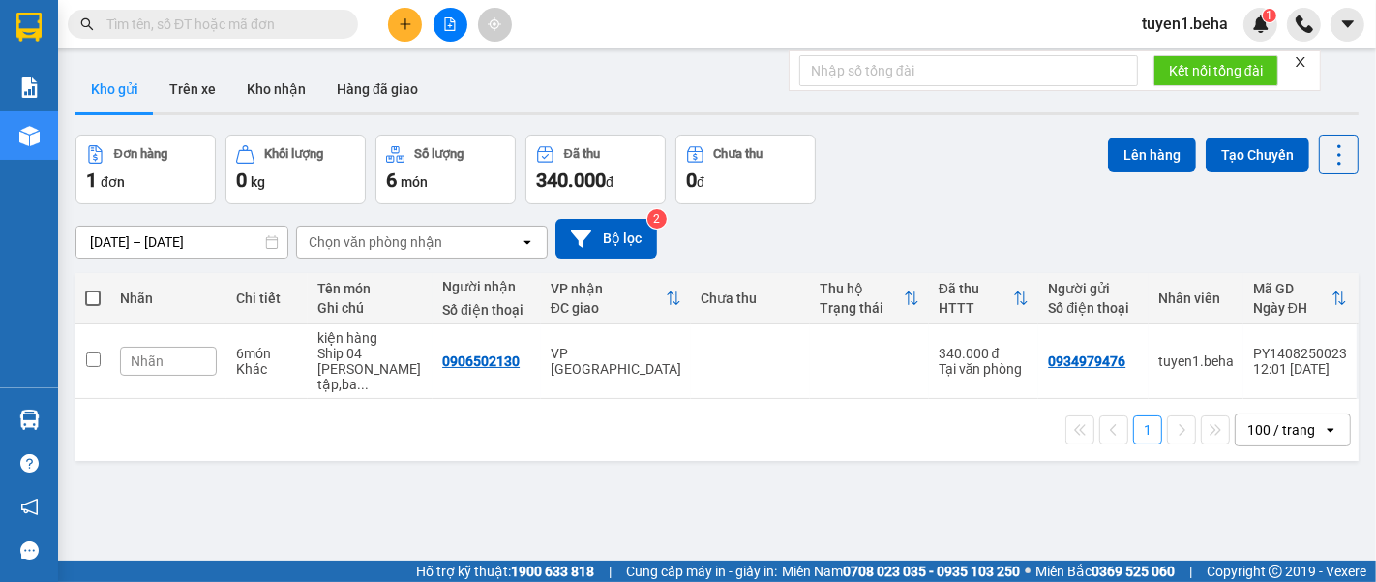
click at [95, 295] on span at bounding box center [92, 297] width 15 height 15
click at [93, 288] on input "checkbox" at bounding box center [93, 288] width 0 height 0
checkbox input "true"
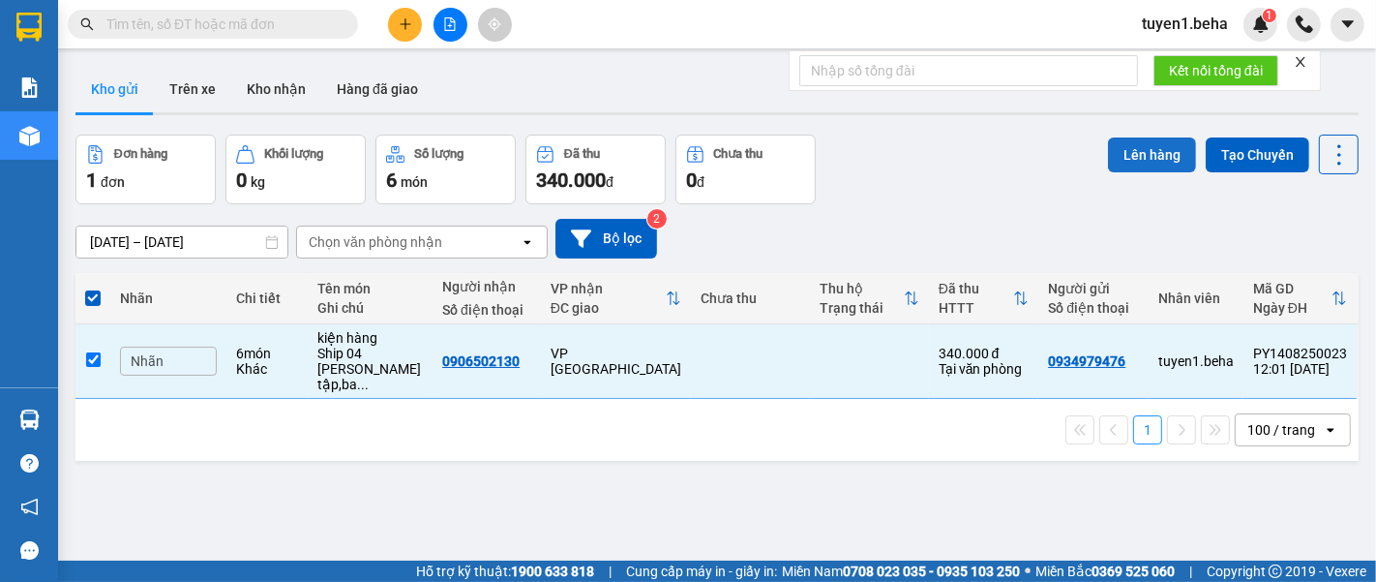
click at [1138, 141] on button "Lên hàng" at bounding box center [1152, 154] width 88 height 35
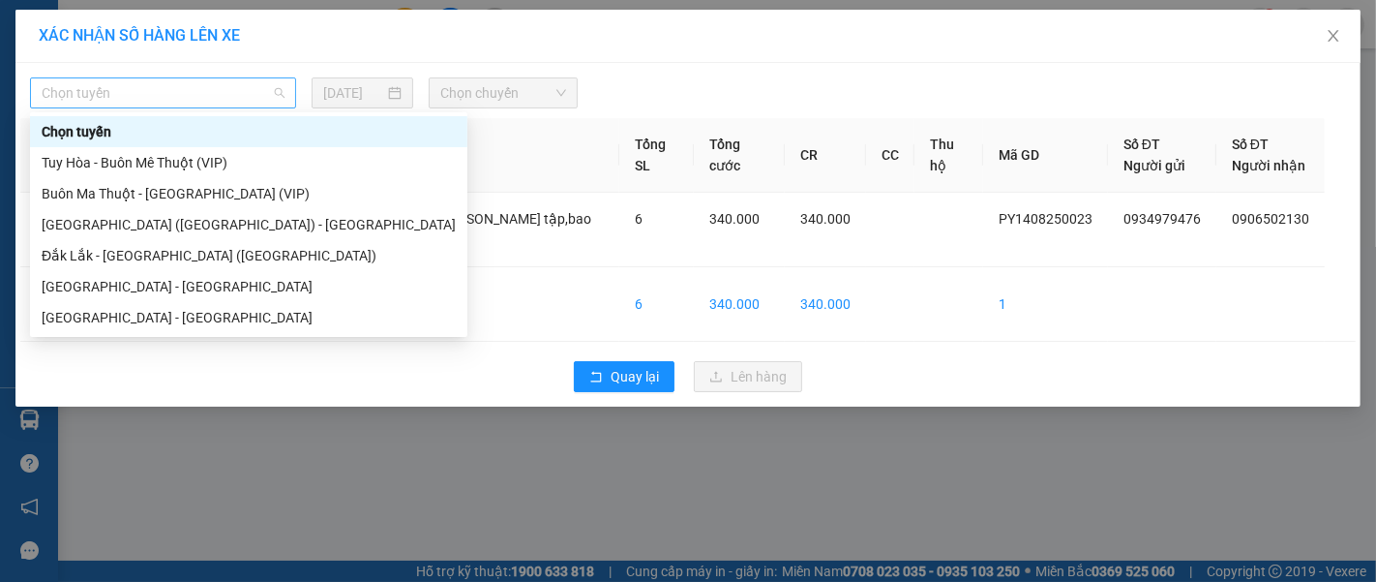
click at [179, 93] on span "Chọn tuyến" at bounding box center [163, 92] width 243 height 29
click at [146, 283] on div "[GEOGRAPHIC_DATA] - [GEOGRAPHIC_DATA]" at bounding box center [249, 286] width 414 height 21
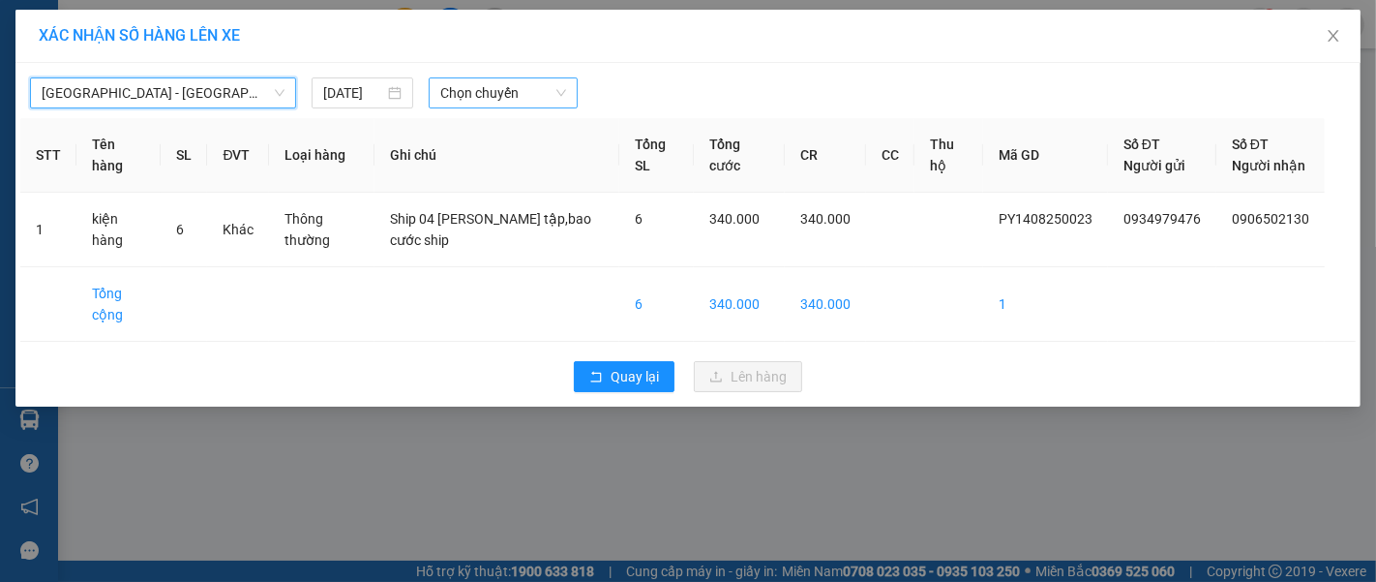
click at [481, 100] on span "Chọn chuyến" at bounding box center [503, 92] width 126 height 29
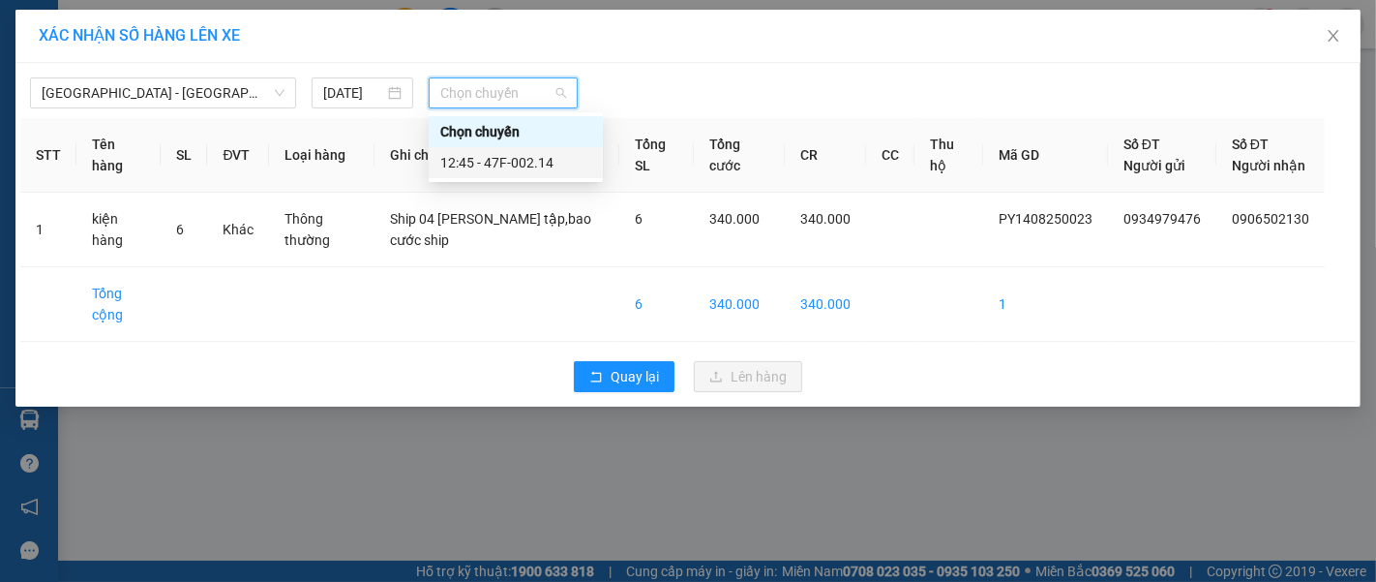
click at [531, 165] on div "12:45 - 47F-002.14" at bounding box center [515, 162] width 151 height 21
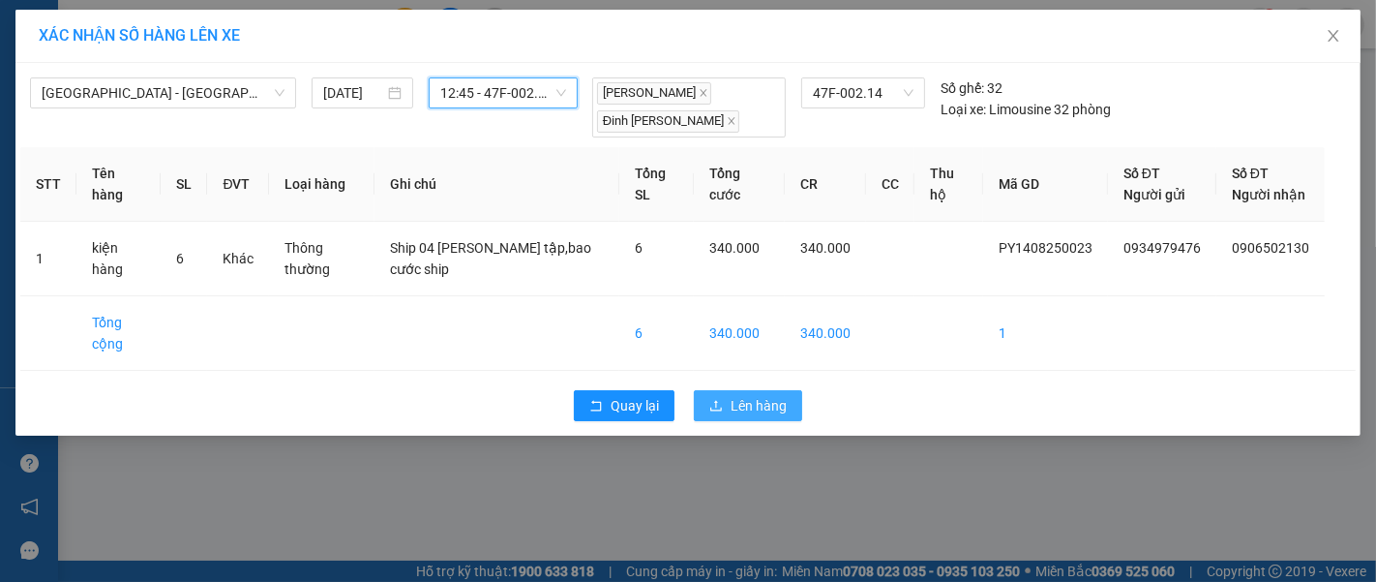
click at [733, 395] on span "Lên hàng" at bounding box center [759, 405] width 56 height 21
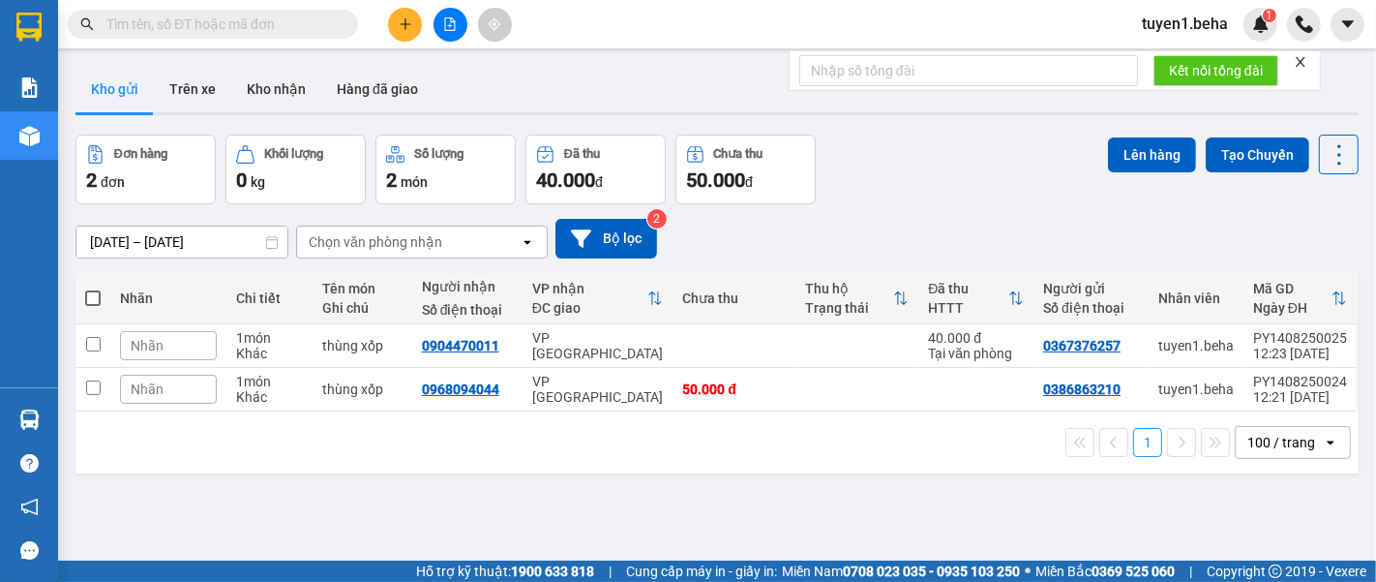
click at [91, 294] on span at bounding box center [92, 297] width 15 height 15
click at [93, 288] on input "checkbox" at bounding box center [93, 288] width 0 height 0
checkbox input "true"
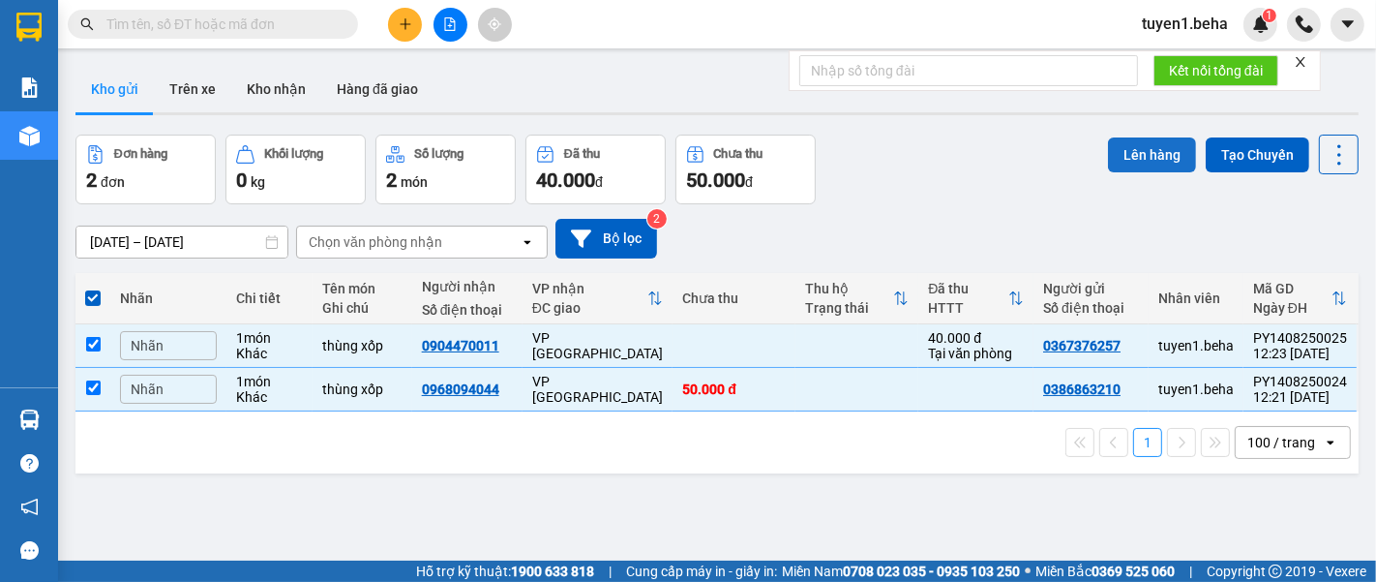
click at [1137, 151] on button "Lên hàng" at bounding box center [1152, 154] width 88 height 35
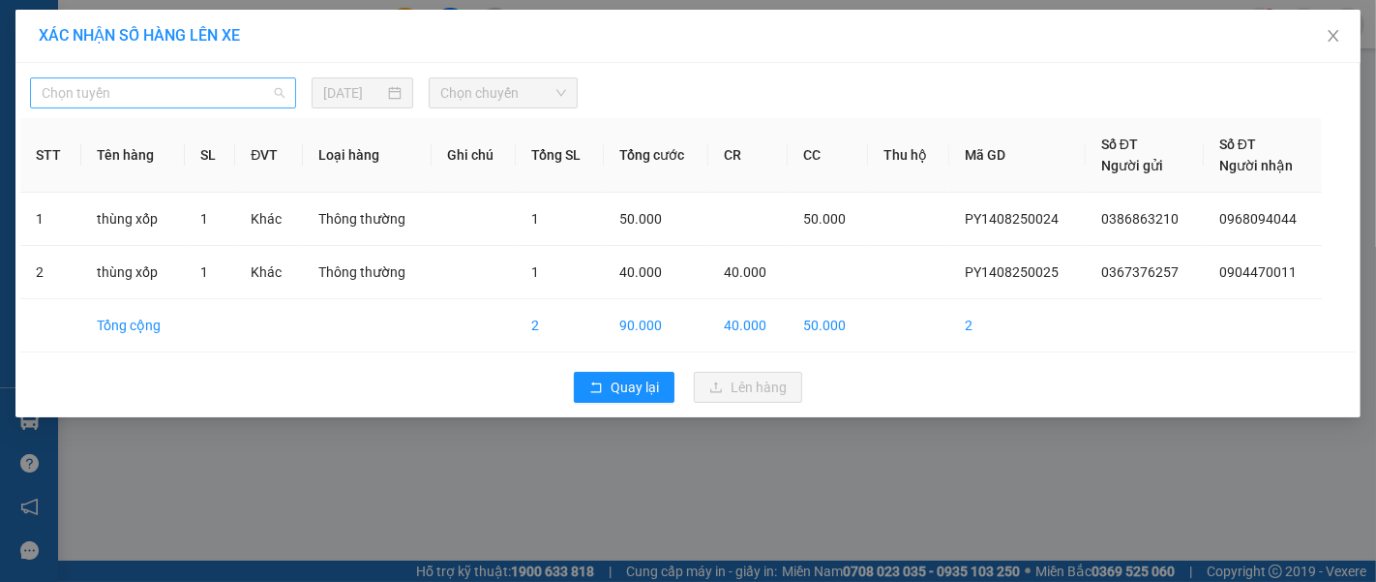
click at [165, 86] on span "Chọn tuyến" at bounding box center [163, 92] width 243 height 29
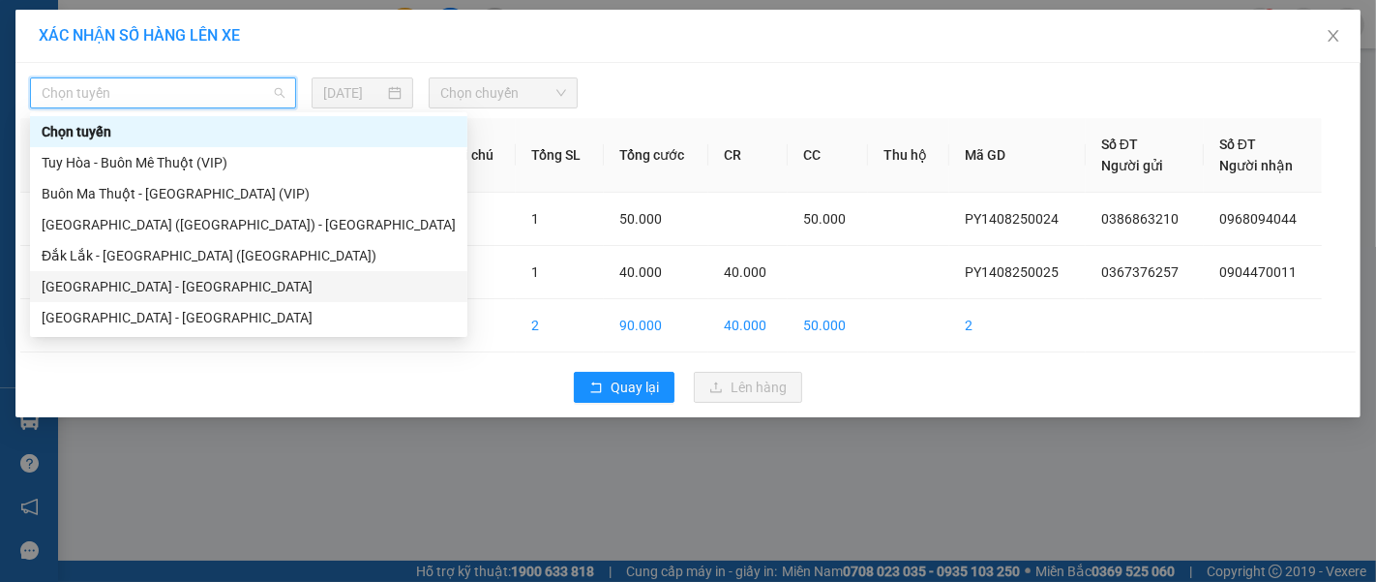
click at [130, 285] on div "[GEOGRAPHIC_DATA] - [GEOGRAPHIC_DATA]" at bounding box center [249, 286] width 414 height 21
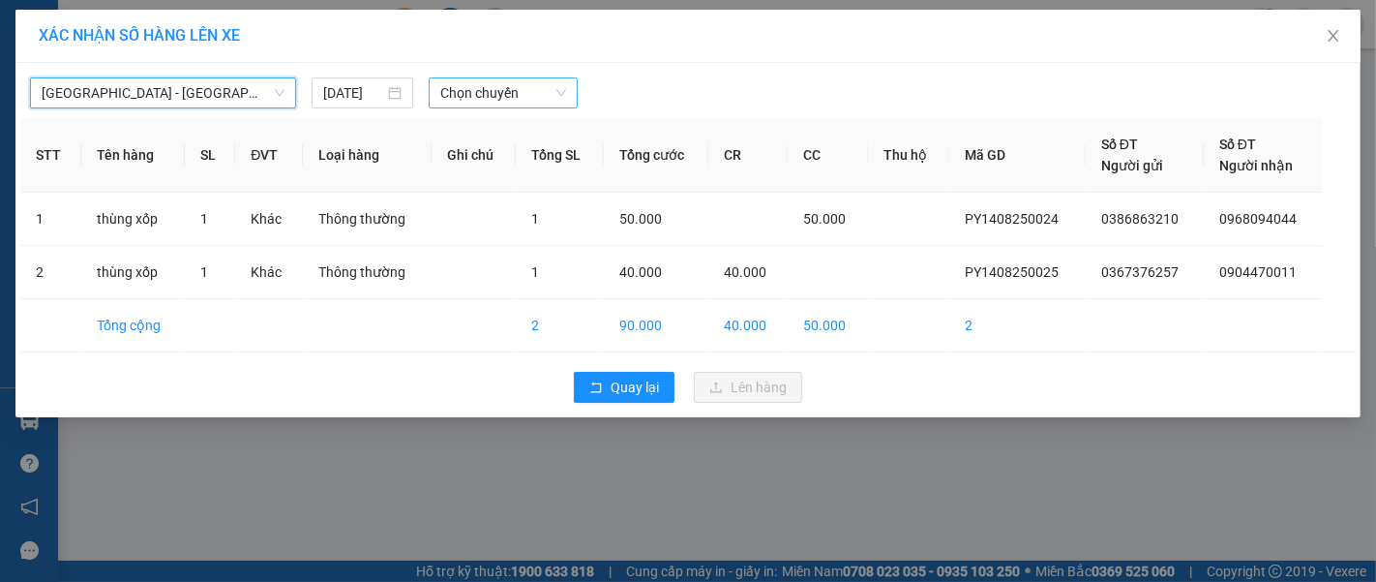
click at [503, 86] on span "Chọn chuyến" at bounding box center [503, 92] width 126 height 29
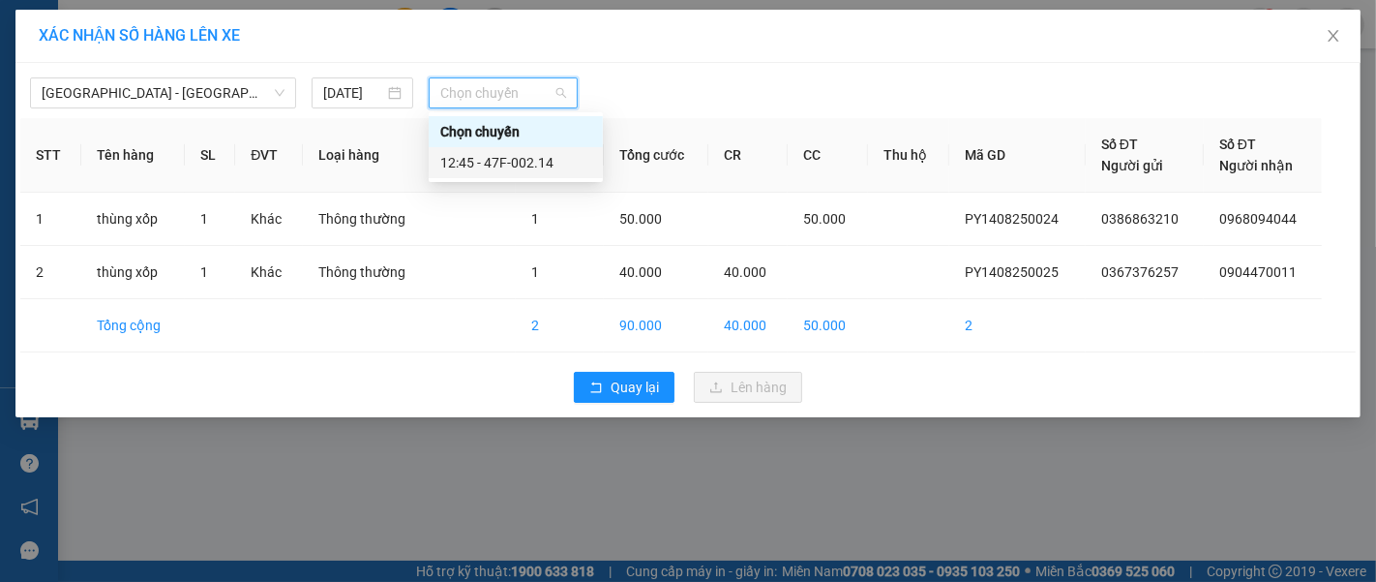
click at [528, 161] on div "12:45 - 47F-002.14" at bounding box center [515, 162] width 151 height 21
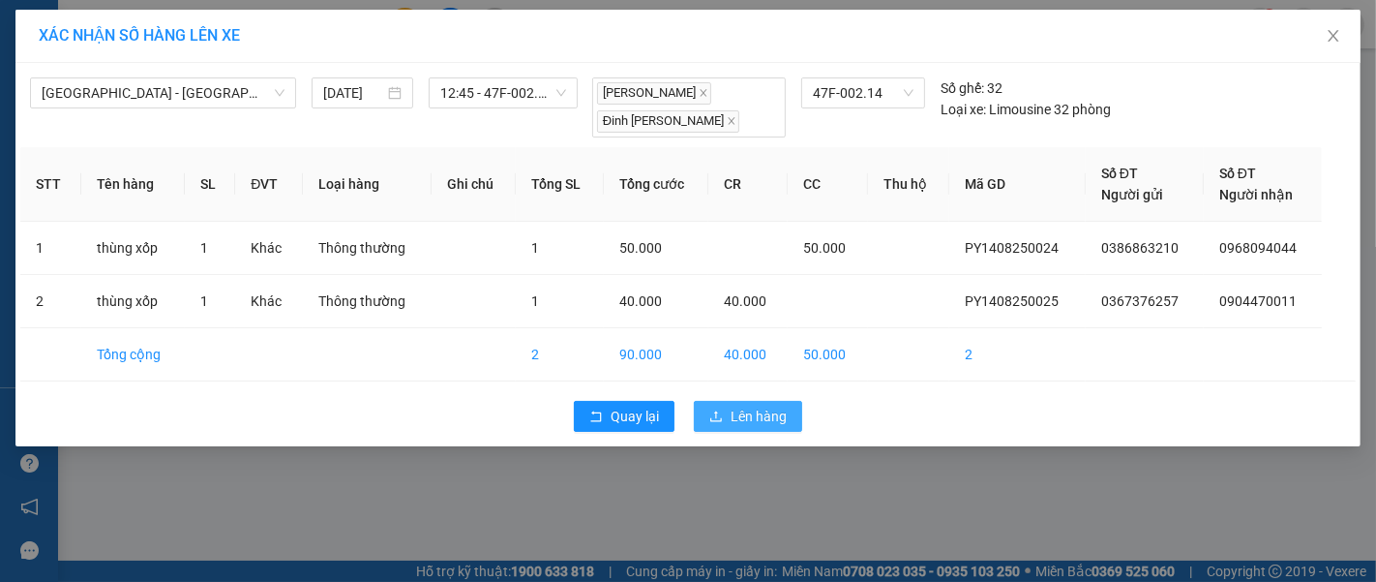
click at [742, 406] on span "Lên hàng" at bounding box center [759, 415] width 56 height 21
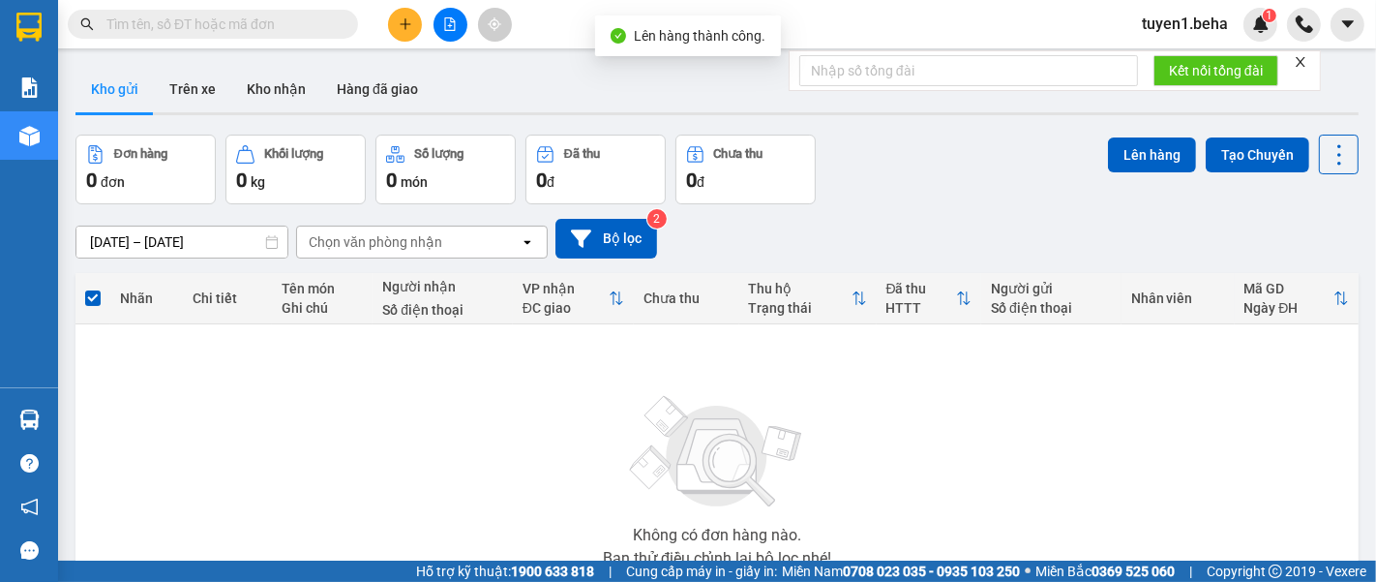
click at [1306, 59] on icon "close" at bounding box center [1301, 62] width 14 height 14
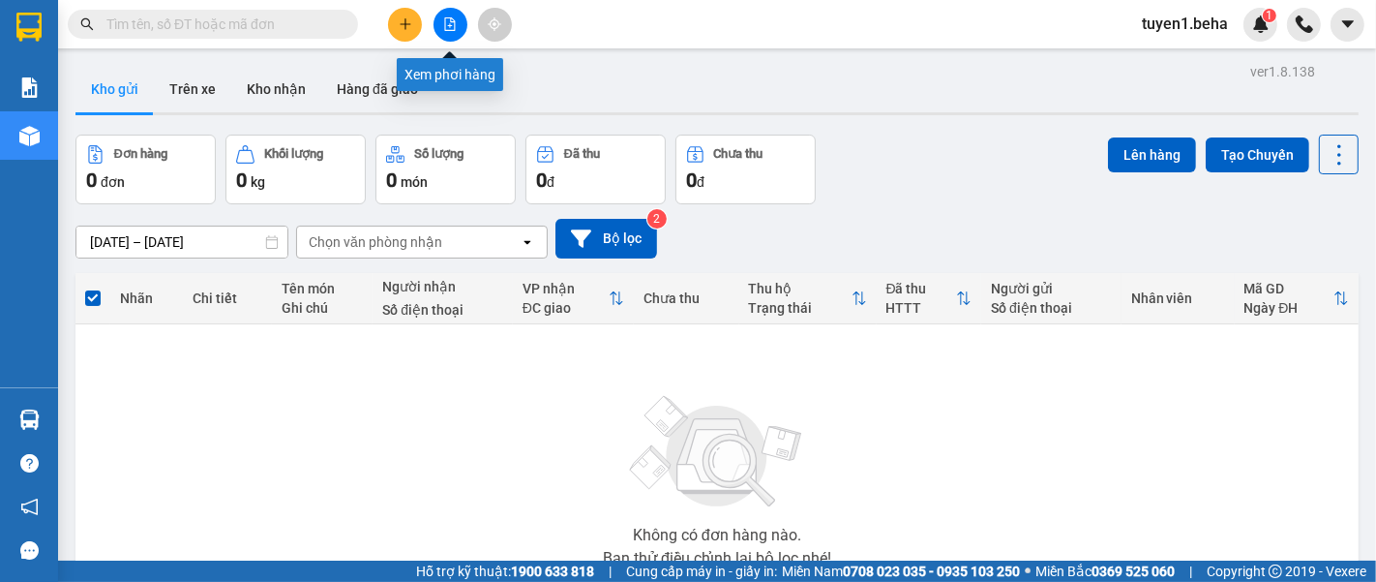
click at [444, 17] on icon "file-add" at bounding box center [450, 24] width 14 height 14
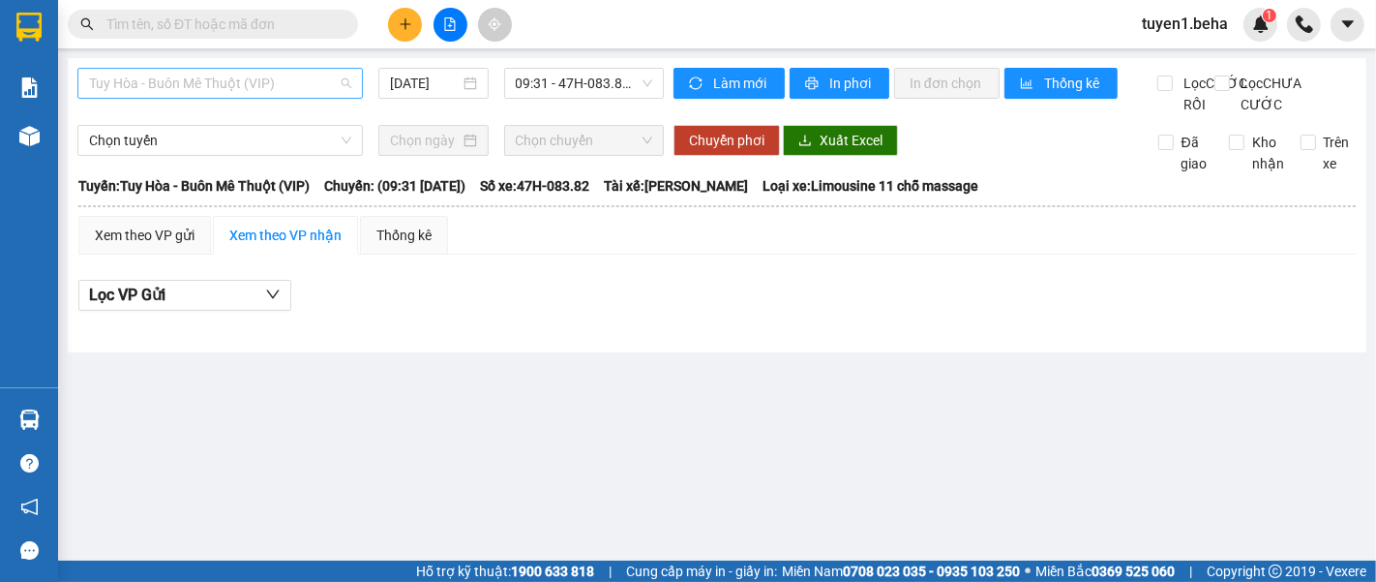
click at [240, 92] on span "Tuy Hòa - Buôn Mê Thuột (VIP)" at bounding box center [220, 83] width 262 height 29
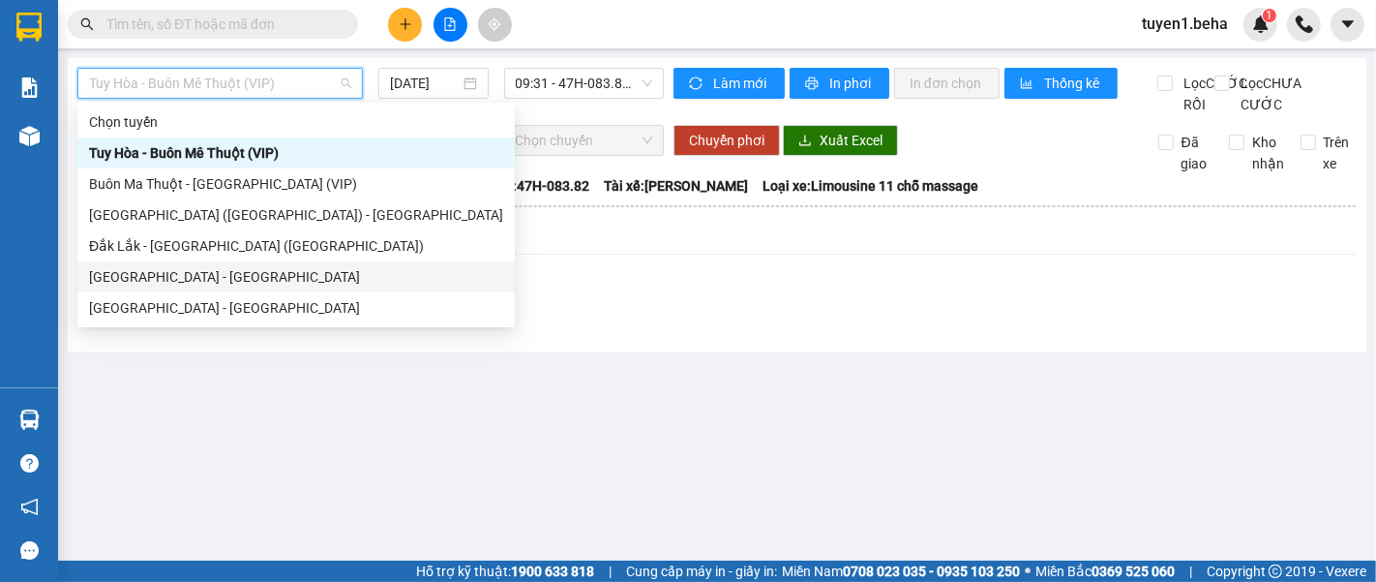
click at [164, 281] on div "[GEOGRAPHIC_DATA] - [GEOGRAPHIC_DATA]" at bounding box center [296, 276] width 414 height 21
type input "[DATE]"
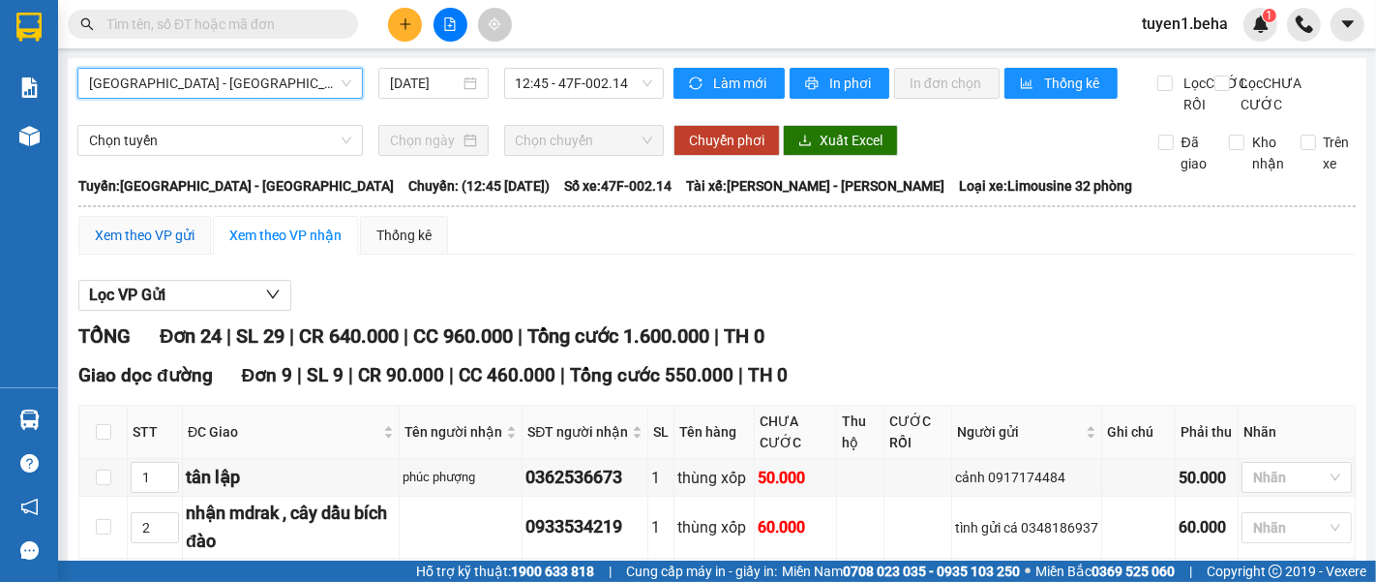
click at [153, 246] on div "Xem theo VP gửi" at bounding box center [145, 235] width 100 height 21
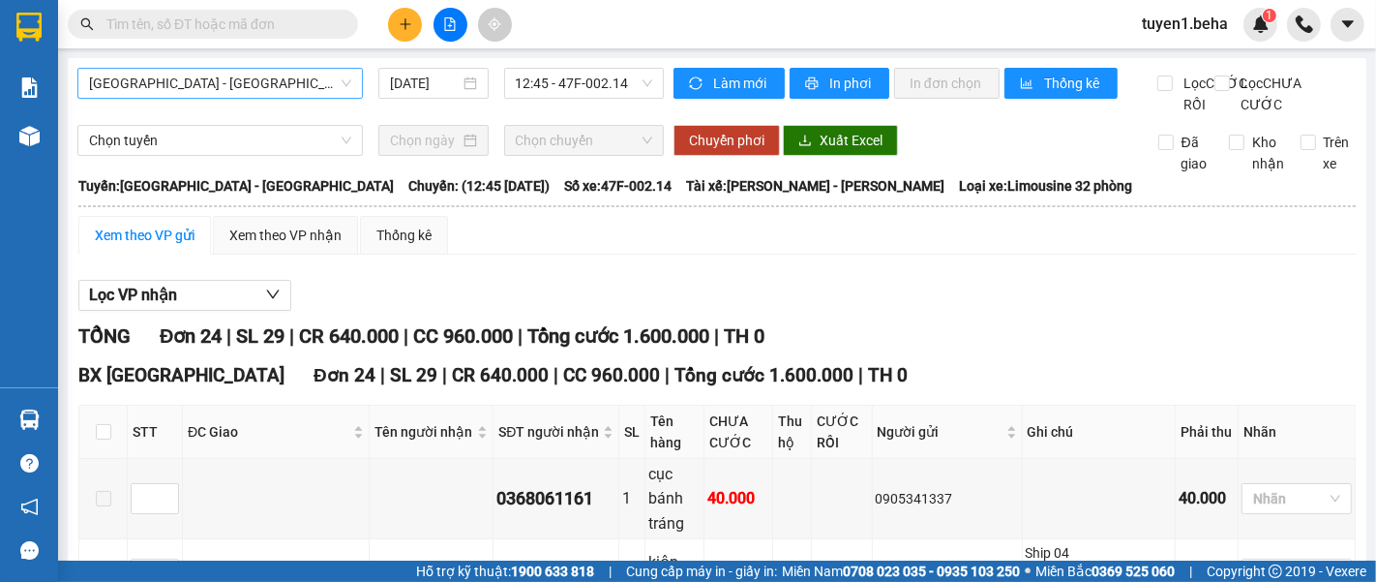
click at [259, 71] on span "[GEOGRAPHIC_DATA] - [GEOGRAPHIC_DATA]" at bounding box center [220, 83] width 262 height 29
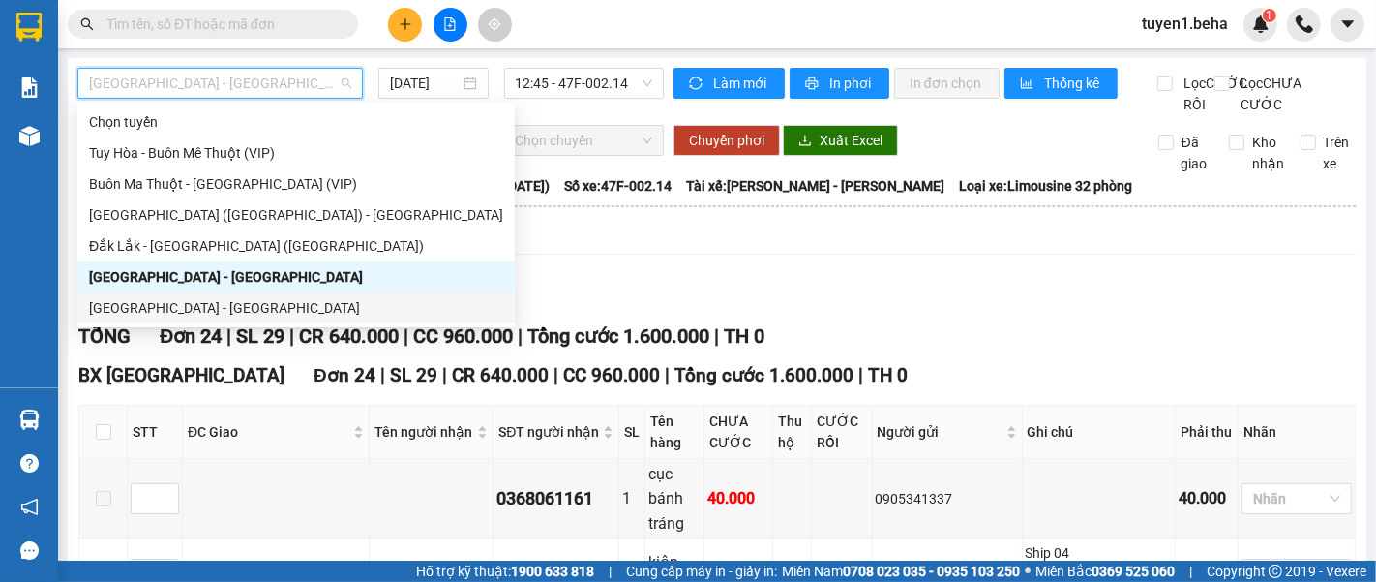
click at [199, 301] on div "[GEOGRAPHIC_DATA] - [GEOGRAPHIC_DATA]" at bounding box center [296, 307] width 414 height 21
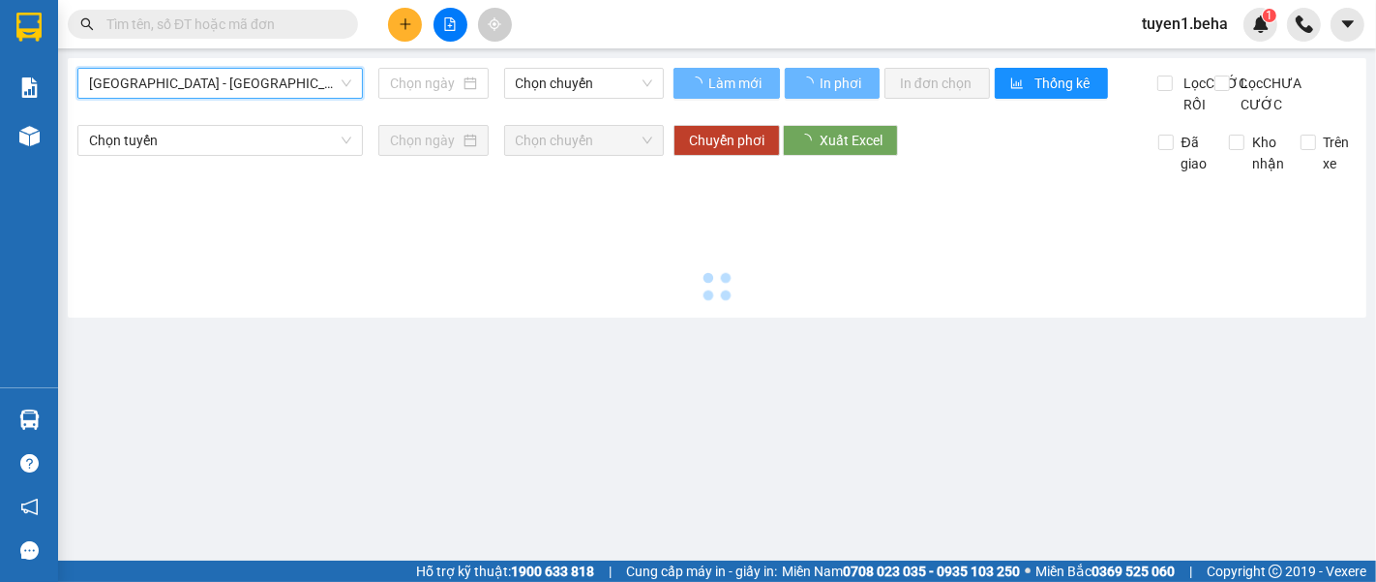
type input "[DATE]"
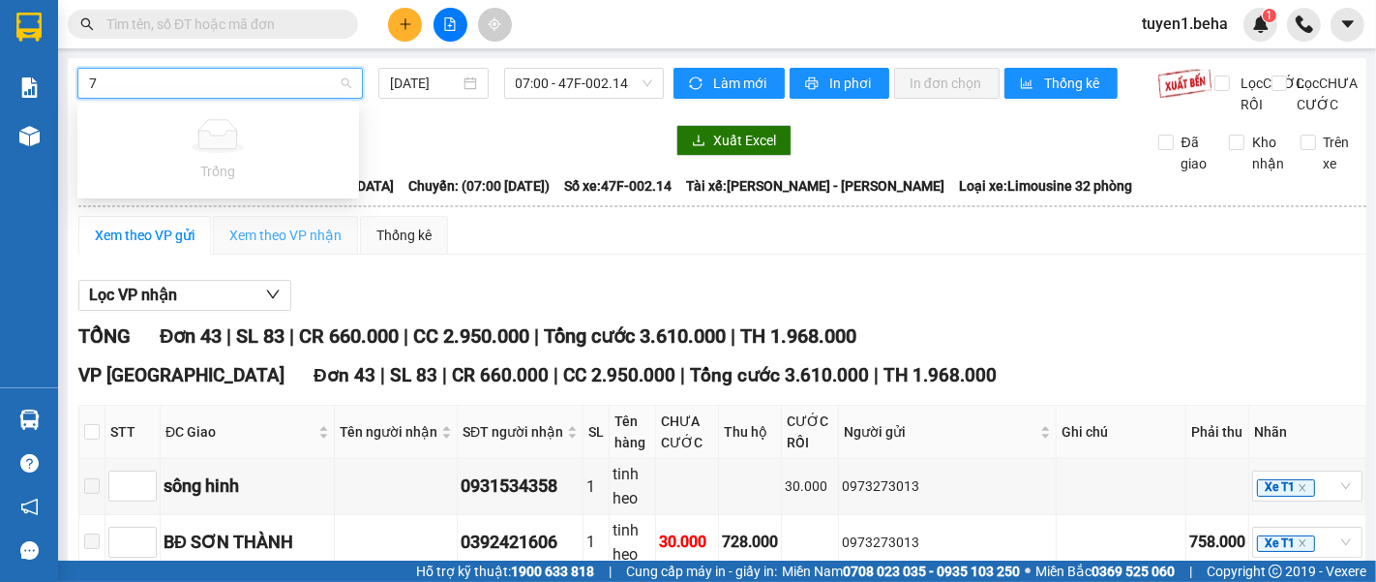
type input "7"
drag, startPoint x: 282, startPoint y: 259, endPoint x: 361, endPoint y: 265, distance: 79.6
click at [282, 246] on div "Xem theo VP nhận" at bounding box center [285, 235] width 112 height 21
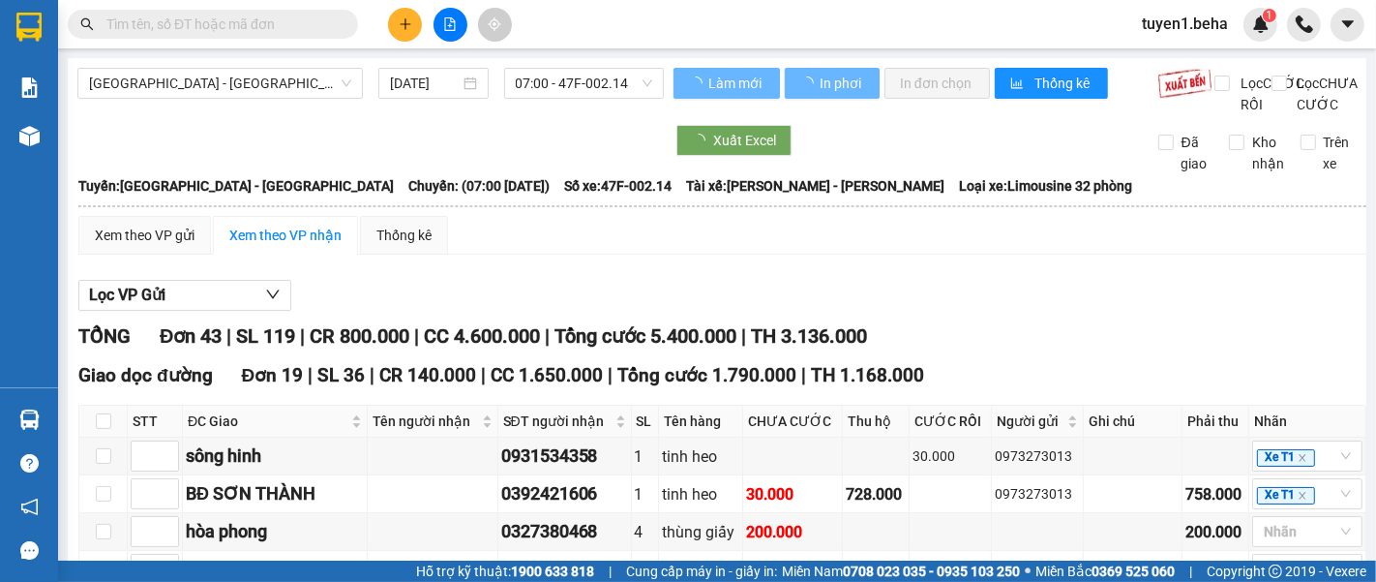
type input "2"
type input "5"
type input "7"
type input "5"
type input "7"
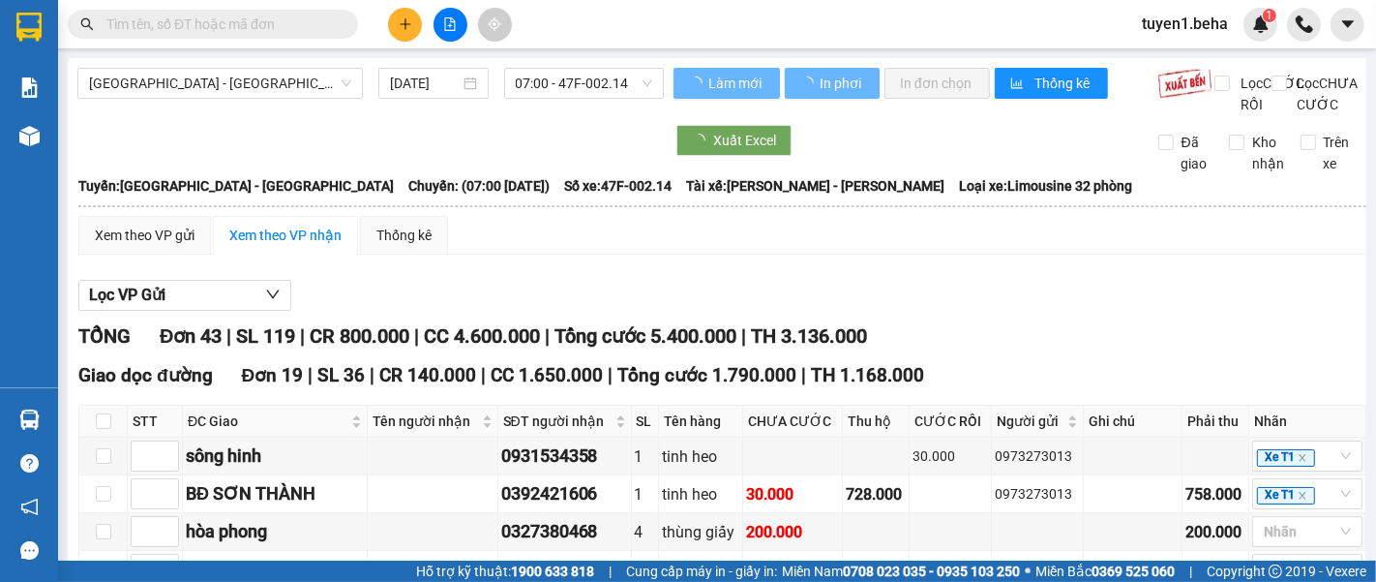
type input "11"
type input "1"
type input "10"
type input "6"
type input "11"
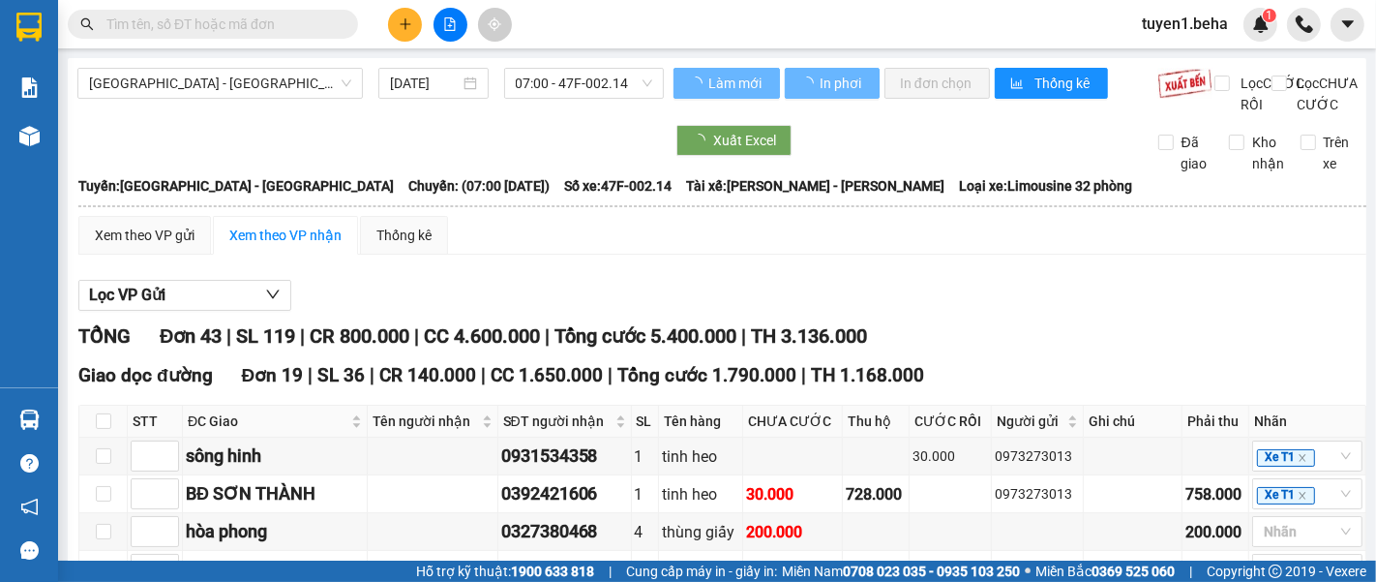
type input "5"
type input "8"
type input "11"
type input "3"
type input "5"
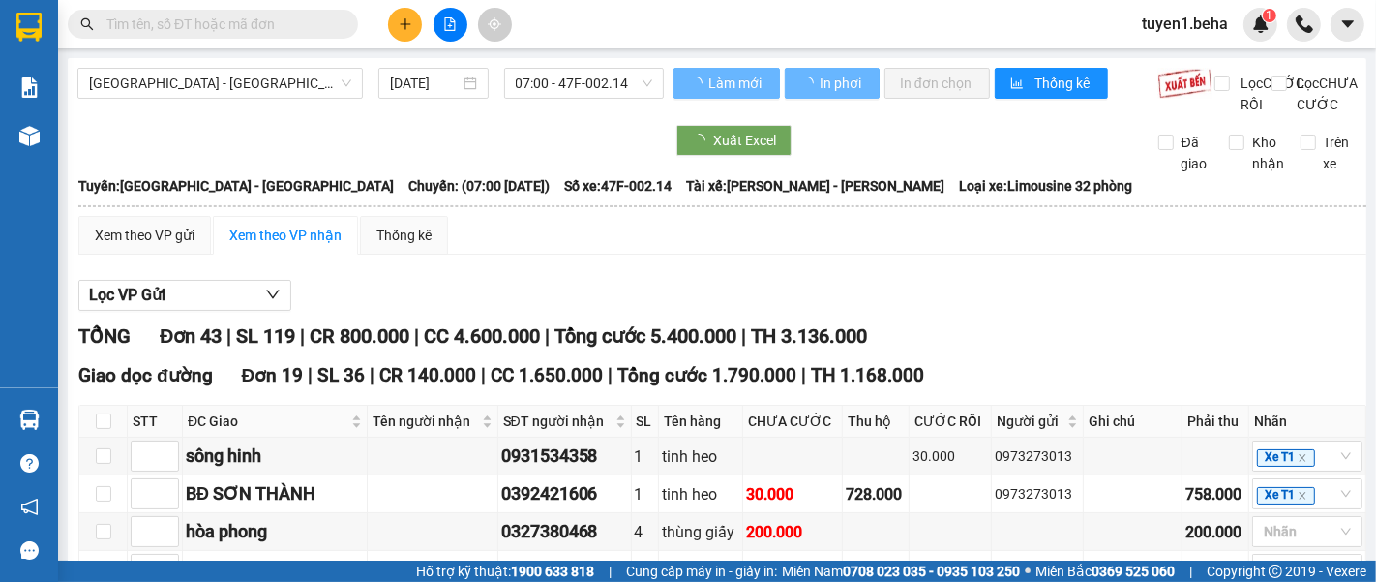
type input "9"
type input "4"
type input "11"
type input "10"
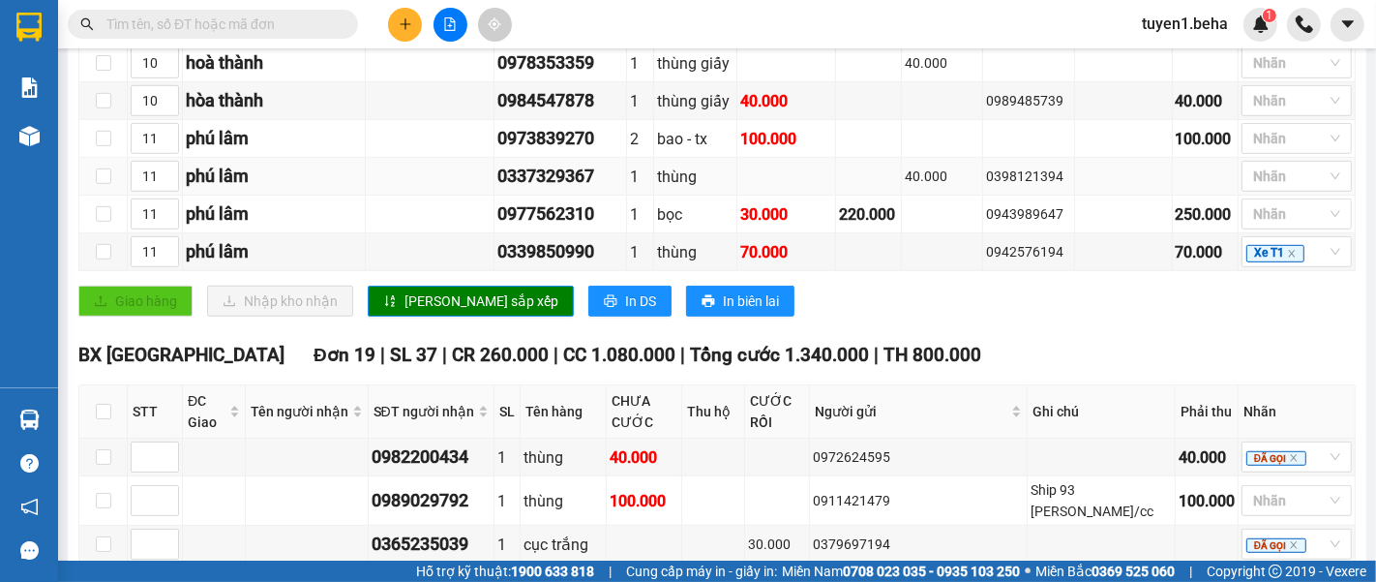
scroll to position [1075, 0]
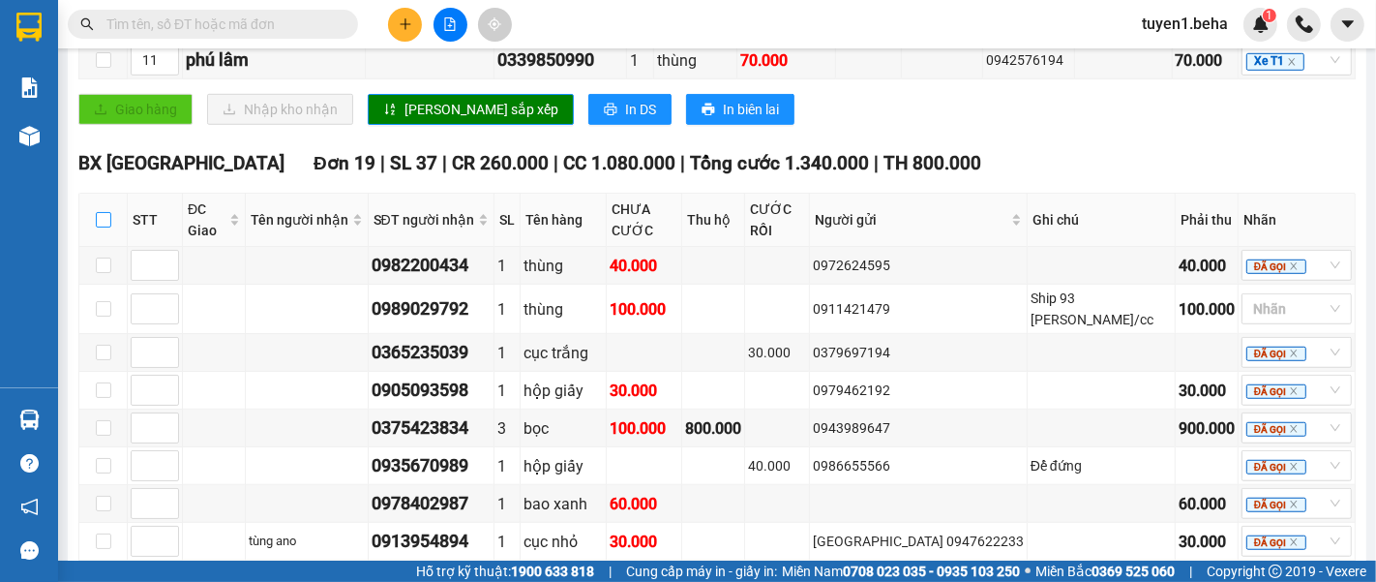
click at [101, 220] on input "checkbox" at bounding box center [103, 219] width 15 height 15
checkbox input "true"
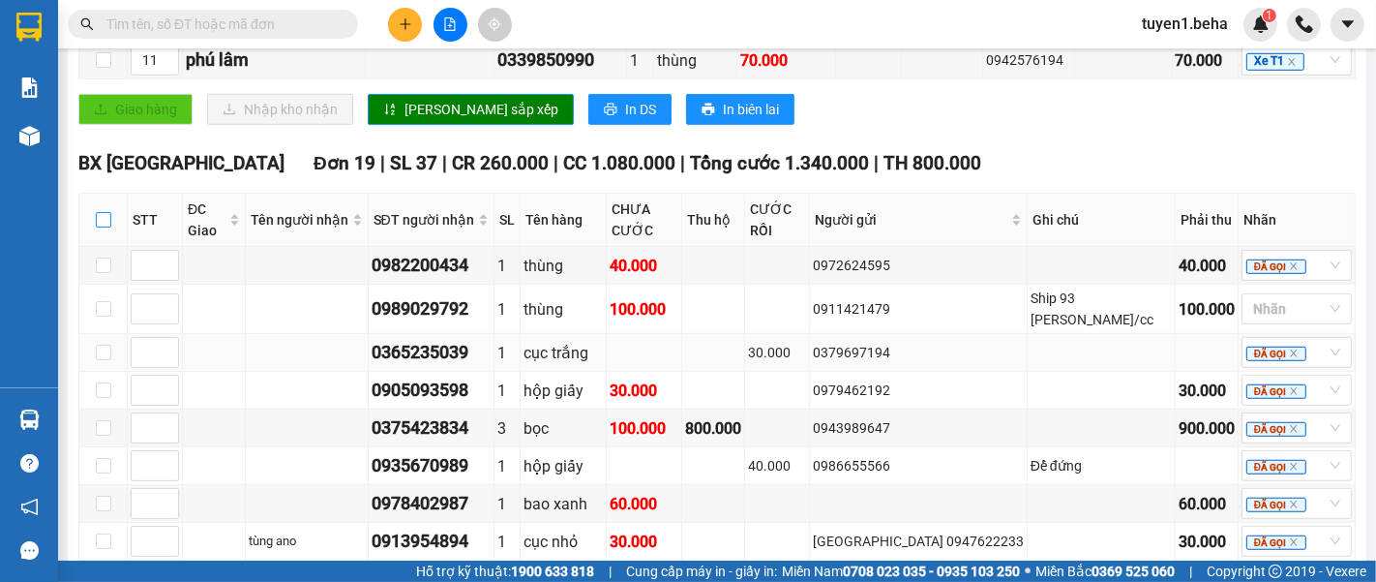
checkbox input "true"
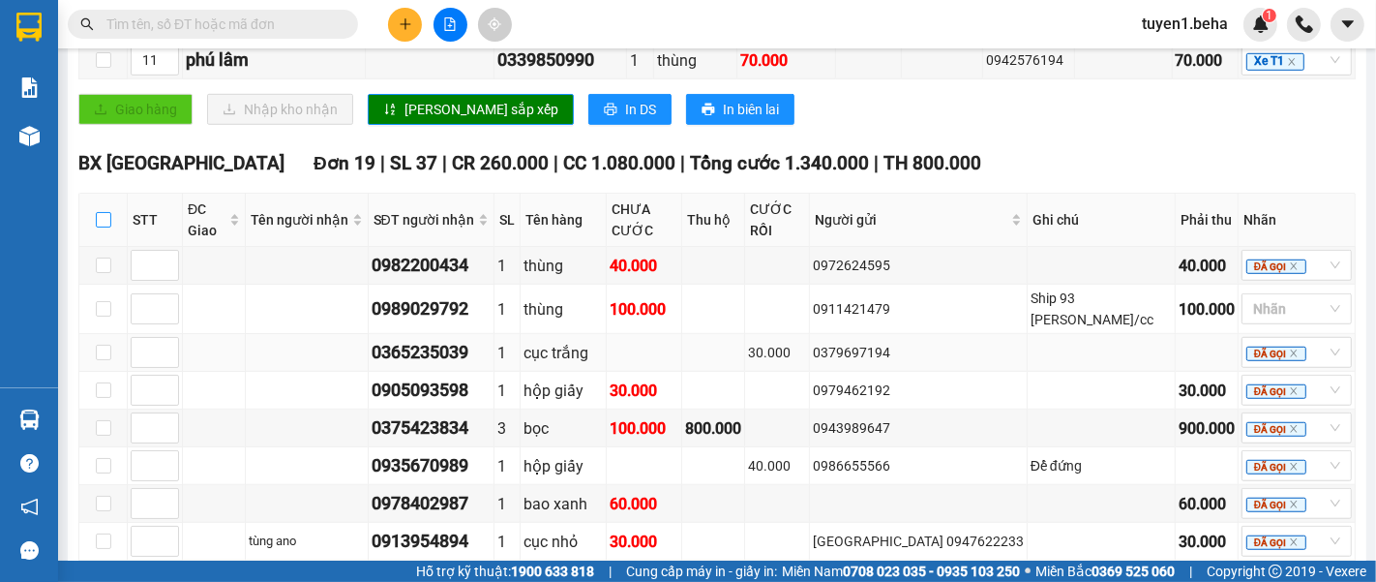
checkbox input "true"
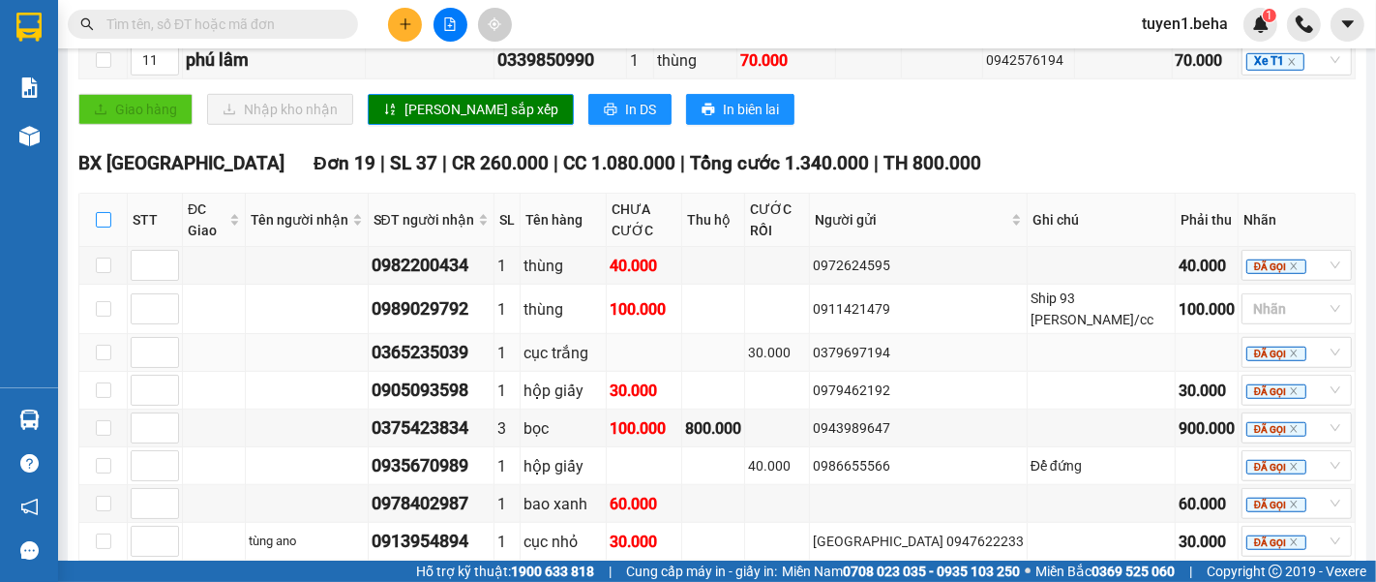
checkbox input "true"
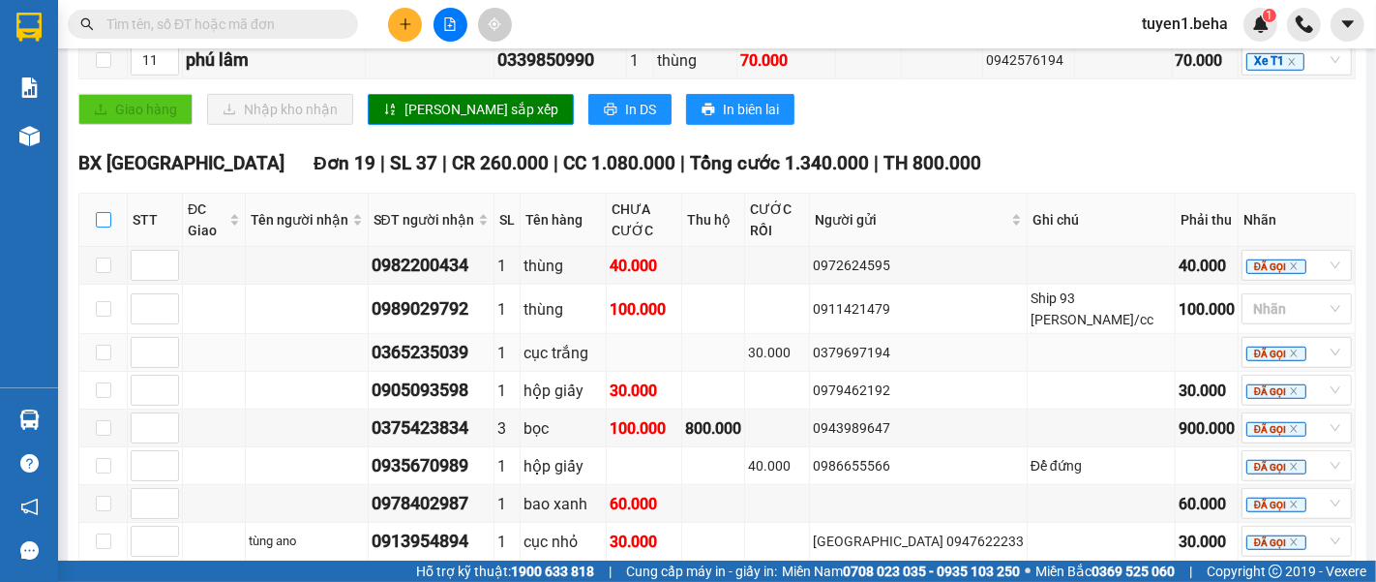
checkbox input "true"
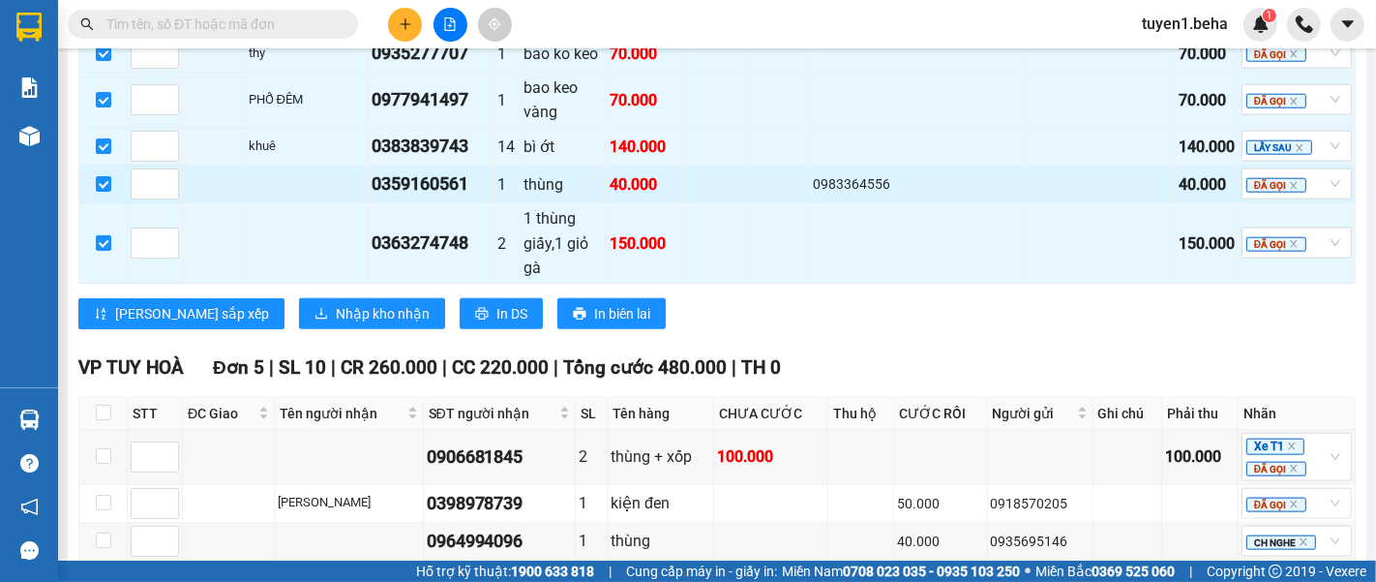
scroll to position [1936, 0]
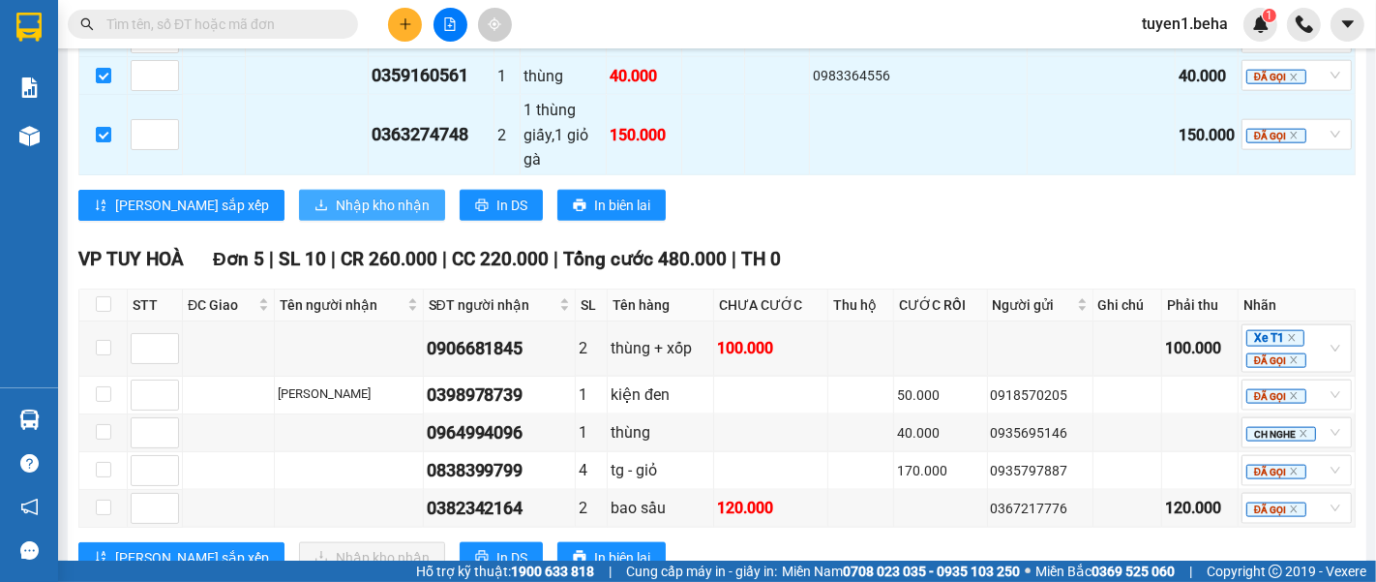
click at [336, 195] on span "Nhập kho nhận" at bounding box center [383, 205] width 94 height 21
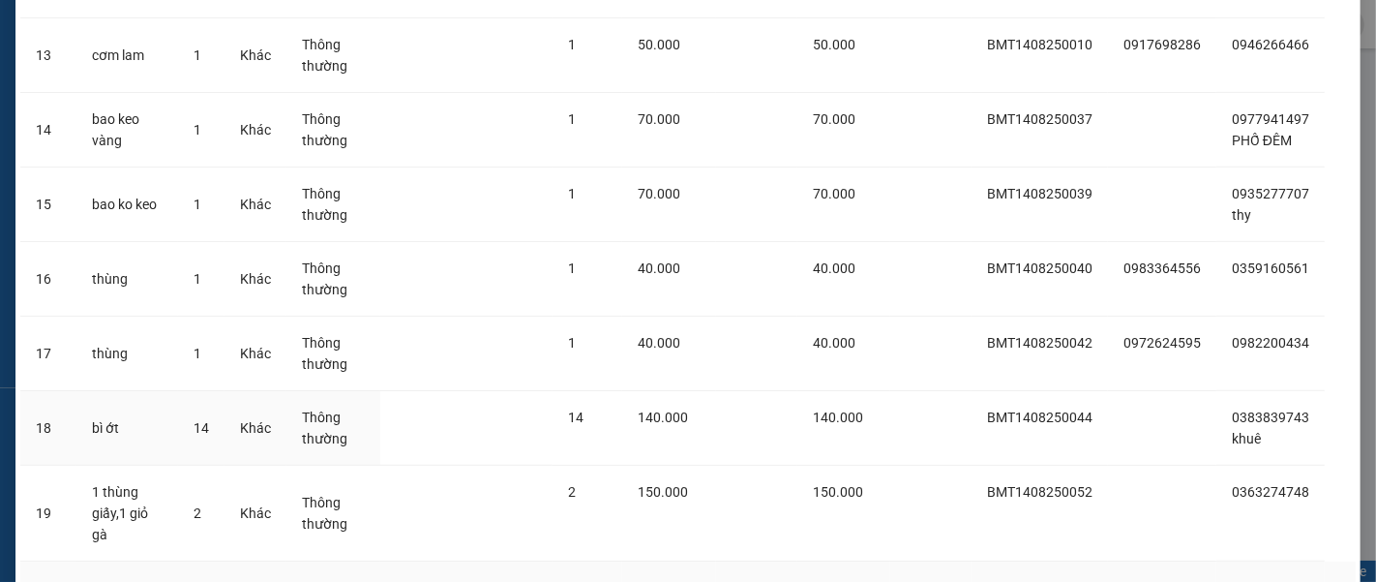
scroll to position [1174, 0]
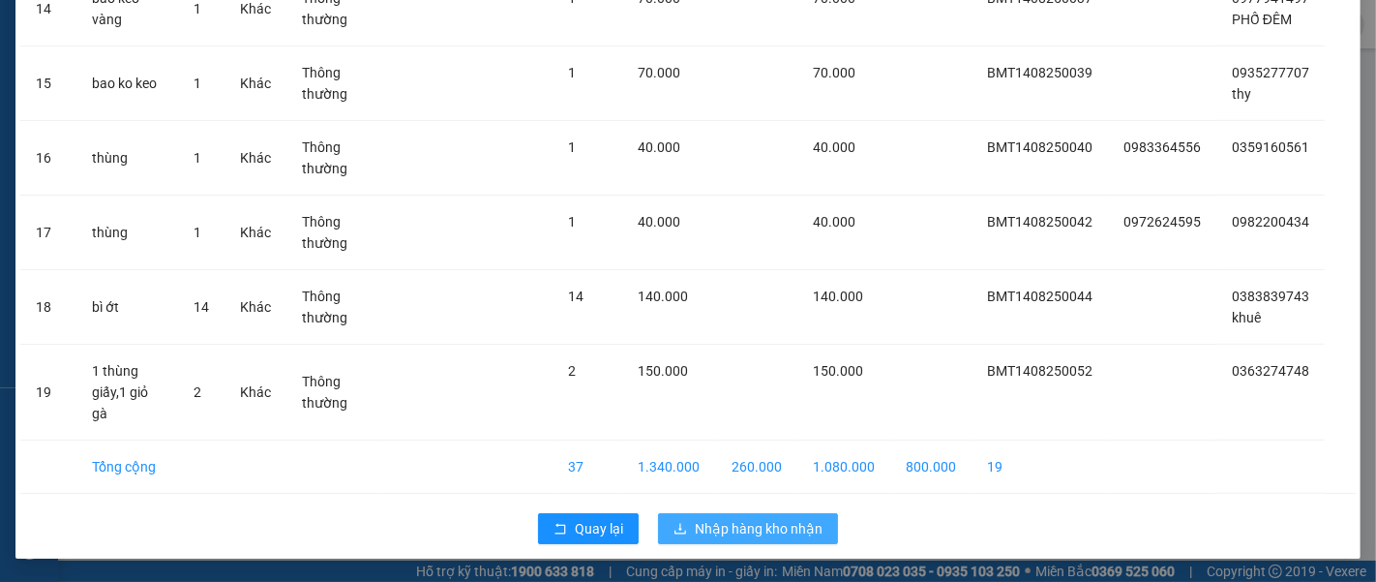
click at [773, 529] on span "Nhập hàng kho nhận" at bounding box center [759, 528] width 128 height 21
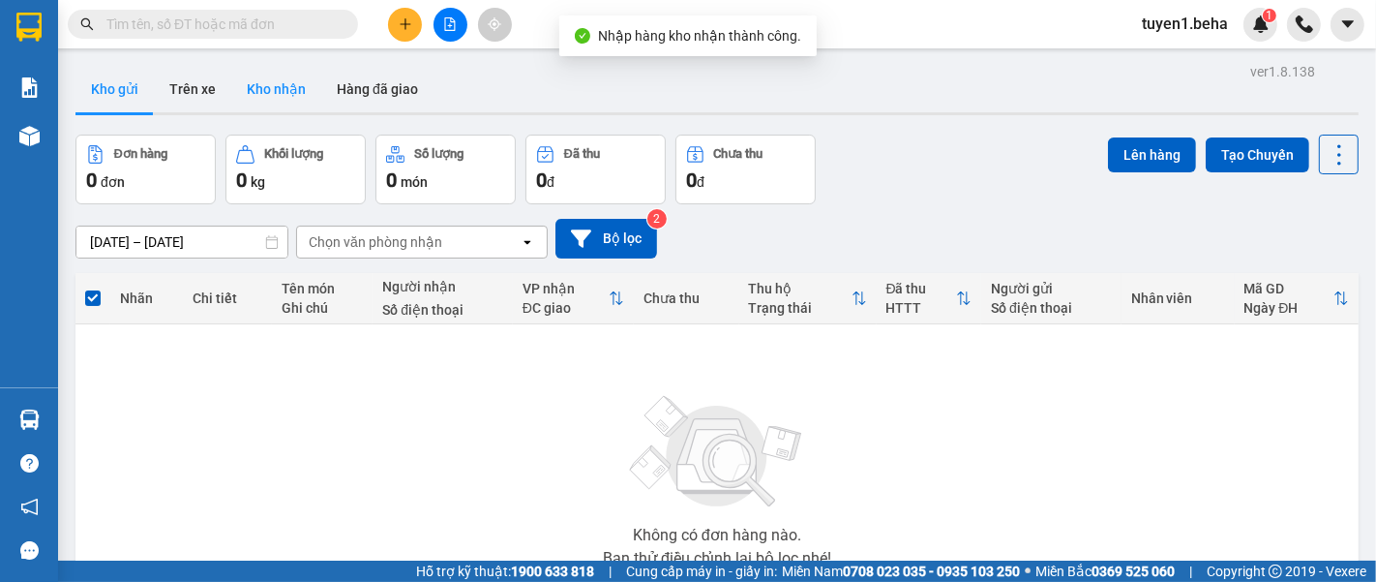
click at [279, 95] on button "Kho nhận" at bounding box center [276, 89] width 90 height 46
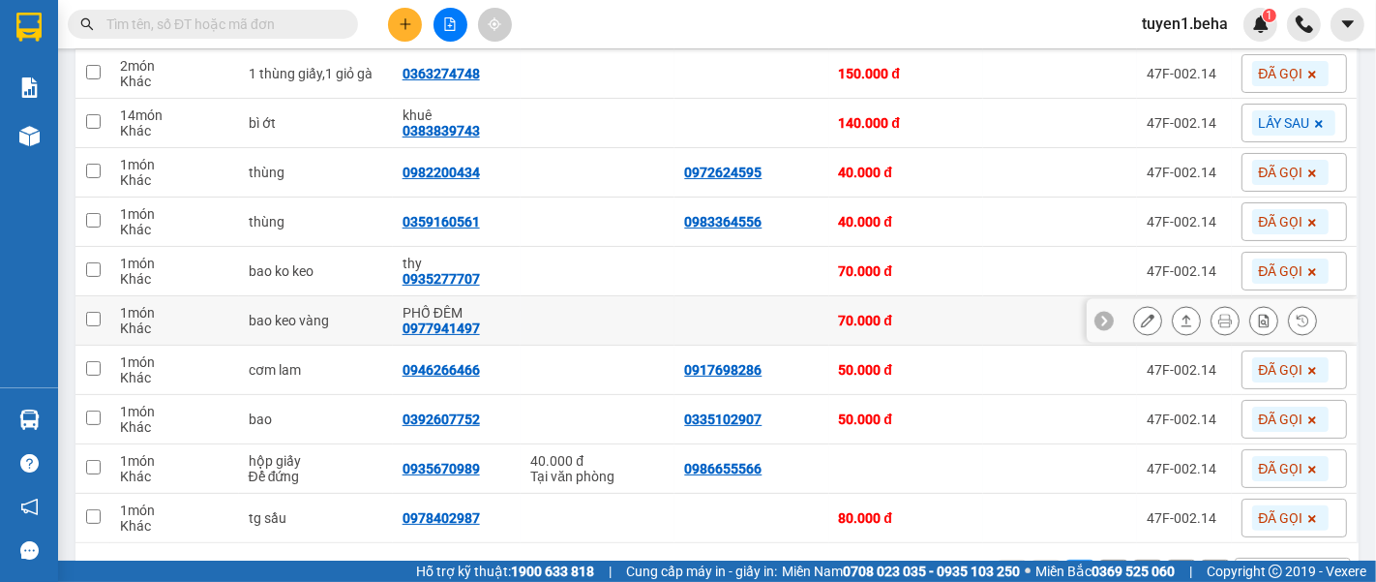
scroll to position [322, 0]
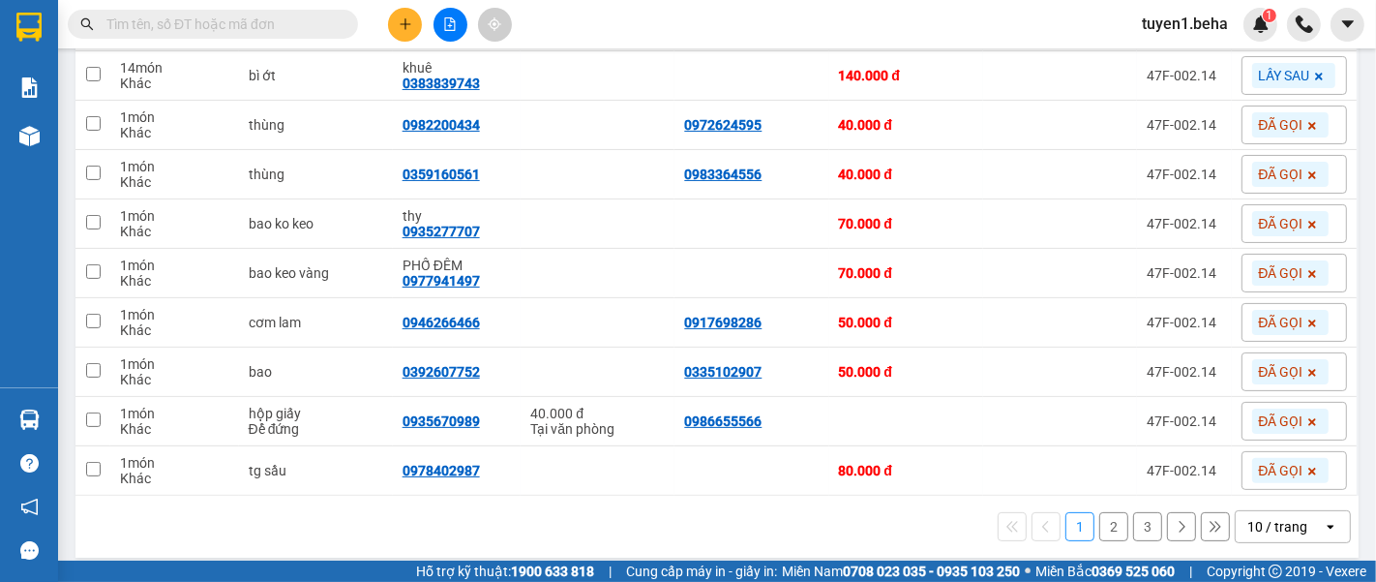
click at [1256, 529] on div "10 / trang" at bounding box center [1277, 526] width 60 height 19
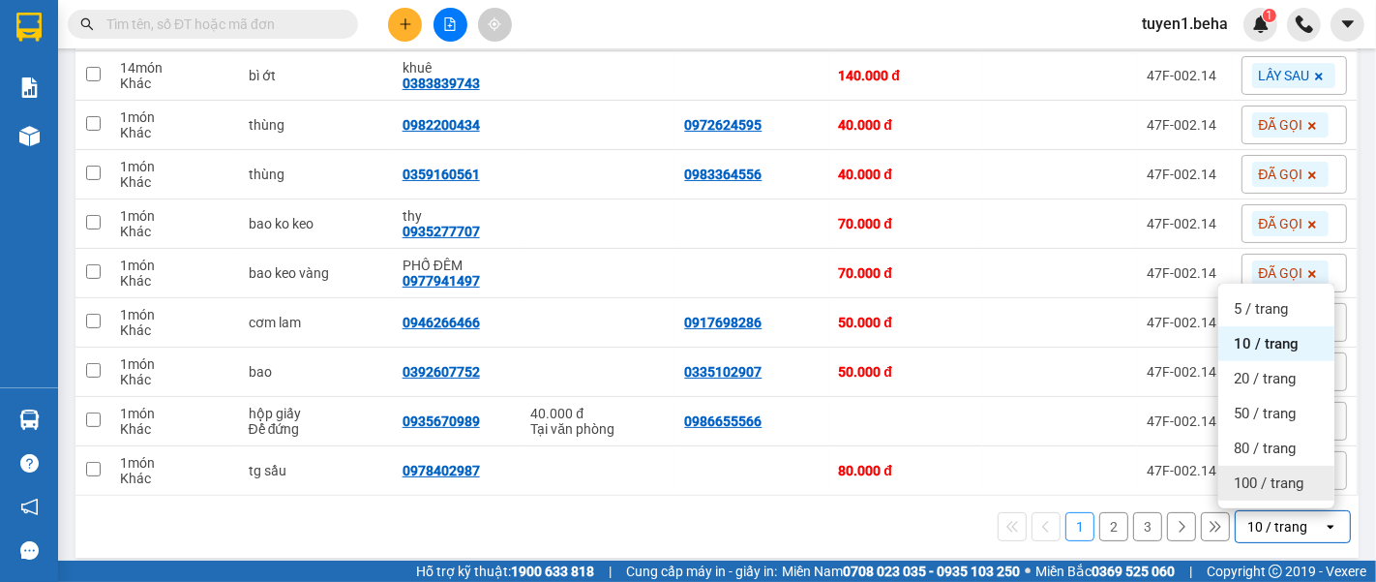
click at [1254, 489] on span "100 / trang" at bounding box center [1269, 482] width 70 height 19
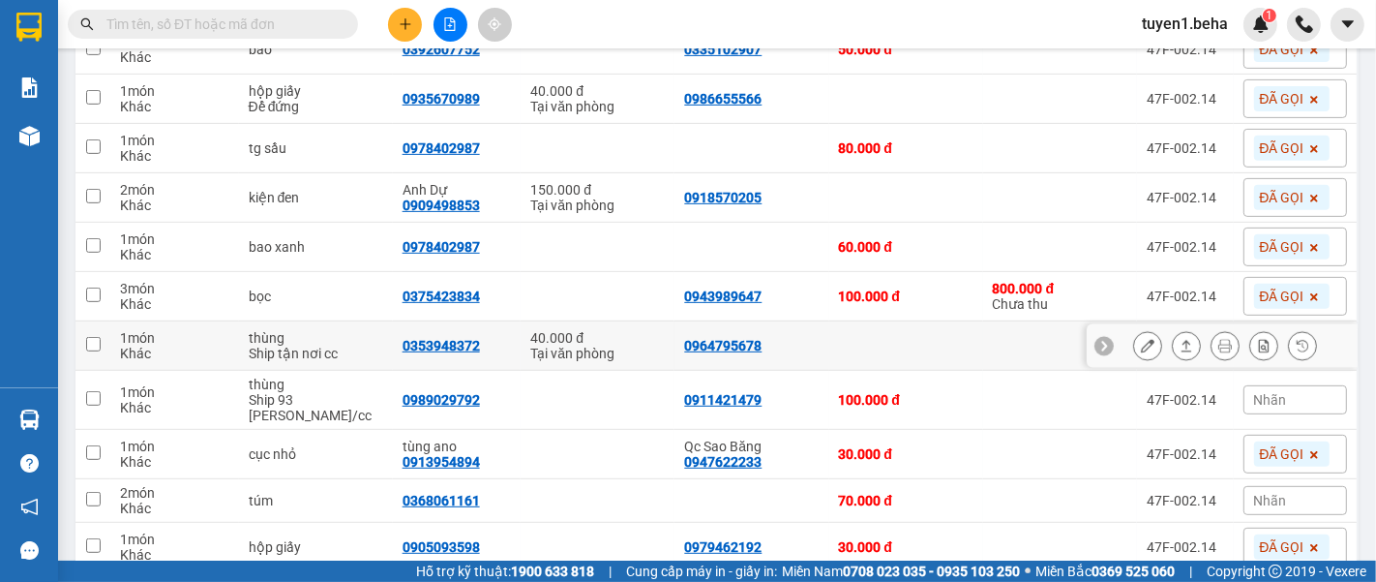
scroll to position [859, 0]
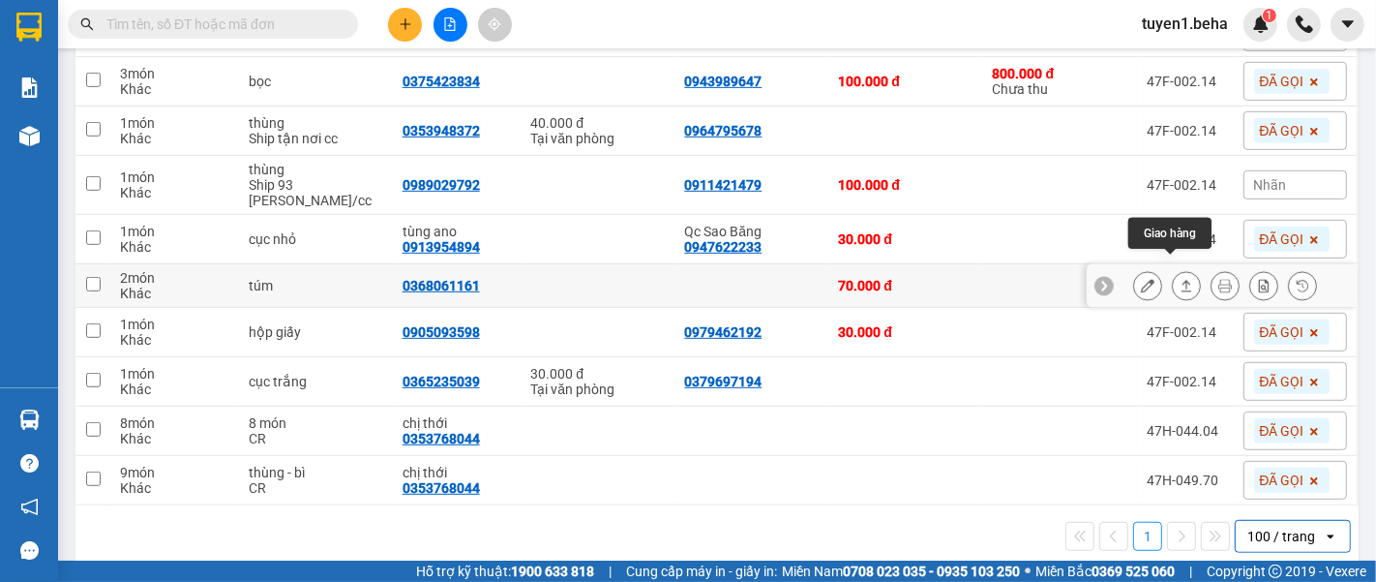
click at [1180, 279] on icon at bounding box center [1187, 286] width 14 height 14
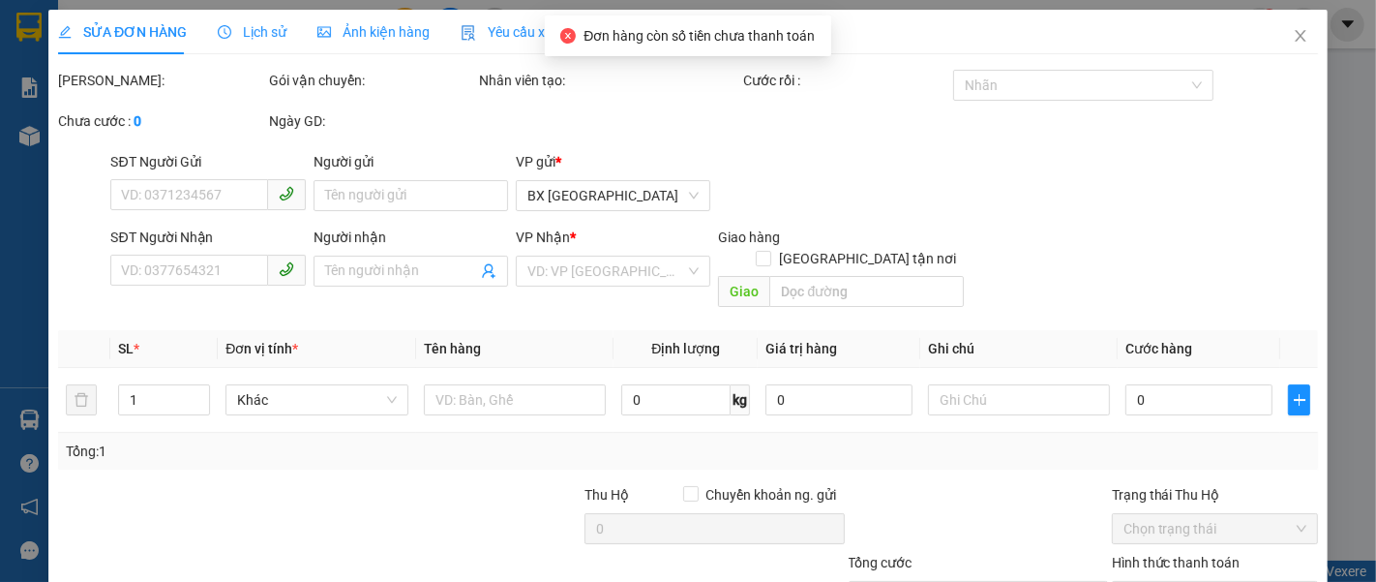
type input "0368061161"
type input "70.000"
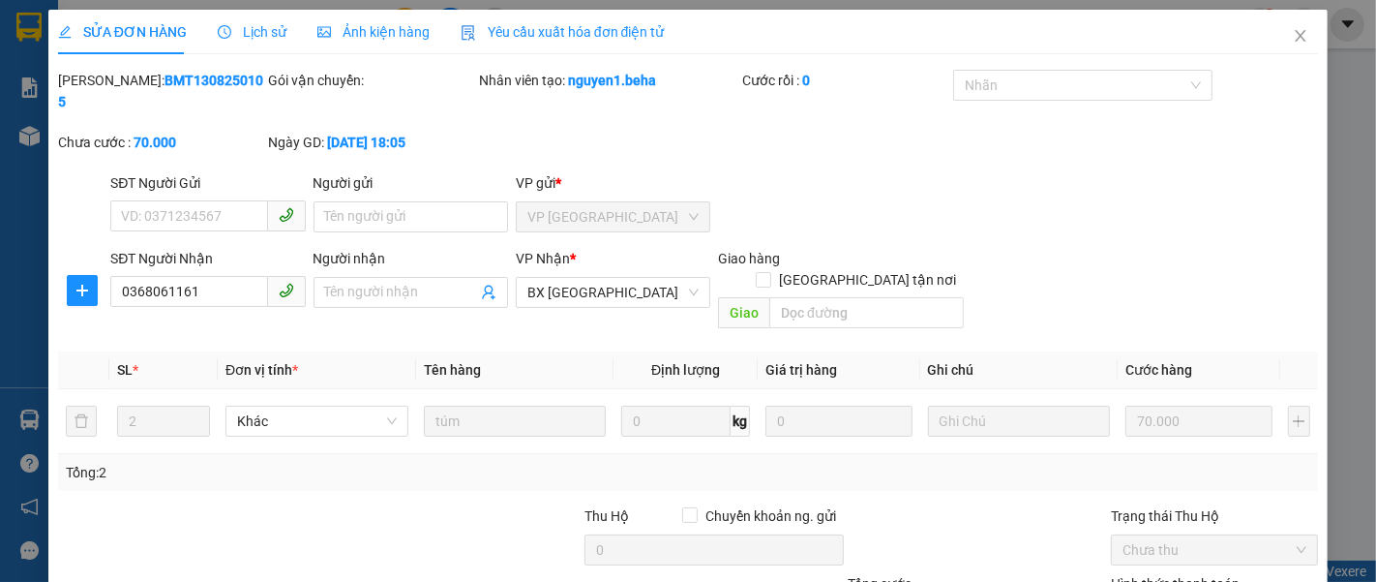
click at [388, 35] on span "Ảnh kiện hàng" at bounding box center [373, 31] width 112 height 15
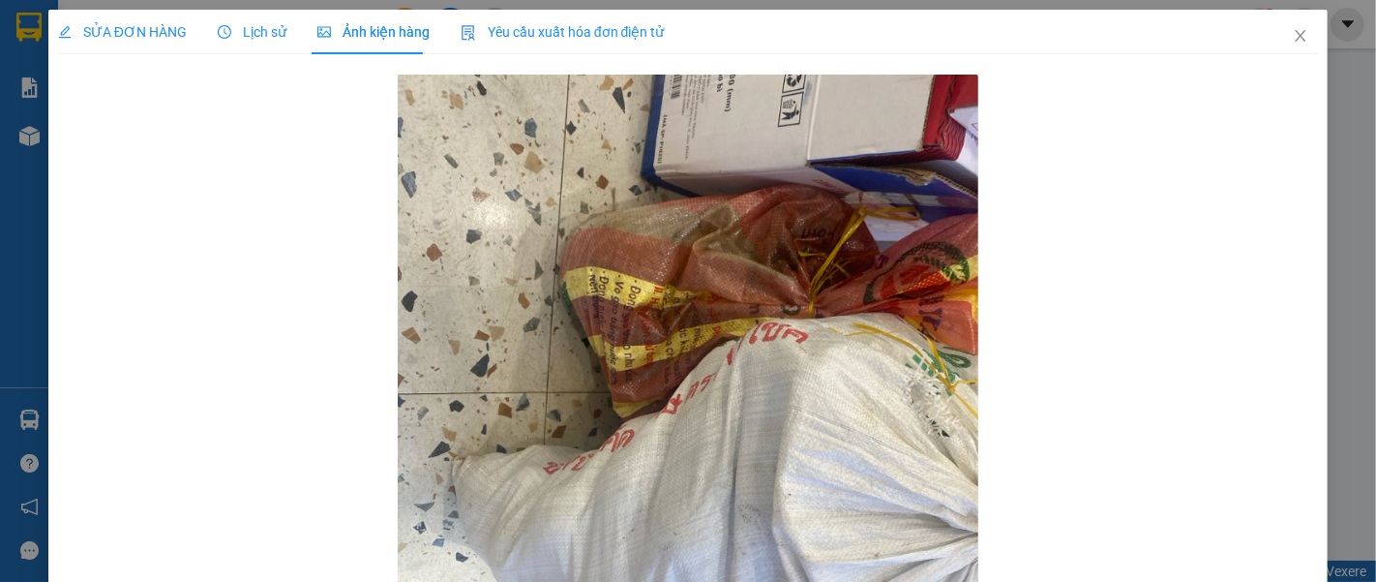
click at [138, 20] on div "SỬA ĐƠN HÀNG" at bounding box center [122, 32] width 129 height 45
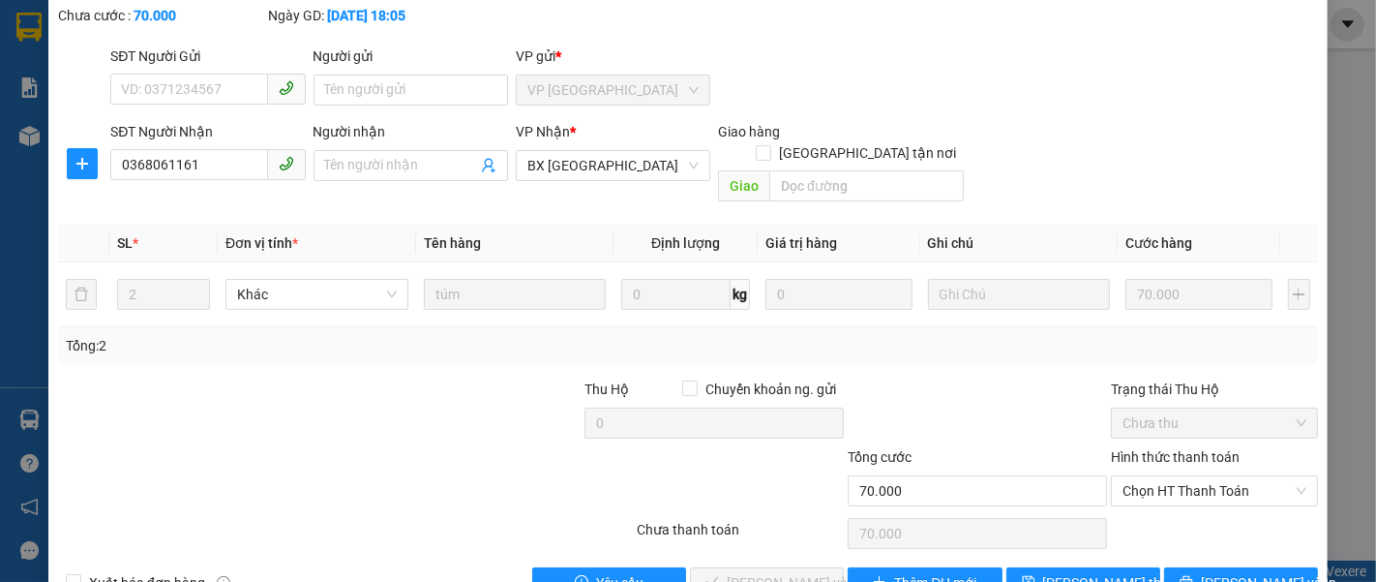
scroll to position [136, 0]
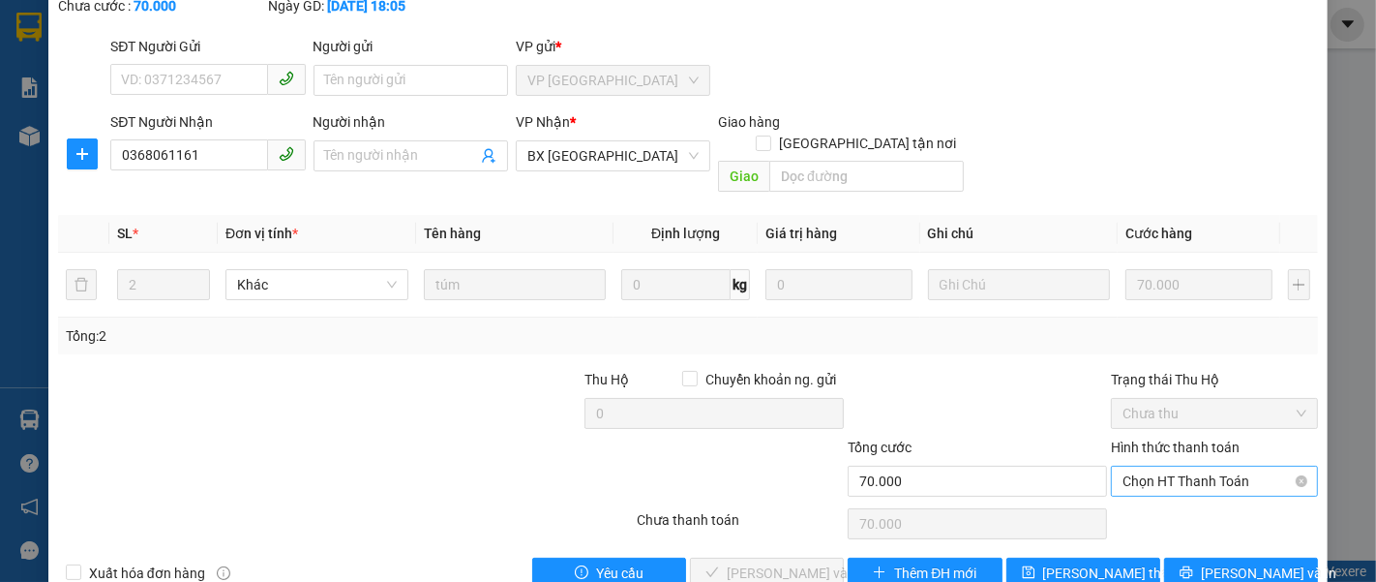
click at [1197, 466] on span "Chọn HT Thanh Toán" at bounding box center [1215, 480] width 184 height 29
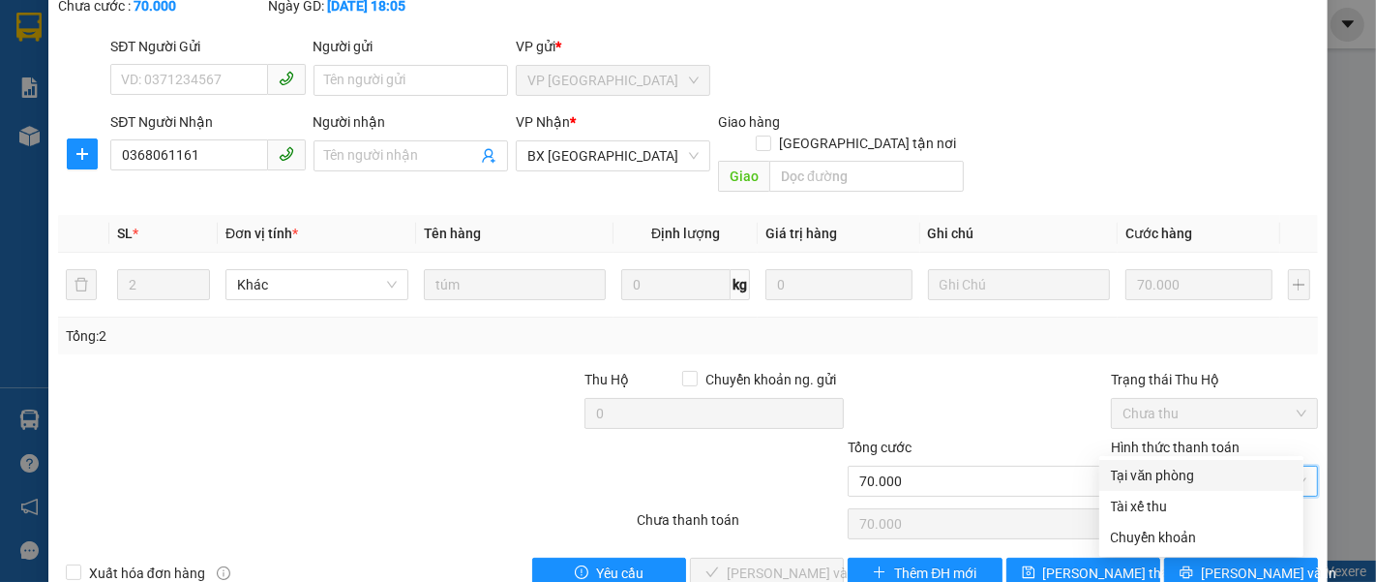
drag, startPoint x: 1169, startPoint y: 474, endPoint x: 1155, endPoint y: 460, distance: 20.5
click at [1165, 471] on div "Tại văn phòng" at bounding box center [1201, 475] width 181 height 21
type input "0"
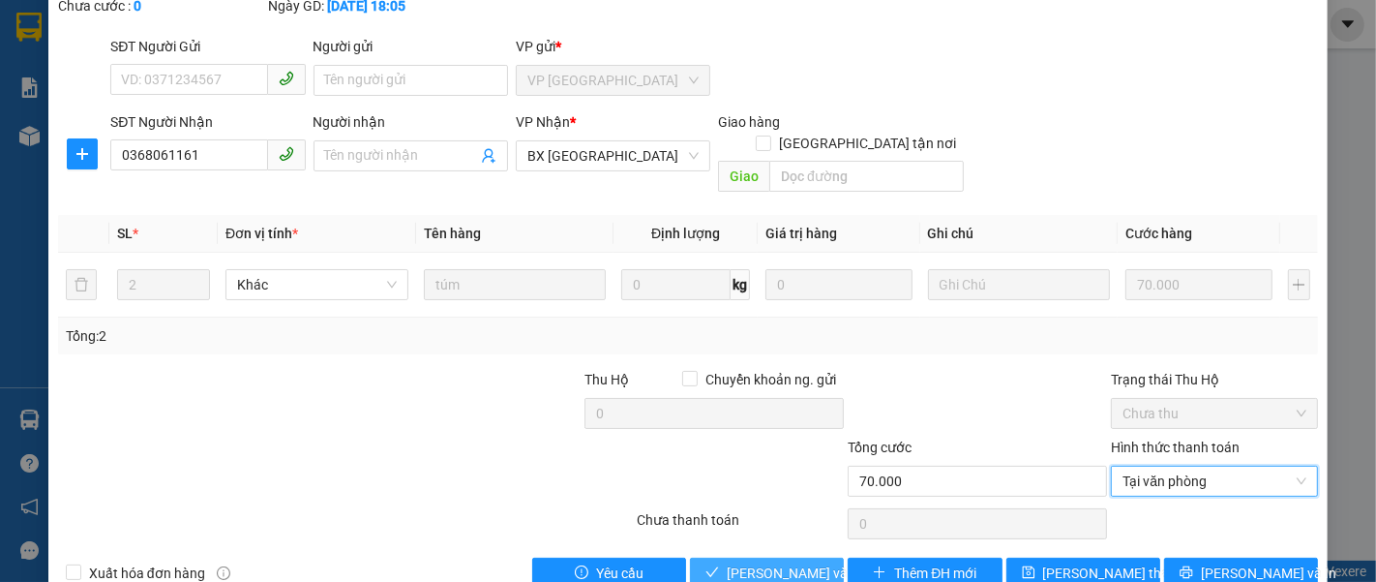
click at [767, 562] on span "[PERSON_NAME] và Giao hàng" at bounding box center [820, 572] width 186 height 21
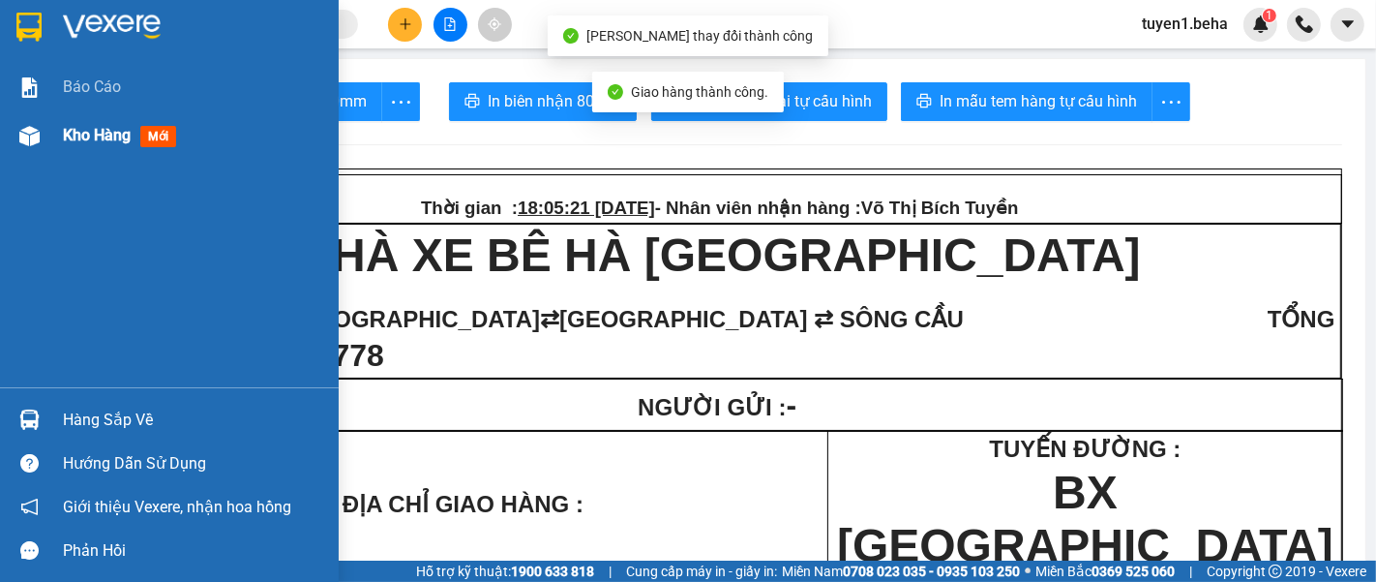
click at [99, 130] on span "Kho hàng" at bounding box center [97, 135] width 68 height 18
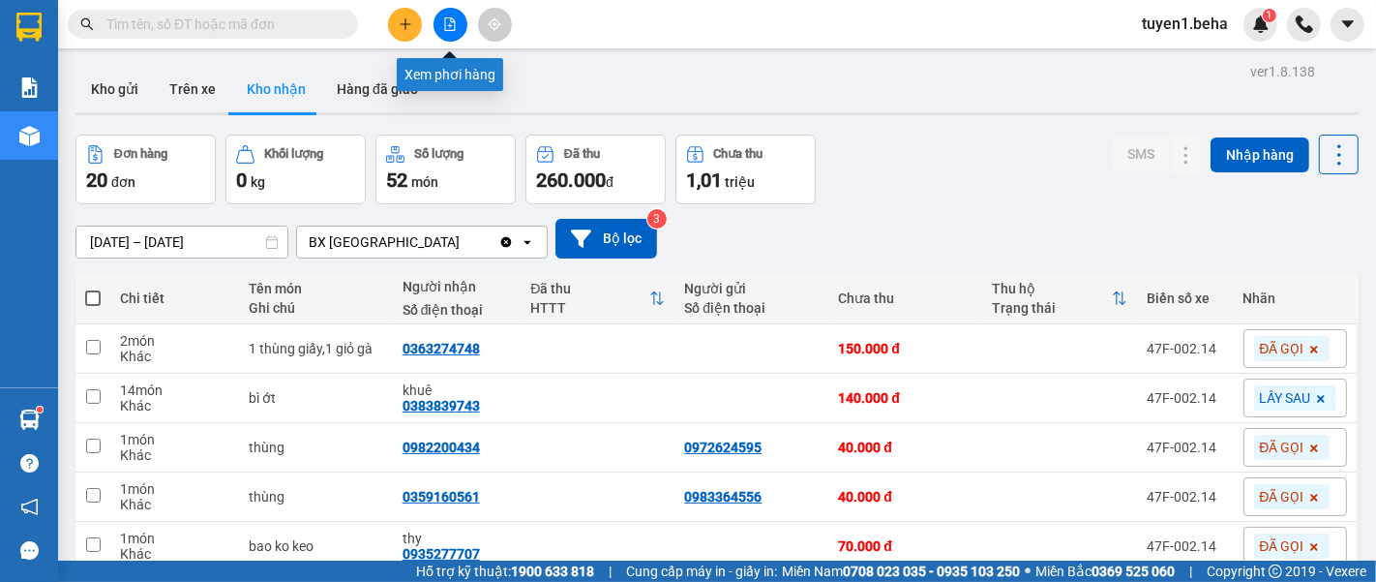
click at [451, 11] on button at bounding box center [451, 25] width 34 height 34
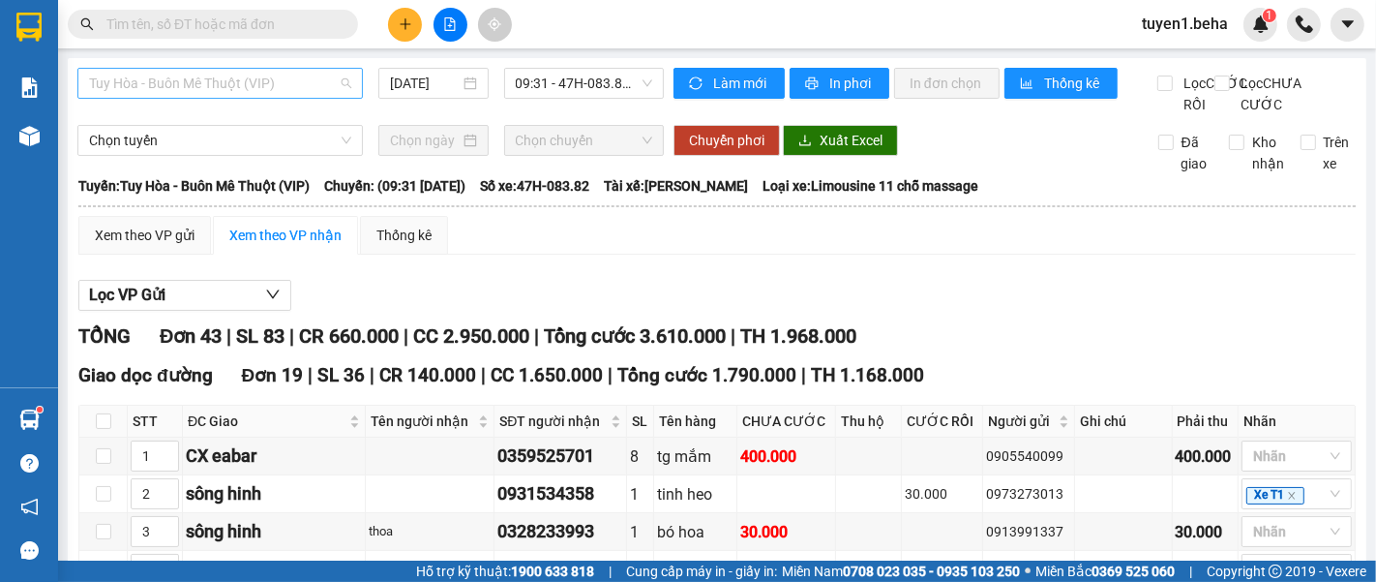
click at [190, 88] on span "Tuy Hòa - Buôn Mê Thuột (VIP)" at bounding box center [220, 83] width 262 height 29
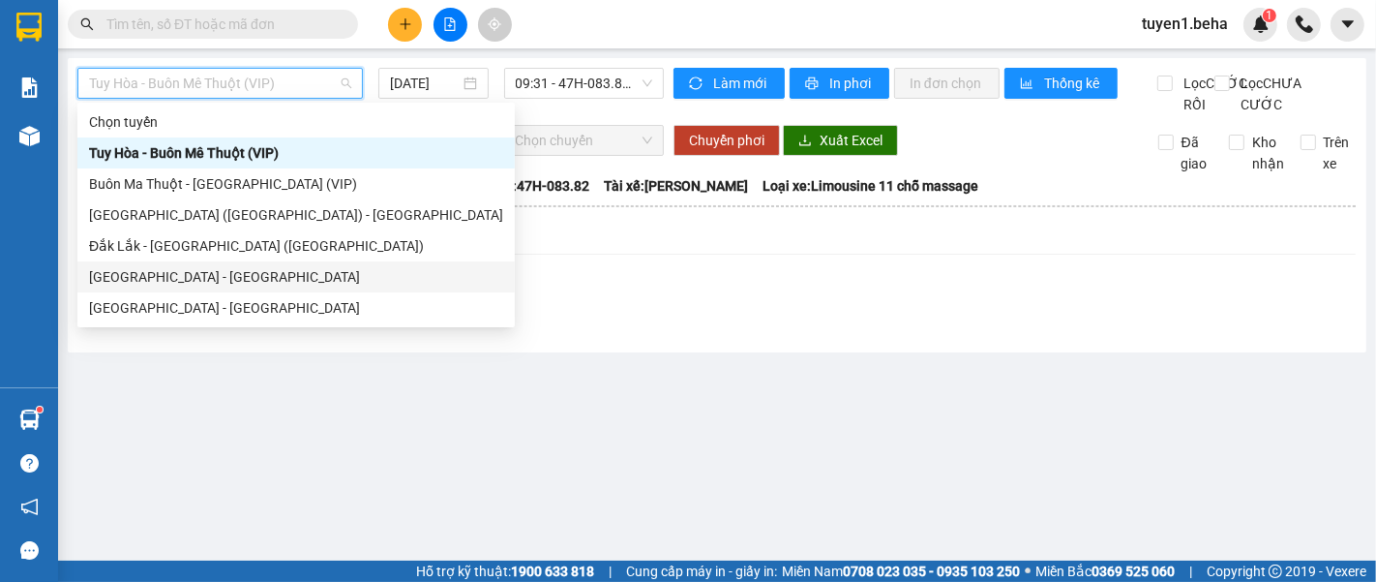
click at [170, 275] on div "[GEOGRAPHIC_DATA] - [GEOGRAPHIC_DATA]" at bounding box center [296, 276] width 414 height 21
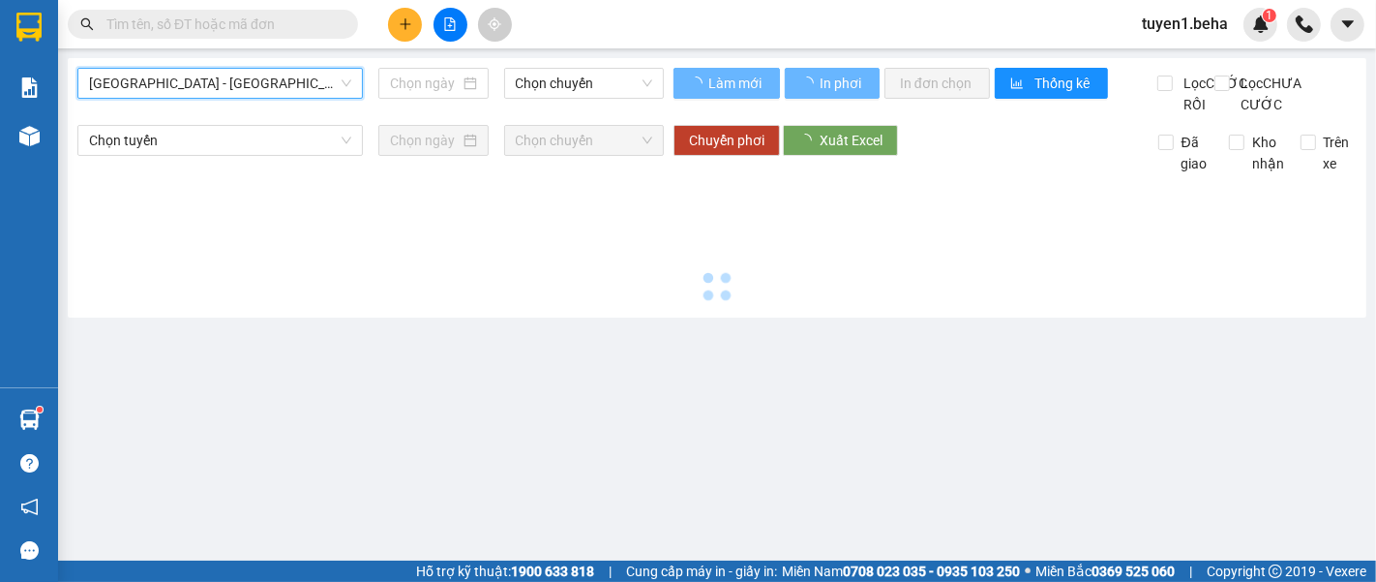
type input "[DATE]"
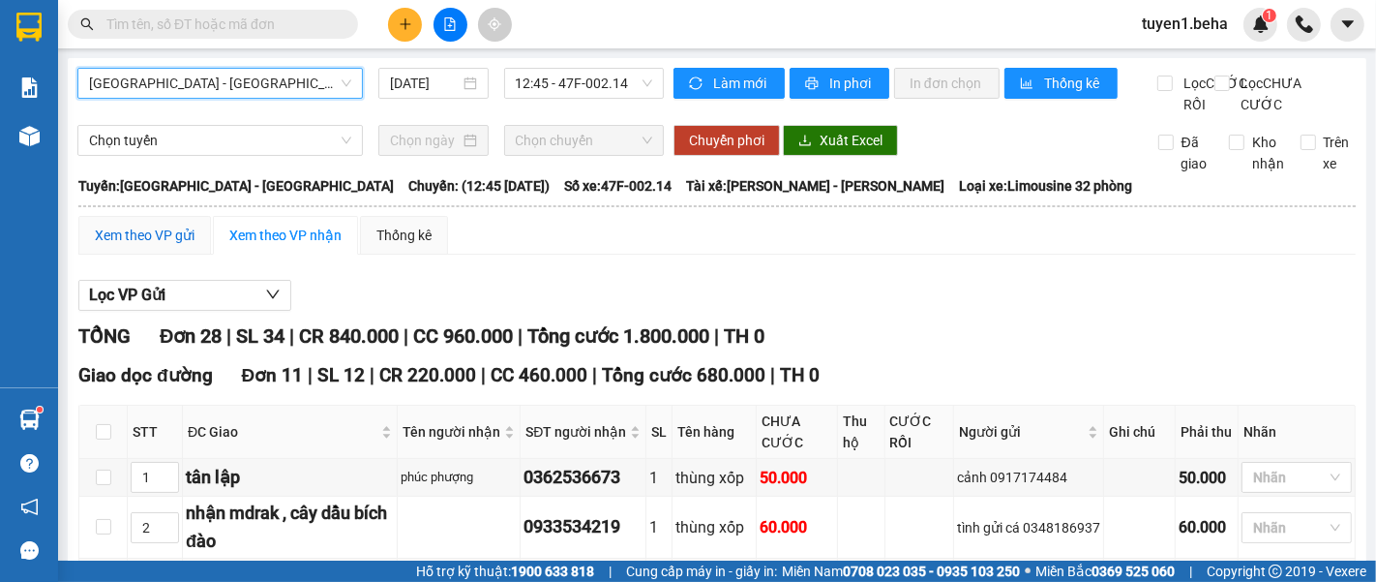
click at [174, 246] on div "Xem theo VP gửi" at bounding box center [145, 235] width 100 height 21
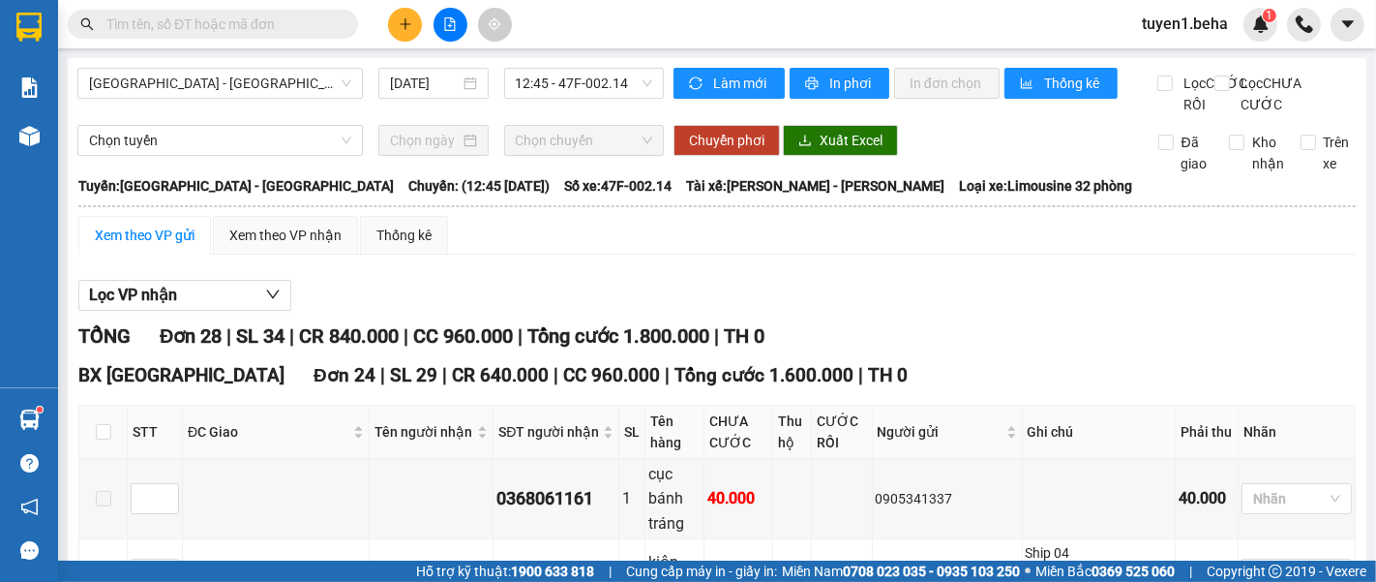
click at [183, 246] on div "Xem theo VP gửi" at bounding box center [145, 235] width 100 height 21
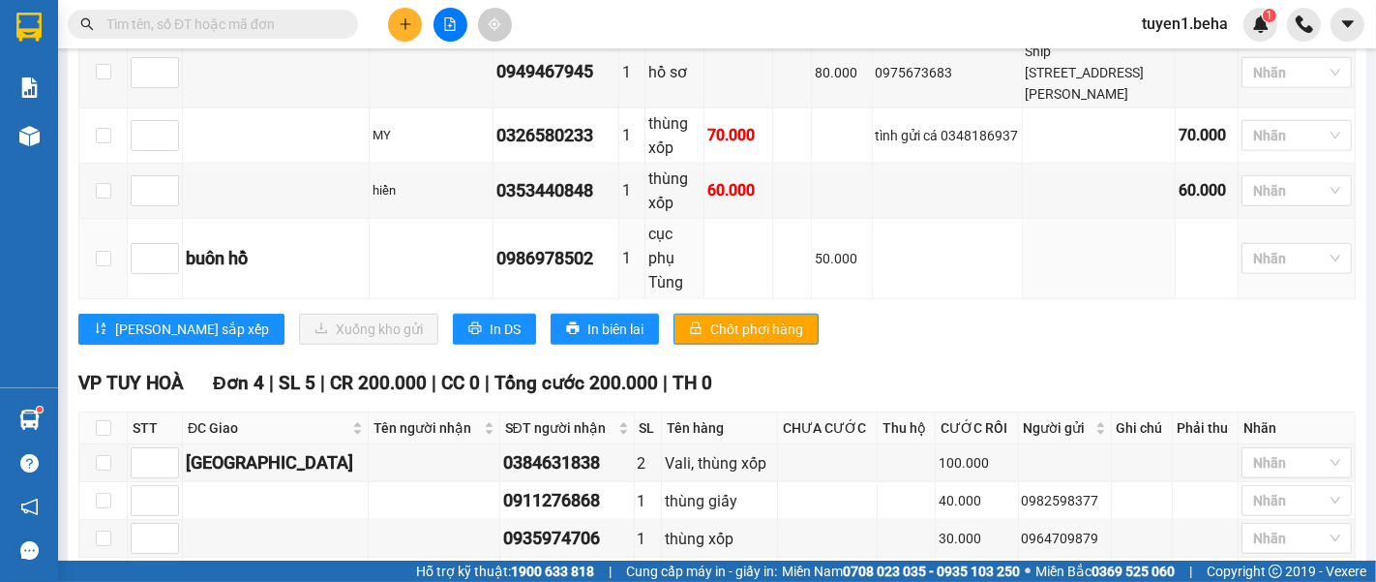
scroll to position [1574, 0]
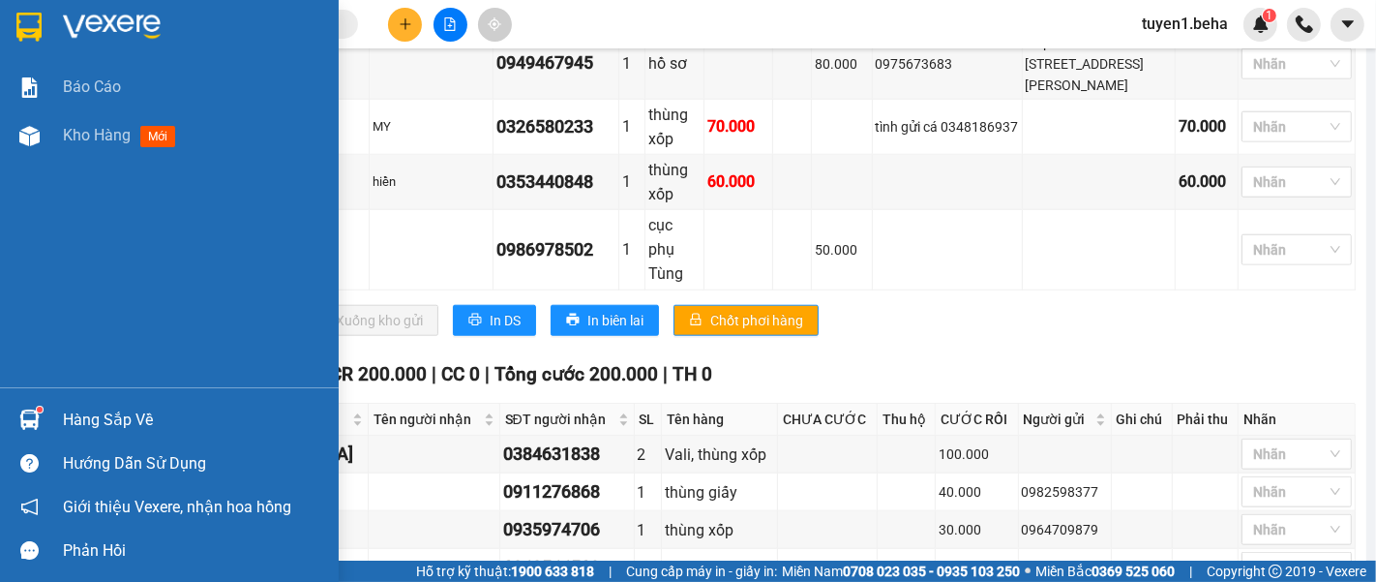
click at [121, 197] on div "Báo cáo Kho hàng mới" at bounding box center [169, 225] width 339 height 324
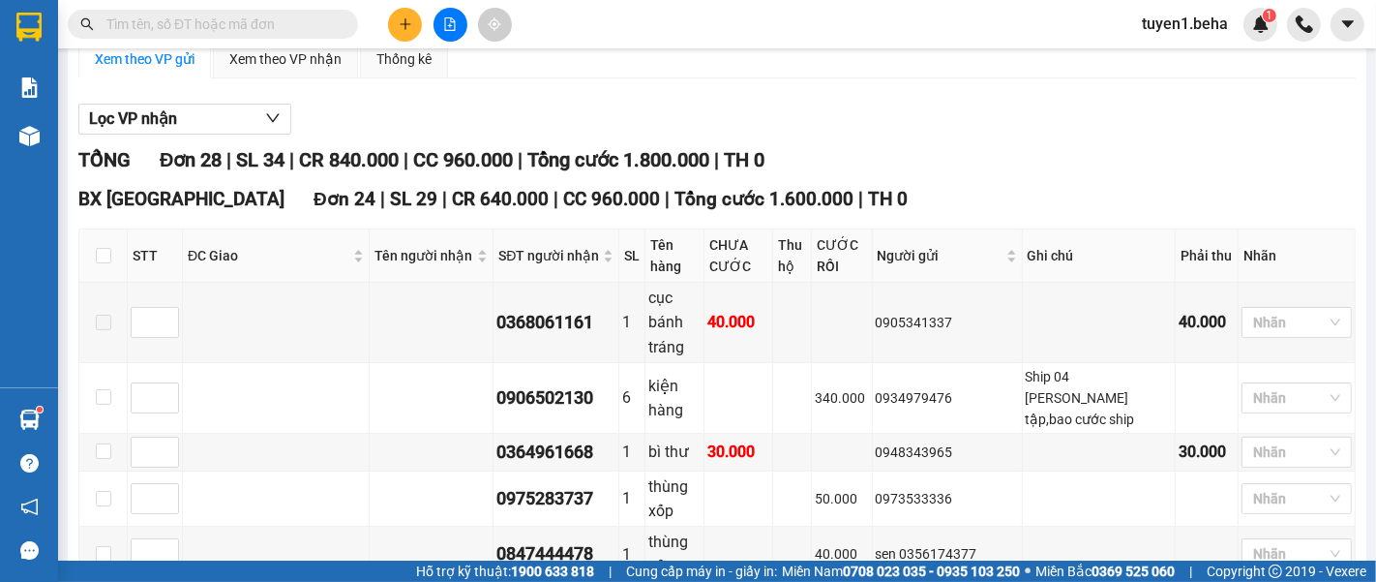
scroll to position [0, 0]
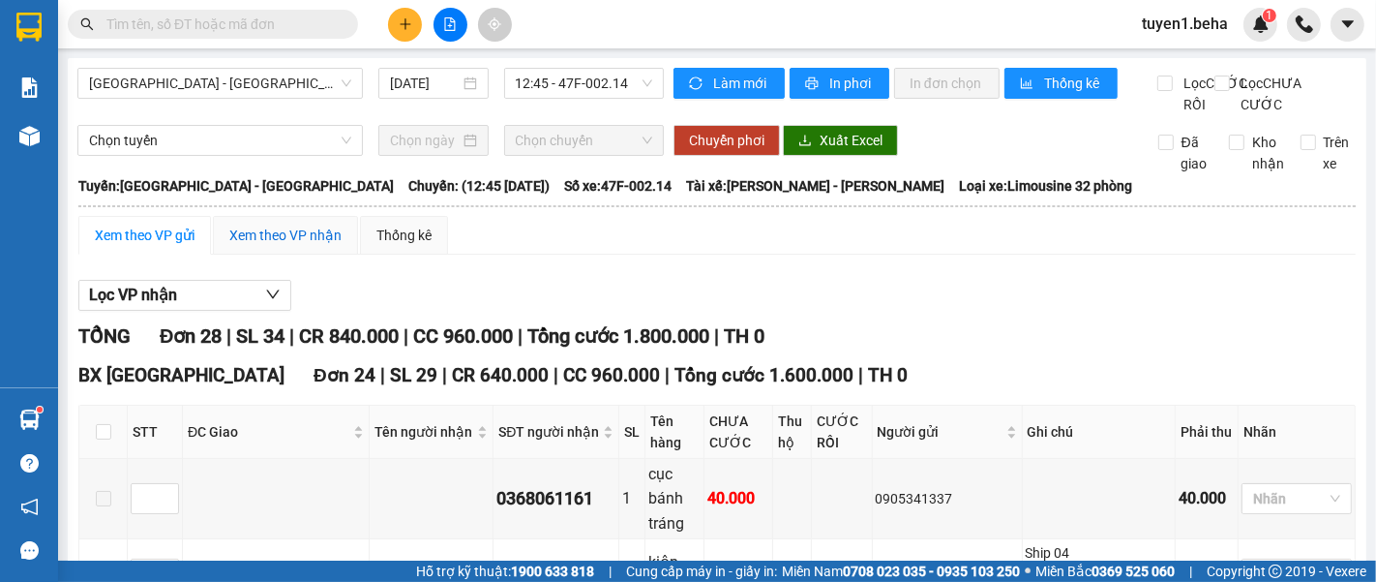
click at [298, 246] on div "Xem theo VP nhận" at bounding box center [285, 235] width 112 height 21
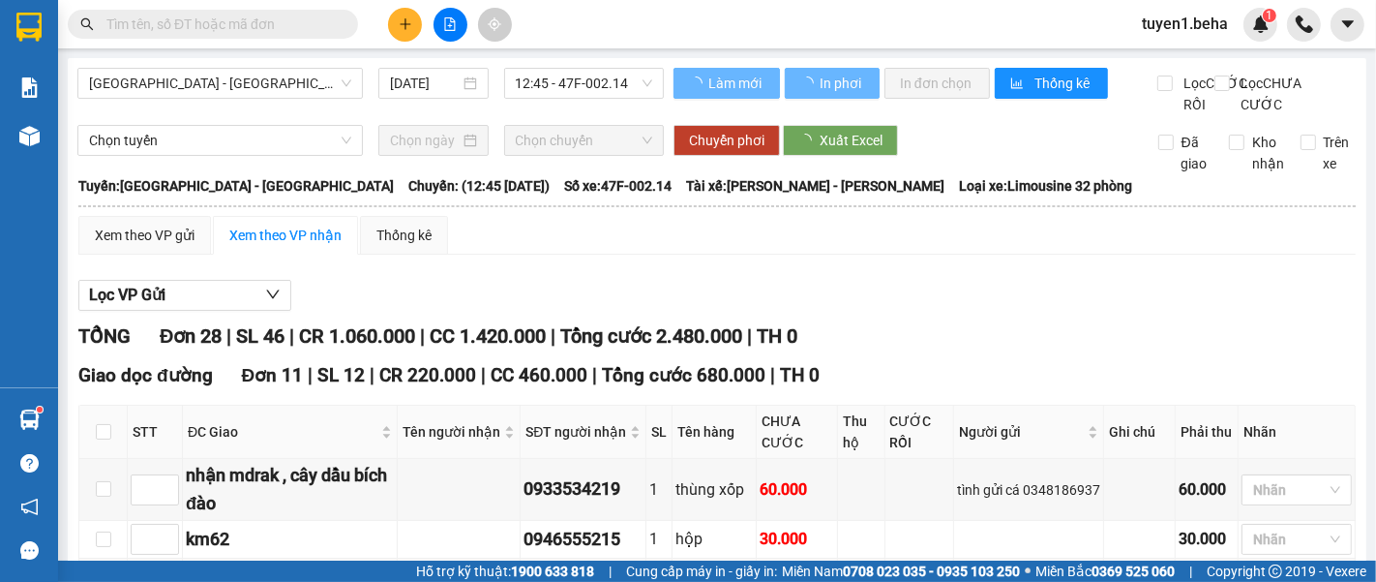
type input "2"
type input "3"
type input "5"
type input "6"
type input "4"
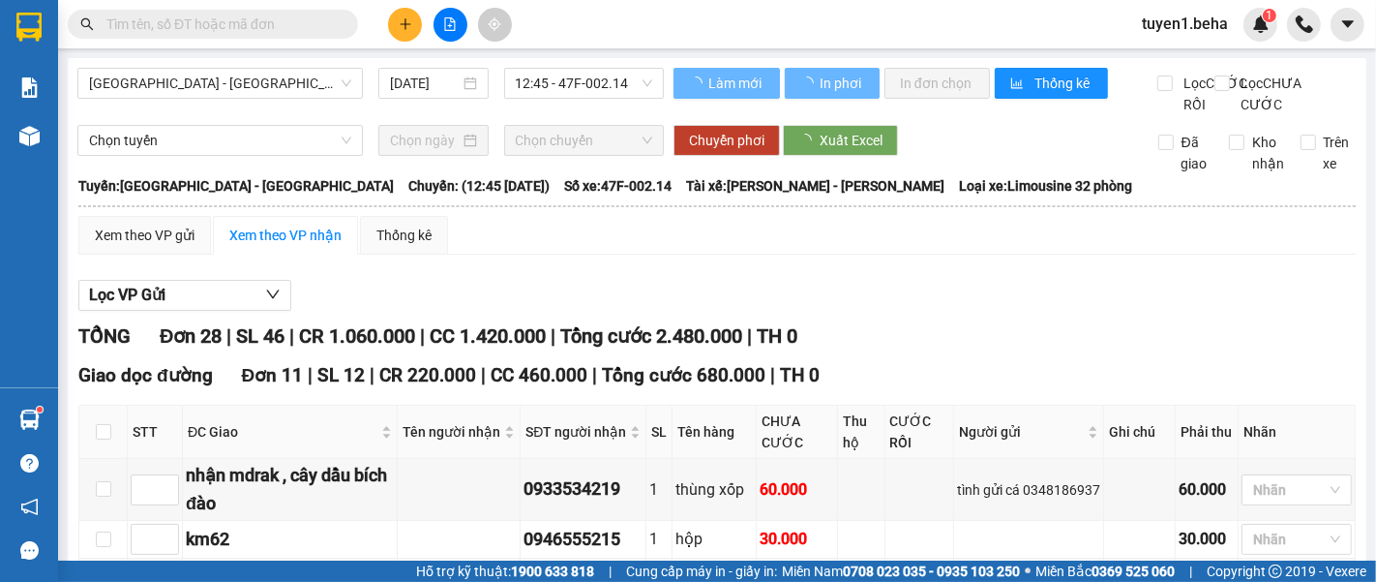
type input "1"
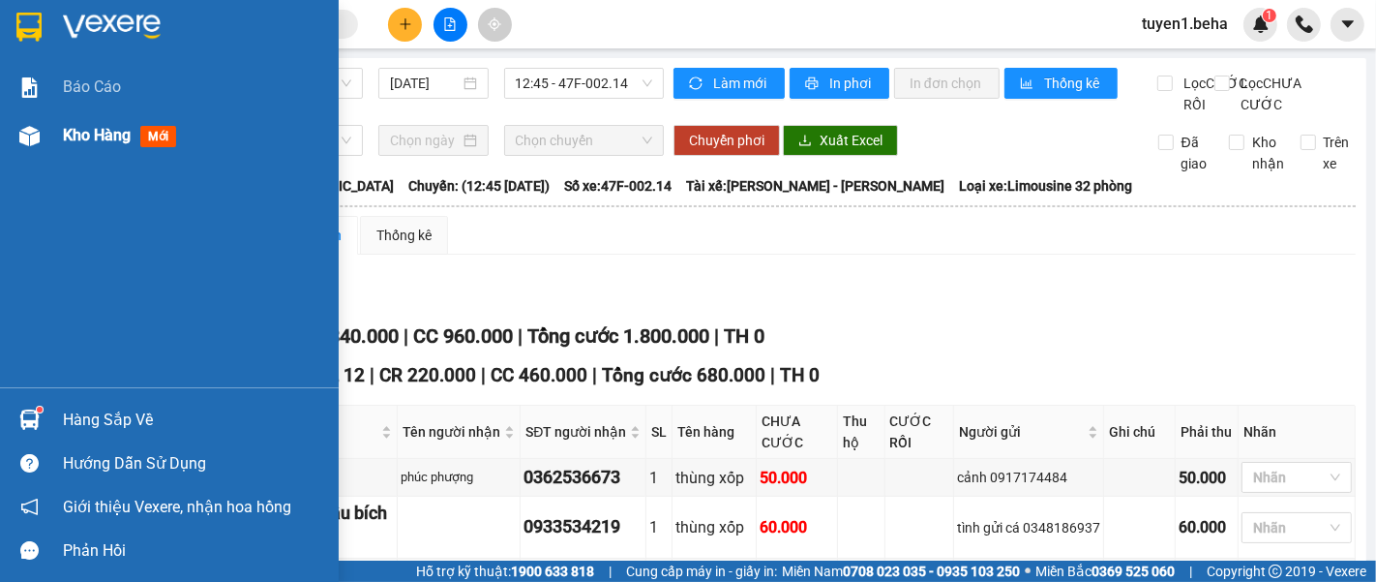
click at [92, 135] on span "Kho hàng" at bounding box center [97, 135] width 68 height 18
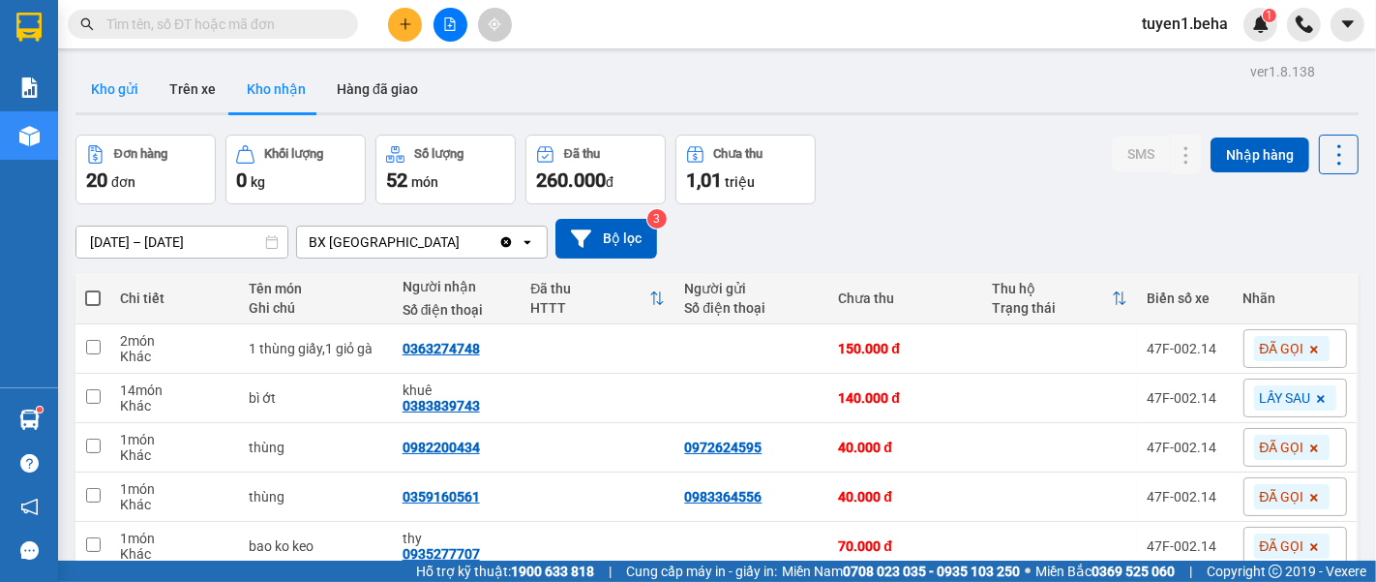
click at [135, 93] on button "Kho gửi" at bounding box center [114, 89] width 78 height 46
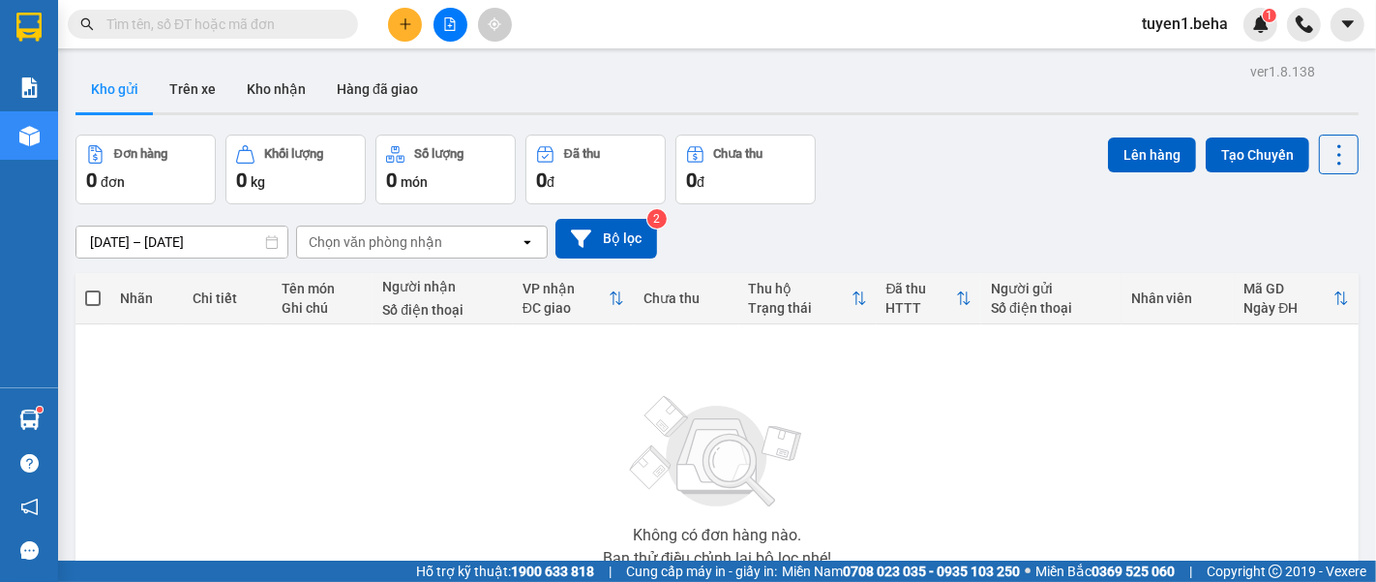
click at [134, 436] on div "Không có đơn hàng nào. Bạn thử điều chỉnh lại bộ lọc nhé!" at bounding box center [717, 475] width 1264 height 290
